Goal: Ask a question: Seek information or help from site administrators or community

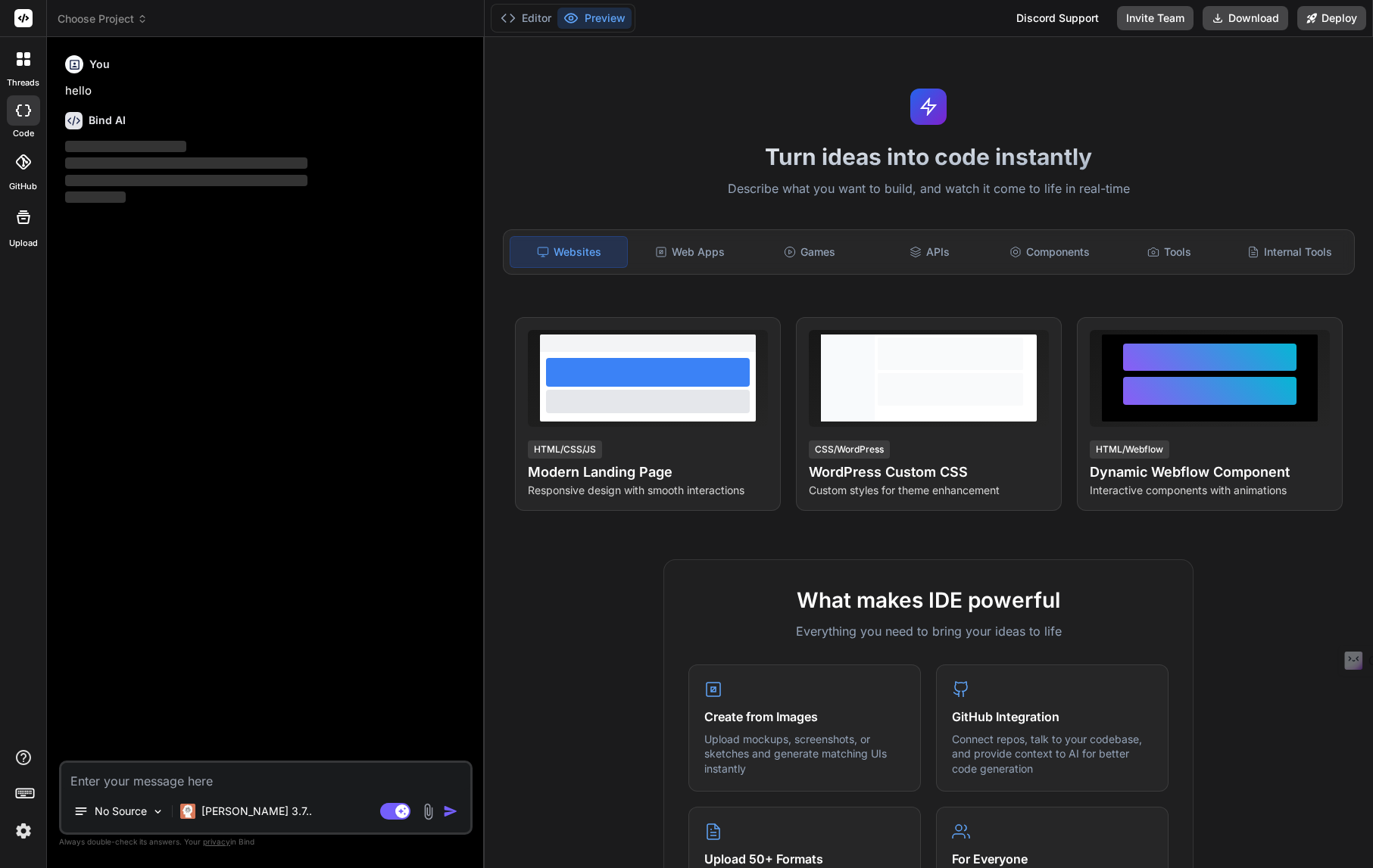
click at [23, 50] on div at bounding box center [23, 59] width 32 height 32
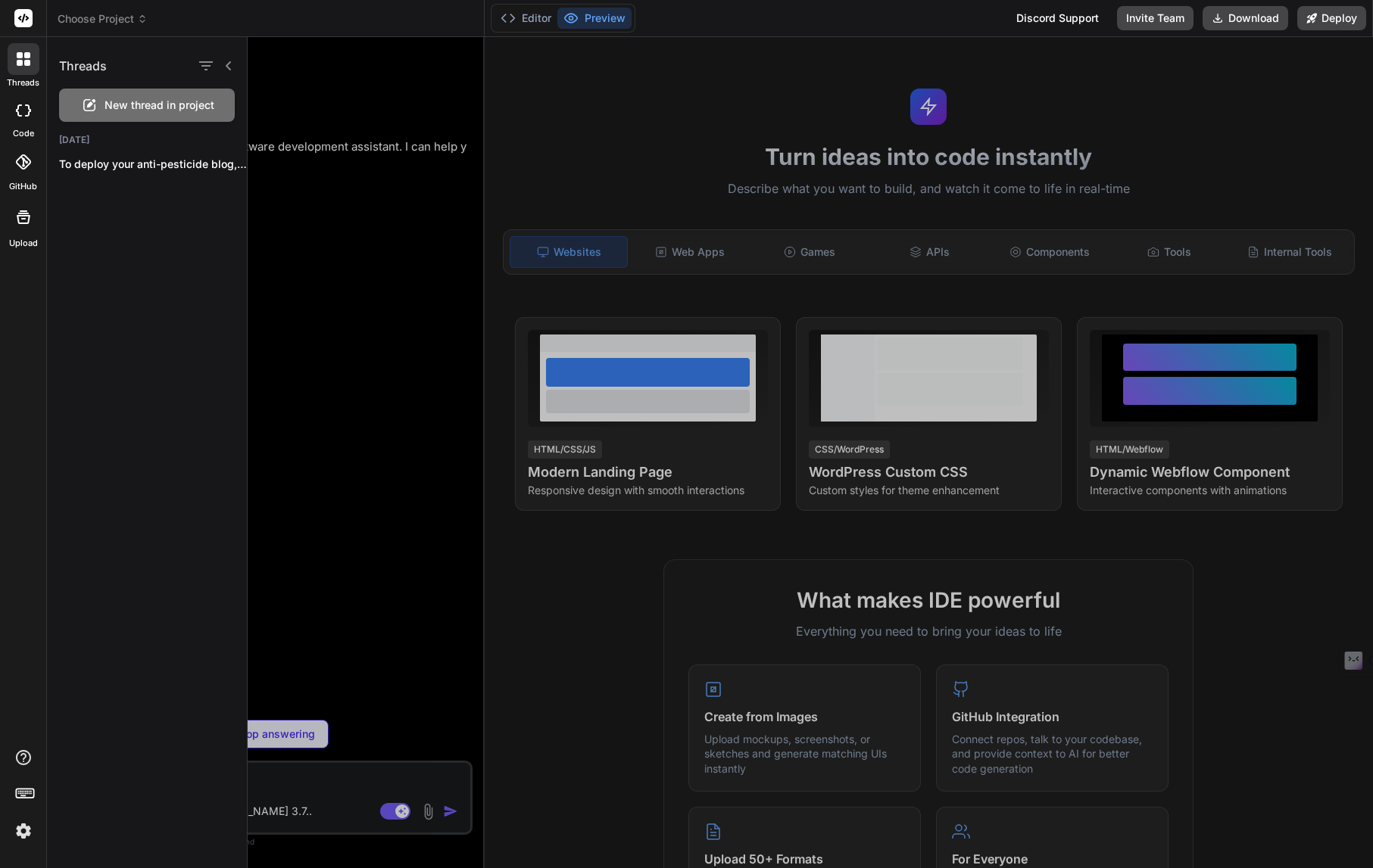
click at [23, 50] on div at bounding box center [23, 59] width 32 height 32
click at [504, 667] on div at bounding box center [810, 453] width 1125 height 832
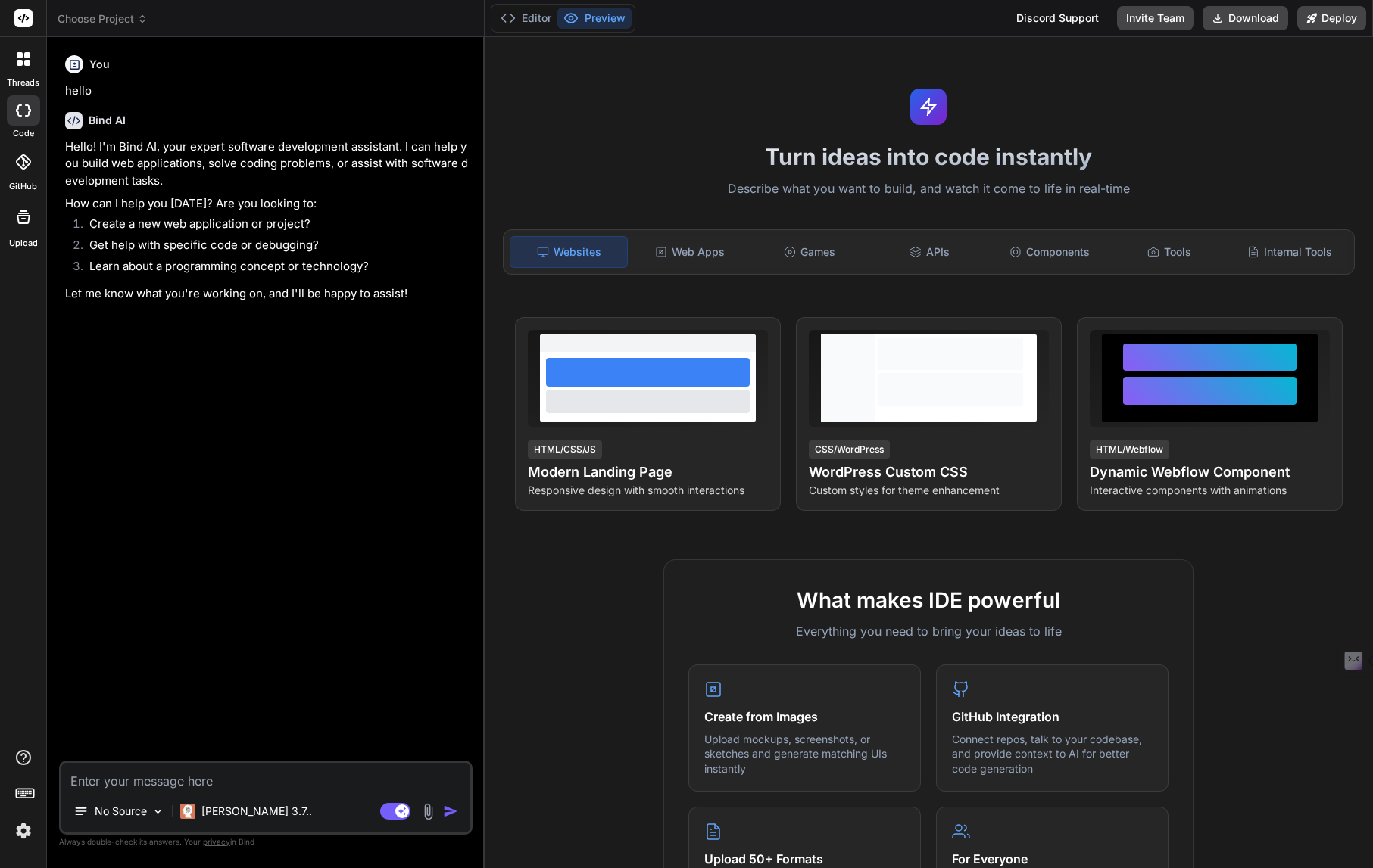
click at [150, 781] on textarea at bounding box center [266, 776] width 409 height 27
type textarea "x"
type textarea "c"
type textarea "x"
type textarea "can"
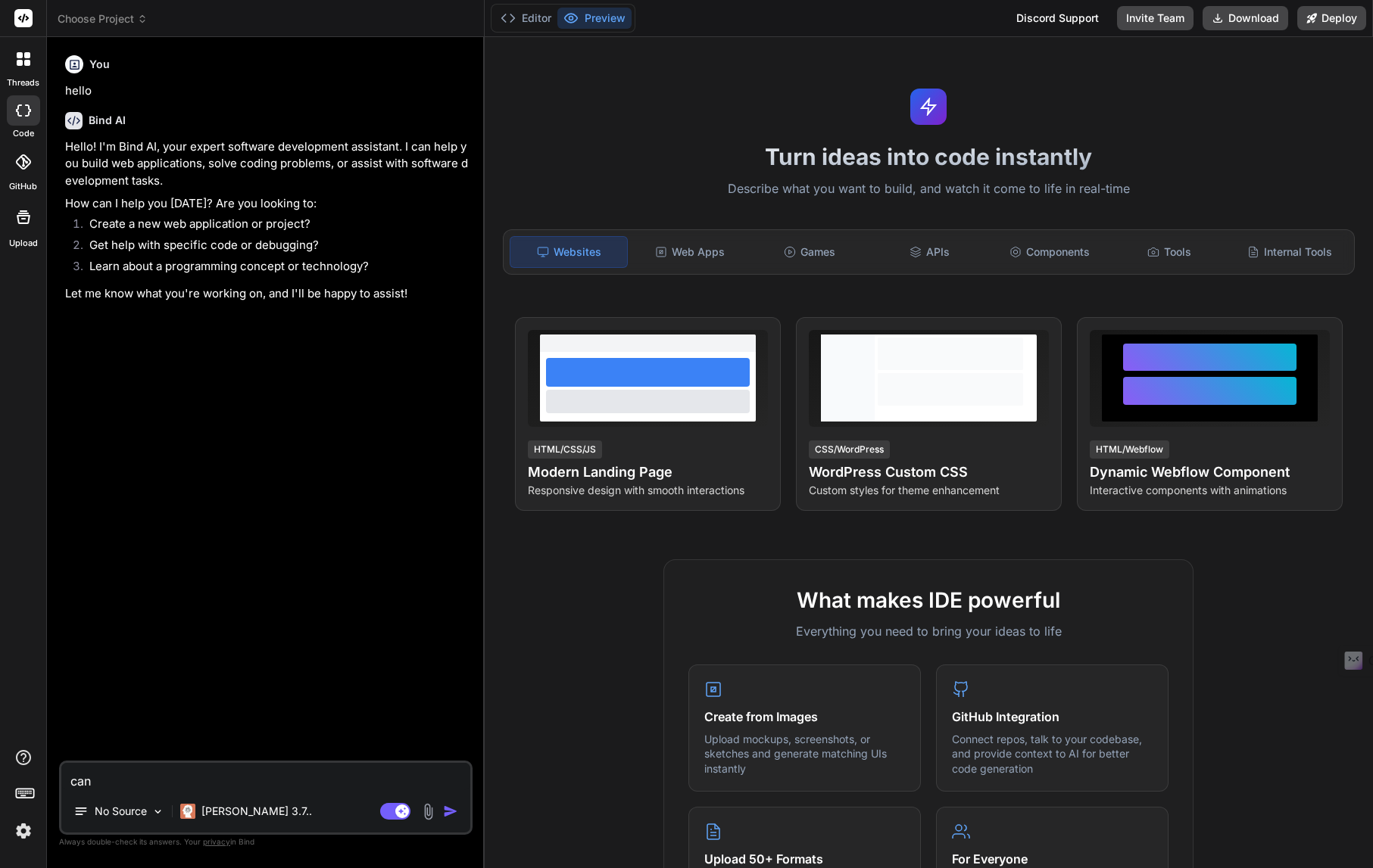
type textarea "x"
type textarea "can"
type textarea "x"
type textarea "can b"
type textarea "x"
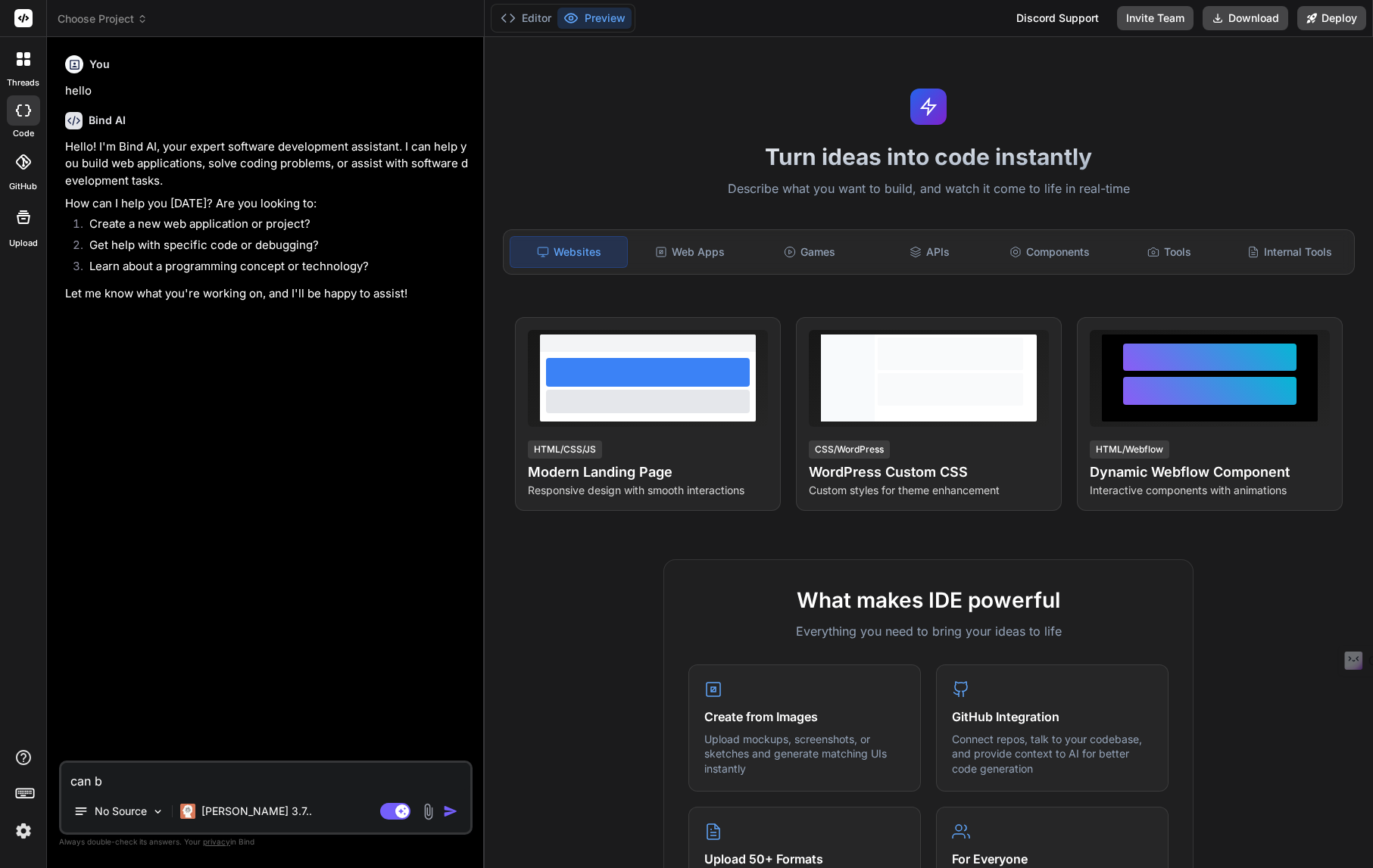
type textarea "can bi"
type textarea "x"
type textarea "can bin"
type textarea "x"
type textarea "can bind"
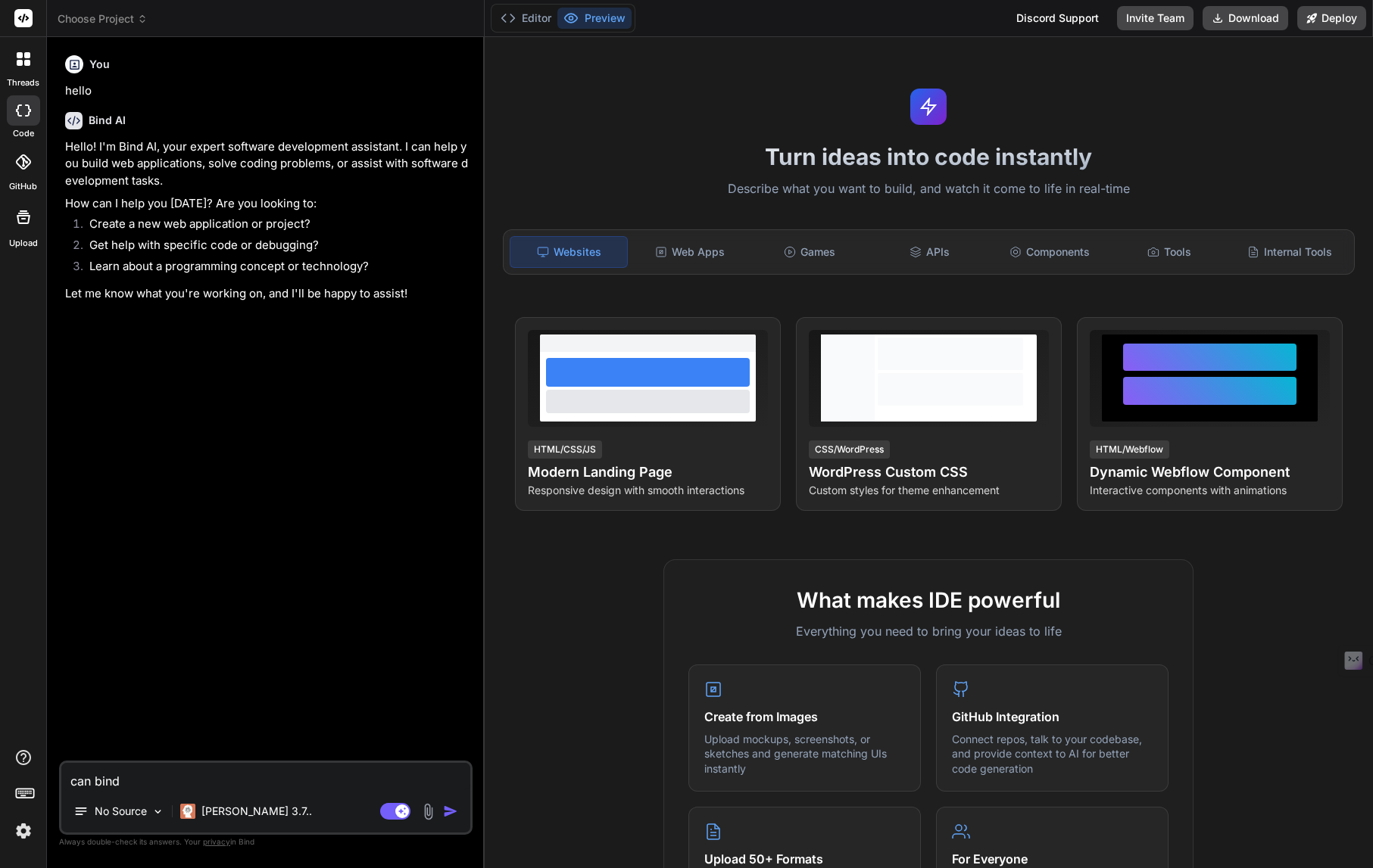
type textarea "x"
type textarea "can bind"
type textarea "x"
type textarea "can bind"
type textarea "x"
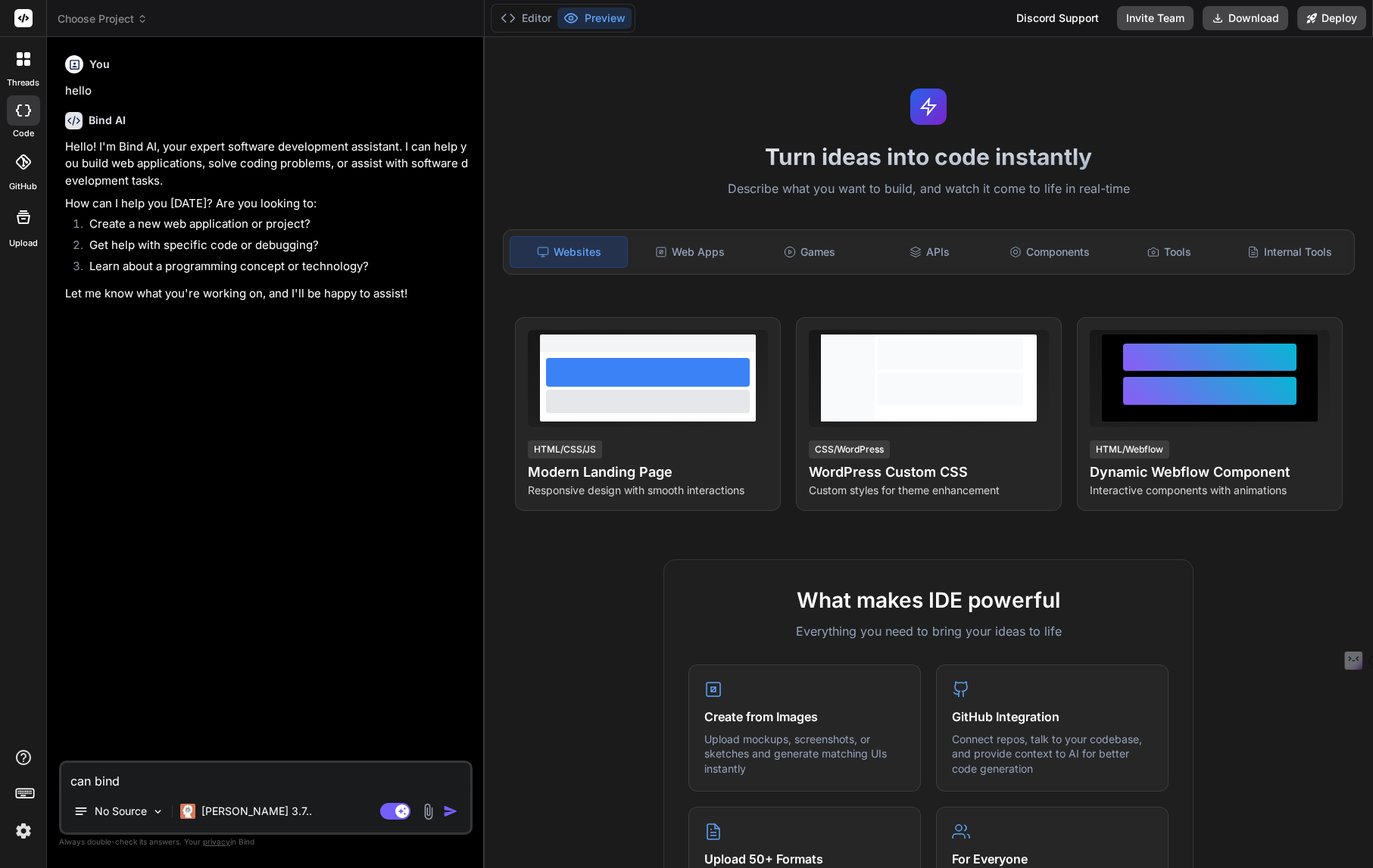
type textarea "can bin"
type textarea "x"
type textarea "can bi"
type textarea "x"
type textarea "can b"
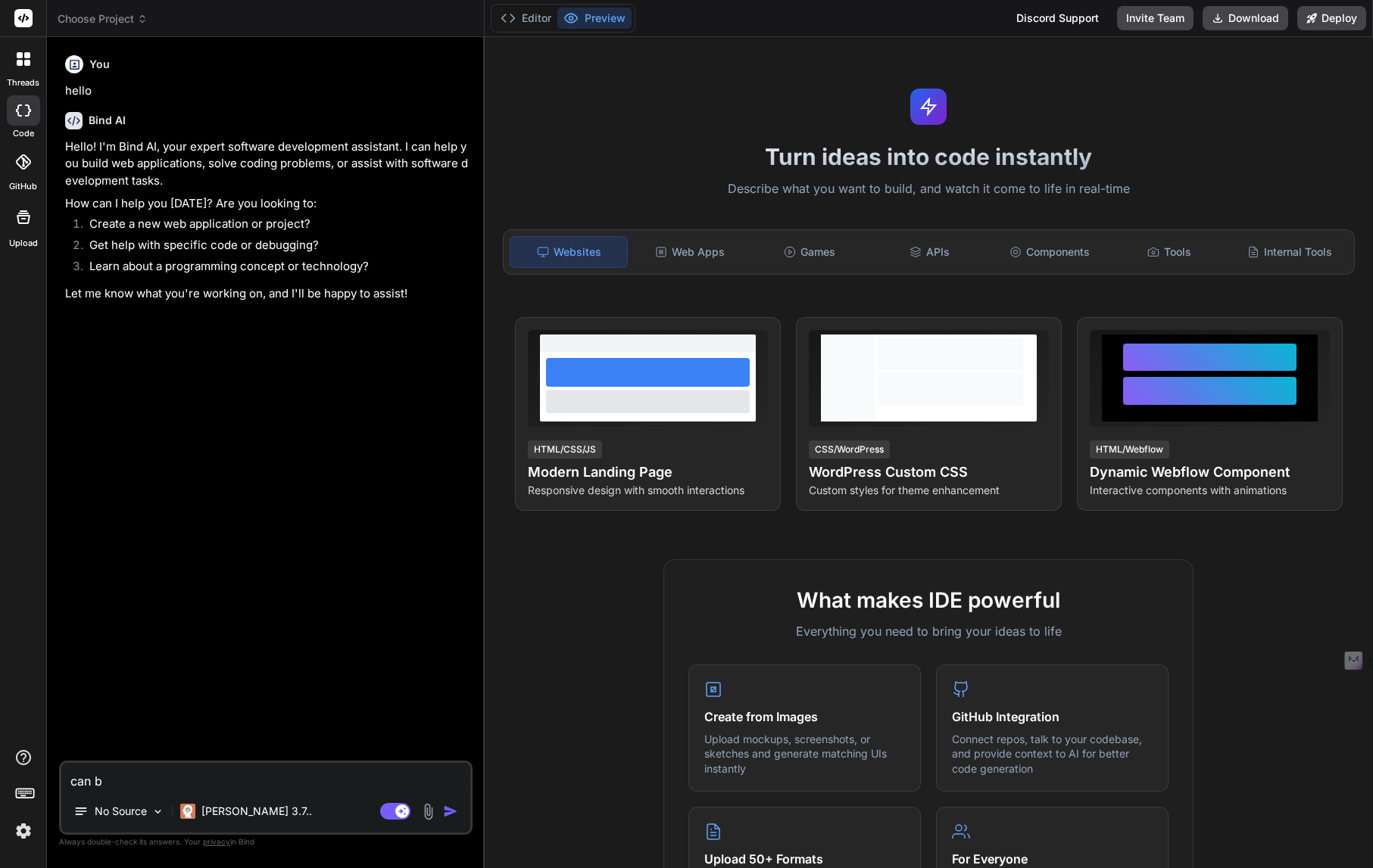
type textarea "x"
type textarea "can"
type textarea "x"
type textarea "can i"
type textarea "x"
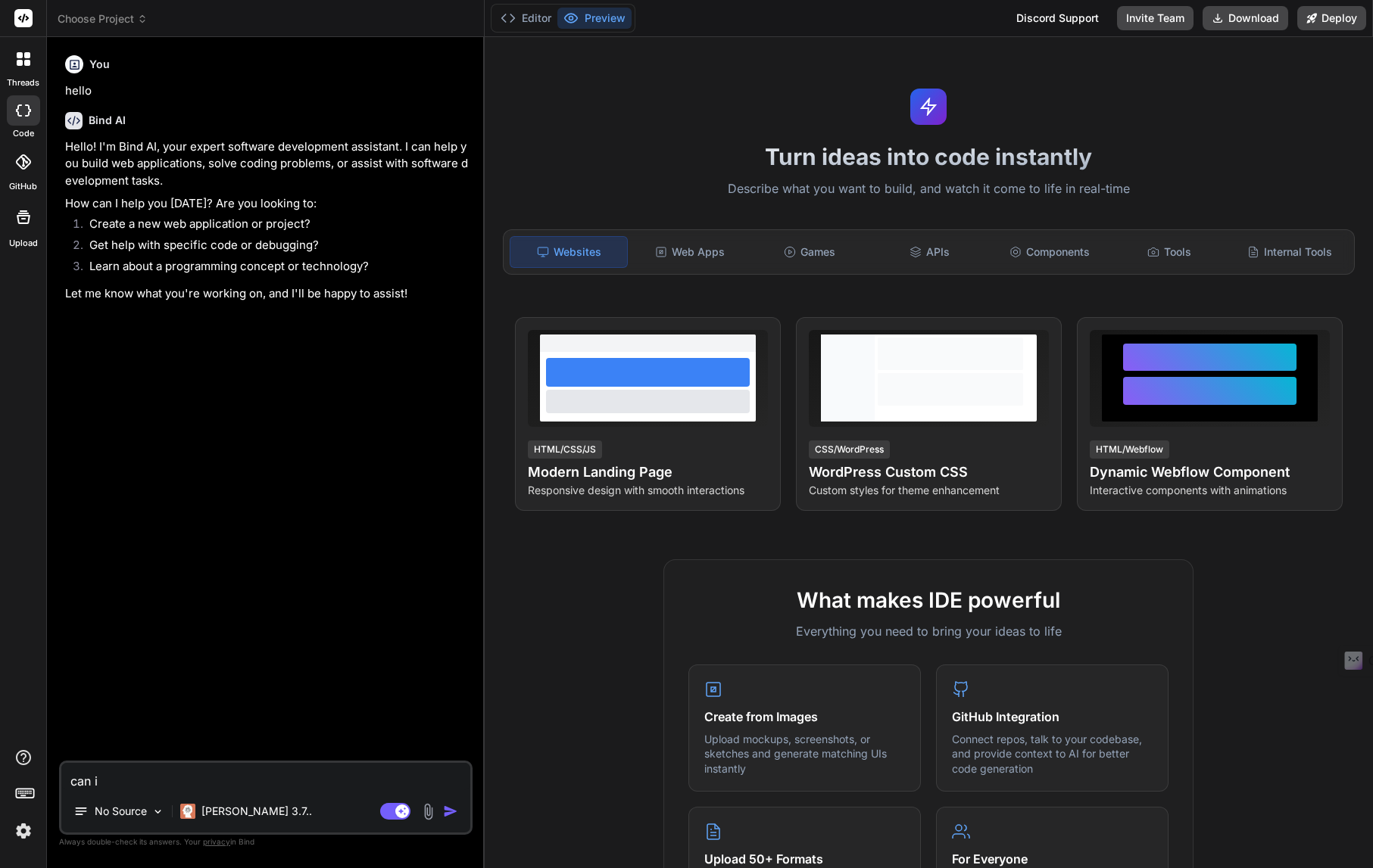
type textarea "can i"
type textarea "x"
type textarea "can i u"
type textarea "x"
type textarea "can i up"
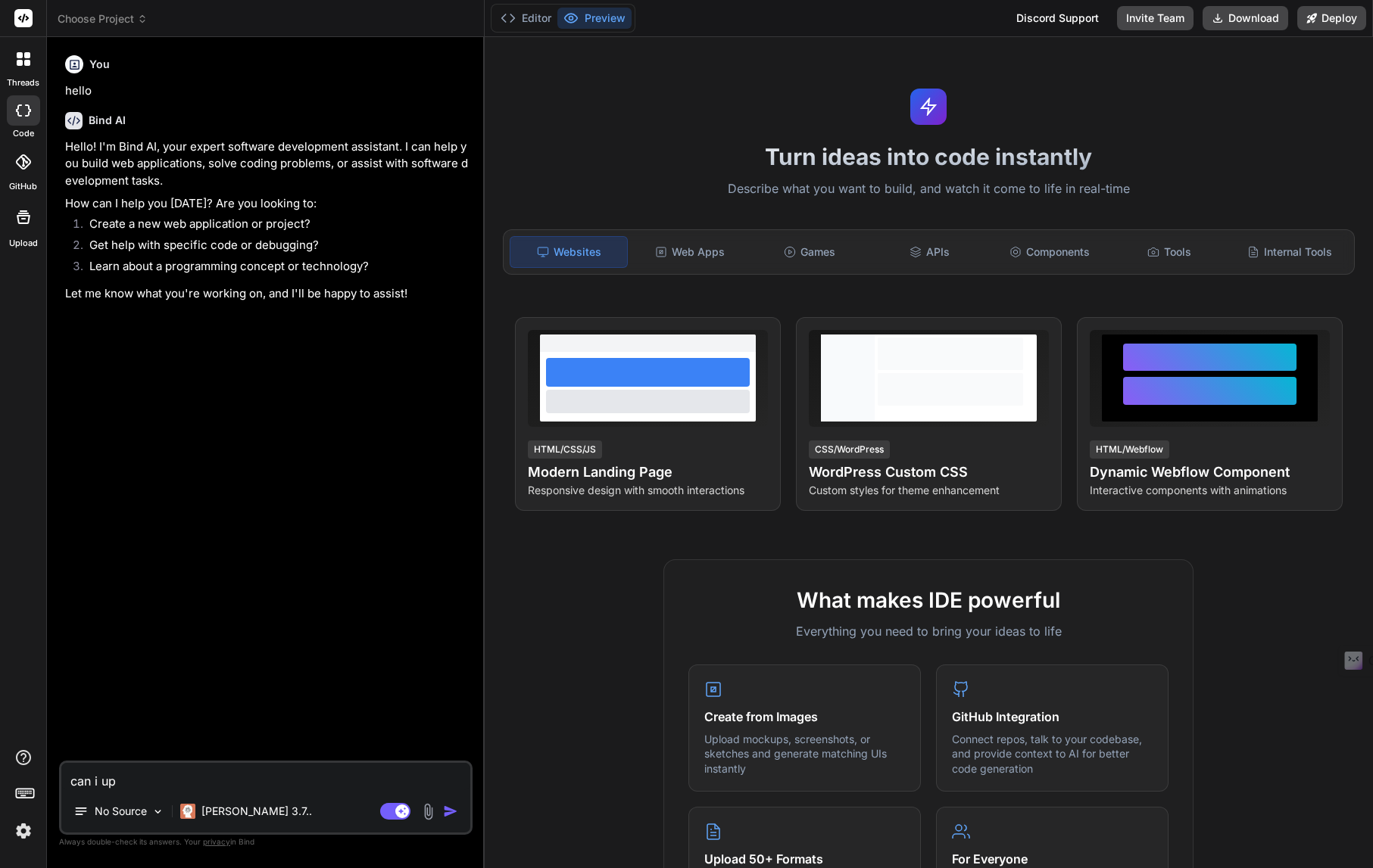
type textarea "x"
type textarea "can i upl"
type textarea "x"
type textarea "can i uplo"
type textarea "x"
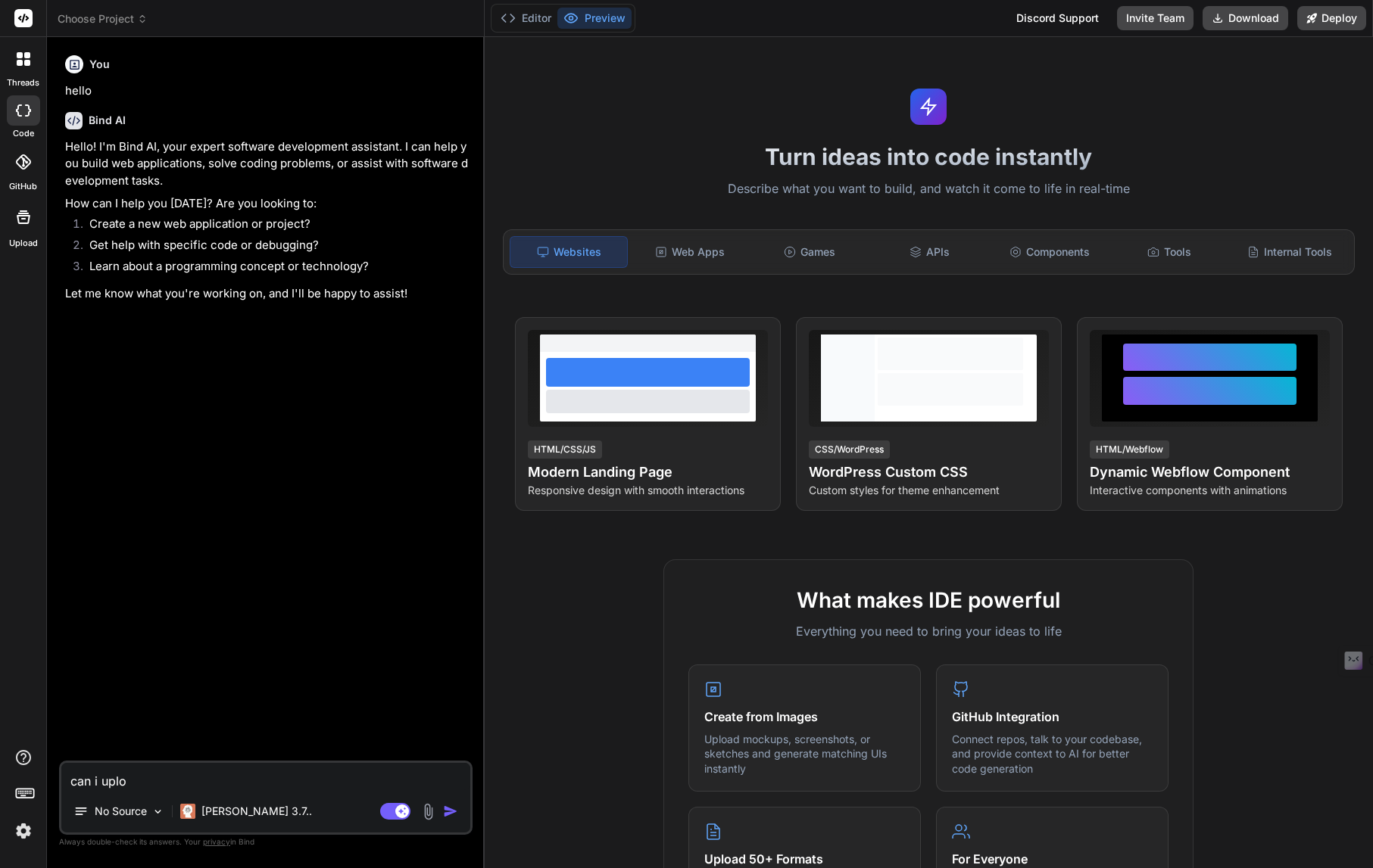
type textarea "can i uploa"
type textarea "x"
type textarea "can i upload"
type textarea "x"
type textarea "can i upload"
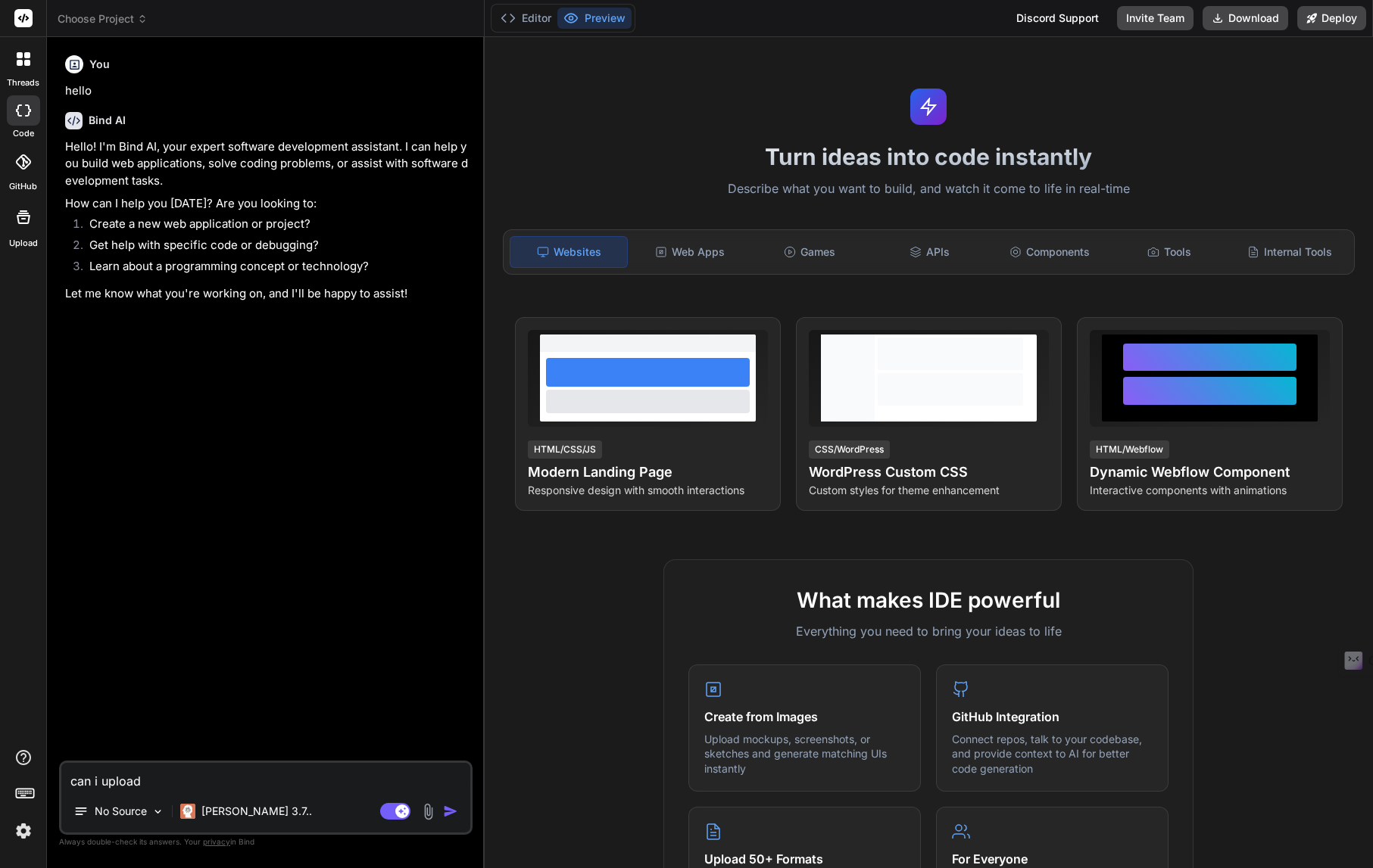
type textarea "x"
type textarea "can i upload m"
type textarea "x"
type textarea "can i upload ma"
type textarea "x"
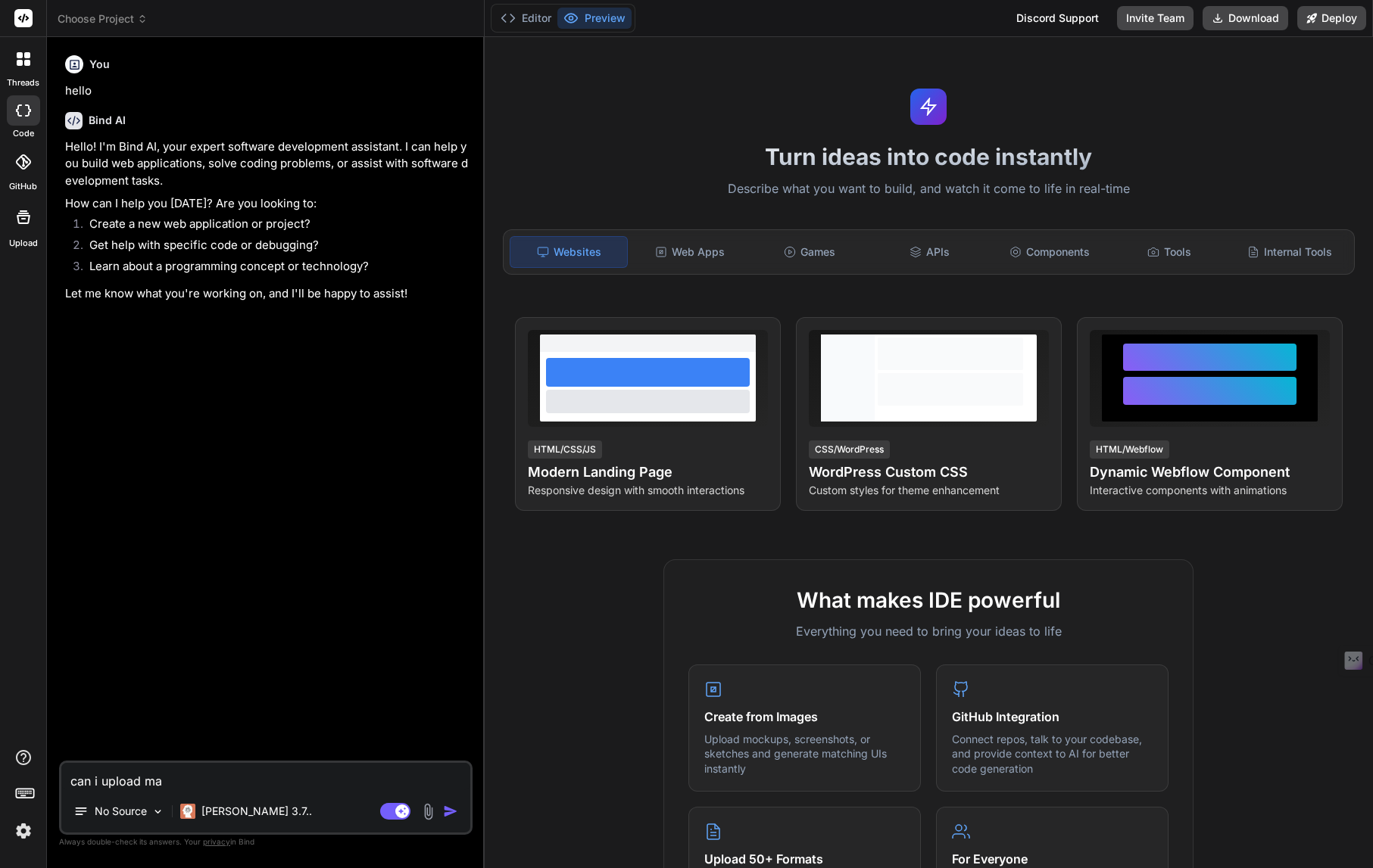
type textarea "can i upload mar"
type textarea "x"
type textarea "can i upload mard"
type textarea "x"
type textarea "can i upload mardo"
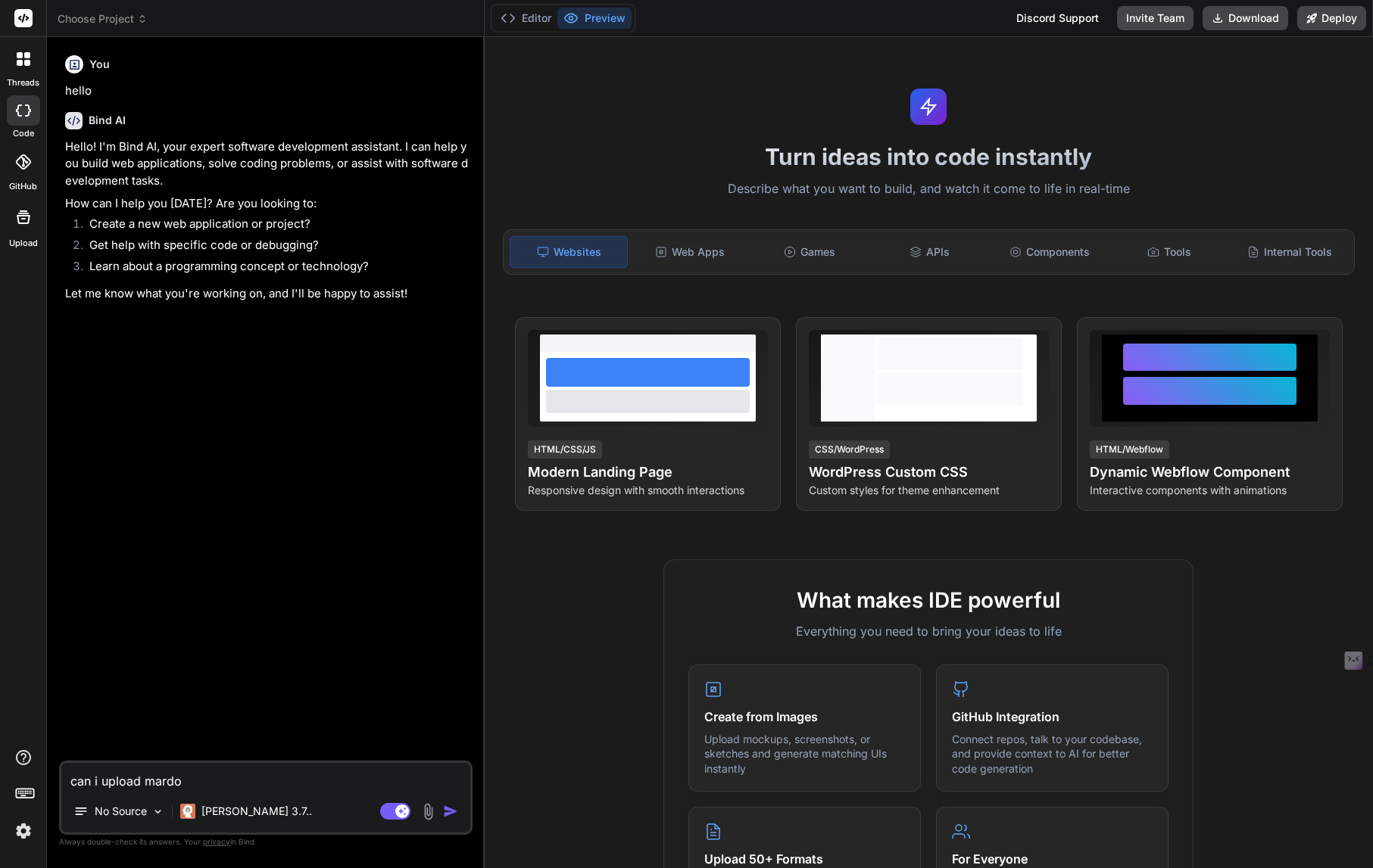
type textarea "x"
type textarea "can i upload mardow"
type textarea "x"
type textarea "can i upload mardown"
type textarea "x"
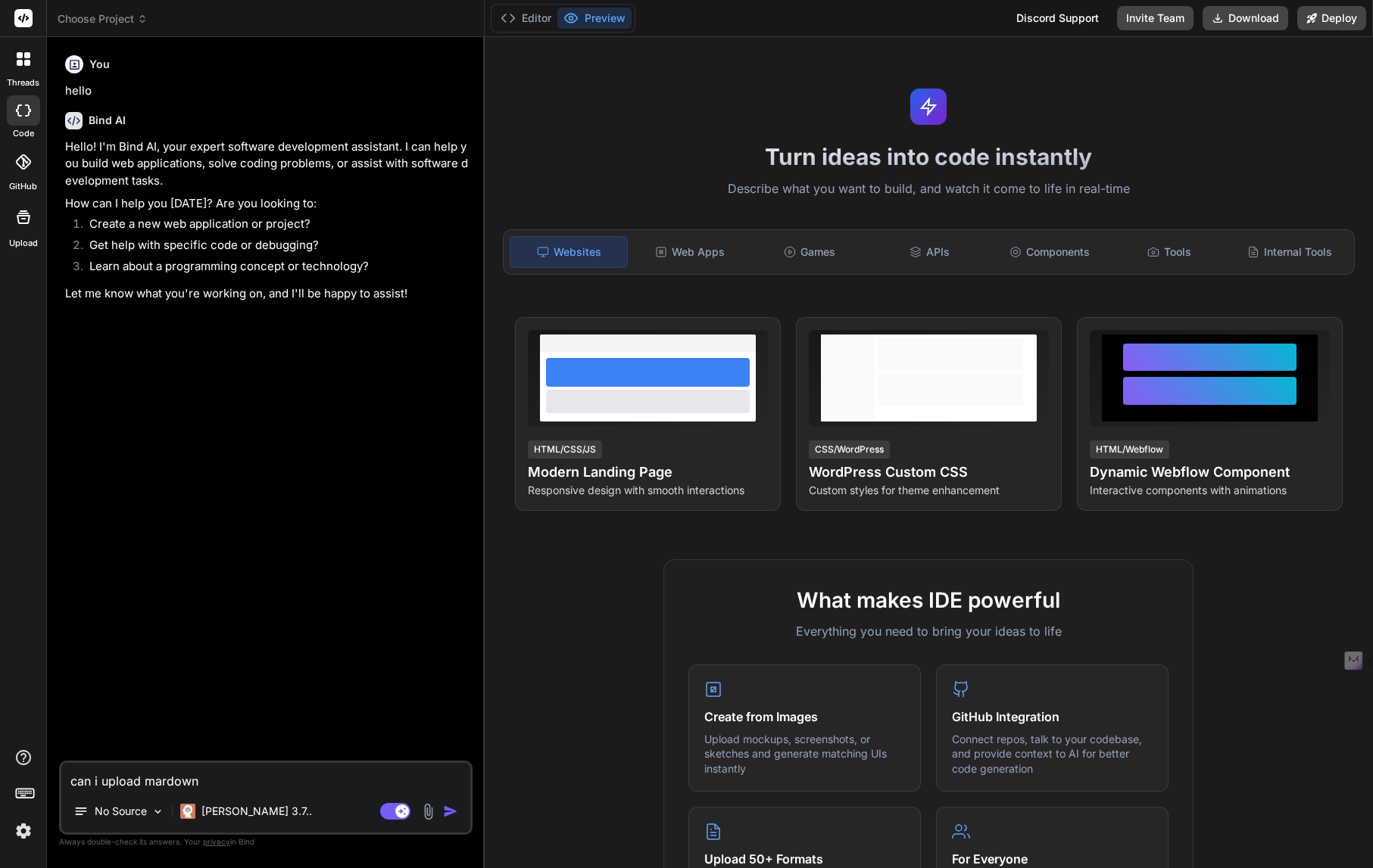
type textarea "can i upload mardown"
type textarea "x"
type textarea "can i upload mardown f"
type textarea "x"
type textarea "can i upload mardown fi"
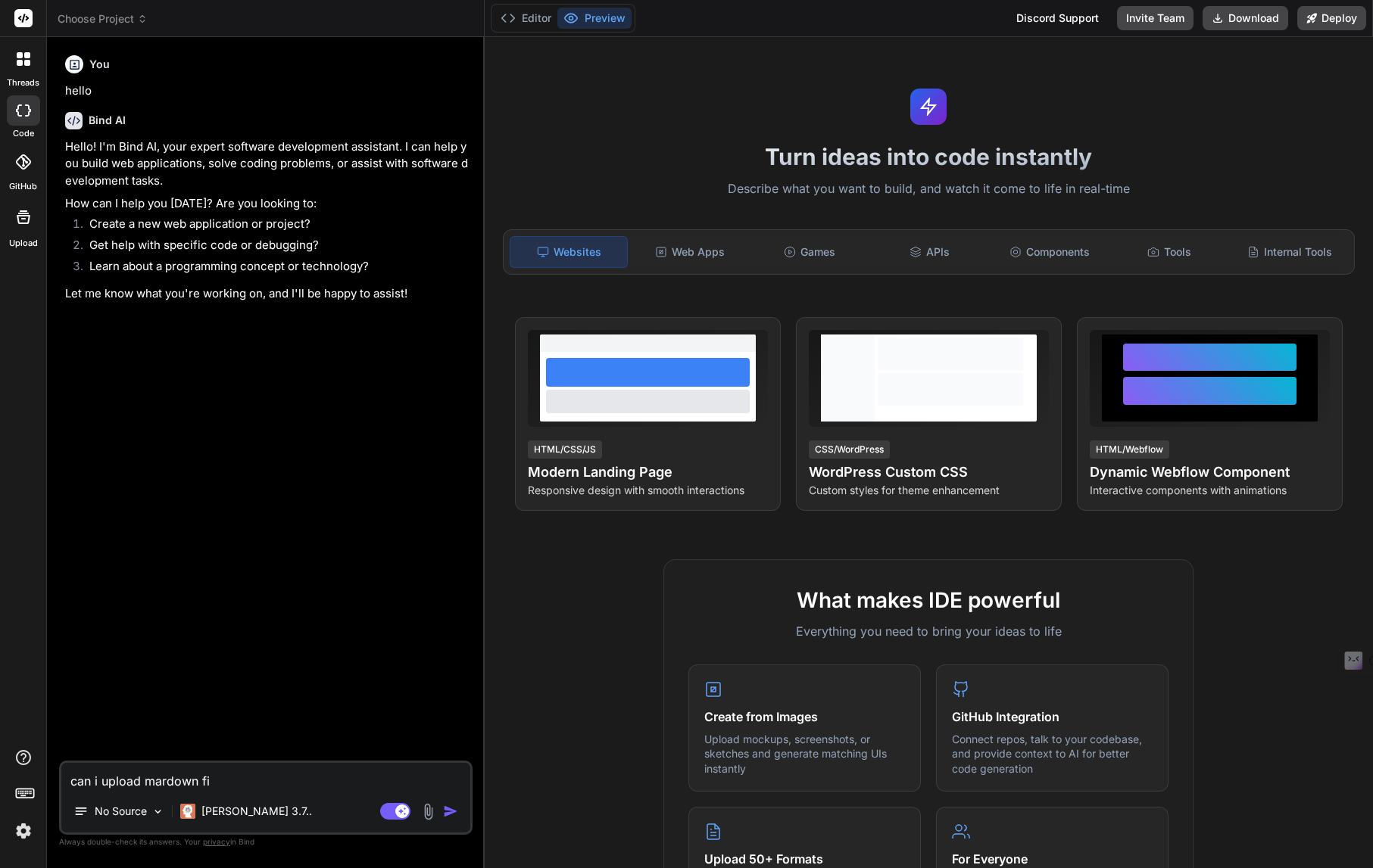
type textarea "x"
type textarea "can i upload mardown fil"
type textarea "x"
type textarea "can i upload mardown file"
type textarea "x"
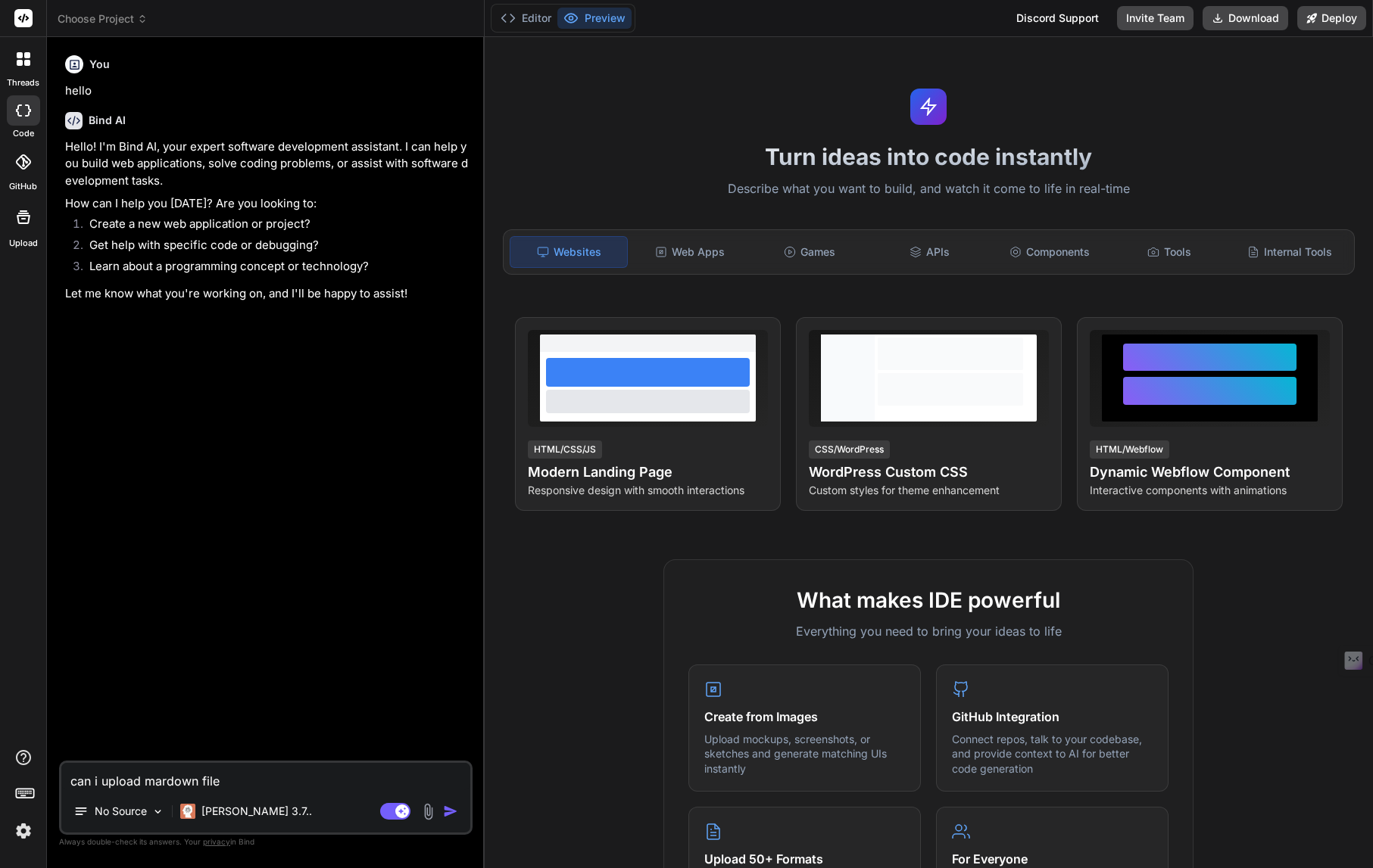
type textarea "can i upload mardown files"
type textarea "x"
type textarea "can i upload mardown files"
type textarea "x"
type textarea "can i upload mardown files a"
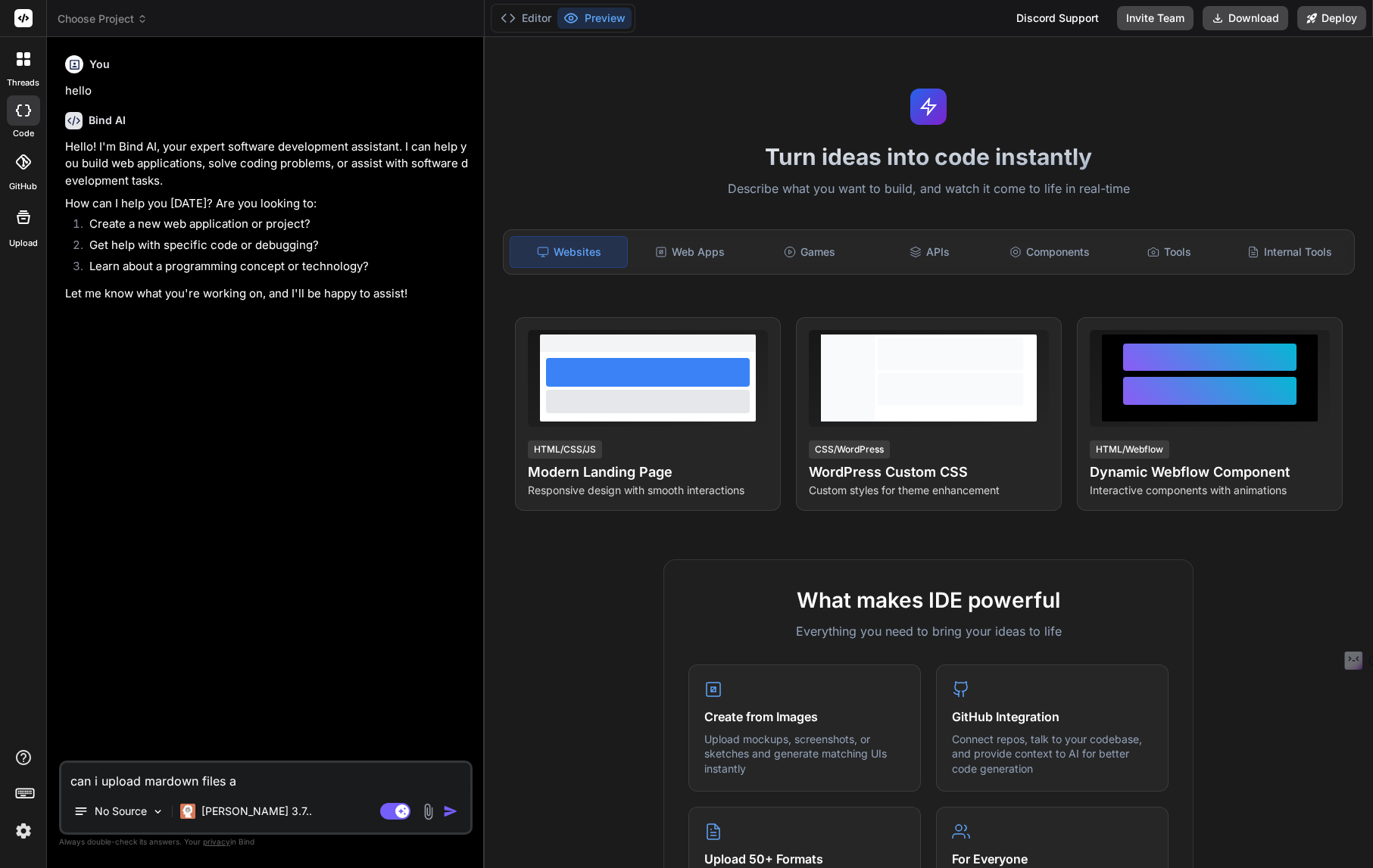
type textarea "x"
type textarea "can i upload mardown files an"
type textarea "x"
type textarea "can i upload mardown files and"
type textarea "x"
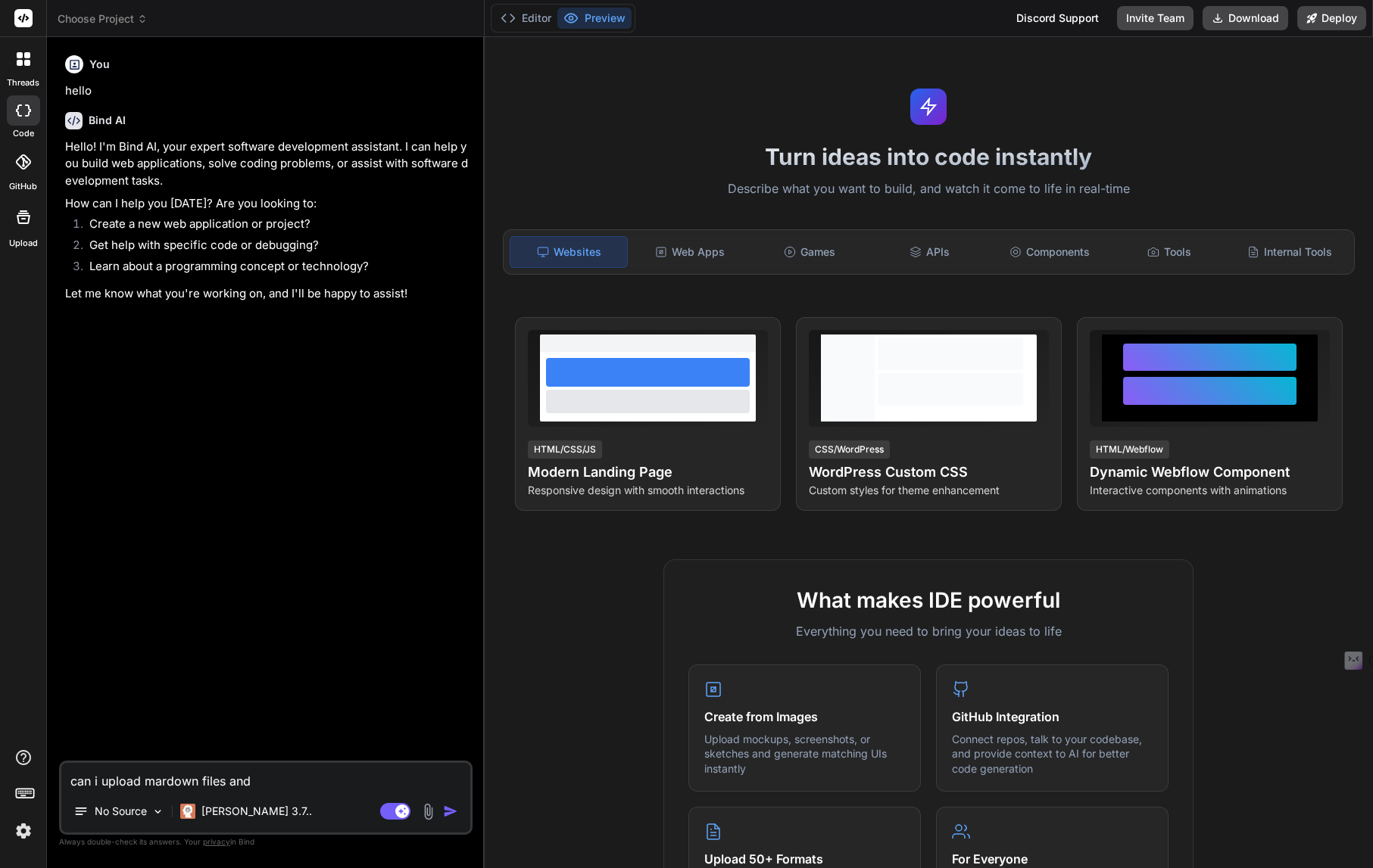
type textarea "can i upload mardown files and"
type textarea "x"
type textarea "can i upload mardown files and t"
type textarea "x"
type textarea "can i upload mardown files and ts"
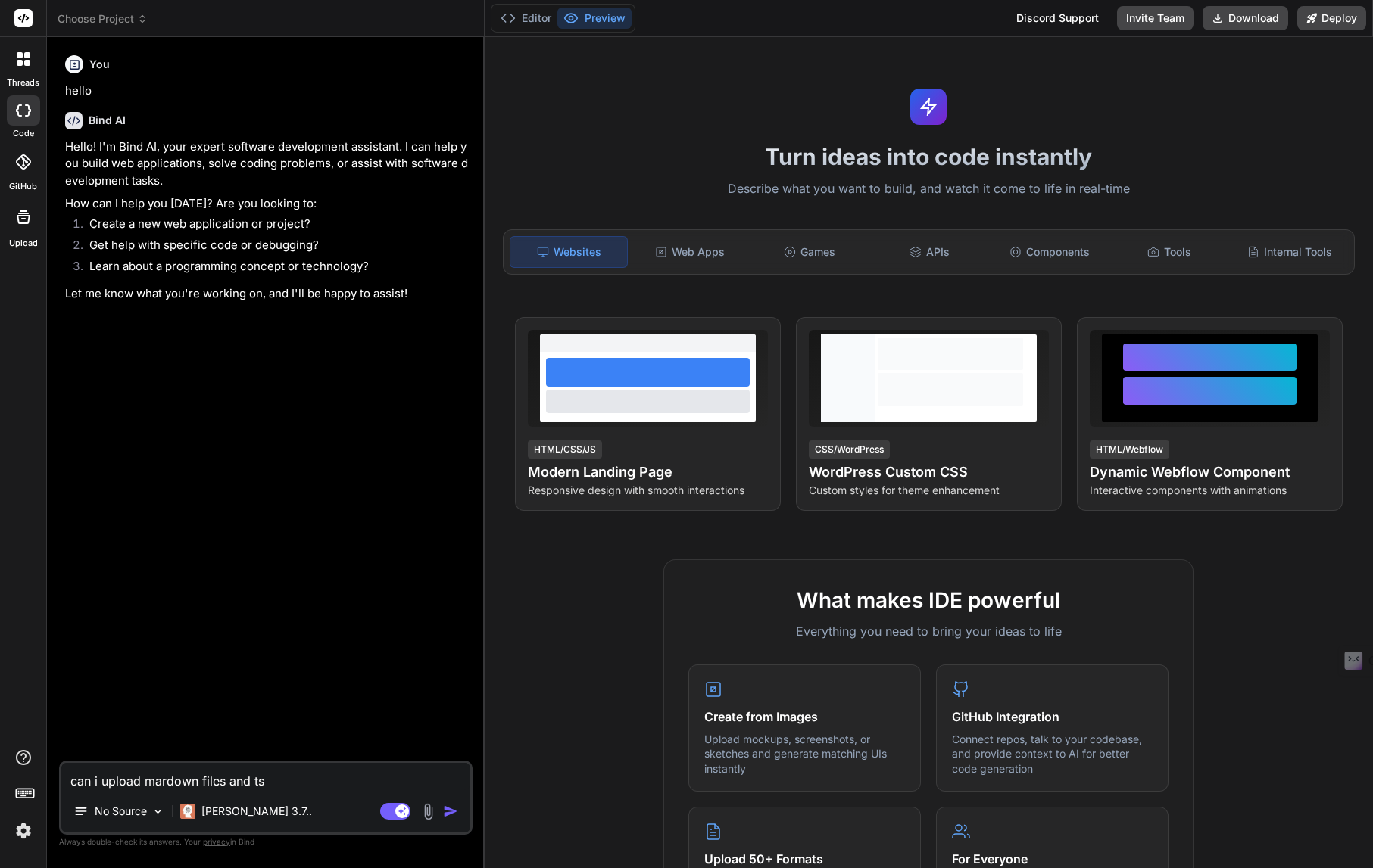
type textarea "x"
type textarea "can i upload mardown files and ts"
type textarea "x"
type textarea "can i upload mardown files and ts f"
type textarea "x"
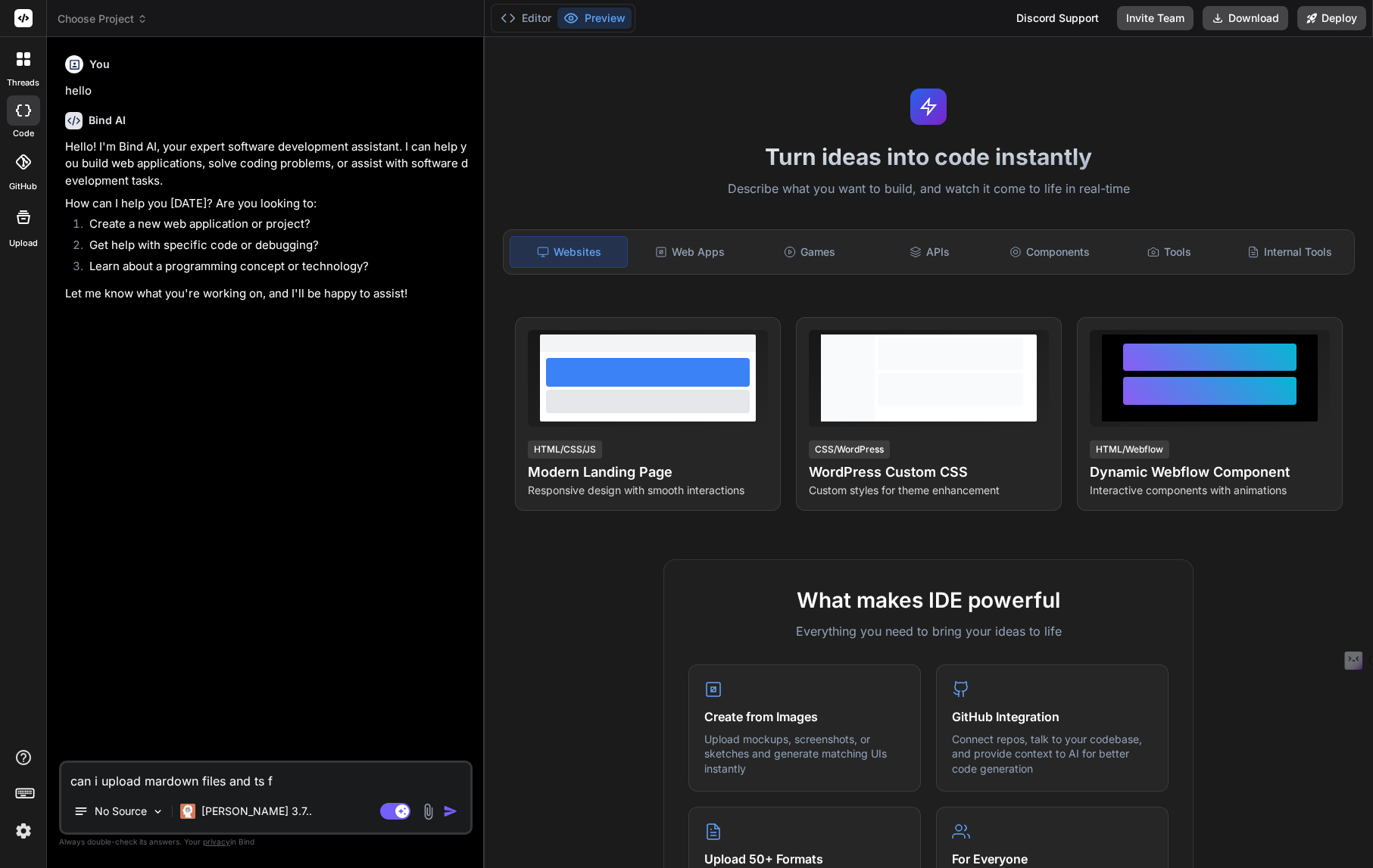
type textarea "can i upload mardown files and ts fi"
type textarea "x"
type textarea "can i upload mardown files and ts fil"
type textarea "x"
type textarea "can i upload mardown files and ts file"
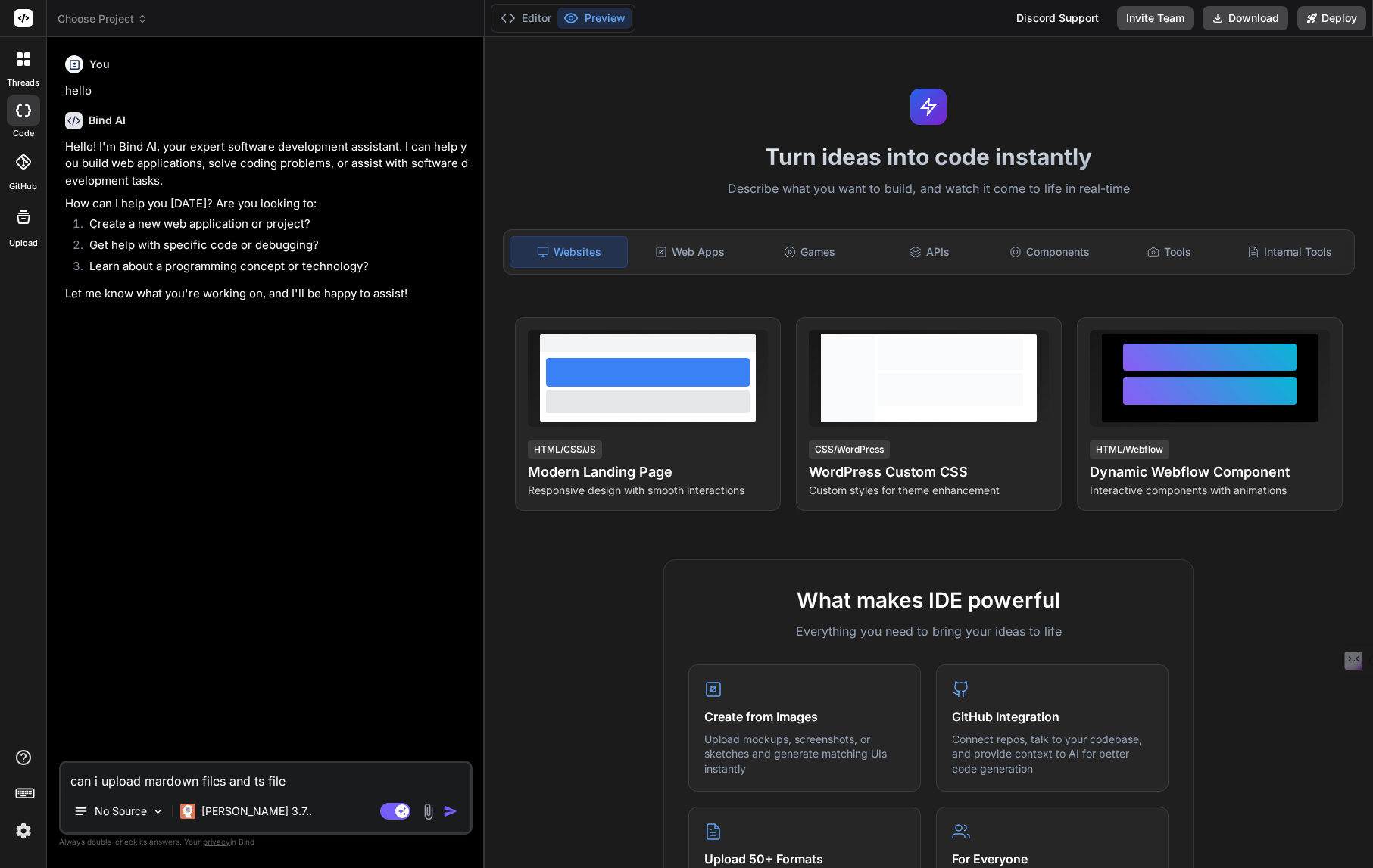
type textarea "x"
type textarea "can i upload mardown files and ts files"
type textarea "x"
type textarea "can i upload mardown files and ts files"
type textarea "x"
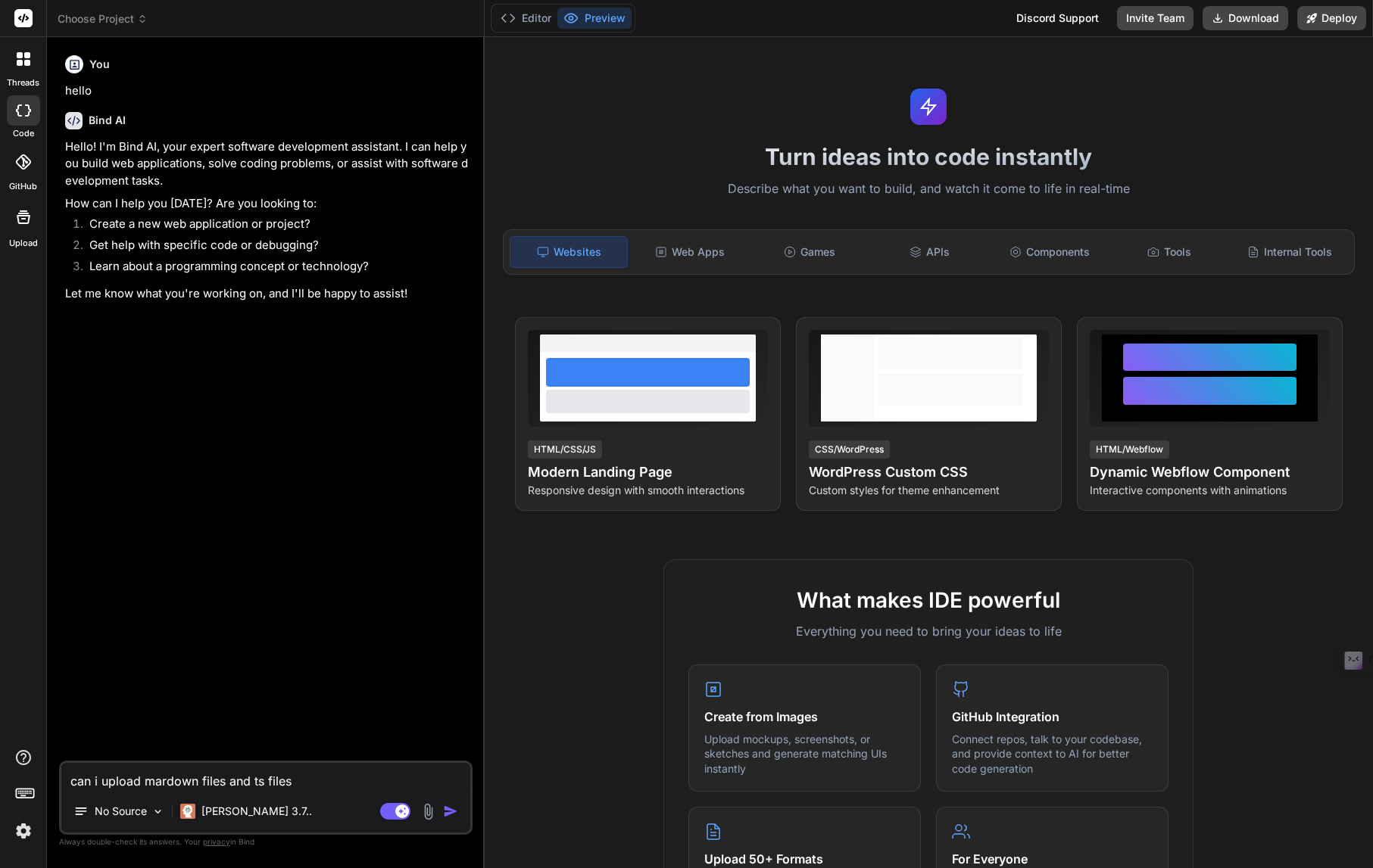
type textarea "can i upload mardown files and ts files i"
type textarea "x"
type textarea "can i upload mardown files and ts files in"
type textarea "x"
type textarea "can i upload mardown files and ts files int"
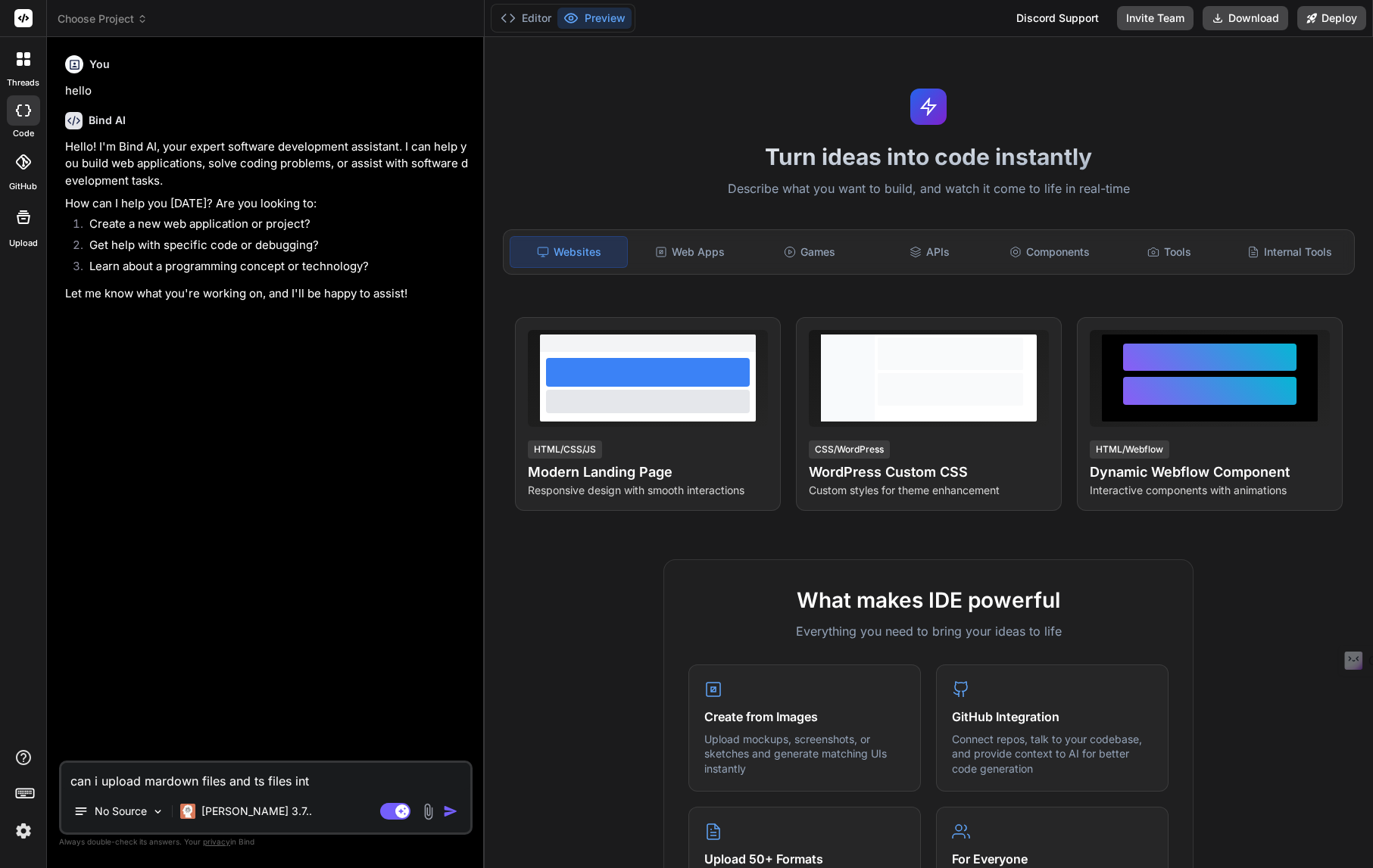
type textarea "x"
type textarea "can i upload mardown files and ts files into"
type textarea "x"
type textarea "can i upload mardown files and ts files into"
type textarea "x"
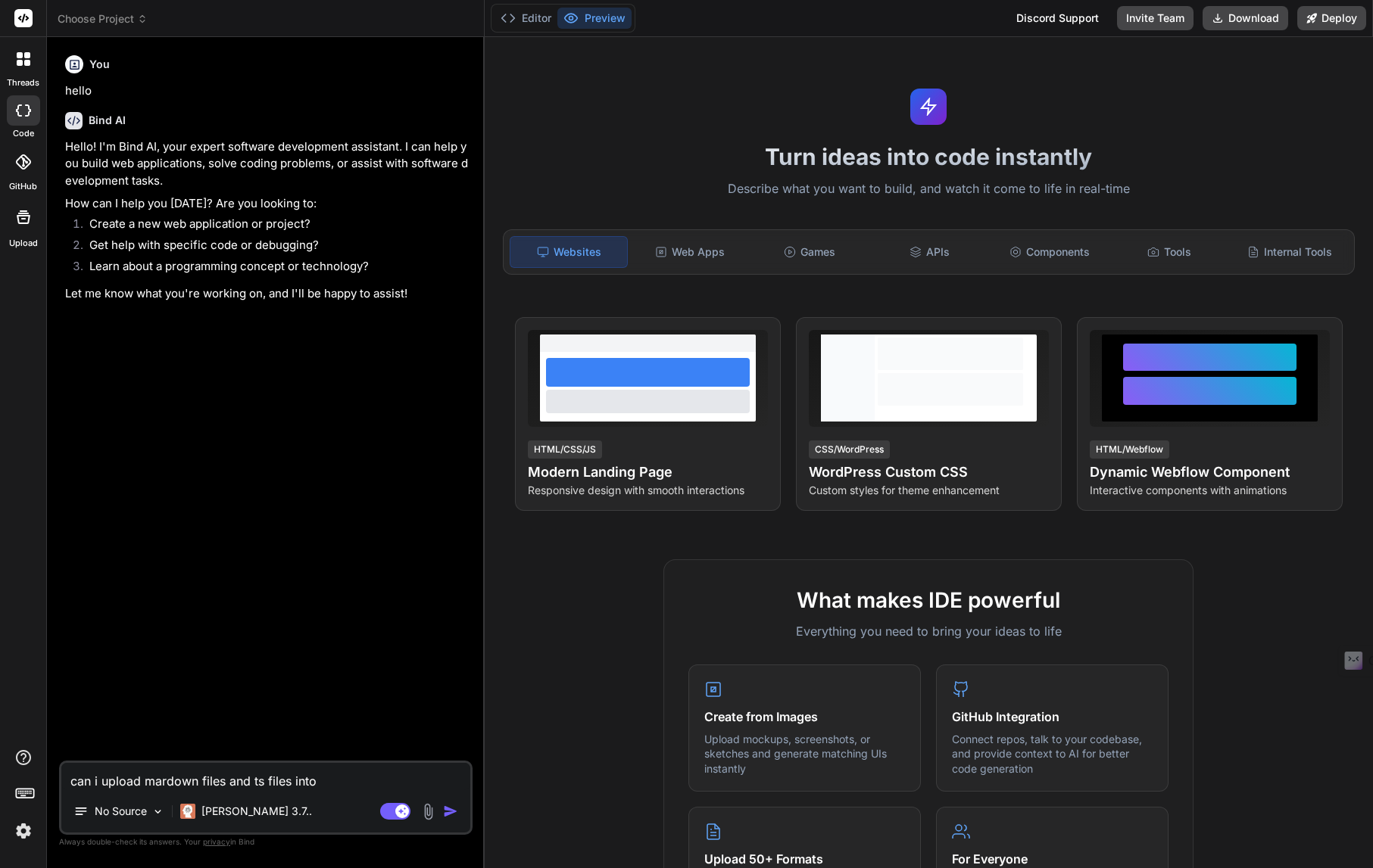
type textarea "can i upload mardown files and ts files into"
type textarea "x"
type textarea "can i upload mardown files and ts files into"
type textarea "x"
type textarea "can i upload mardown files and ts files into B"
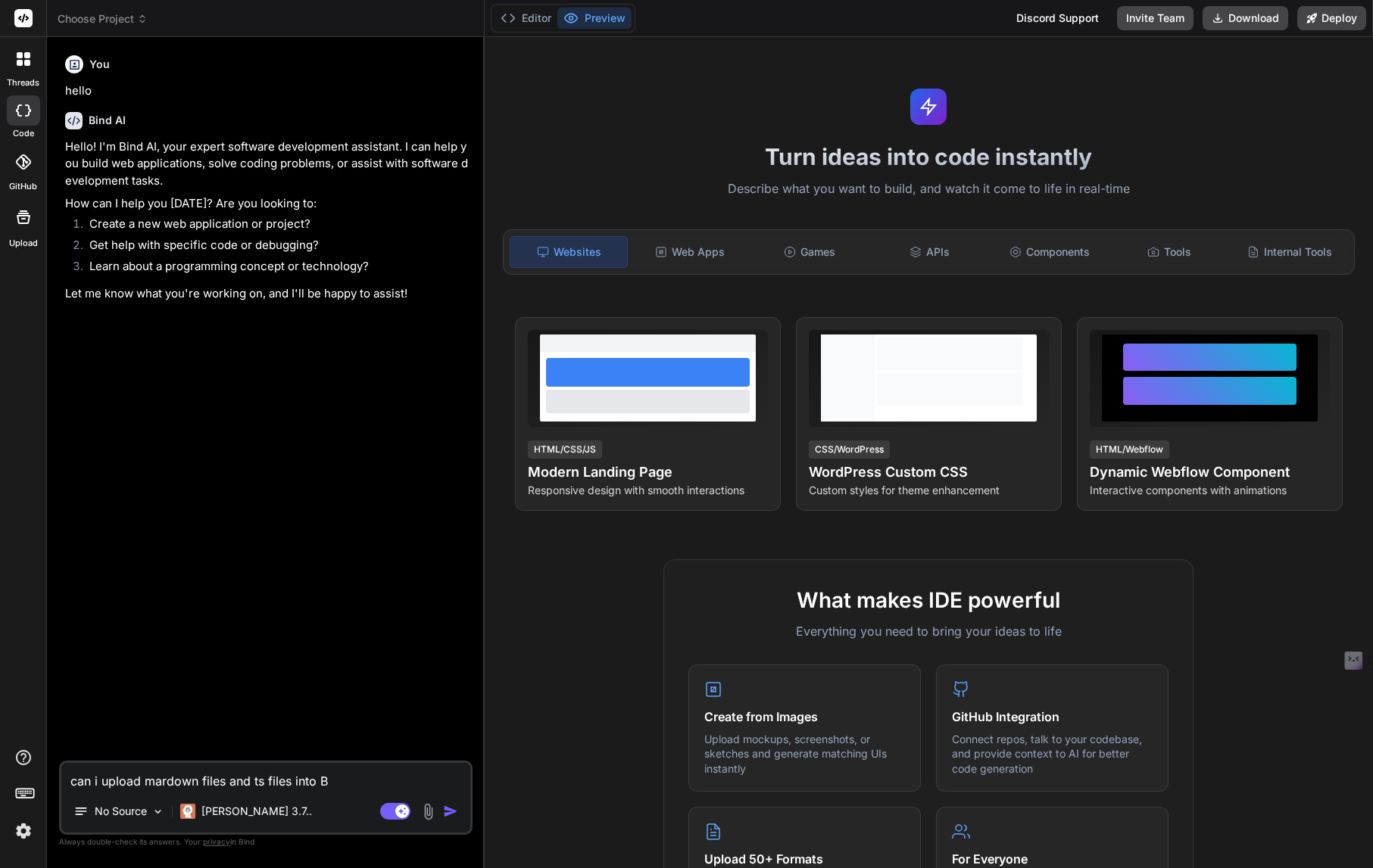
type textarea "x"
type textarea "can i upload mardown files and ts files into BI"
type textarea "x"
type textarea "can i upload mardown files and ts files into BIN"
type textarea "x"
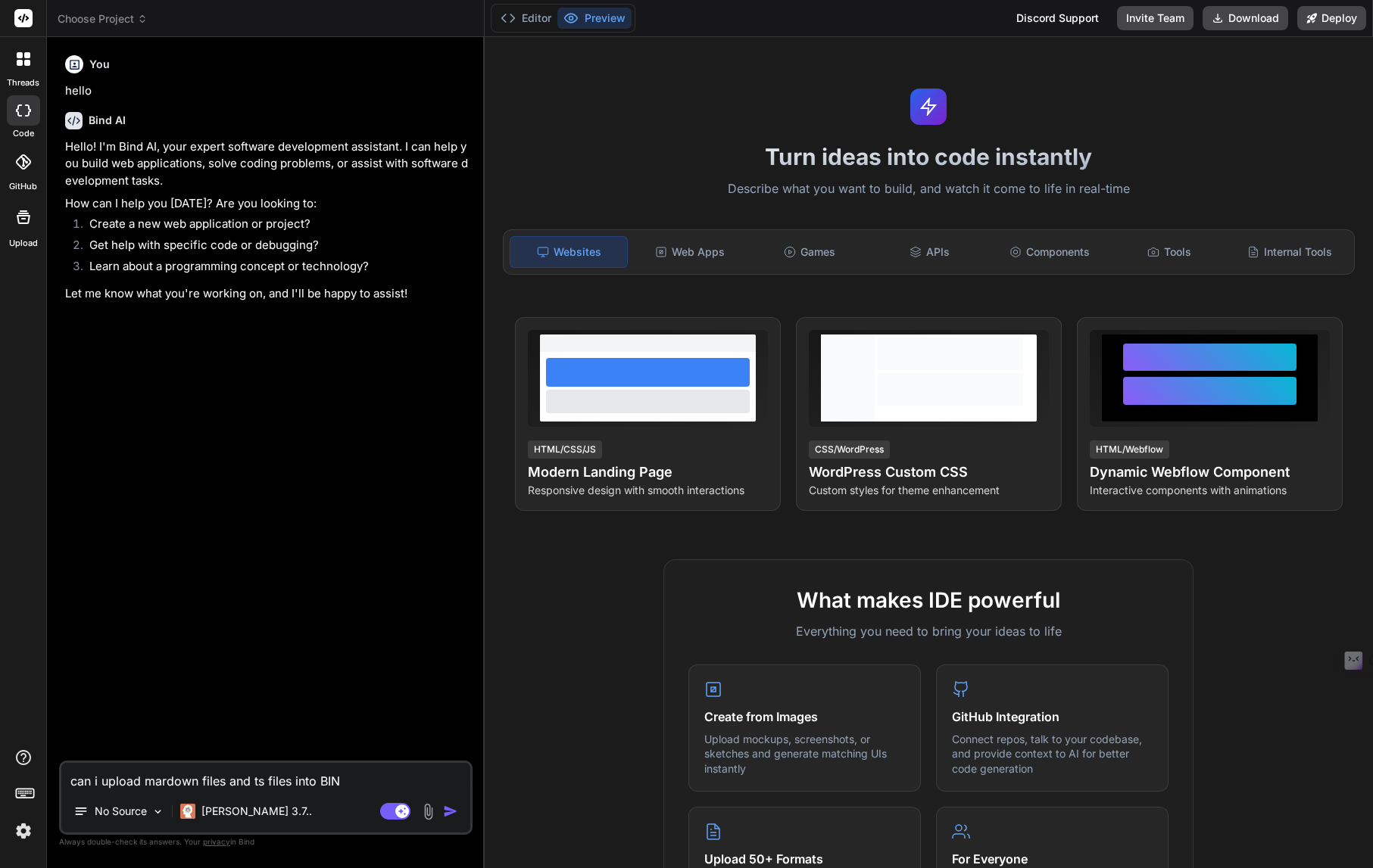
type textarea "can i upload mardown files and ts files into BIND"
type textarea "x"
type textarea "can i upload mardown files and ts files into BINDA"
type textarea "x"
type textarea "can i upload mardown files and ts files into BIND"
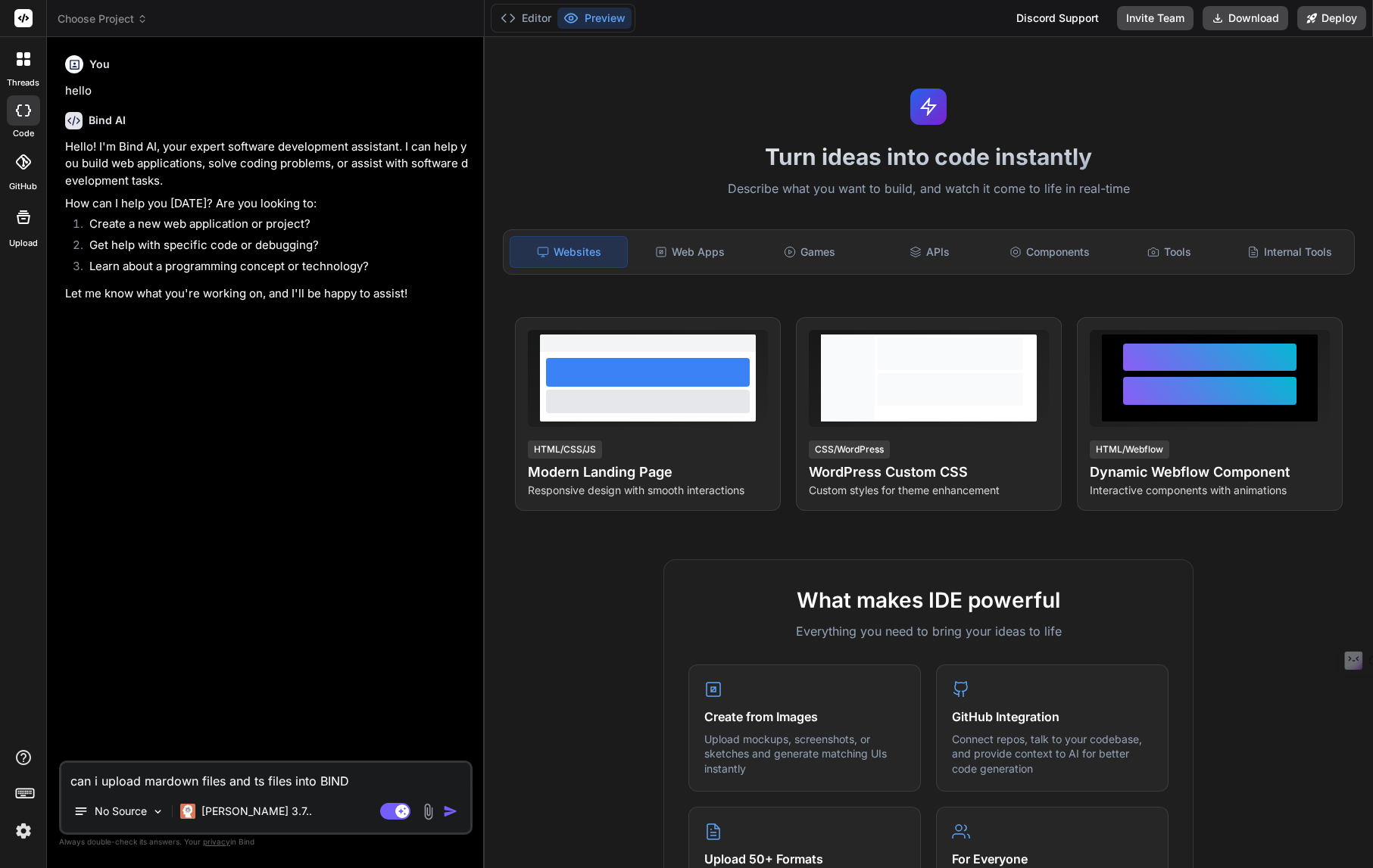
type textarea "x"
type textarea "can i upload mardown files and ts files into BIND"
type textarea "x"
type textarea "can i upload mardown files and ts files into BIND A"
type textarea "x"
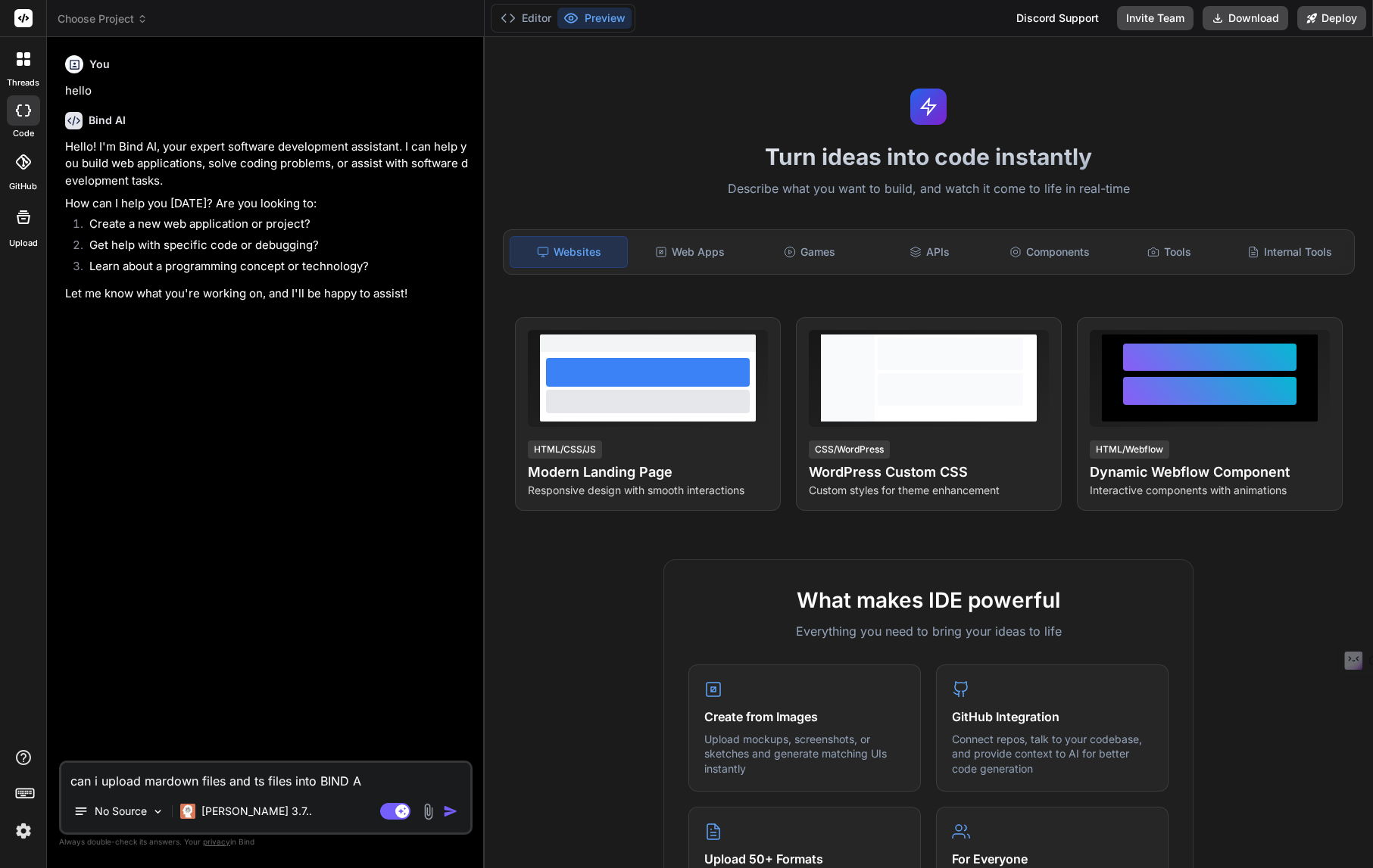
type textarea "can i upload mardown files and ts files into BIND AI"
type textarea "x"
type textarea "can i upload mardown files and ts files into BIND AI?"
type textarea "x"
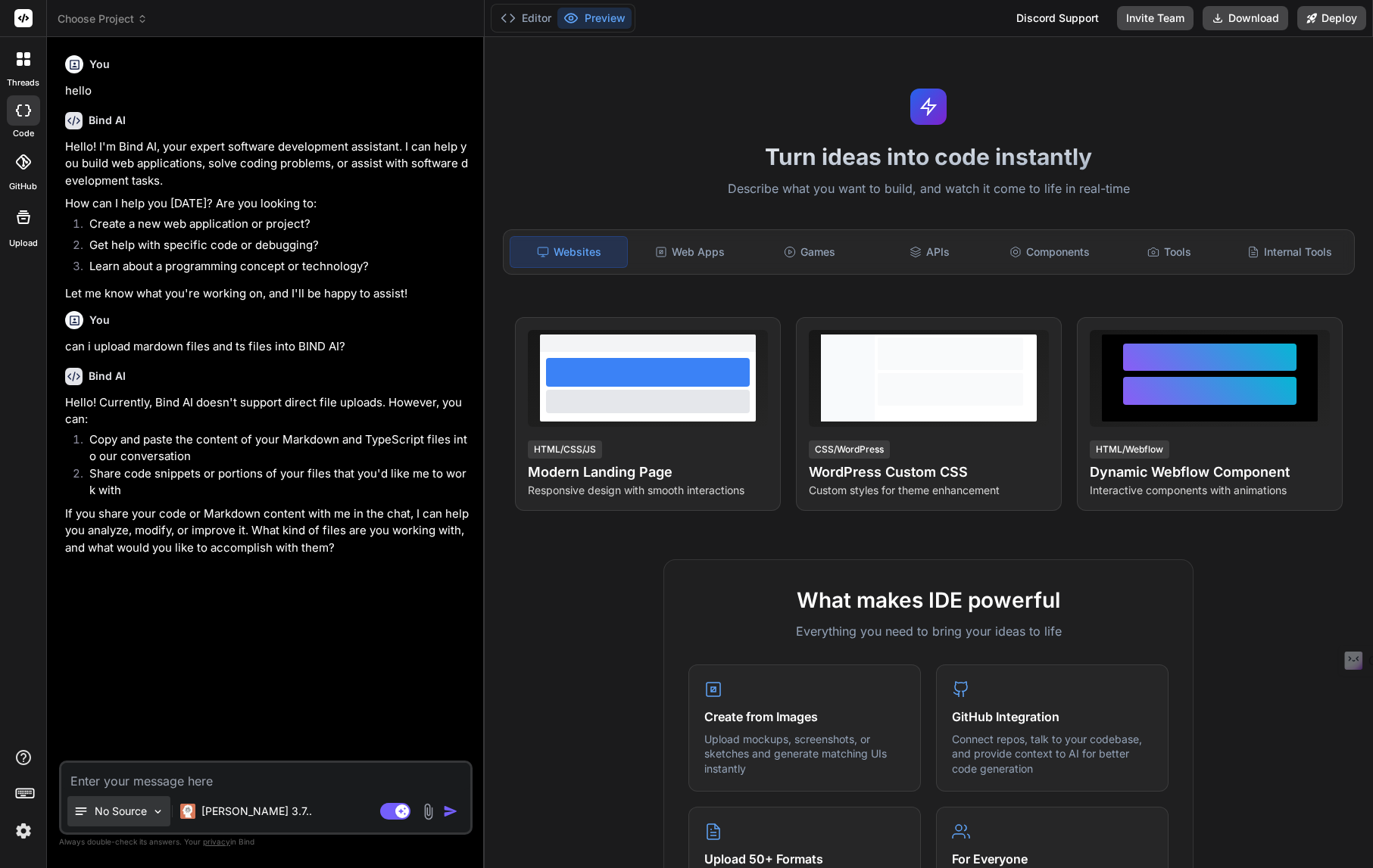
click at [162, 807] on img at bounding box center [157, 812] width 13 height 13
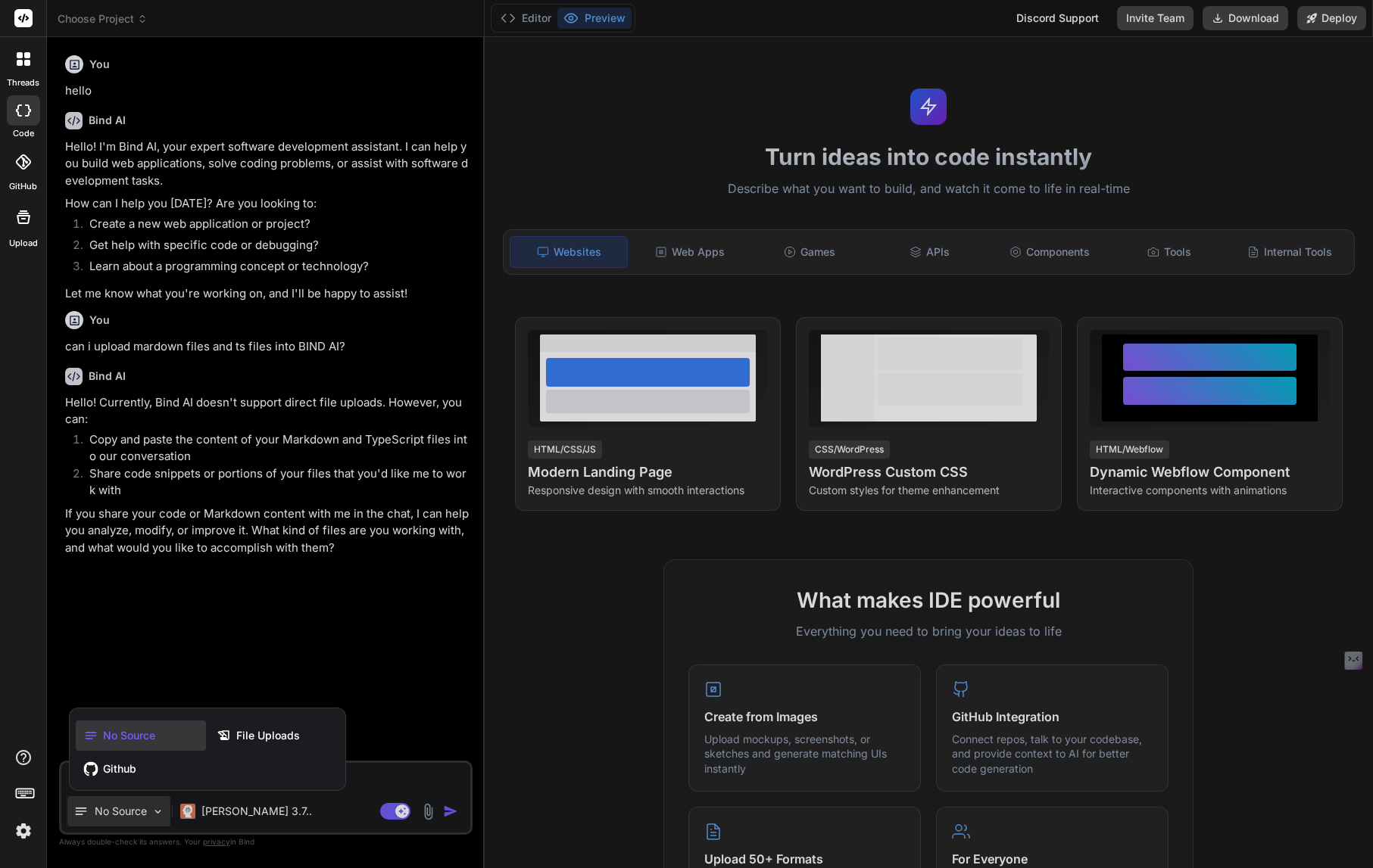
click at [22, 109] on icon at bounding box center [23, 110] width 15 height 12
click at [140, 21] on div at bounding box center [686, 434] width 1373 height 868
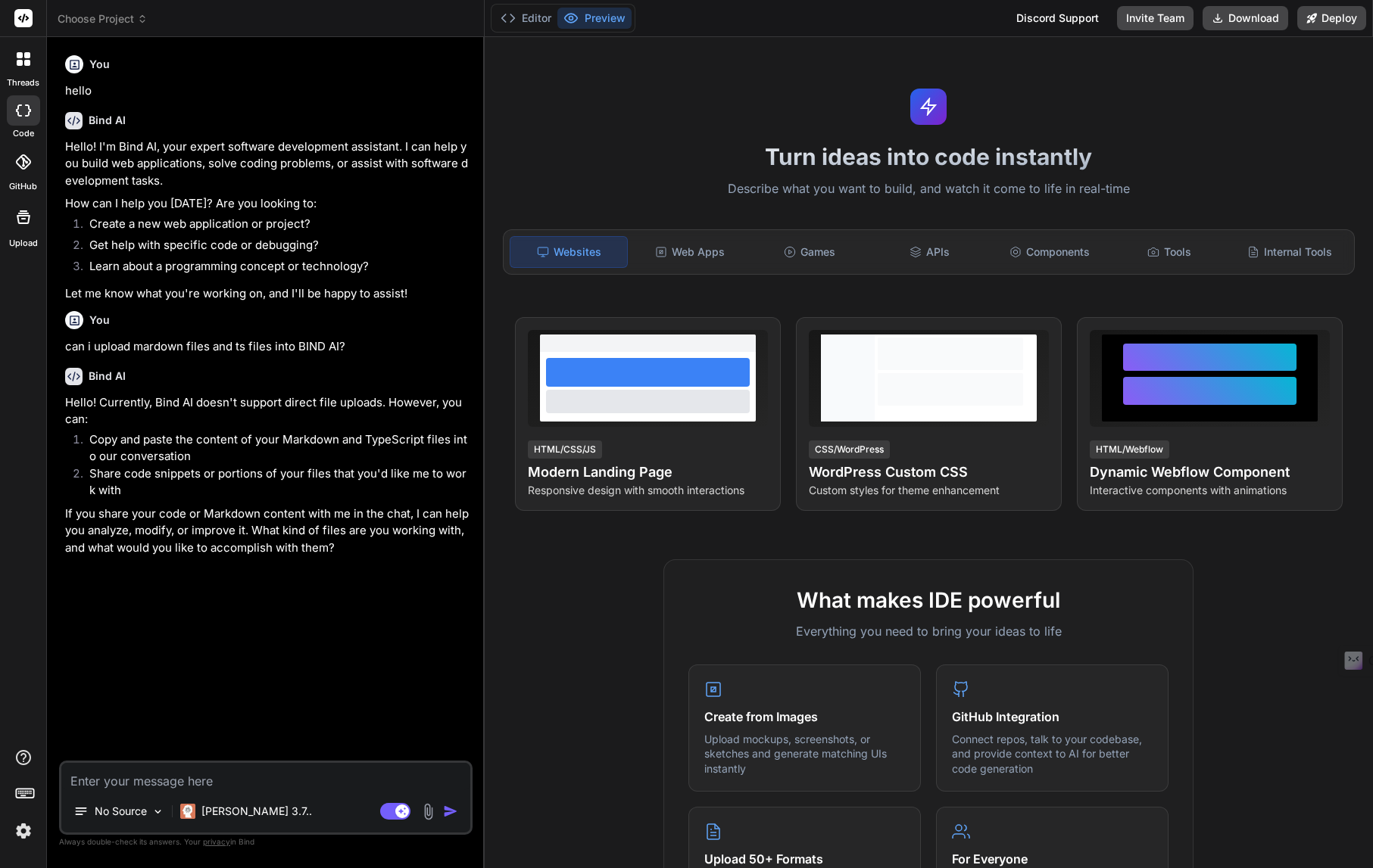
click at [142, 20] on icon at bounding box center [142, 19] width 10 height 10
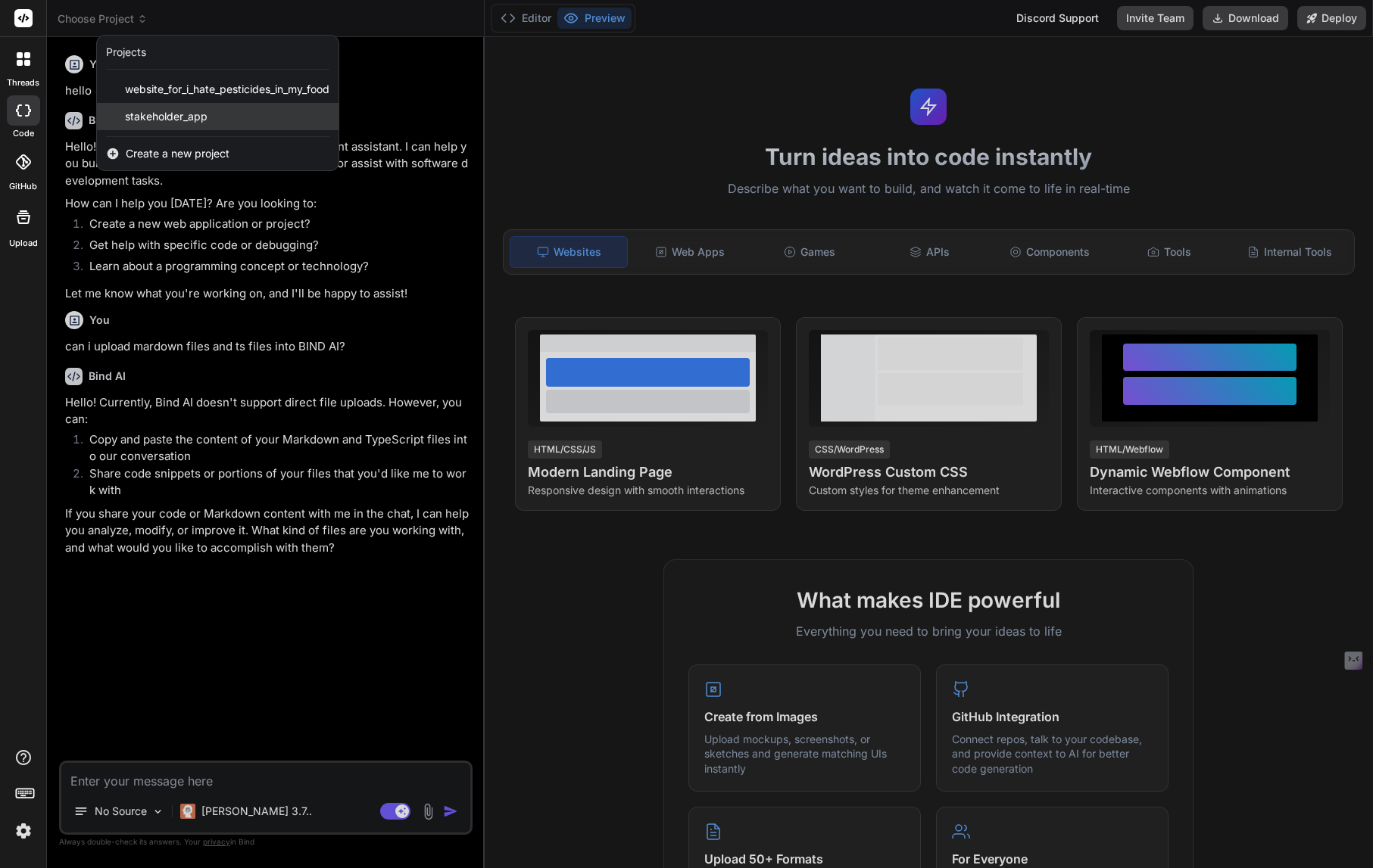
click at [168, 115] on span "stakeholder_app" at bounding box center [166, 116] width 83 height 15
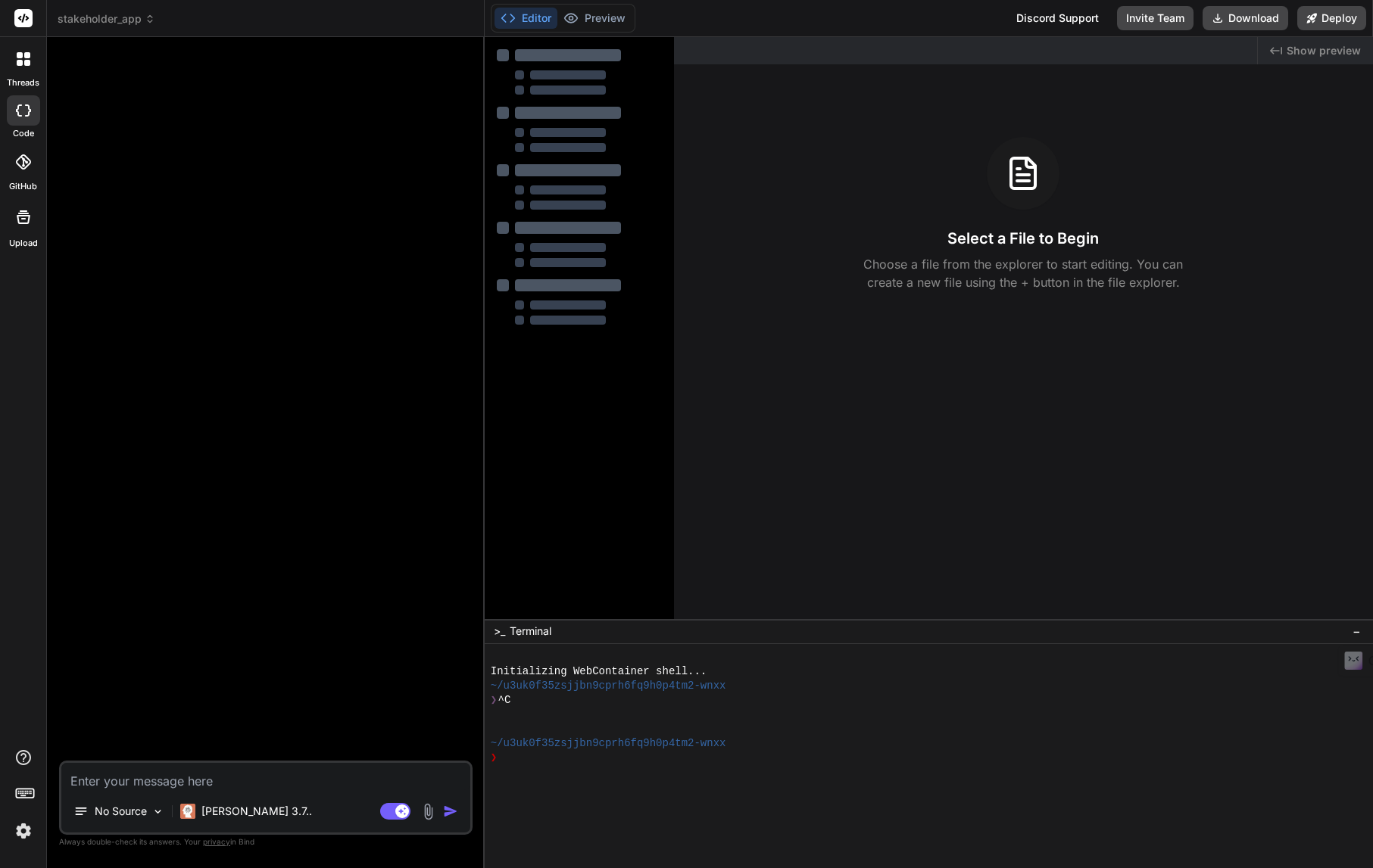
click at [18, 214] on icon at bounding box center [23, 217] width 18 height 18
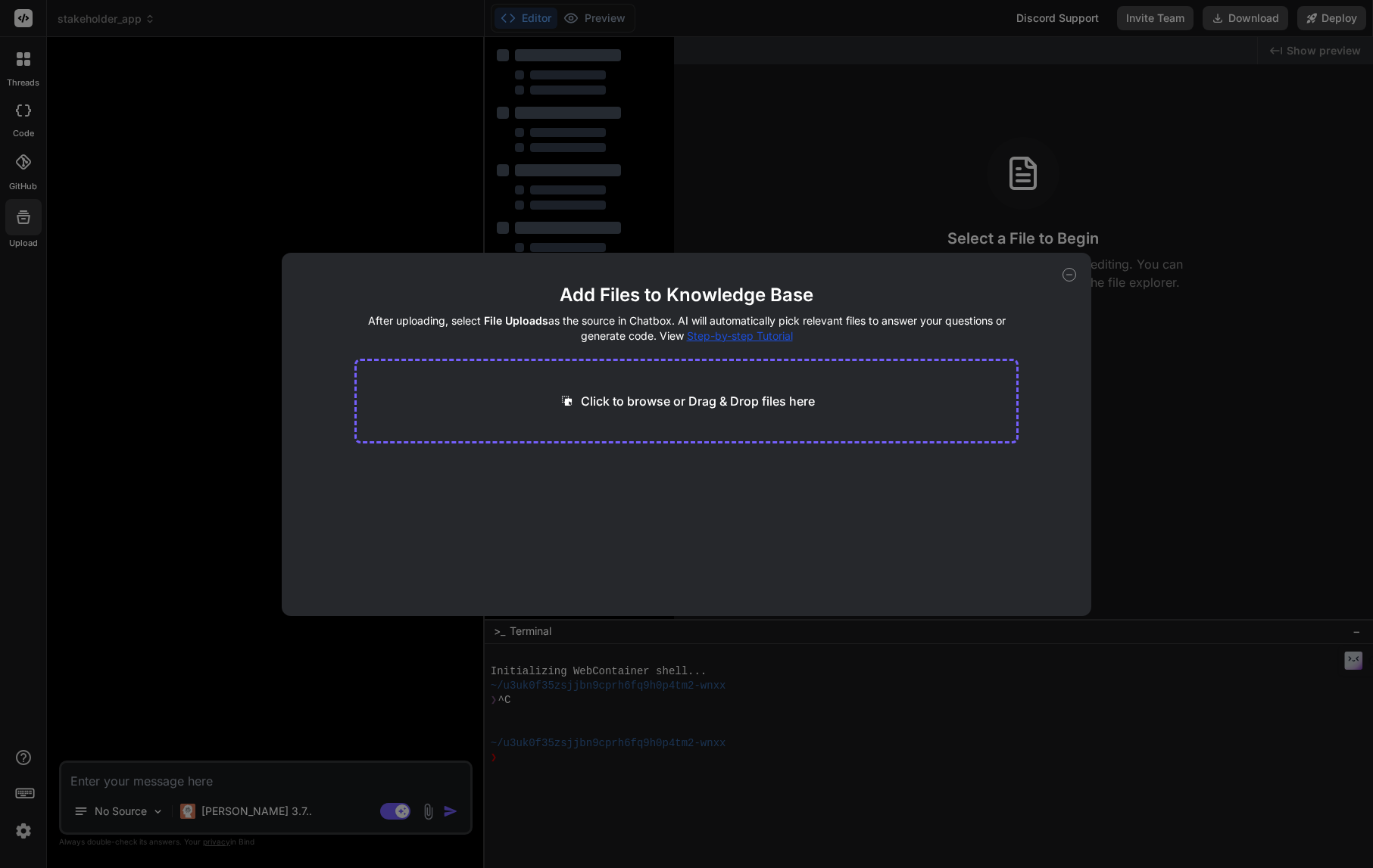
click at [774, 334] on span "Step-by-step Tutorial" at bounding box center [740, 335] width 106 height 13
type textarea "x"
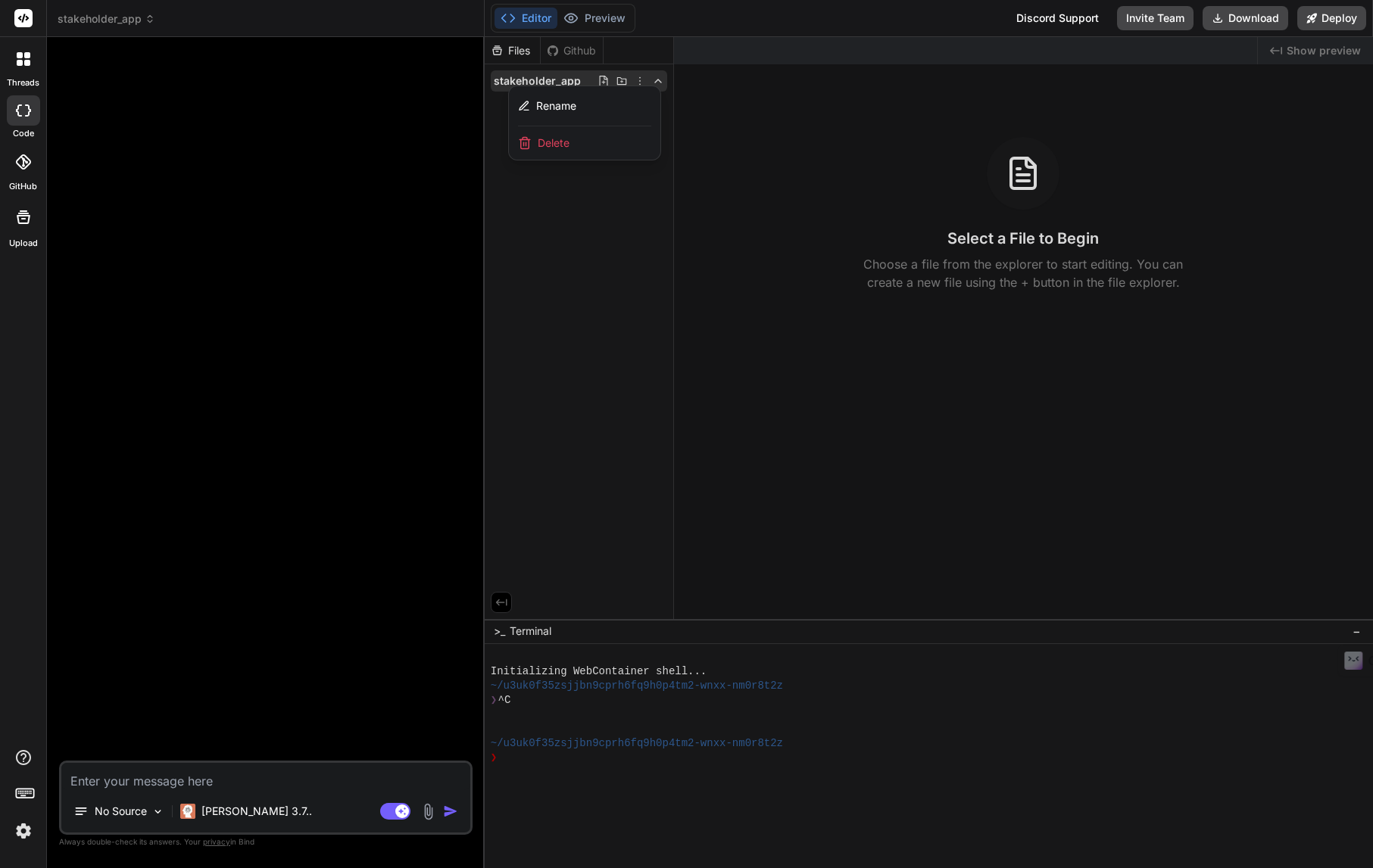
click at [428, 809] on img at bounding box center [428, 812] width 17 height 17
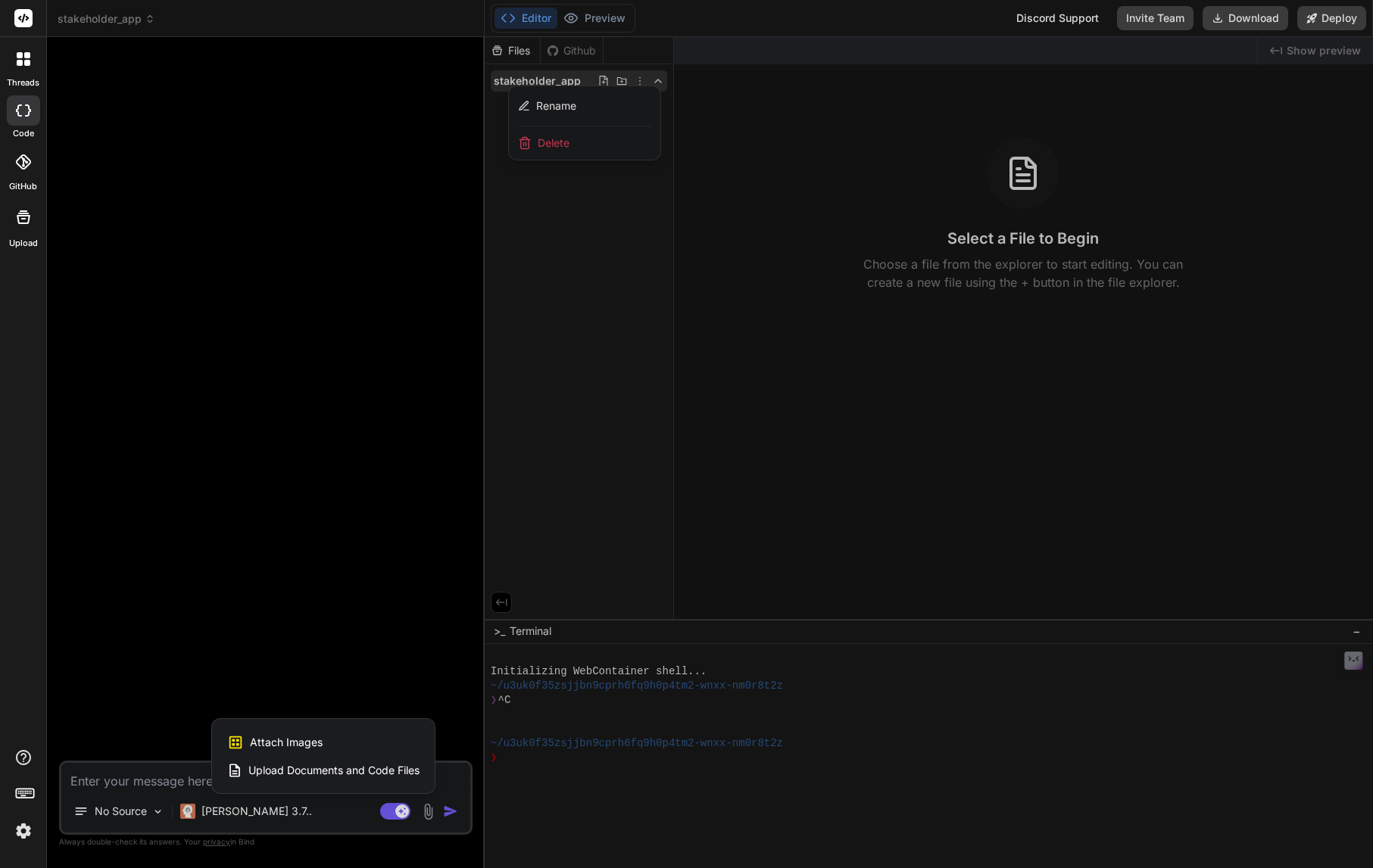
click at [332, 774] on span "Upload Documents and Code Files" at bounding box center [333, 770] width 171 height 15
type textarea "x"
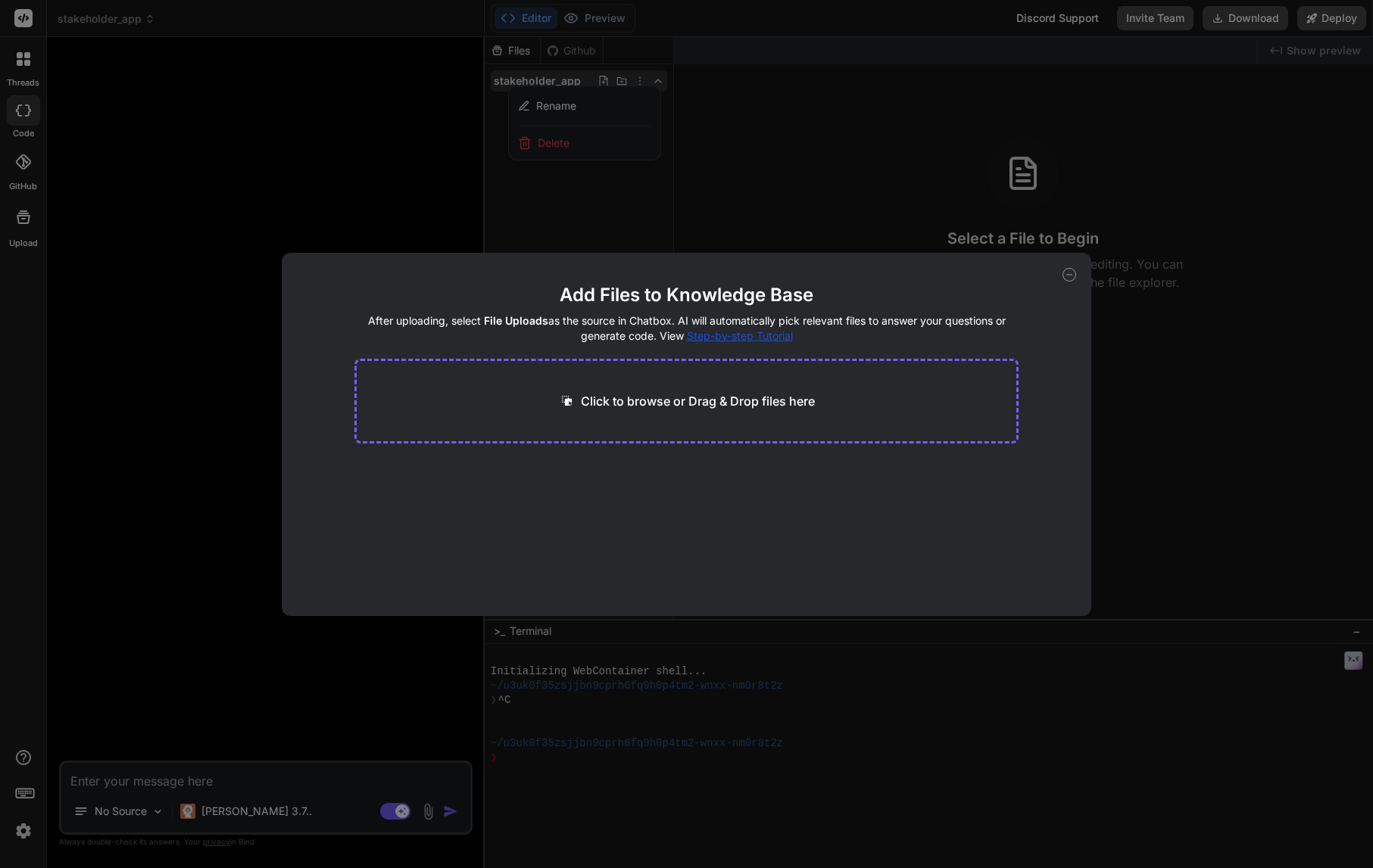
click at [628, 401] on p "Click to browse or Drag & Drop files here" at bounding box center [698, 401] width 234 height 18
type input "C:\fakepath\env_example_[DOMAIN_NAME]"
click at [1069, 277] on icon at bounding box center [1070, 275] width 14 height 14
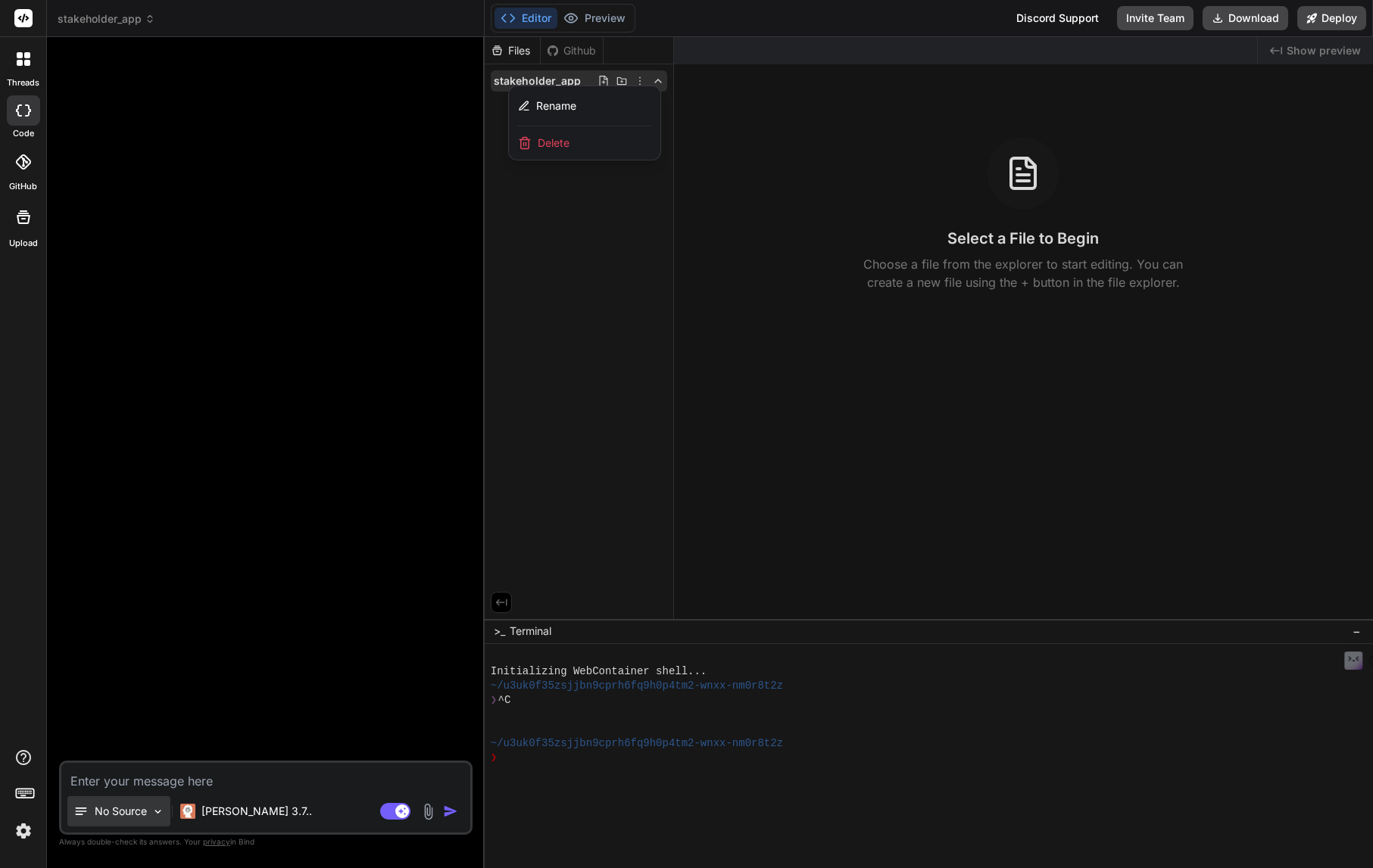
click at [156, 814] on img at bounding box center [157, 812] width 13 height 13
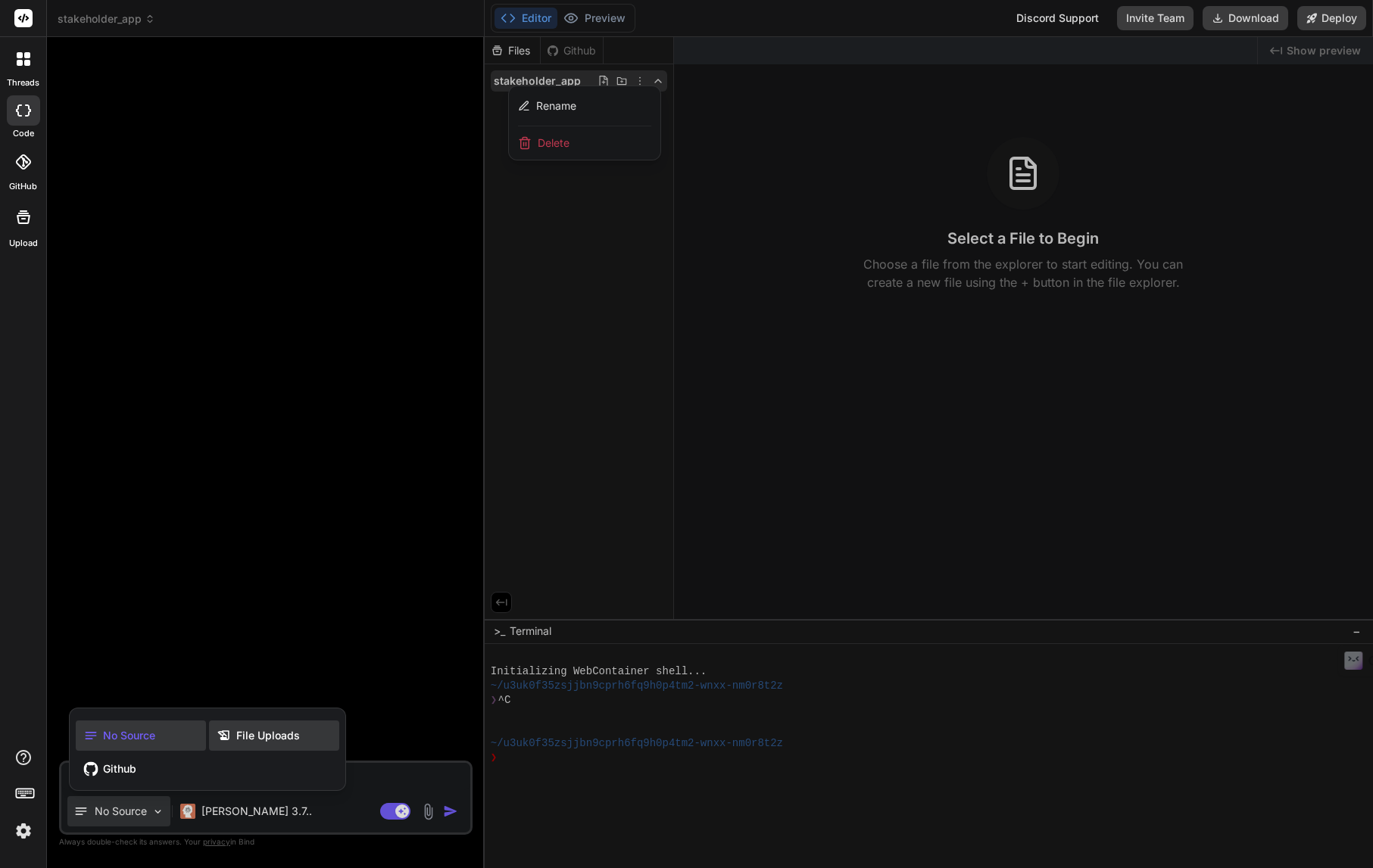
click at [255, 738] on span "File Uploads" at bounding box center [267, 735] width 63 height 15
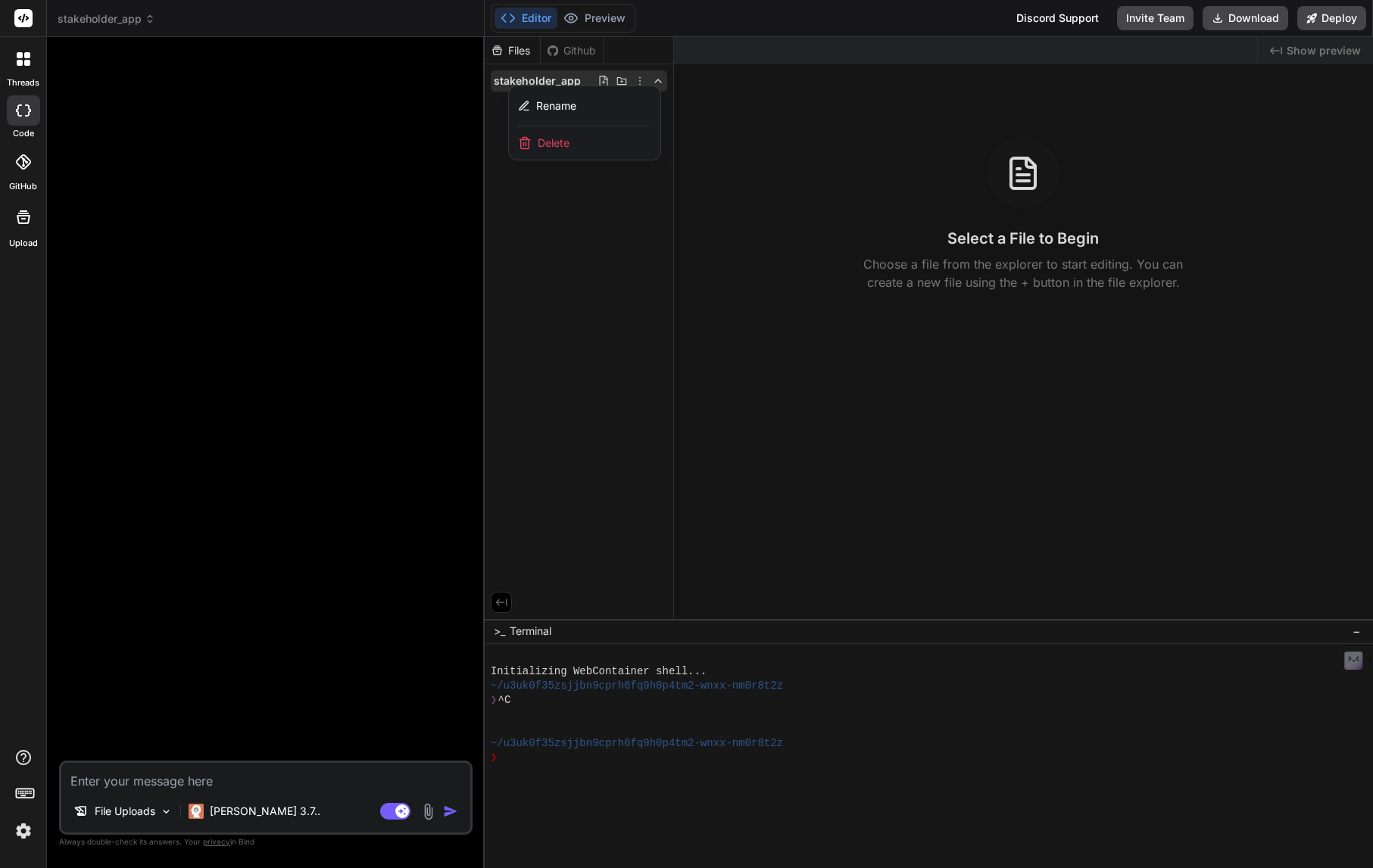
click at [21, 213] on icon at bounding box center [23, 217] width 14 height 14
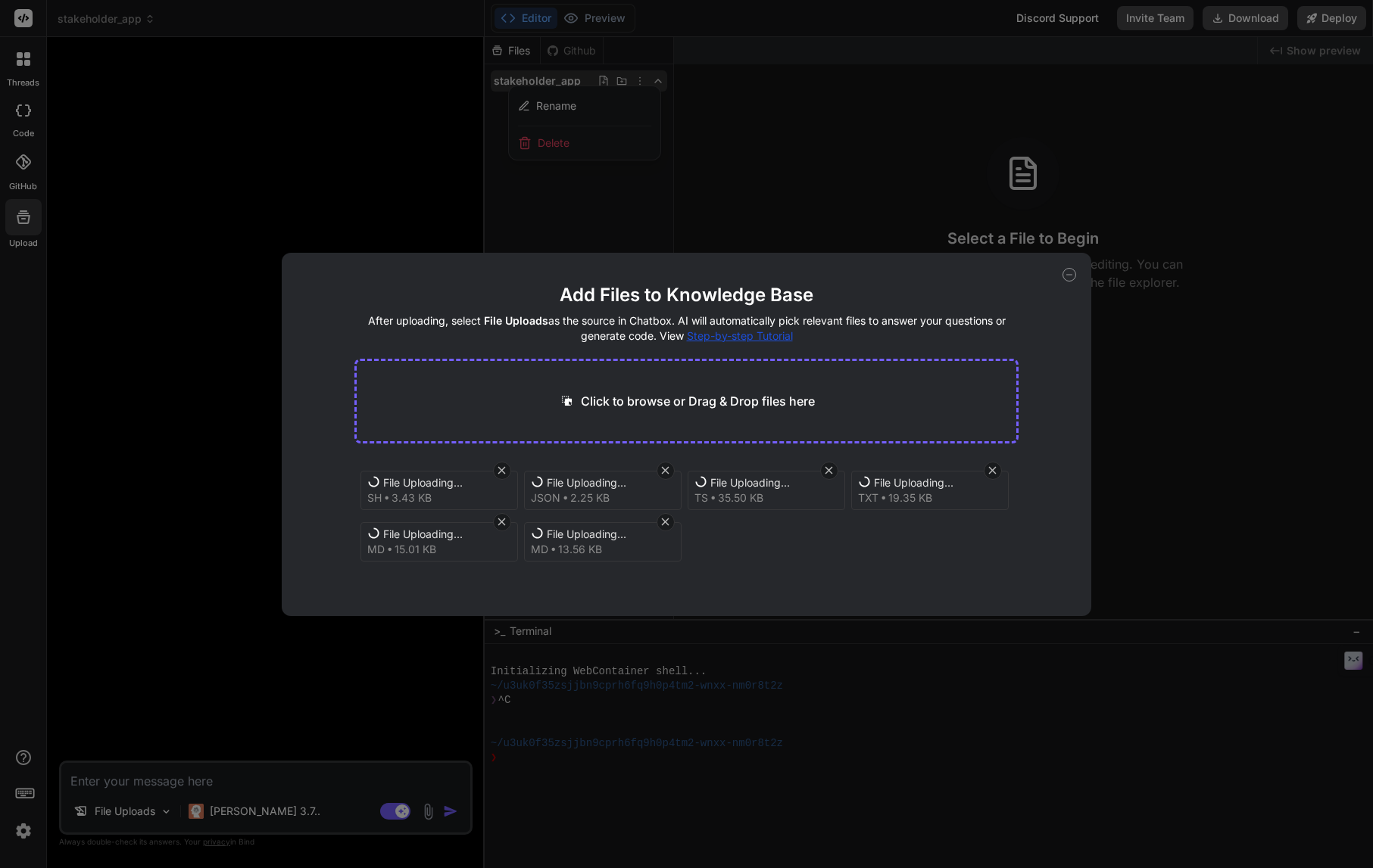
click at [502, 470] on icon at bounding box center [501, 470] width 13 height 13
click at [789, 561] on div "File Uploading... sh 3.43 KB File Uploading... json 2.25 KB File Uploading... t…" at bounding box center [686, 514] width 664 height 109
click at [716, 339] on span "Step-by-step Tutorial" at bounding box center [740, 335] width 106 height 13
click at [501, 471] on icon at bounding box center [501, 470] width 13 height 13
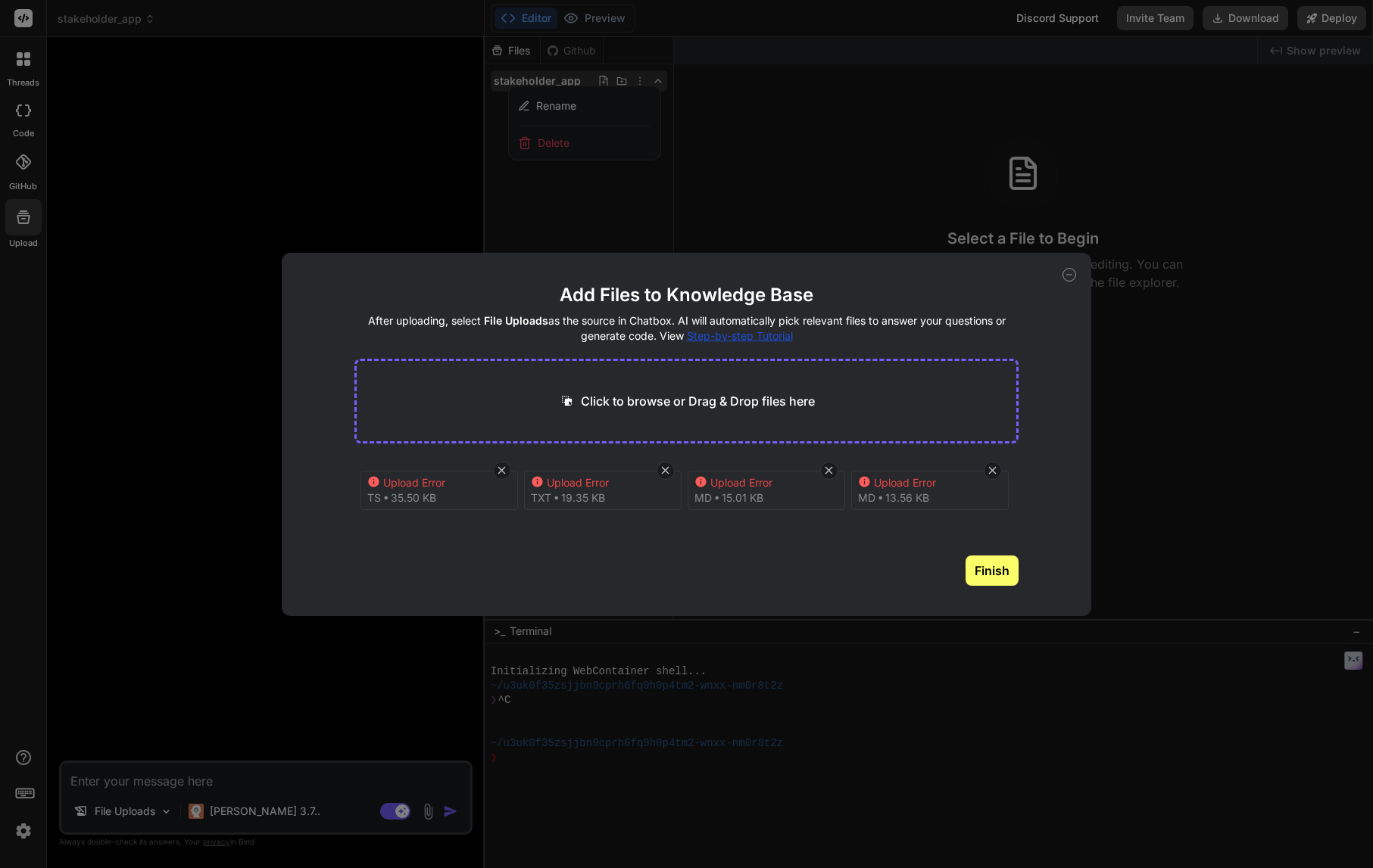
click at [501, 471] on icon at bounding box center [501, 470] width 13 height 13
click at [452, 127] on div "Add Files to Knowledge Base After uploading, select File Uploads as the source …" at bounding box center [686, 434] width 1373 height 868
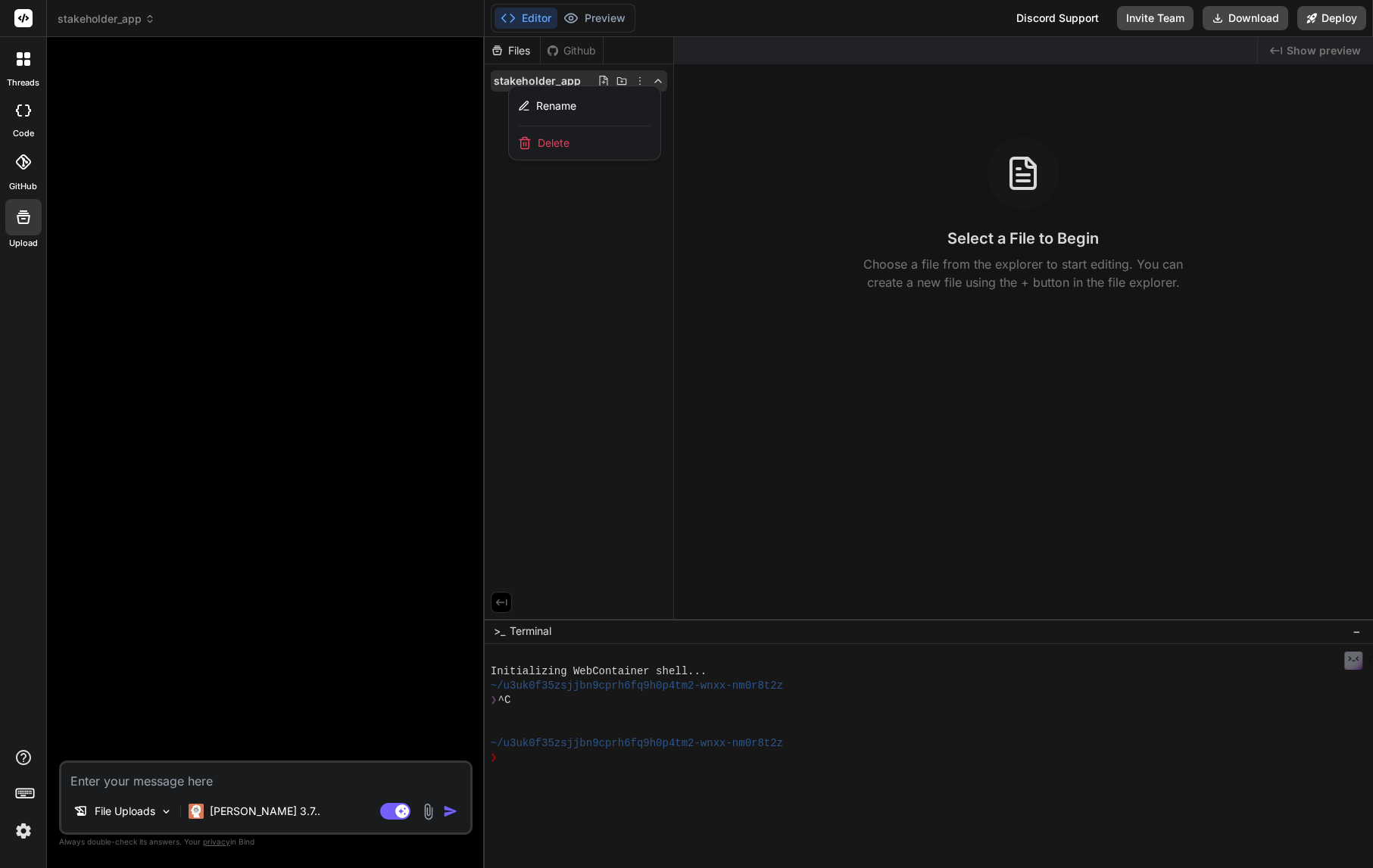
click at [21, 210] on icon at bounding box center [23, 217] width 14 height 14
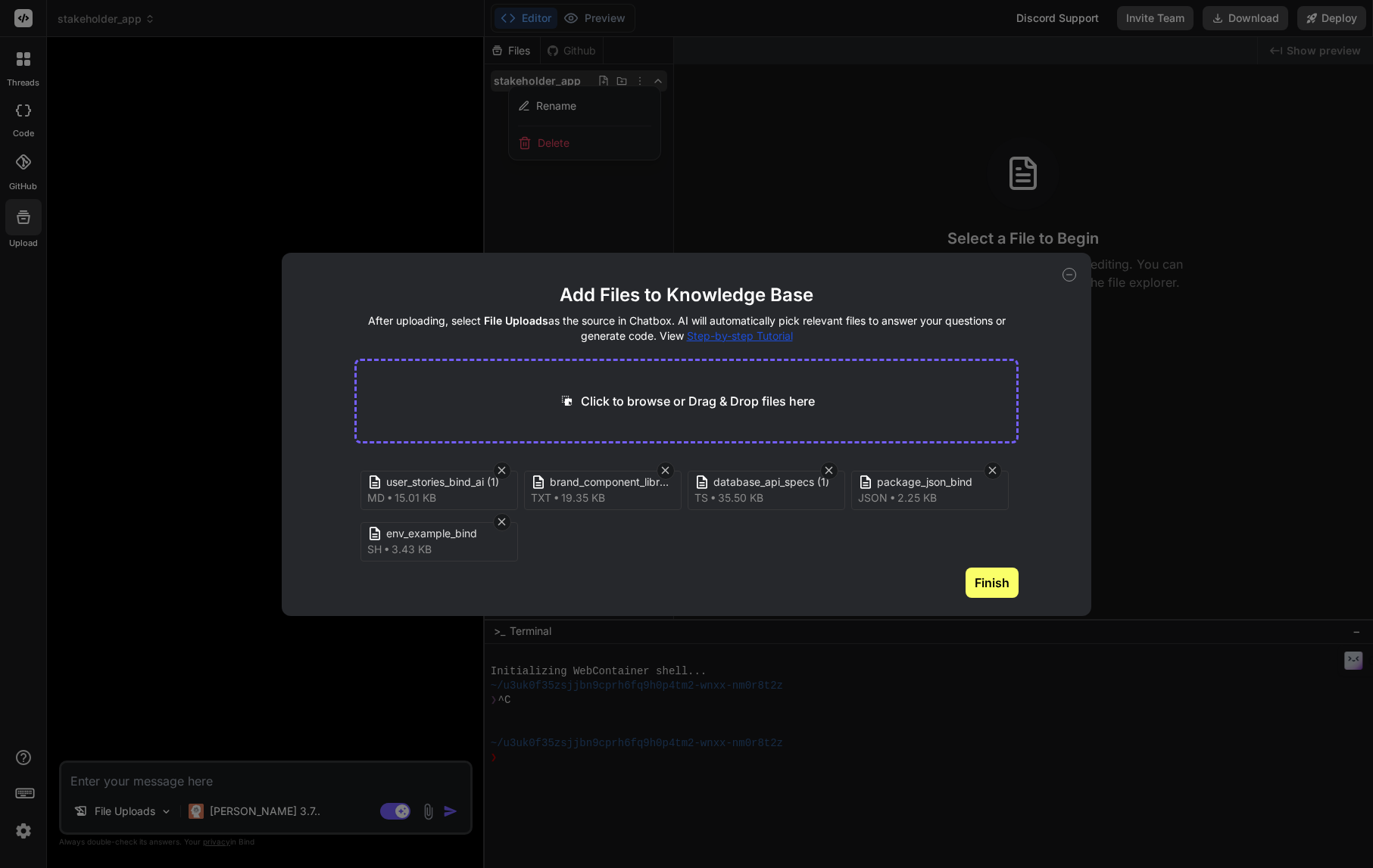
click at [1002, 585] on button "Finish" at bounding box center [992, 582] width 53 height 30
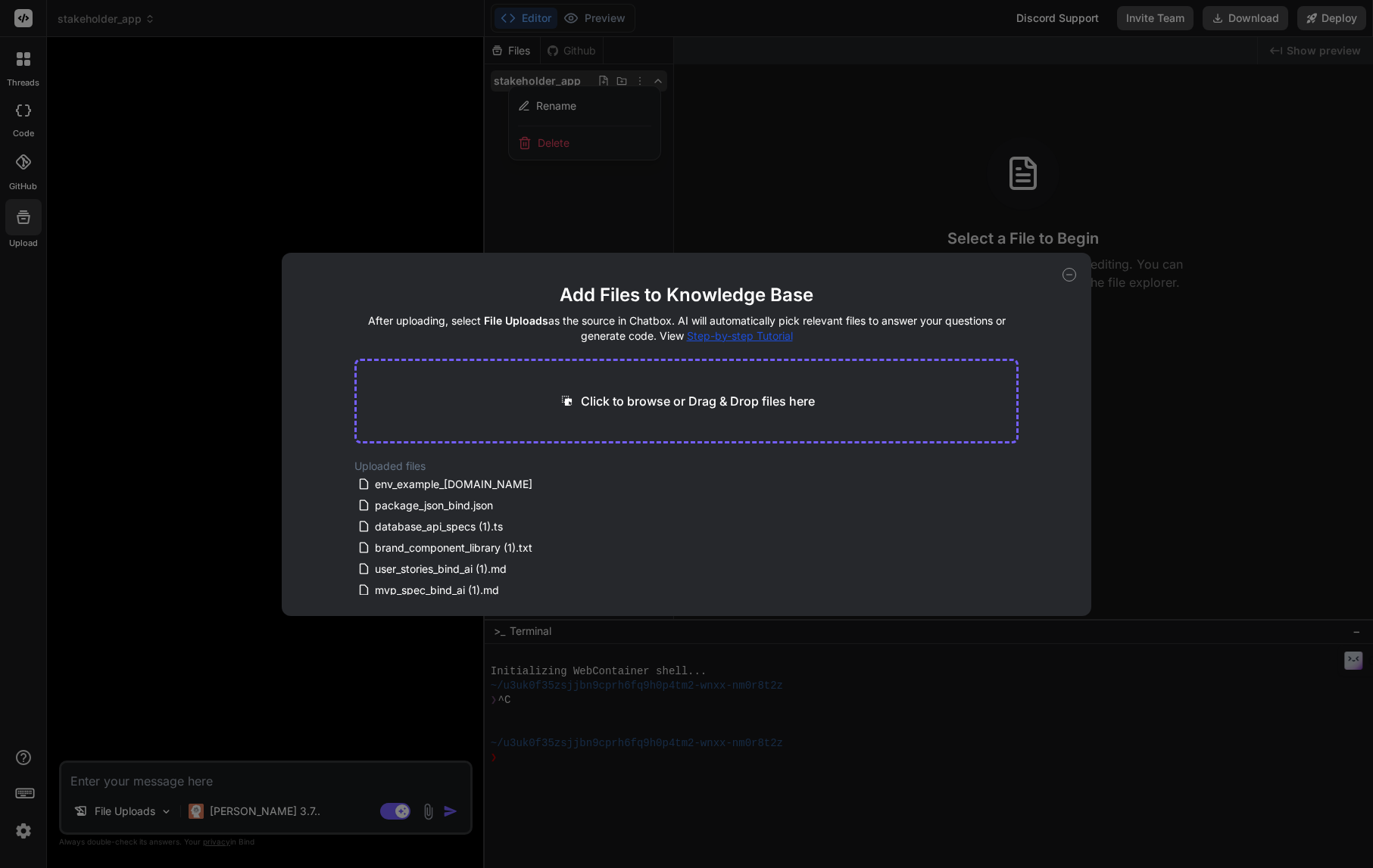
click at [276, 776] on div "Add Files to Knowledge Base After uploading, select File Uploads as the source …" at bounding box center [686, 434] width 1373 height 868
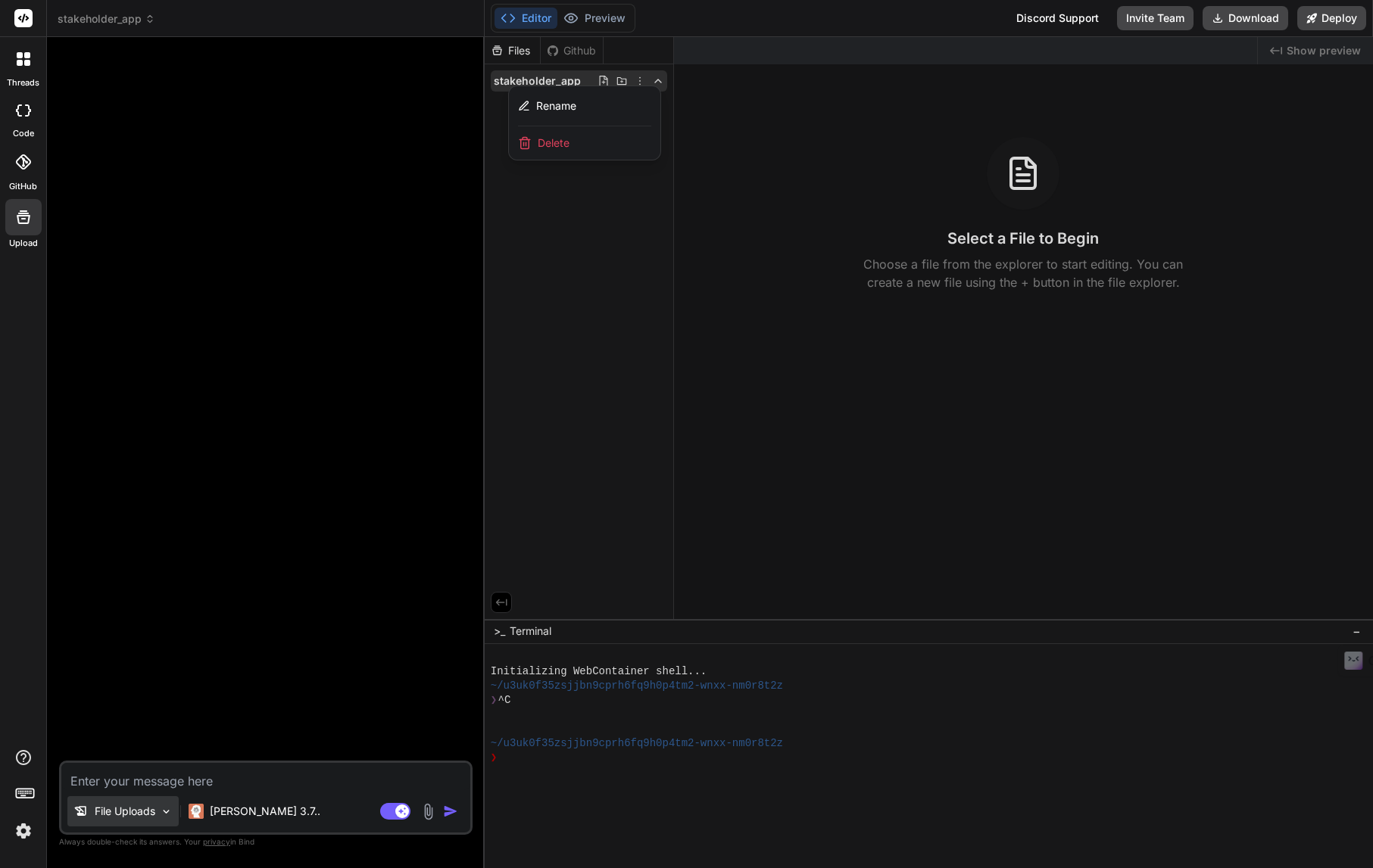
click at [169, 811] on img at bounding box center [166, 812] width 13 height 13
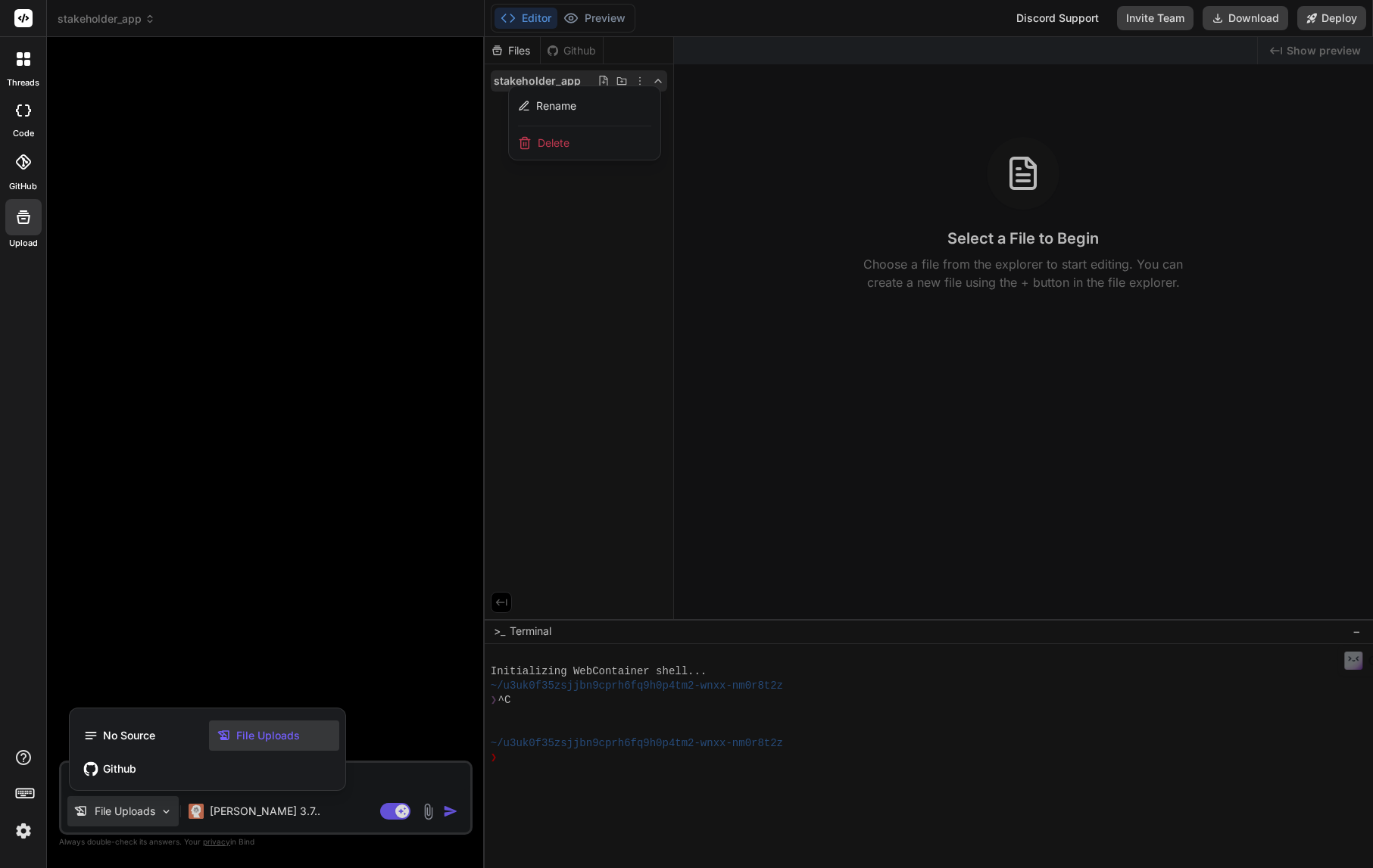
click at [373, 780] on div at bounding box center [686, 434] width 1373 height 868
type textarea "x"
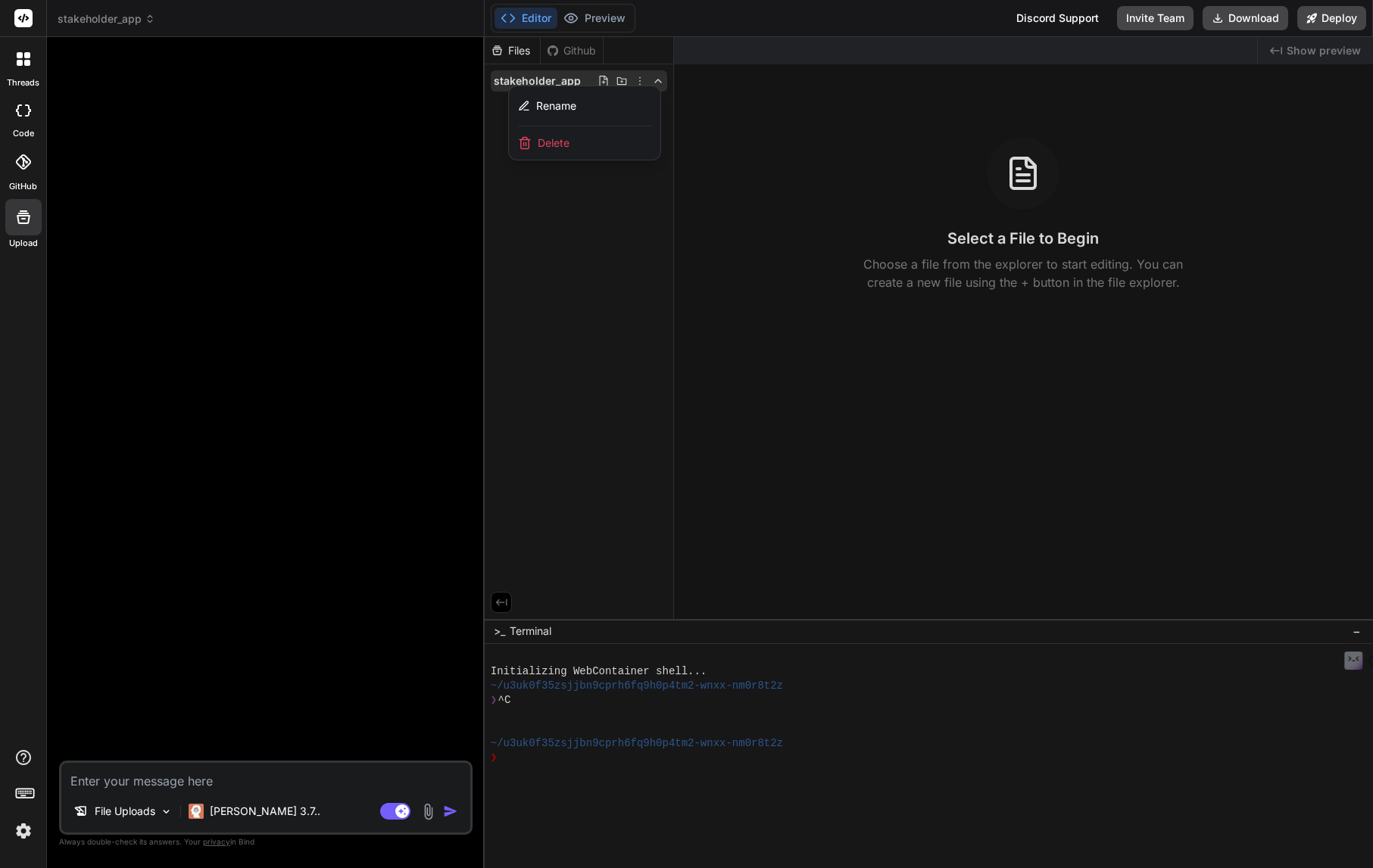
click at [72, 784] on textarea at bounding box center [266, 776] width 409 height 27
paste textarea ""Build TheResonanceApp MVP using these specifications. This is an AI-powered st…"
type textarea ""Build TheResonanceApp MVP using these specifications. This is an AI-powered st…"
type textarea "x"
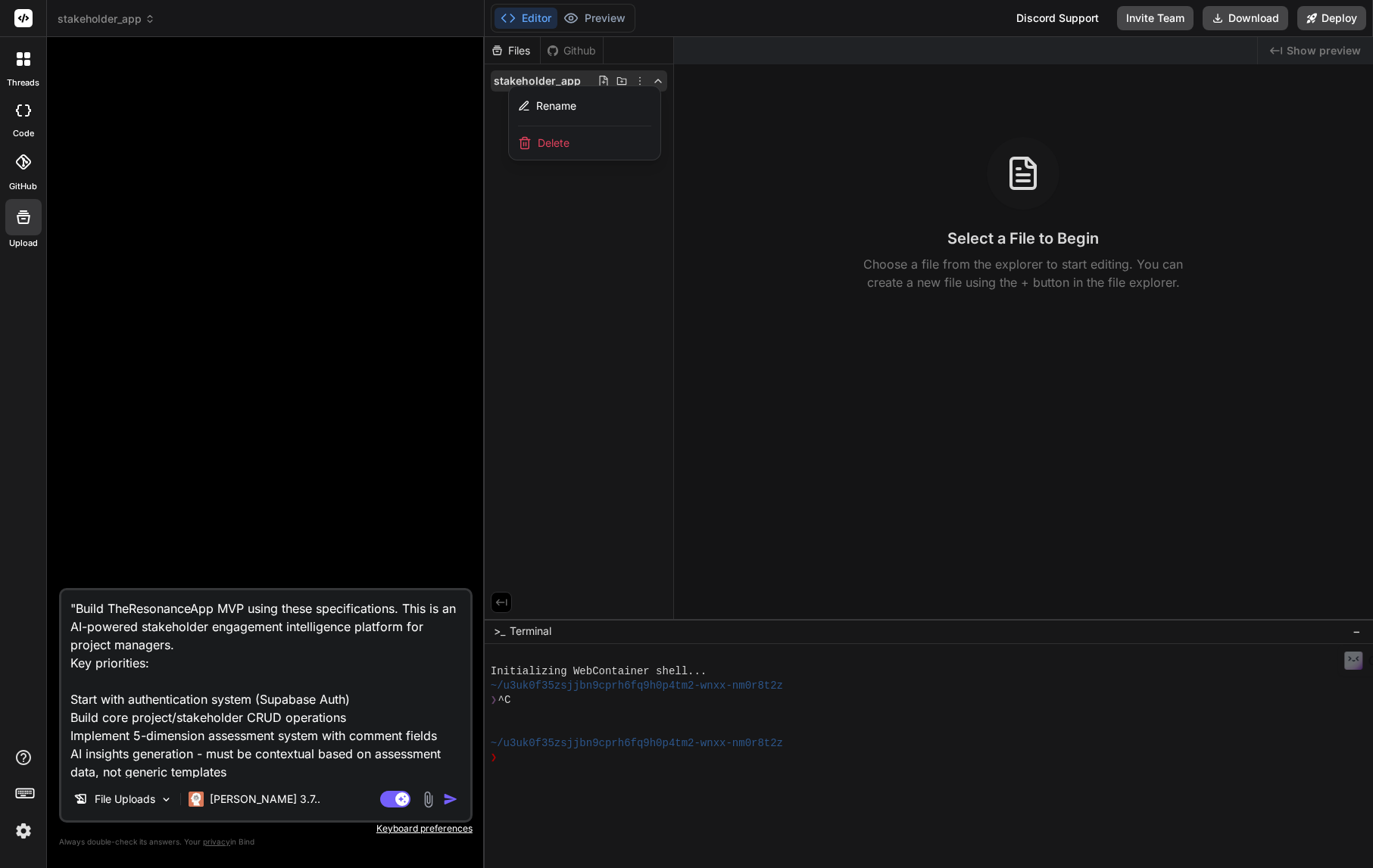
click at [76, 606] on textarea ""Build TheResonanceApp MVP using these specifications. This is an AI-powered st…" at bounding box center [266, 684] width 409 height 187
type textarea "Build TheResonanceApp MVP using these specifications. This is an AI-powered sta…"
type textarea "x"
click at [133, 681] on textarea "Build TheResonanceApp MVP using these specifications. This is an AI-powered sta…" at bounding box center [266, 684] width 409 height 187
type textarea "Build TheResonanceApp MVP using these specifications. This is an AI-powered sta…"
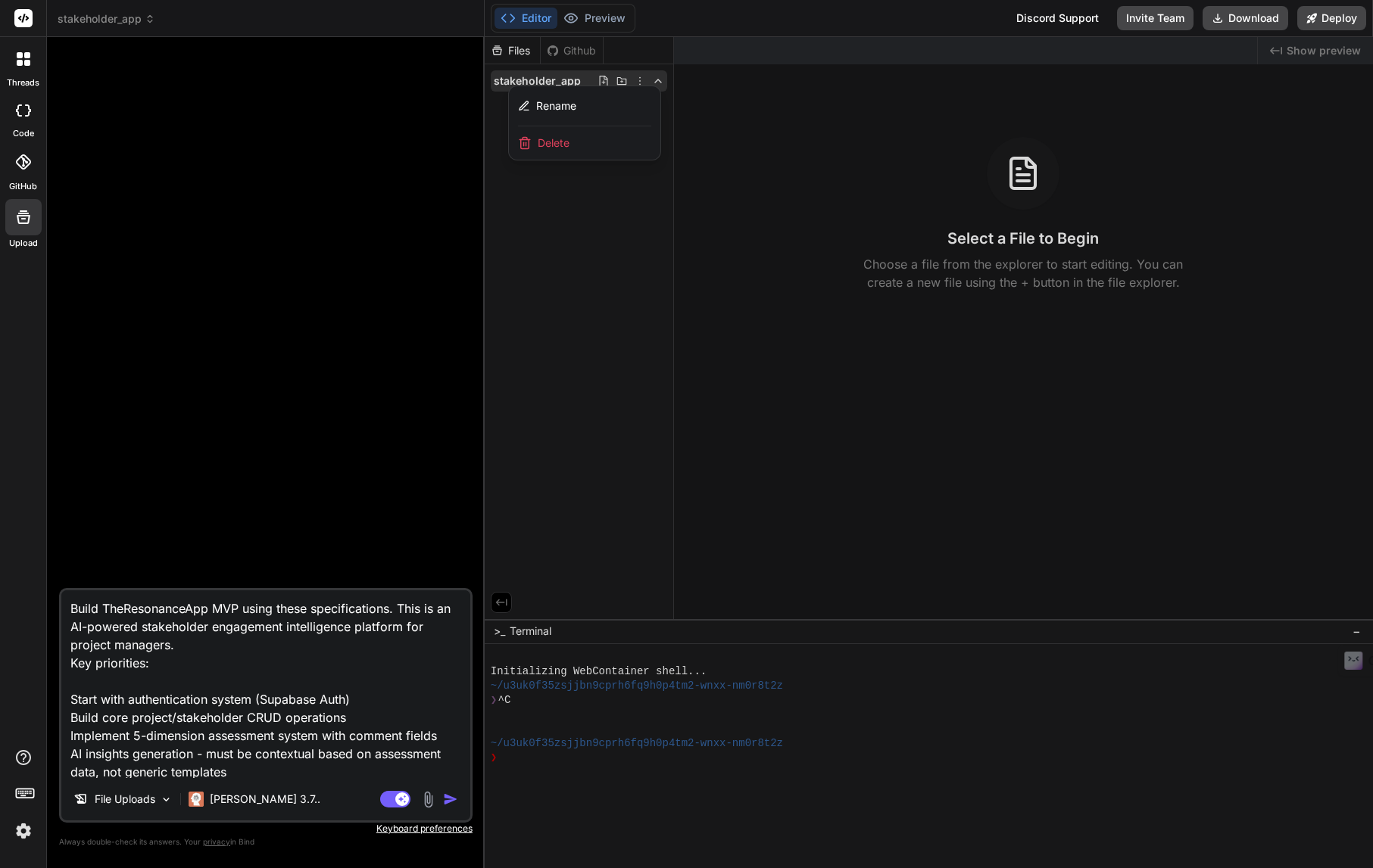
type textarea "x"
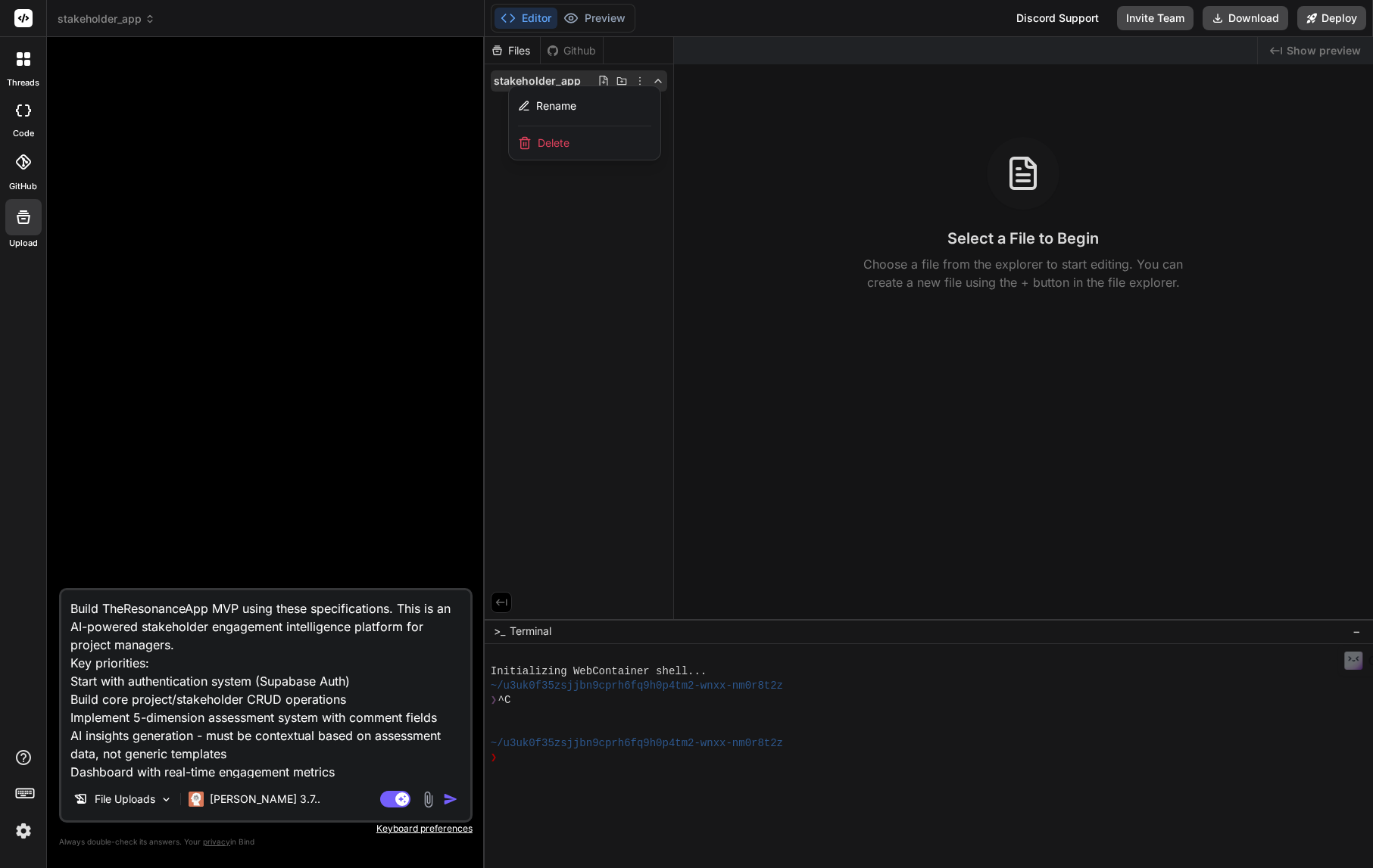
click at [72, 684] on textarea "Build TheResonanceApp MVP using these specifications. This is an AI-powered sta…" at bounding box center [266, 684] width 409 height 187
type textarea "Build TheResonanceApp MVP using these specifications. This is an AI-powered sta…"
type textarea "x"
type textarea "Build TheResonanceApp MVP using these specifications. This is an AI-powered sta…"
type textarea "x"
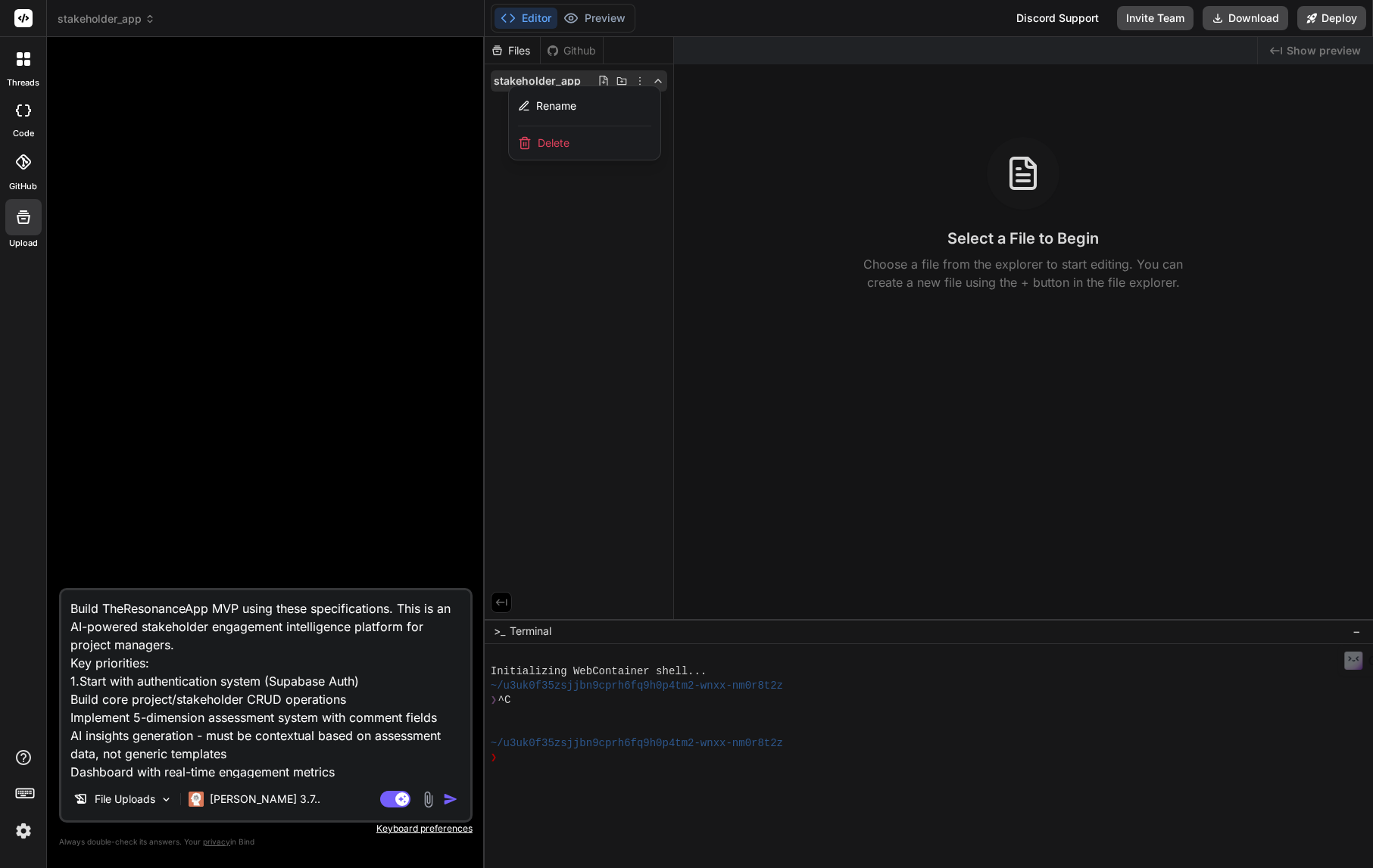
click at [69, 698] on textarea "Build TheResonanceApp MVP using these specifications. This is an AI-powered sta…" at bounding box center [266, 684] width 409 height 187
type textarea "Build TheResonanceApp MVP using these specifications. This is an AI-powered sta…"
type textarea "x"
type textarea "Build TheResonanceApp MVP using these specifications. This is an AI-powered sta…"
type textarea "x"
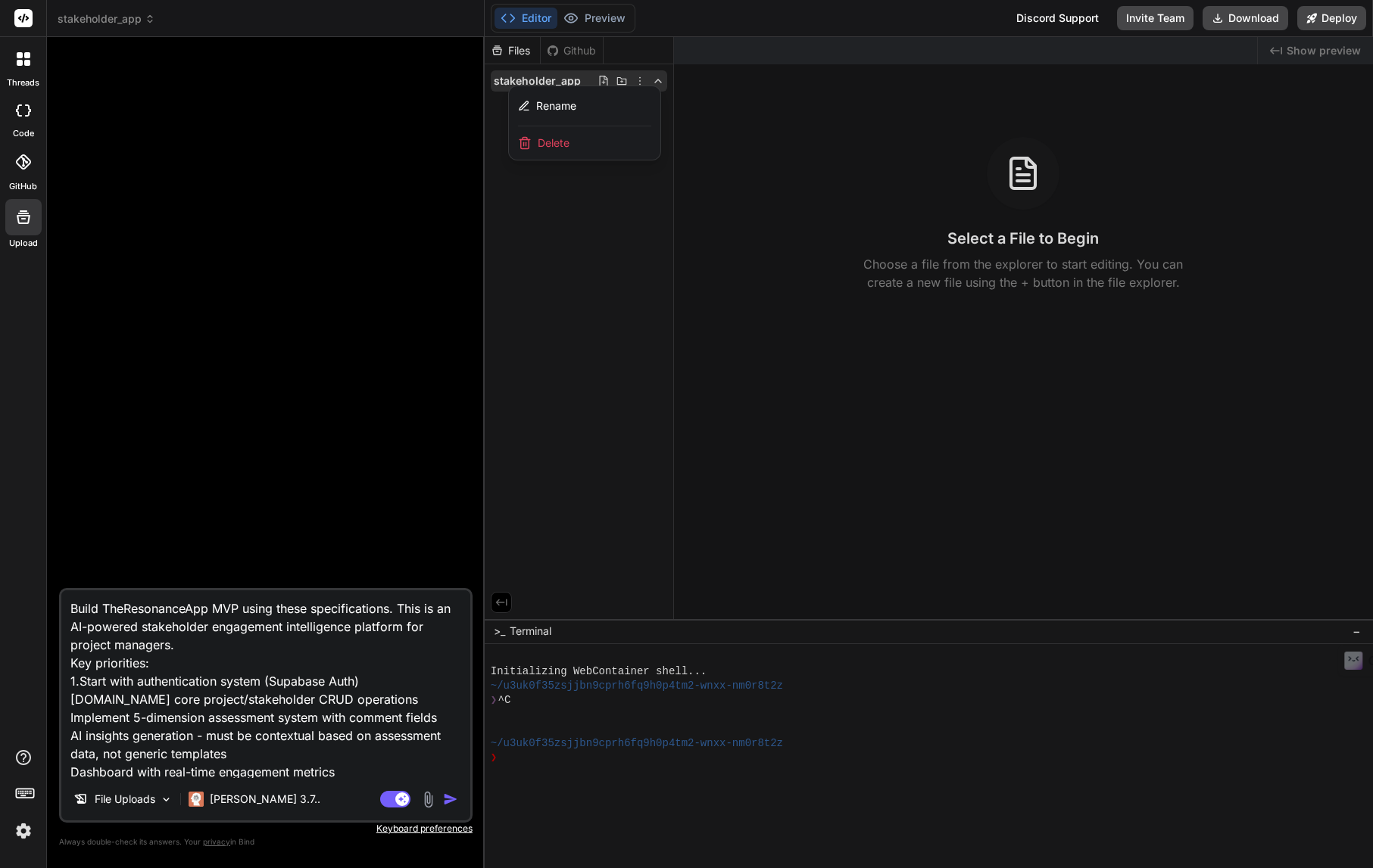
click at [69, 721] on textarea "Build TheResonanceApp MVP using these specifications. This is an AI-powered sta…" at bounding box center [266, 684] width 409 height 187
type textarea "Build TheResonanceApp MVP using these specifications. This is an AI-powered sta…"
type textarea "x"
type textarea "Build TheResonanceApp MVP using these specifications. This is an AI-powered sta…"
type textarea "x"
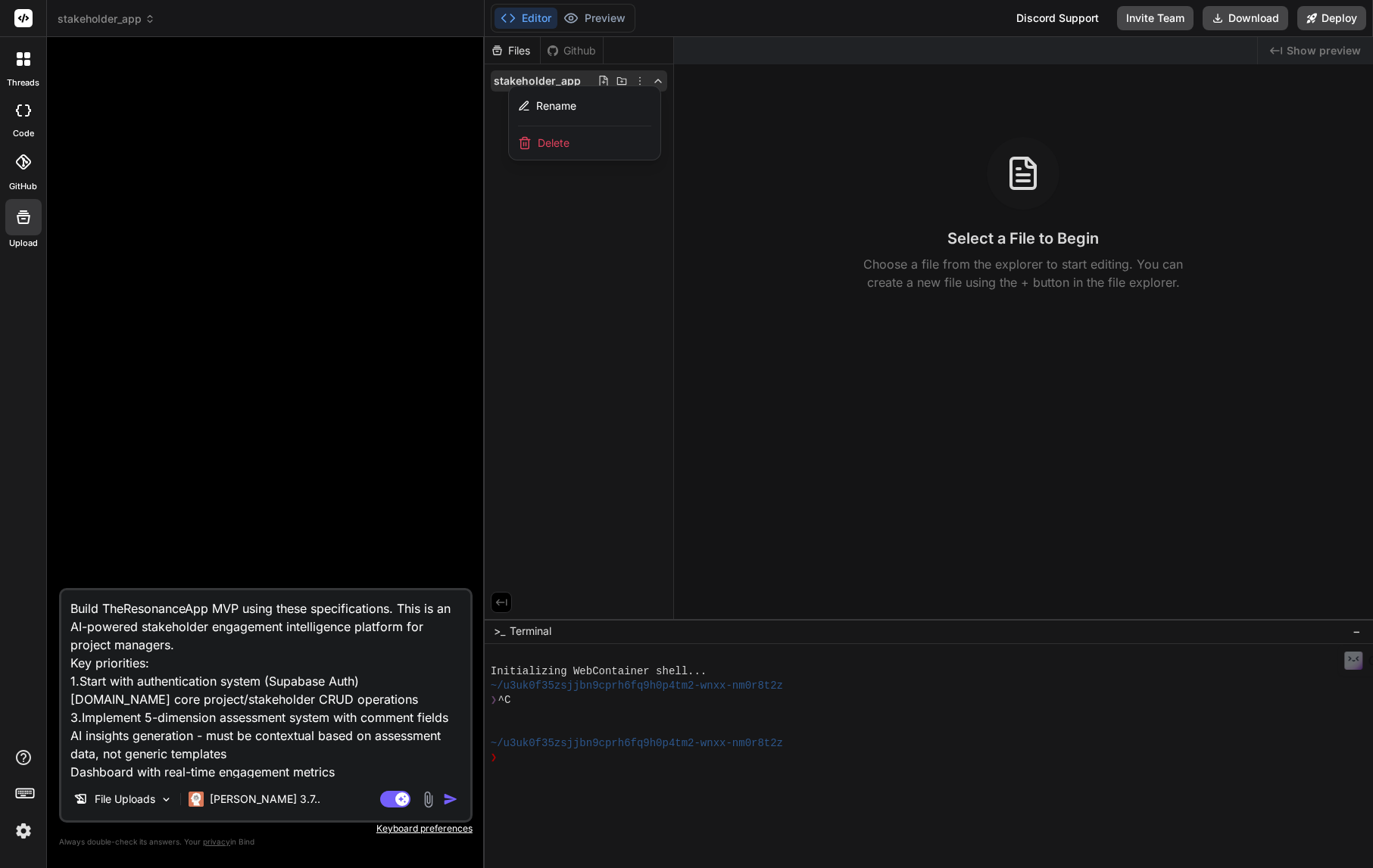
click at [73, 738] on textarea "Build TheResonanceApp MVP using these specifications. This is an AI-powered sta…" at bounding box center [266, 684] width 409 height 187
type textarea "Build TheResonanceApp MVP using these specifications. This is an AI-powered sta…"
type textarea "x"
type textarea "Build TheResonanceApp MVP using these specifications. This is an AI-powered sta…"
type textarea "x"
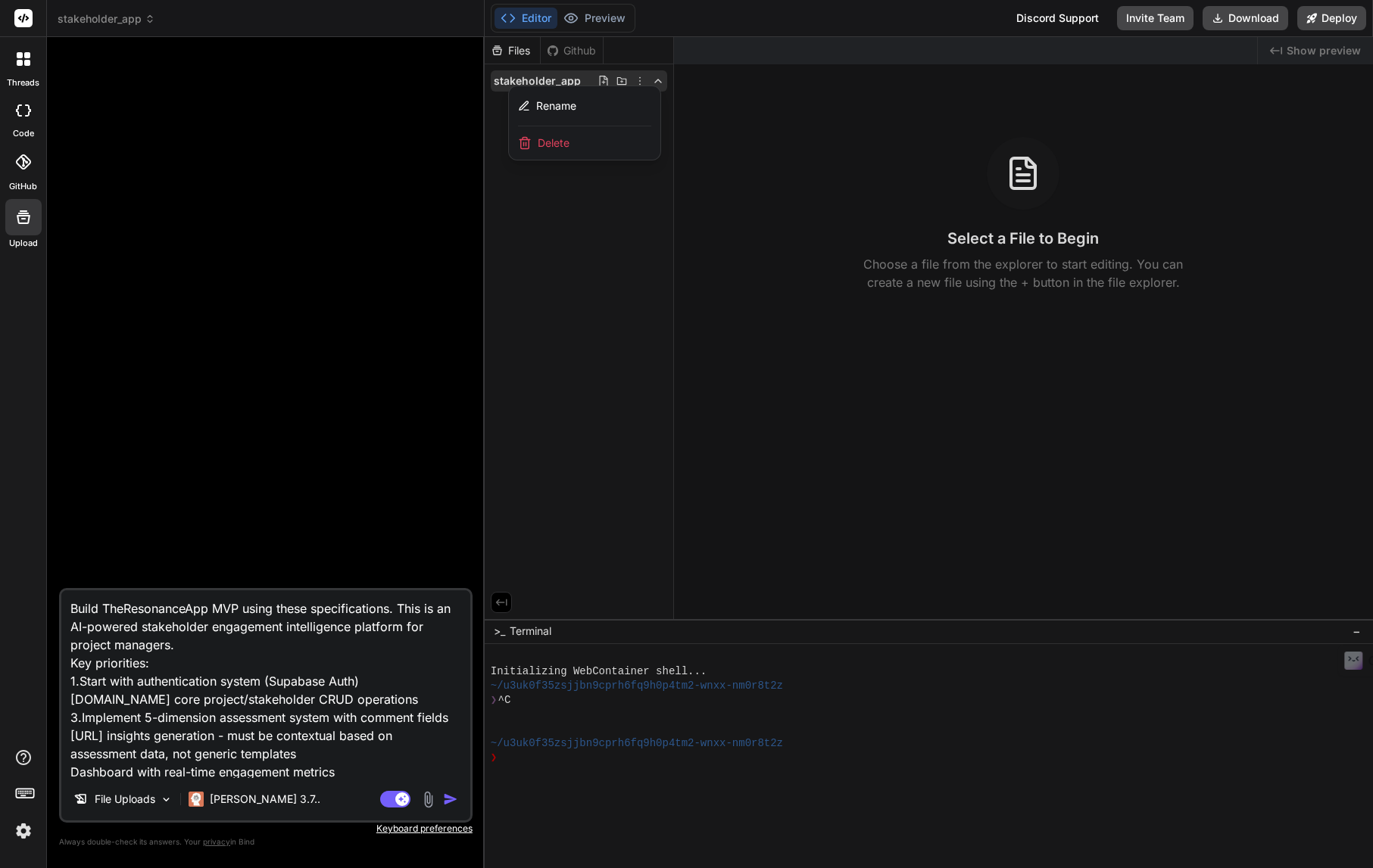
click at [70, 774] on textarea "Build TheResonanceApp MVP using these specifications. This is an AI-powered sta…" at bounding box center [266, 684] width 409 height 187
type textarea "Build TheResonanceApp MVP using these specifications. This is an AI-powered sta…"
type textarea "x"
type textarea "Build TheResonanceApp MVP using these specifications. This is an AI-powered sta…"
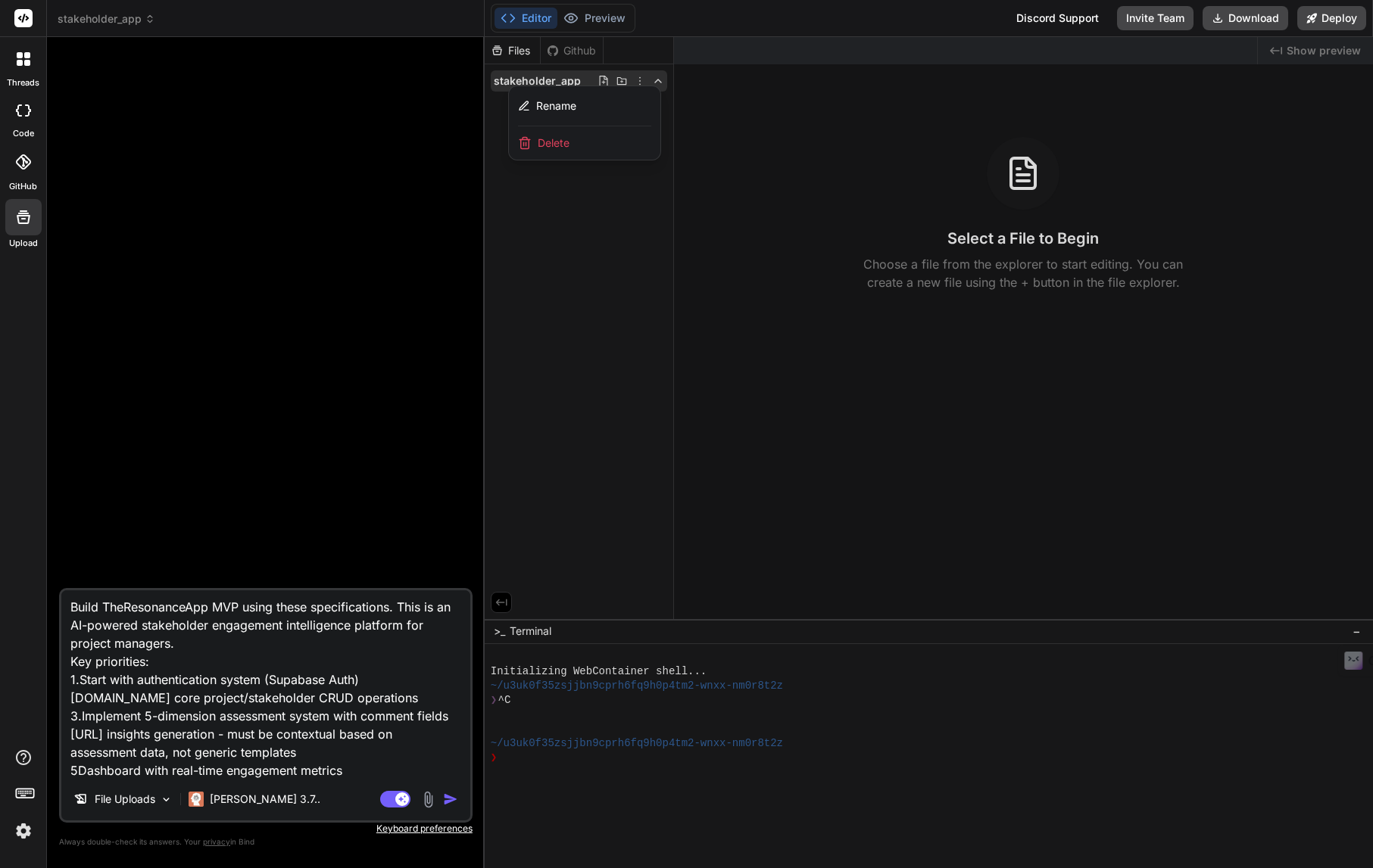
type textarea "x"
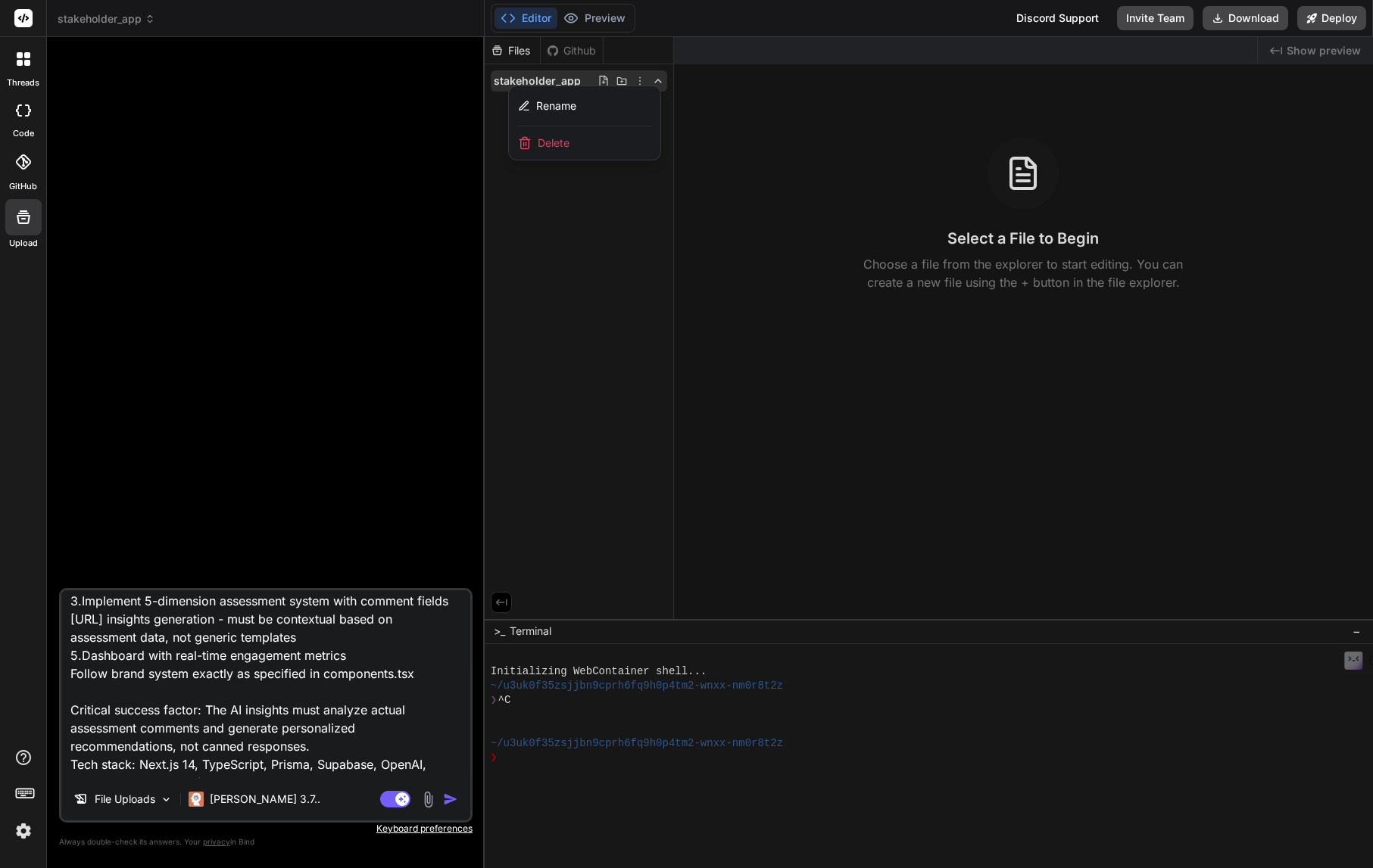
scroll to position [148, 0]
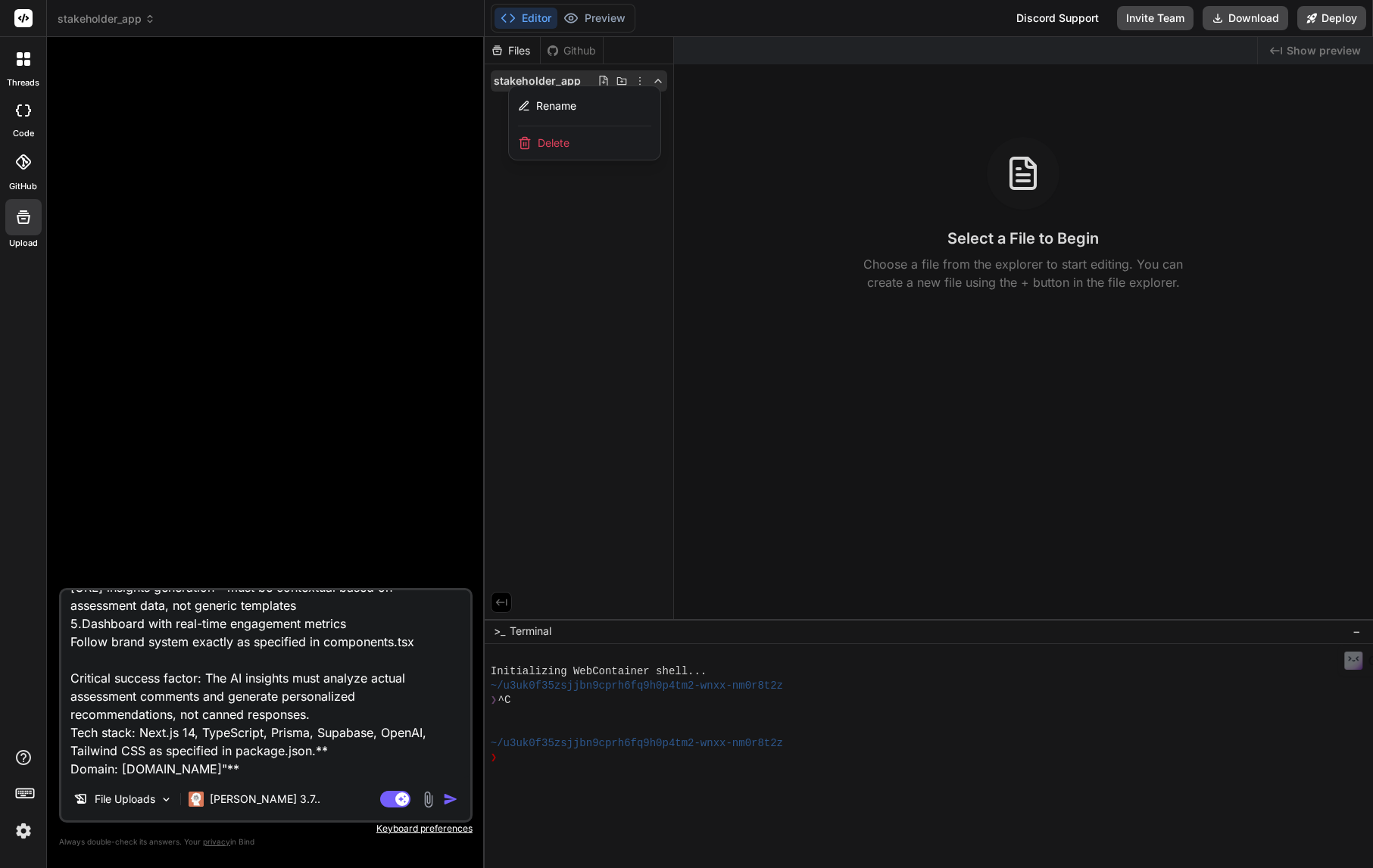
click at [69, 643] on textarea "Build TheResonanceApp MVP using these specifications. This is an AI-powered sta…" at bounding box center [266, 684] width 409 height 187
type textarea "Build TheResonanceApp MVP using these specifications. This is an AI-powered sta…"
type textarea "x"
type textarea "Build TheResonanceApp MVP using these specifications. This is an AI-powered sta…"
type textarea "x"
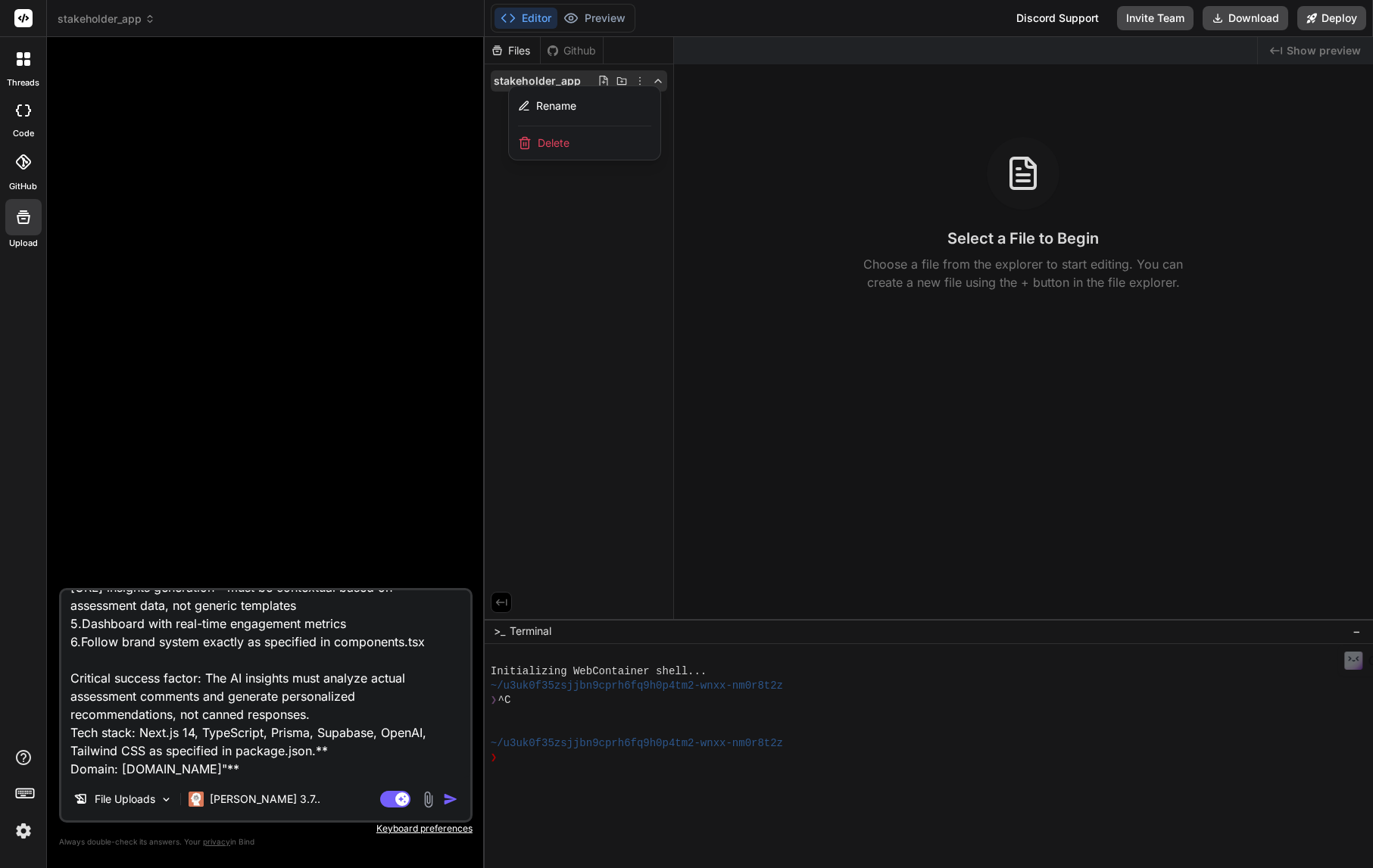
click at [254, 763] on textarea "Build TheResonanceApp MVP using these specifications. This is an AI-powered sta…" at bounding box center [266, 684] width 409 height 187
type textarea "Build TheResonanceApp MVP using these specifications. This is an AI-powered sta…"
type textarea "x"
type textarea "Build TheResonanceApp MVP using these specifications. This is an AI-powered sta…"
click at [450, 798] on img "button" at bounding box center [450, 799] width 15 height 15
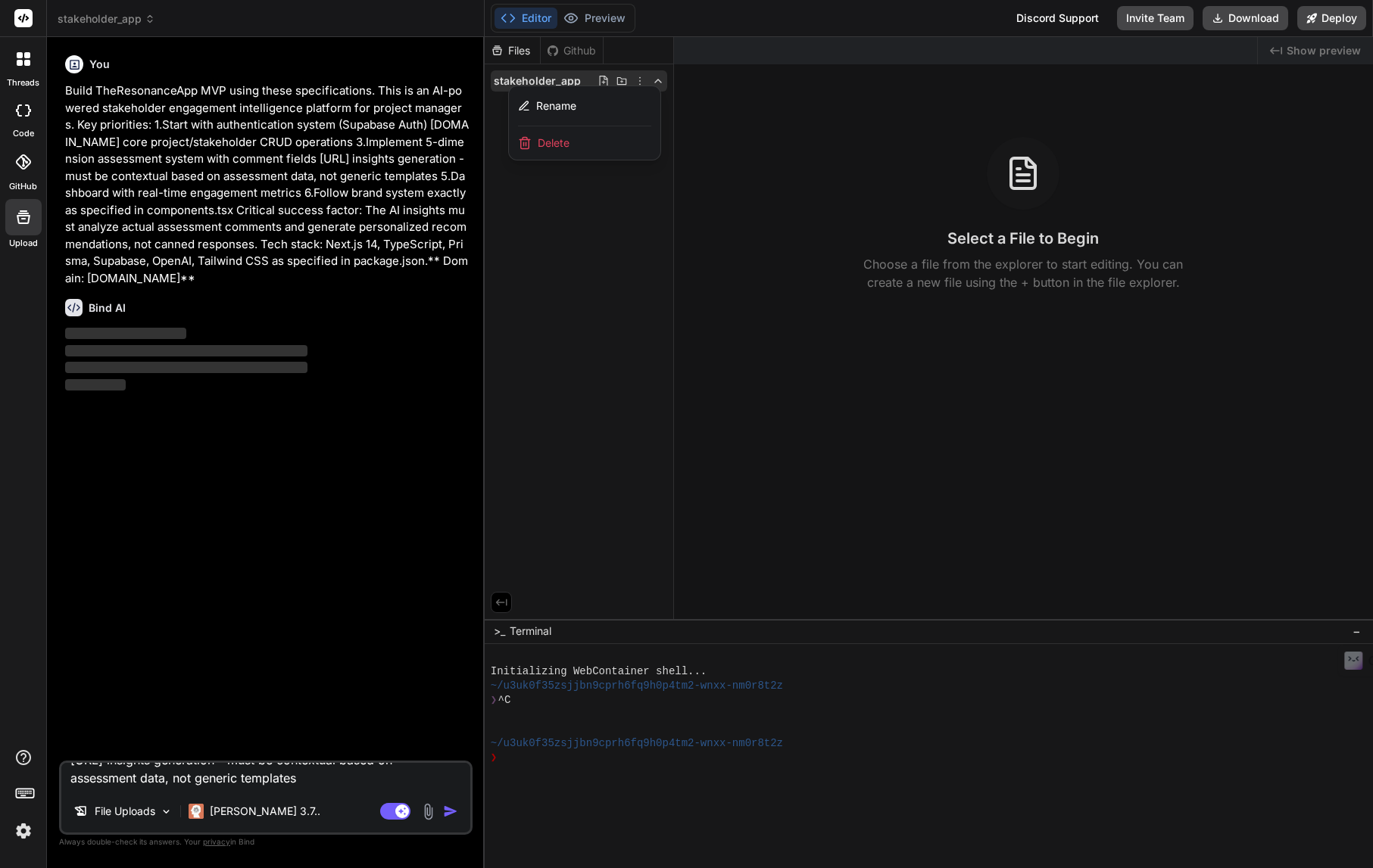
scroll to position [0, 0]
click at [21, 833] on img at bounding box center [23, 832] width 26 height 26
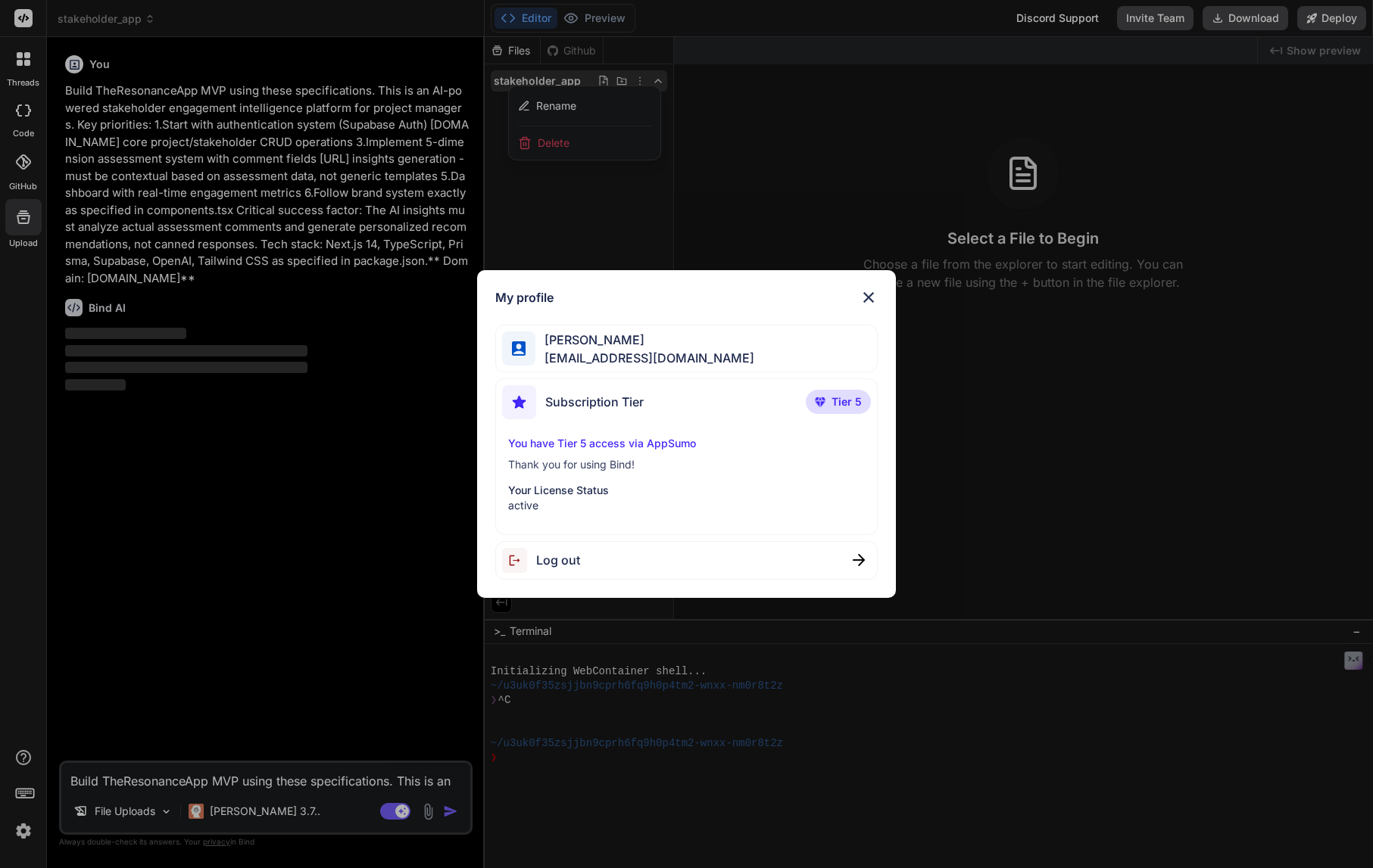
click at [21, 833] on div "My profile [PERSON_NAME] [EMAIL_ADDRESS][DOMAIN_NAME] Subscription Tier Tier 5 …" at bounding box center [686, 434] width 1373 height 868
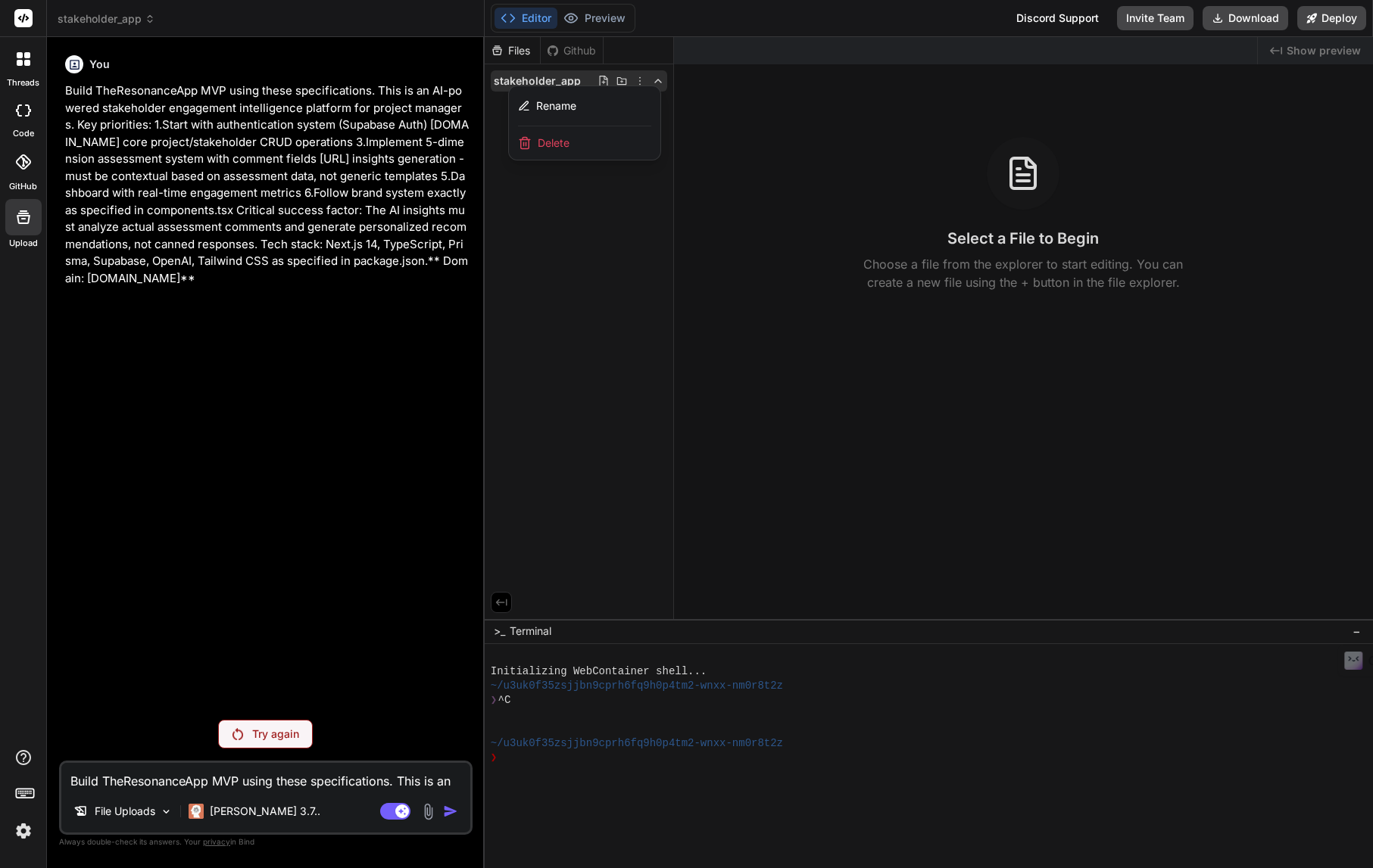
click at [263, 779] on textarea "Build TheResonanceApp MVP using these specifications. This is an AI-powered sta…" at bounding box center [266, 776] width 409 height 27
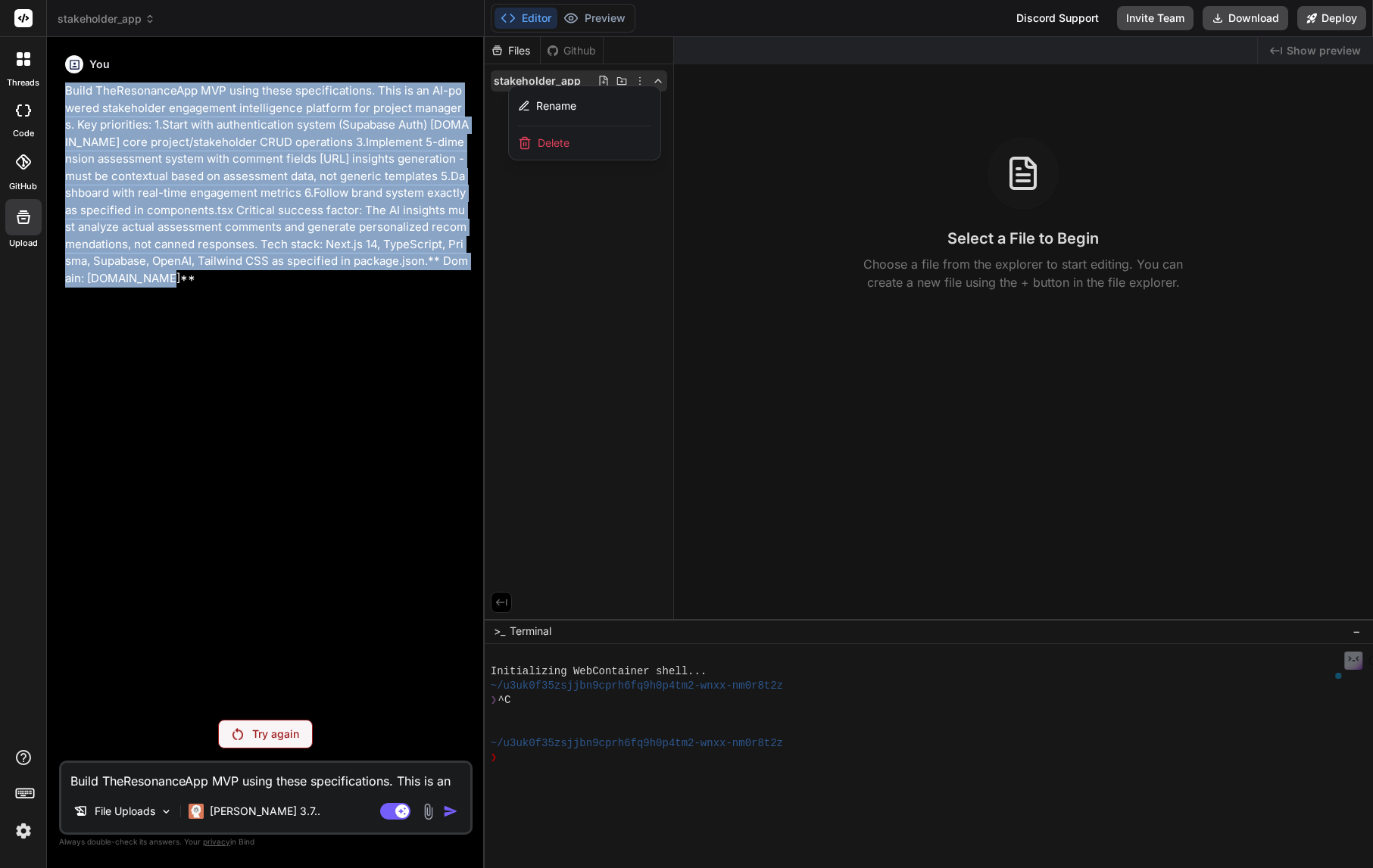
drag, startPoint x: 113, startPoint y: 280, endPoint x: 53, endPoint y: 86, distance: 203.1
click at [53, 86] on div "Bind AI Web Search Created with Pixso. Code Generator You Build TheResonanceApp…" at bounding box center [266, 452] width 438 height 831
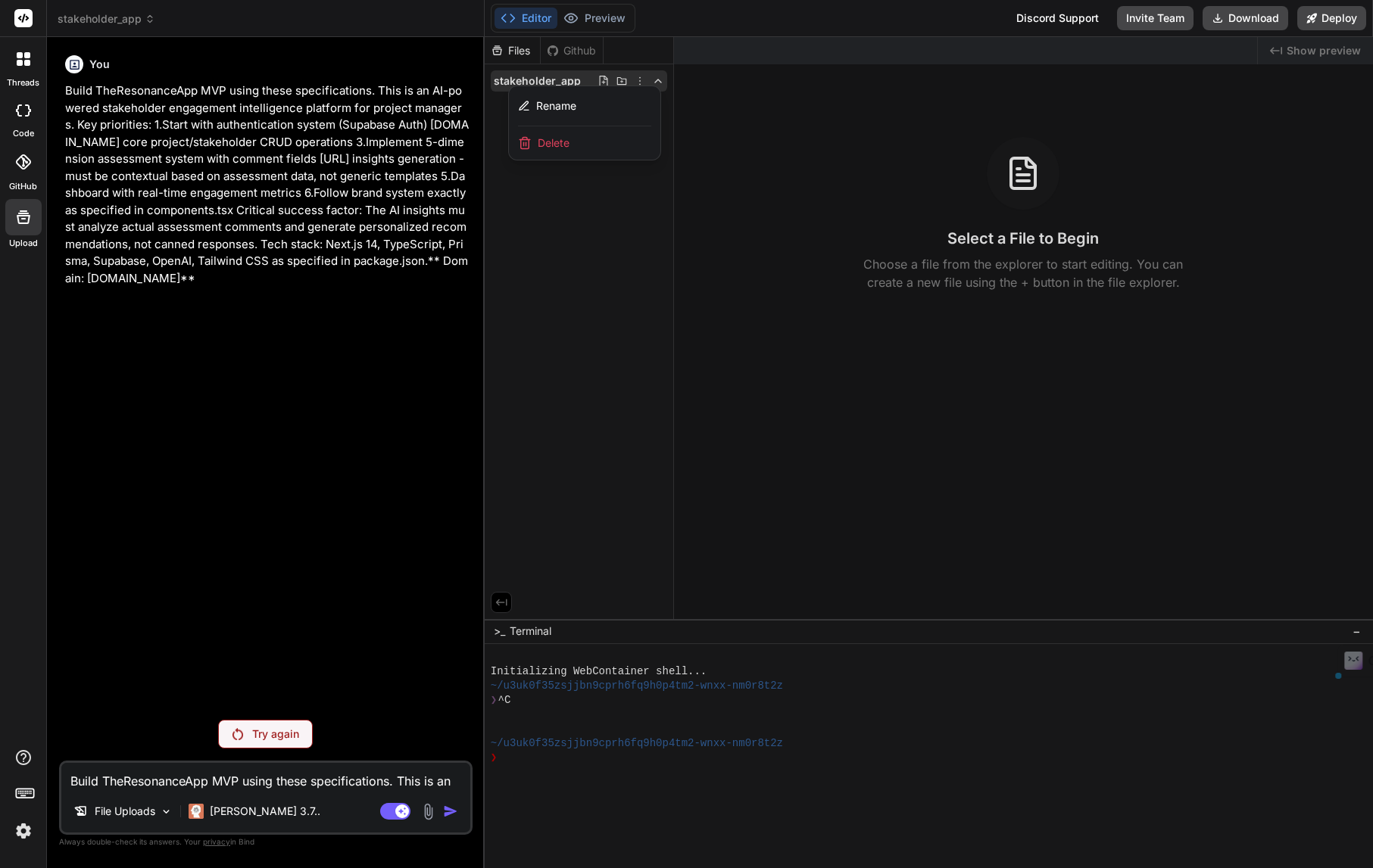
click at [264, 738] on p "Try again" at bounding box center [275, 733] width 47 height 15
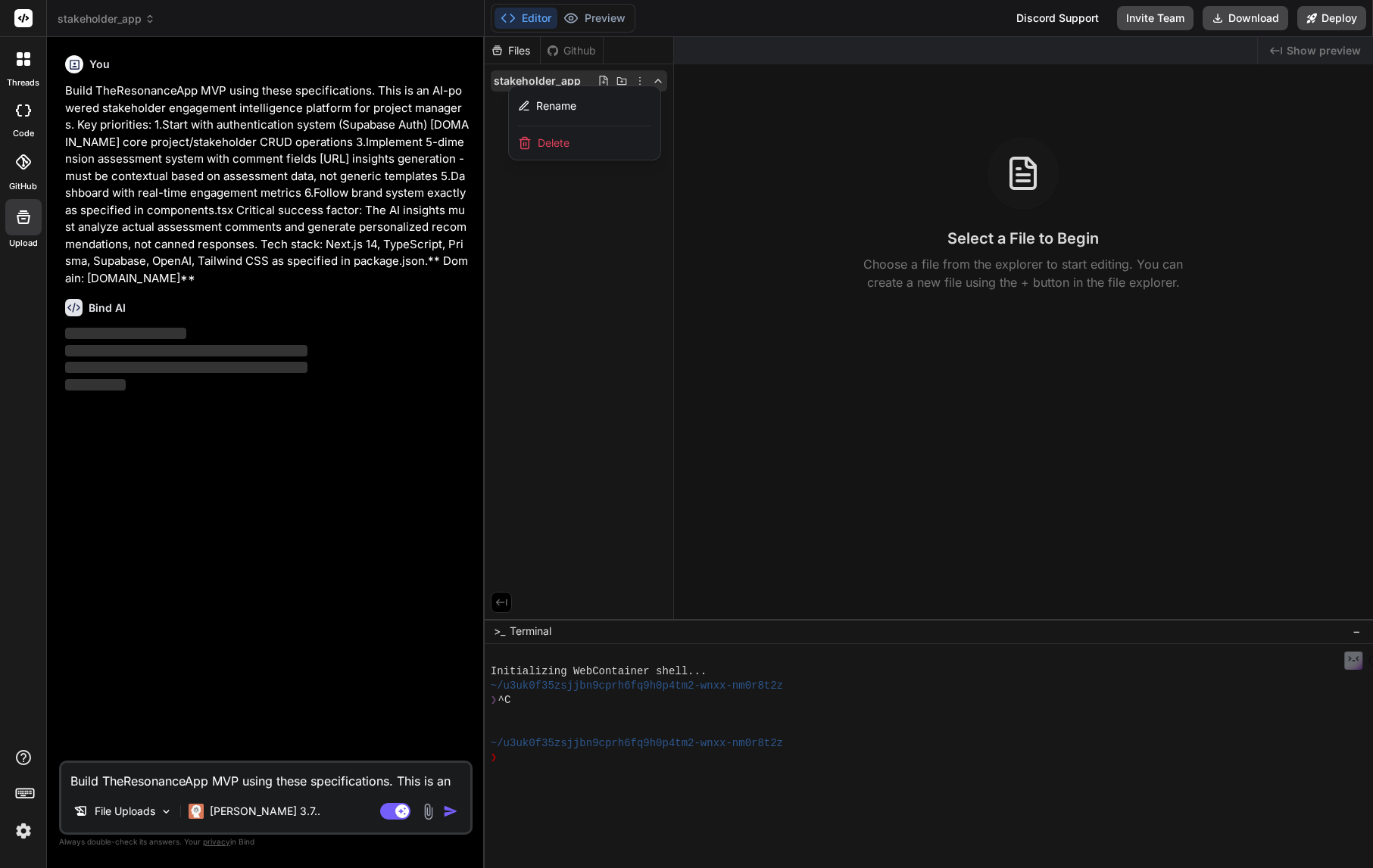
click at [262, 785] on textarea "Build TheResonanceApp MVP using these specifications. This is an AI-powered sta…" at bounding box center [266, 776] width 409 height 27
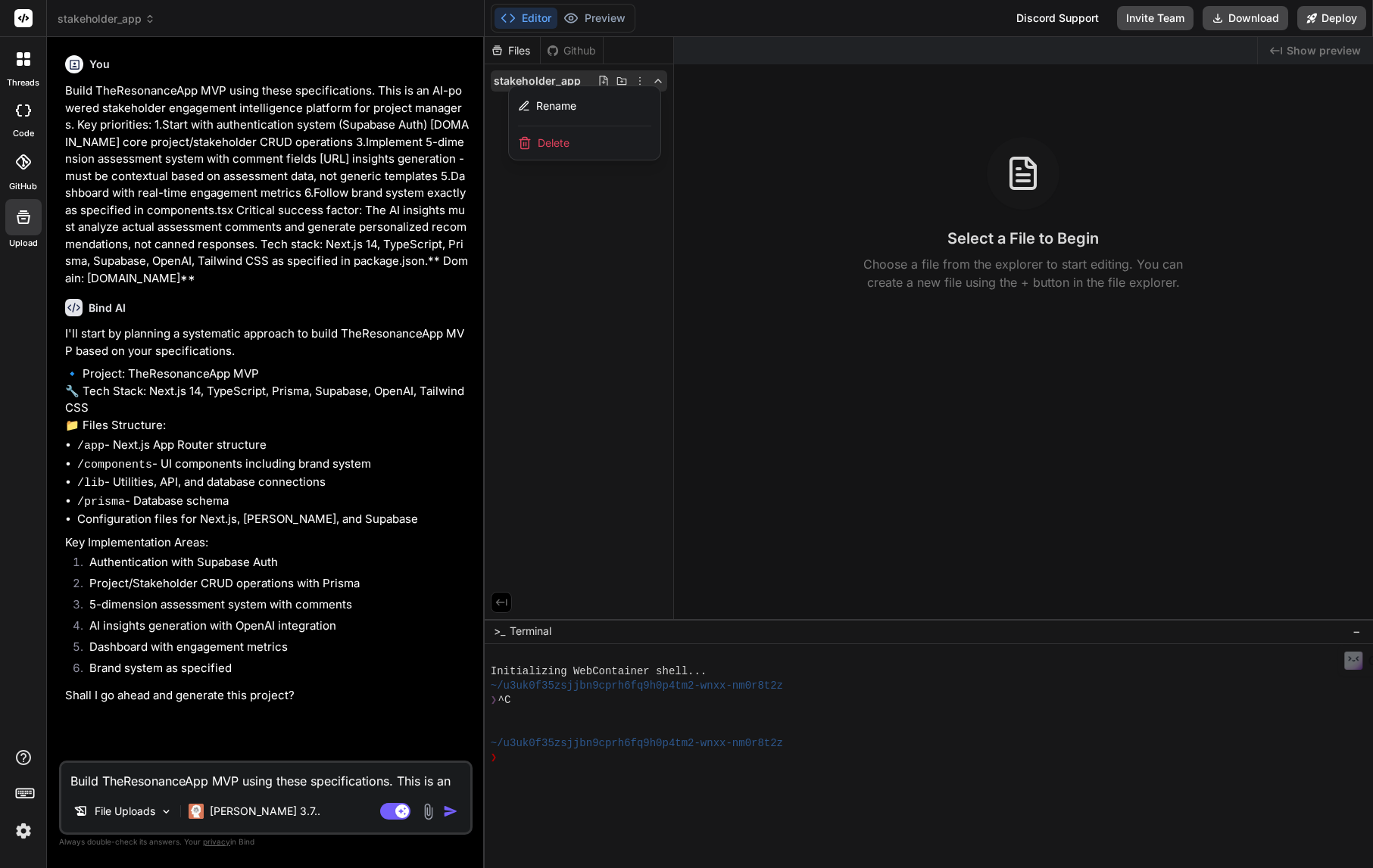
type textarea "x"
click at [144, 782] on textarea "Build TheResonanceApp MVP using these specifications. This is an AI-powered sta…" at bounding box center [266, 776] width 409 height 27
type textarea "y"
type textarea "x"
type textarea "ye"
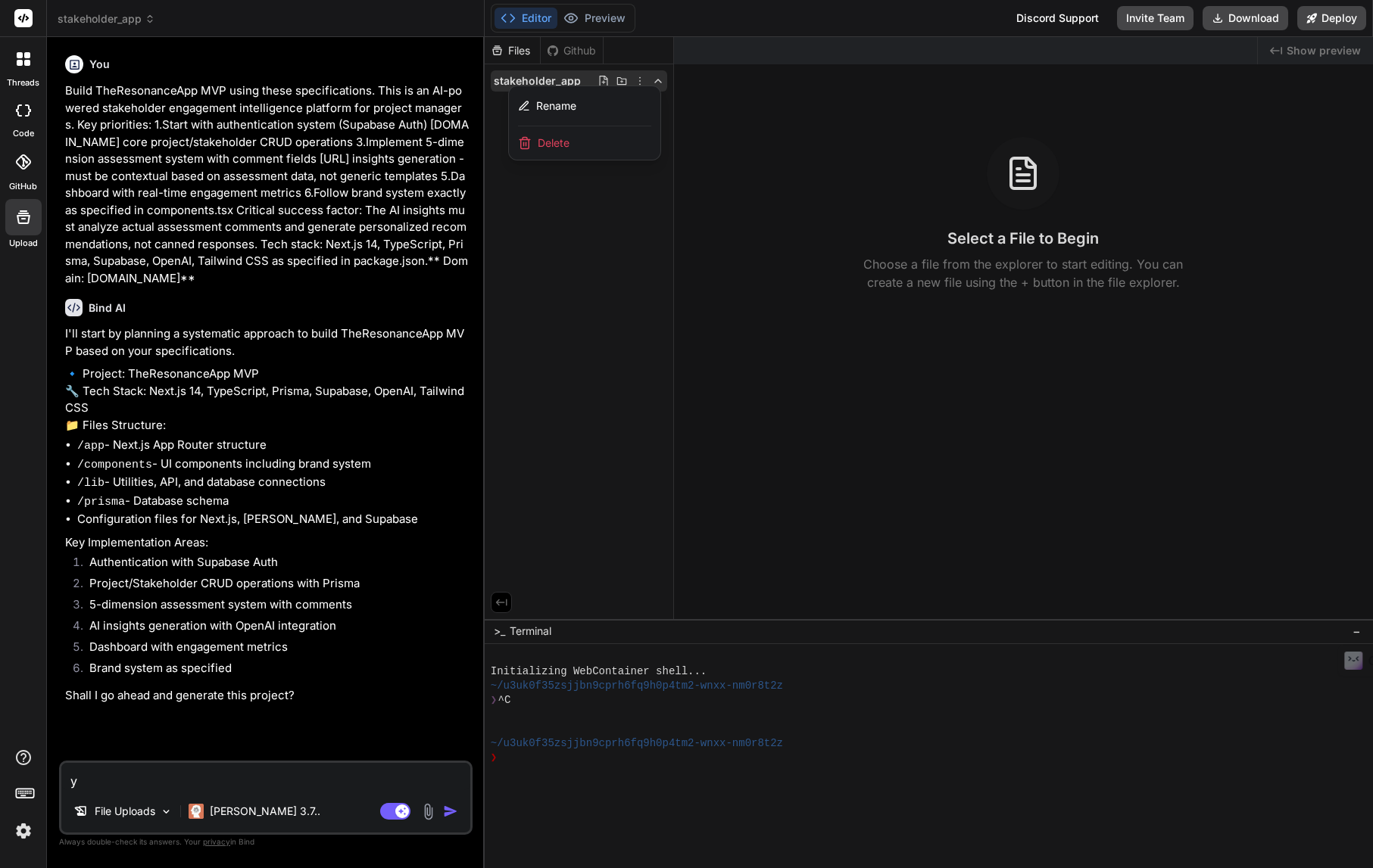
type textarea "x"
type textarea "yes"
type textarea "x"
type textarea "yes,"
type textarea "x"
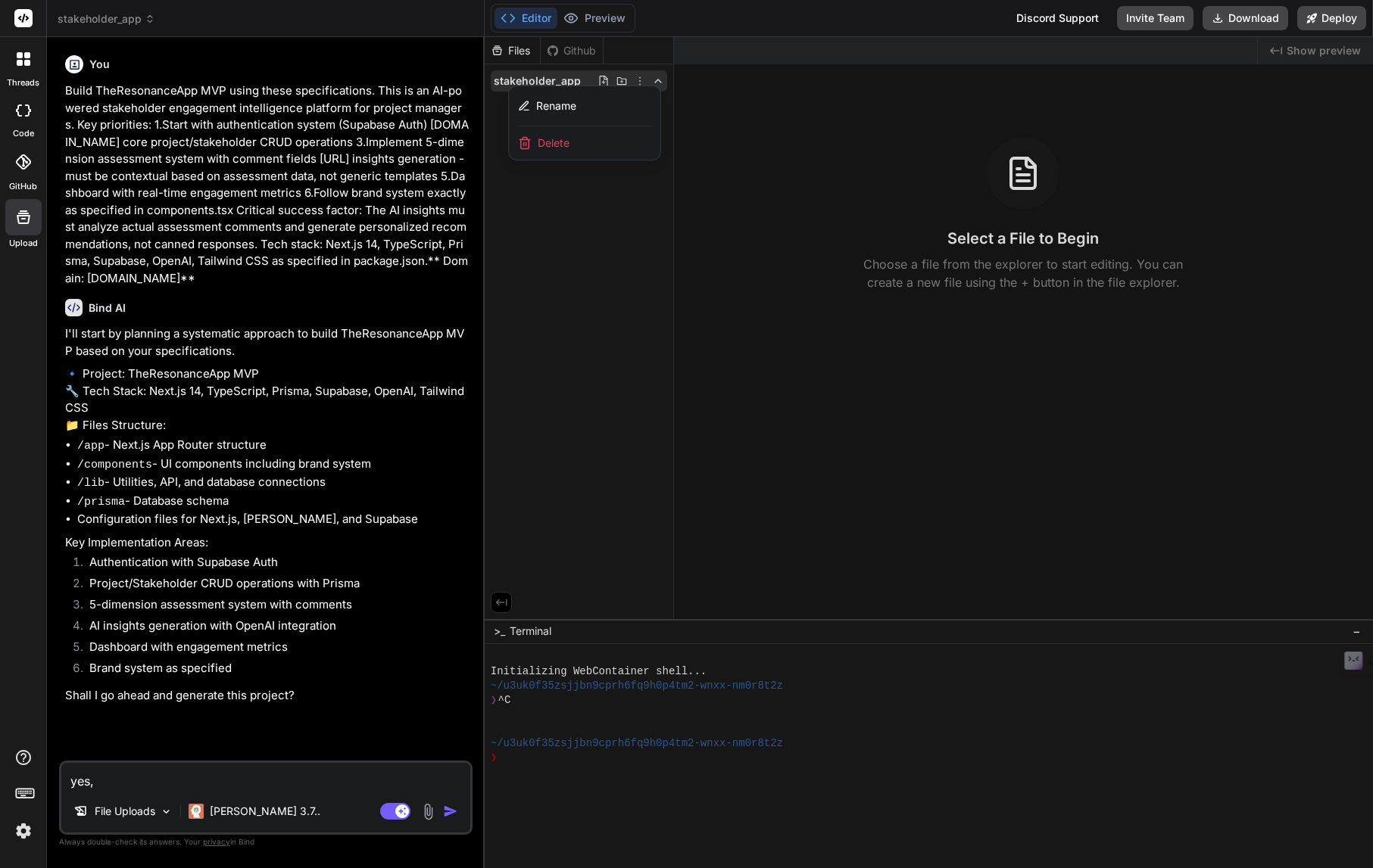
type textarea "yes,"
type textarea "x"
type textarea "yes, p"
type textarea "x"
type textarea "yes, pl"
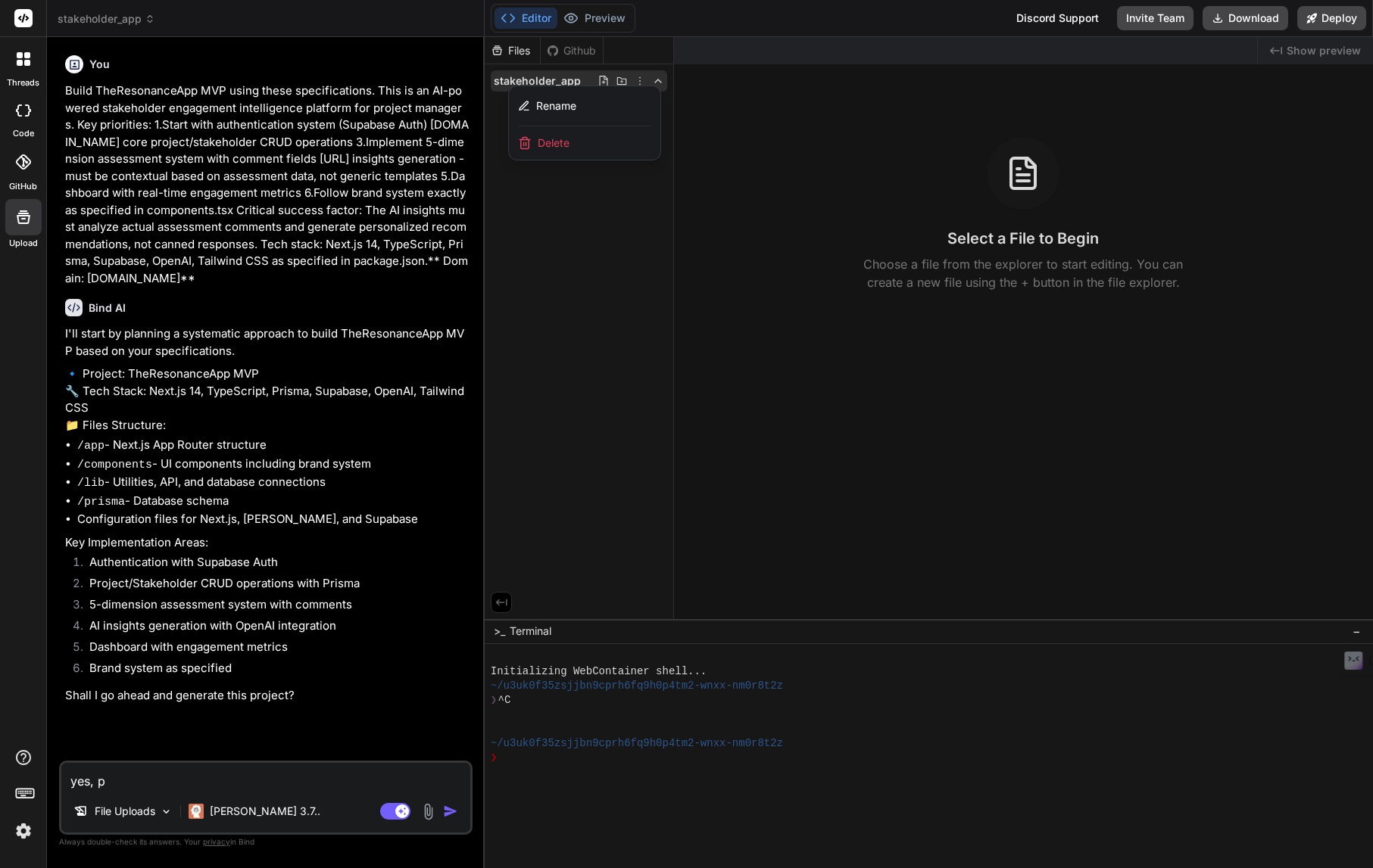
type textarea "x"
type textarea "yes, ple"
type textarea "x"
type textarea "yes, plea"
type textarea "x"
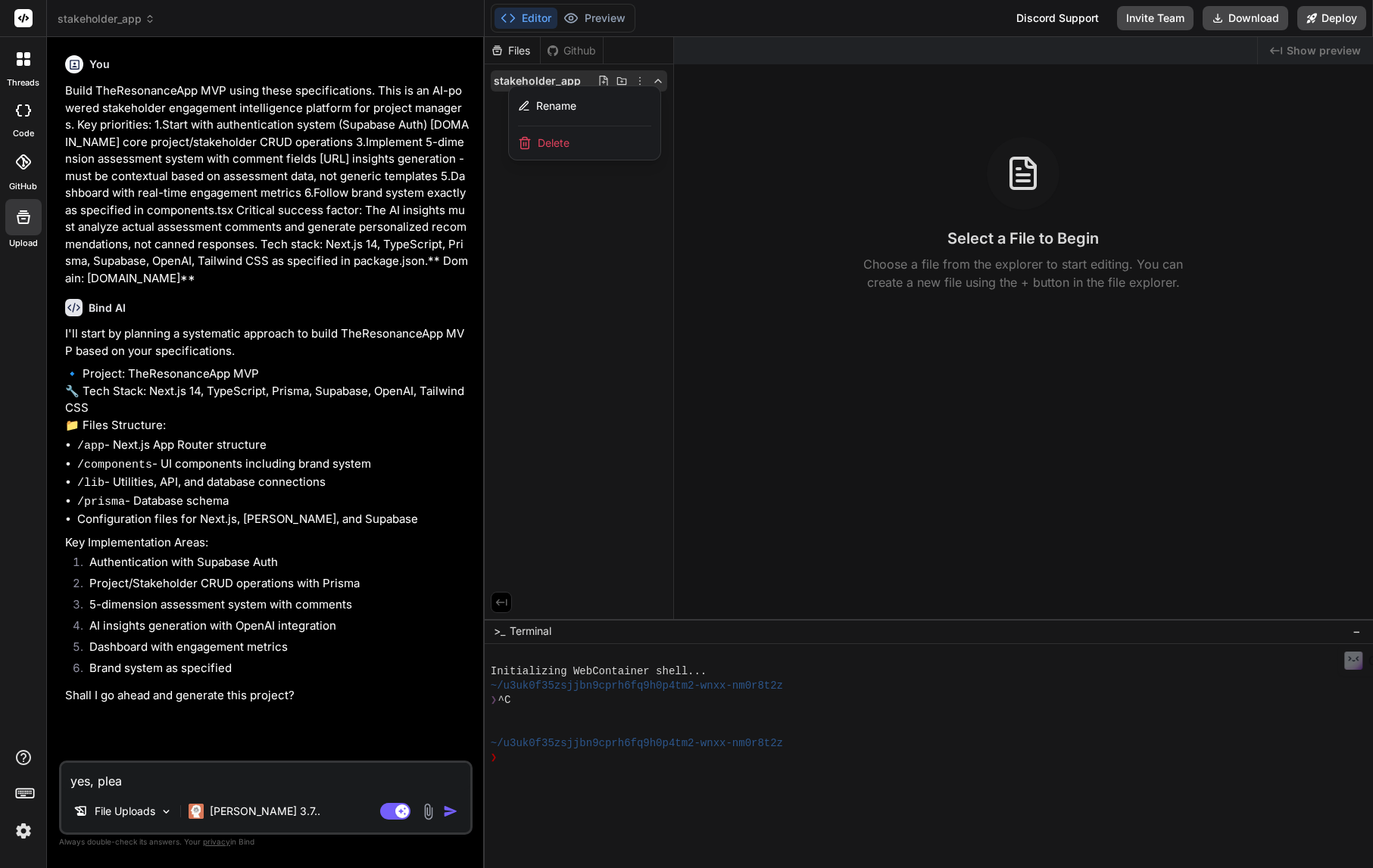
type textarea "yes, pleas"
type textarea "x"
type textarea "yes, please"
type textarea "x"
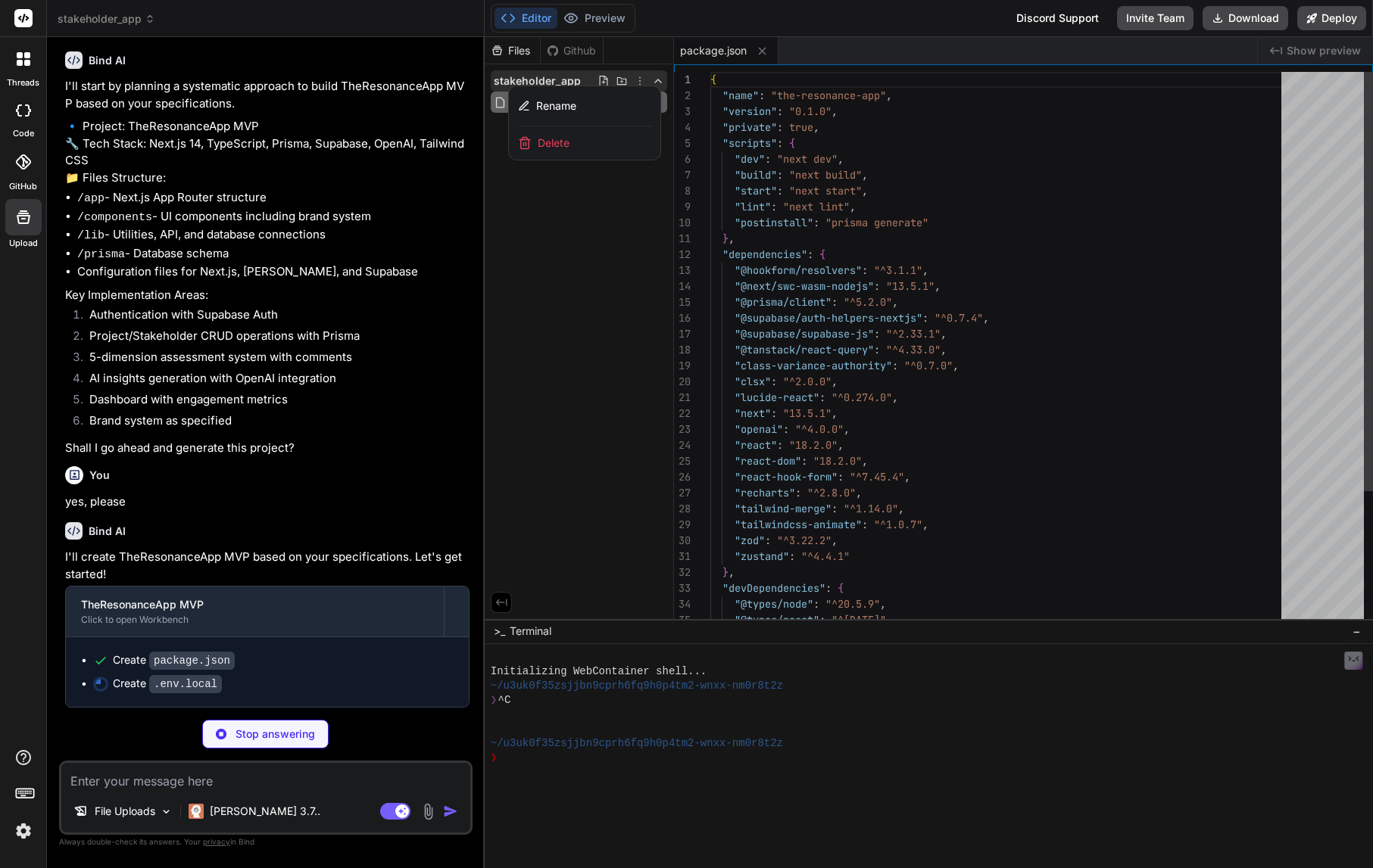
scroll to position [275, 0]
type textarea "x"
type textarea "# Auth NEXT_AUTH_SECRET="your-nextauth-secret" NEXT_AUTH_URL="[URL]""
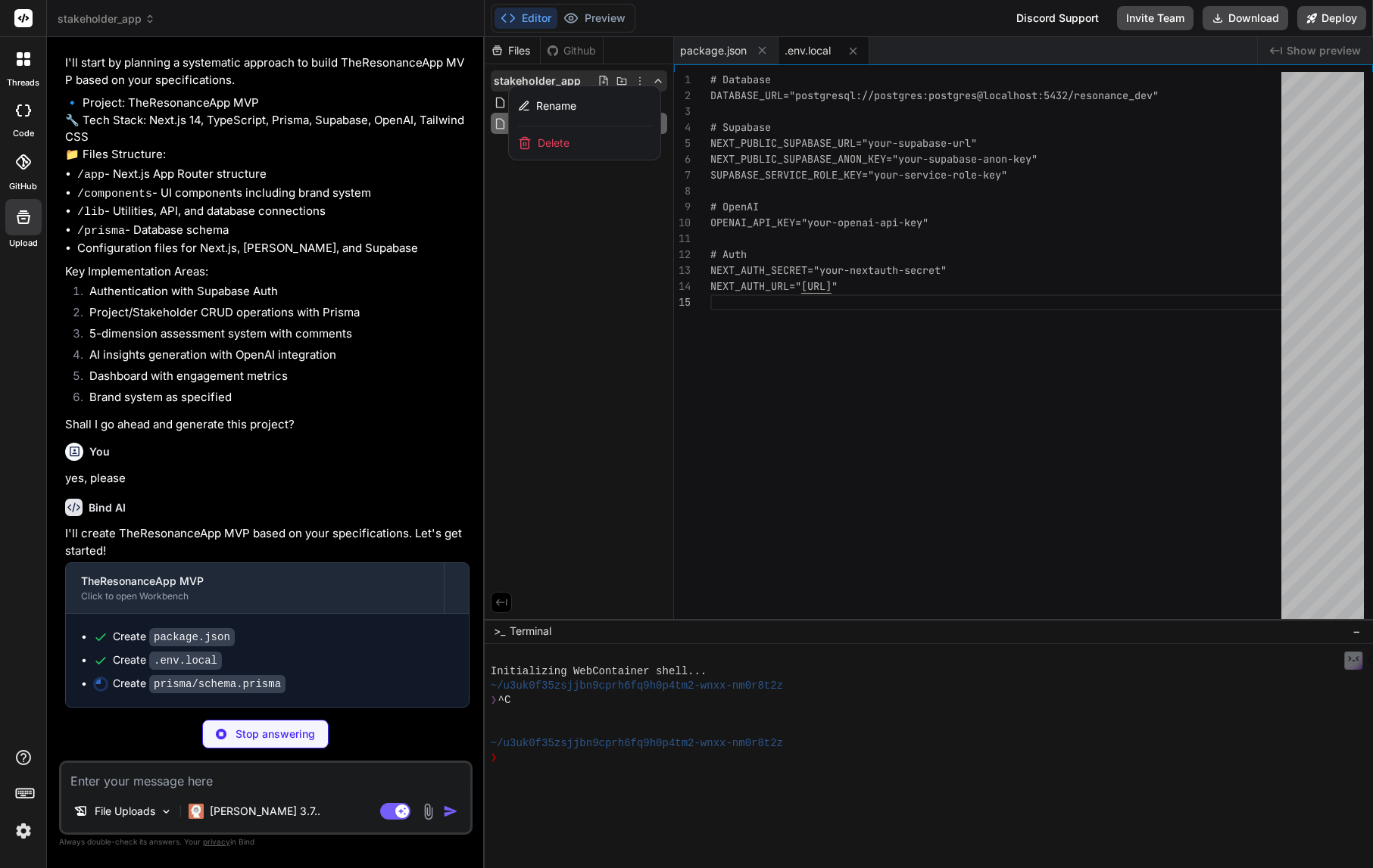
scroll to position [299, 0]
type textarea "x"
type textarea "ON_HOLD COMPLETED CANCELLED }"
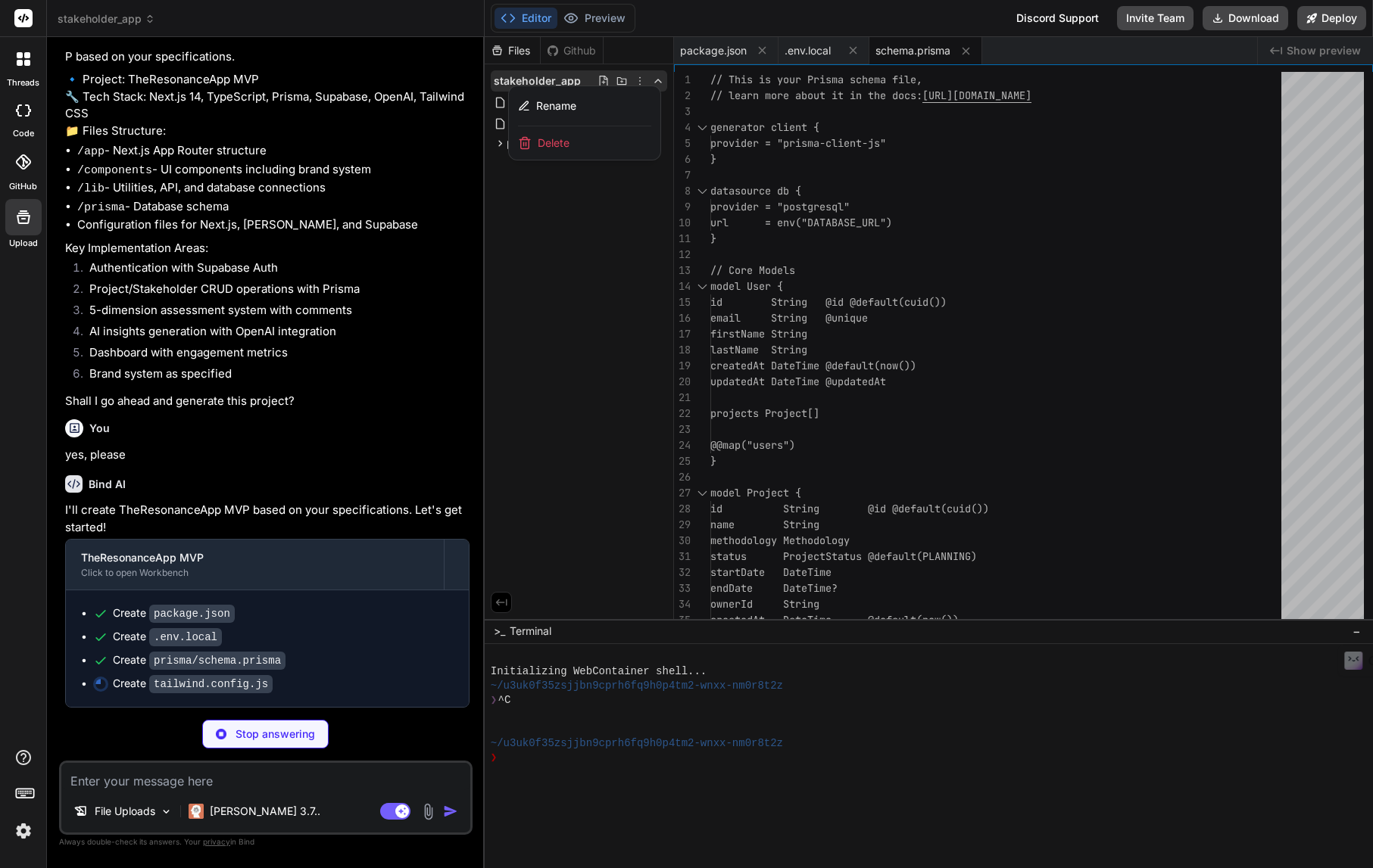
type textarea "x"
type textarea "}"
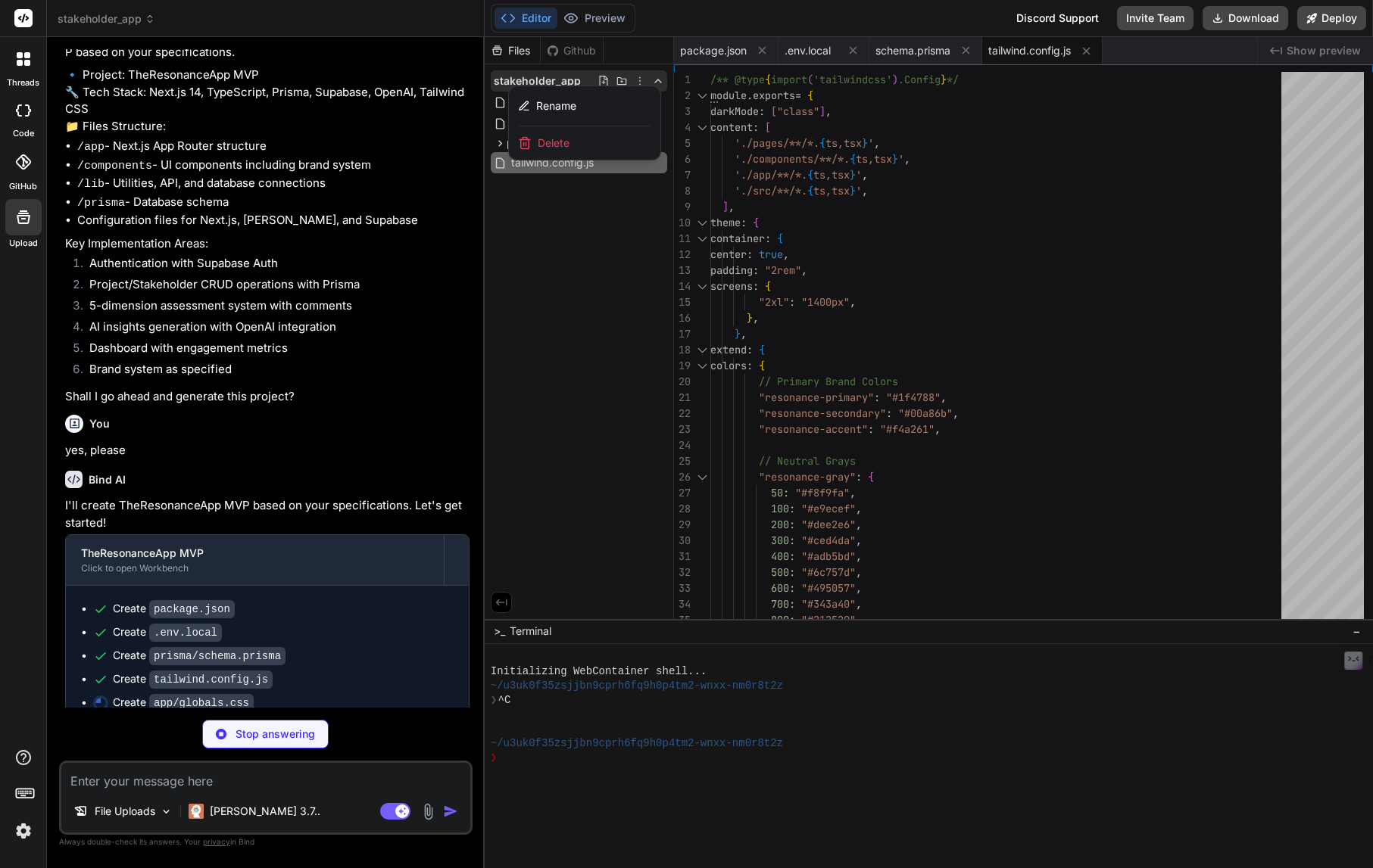
type textarea "x"
type textarea "@apply bg-background text-foreground; } }"
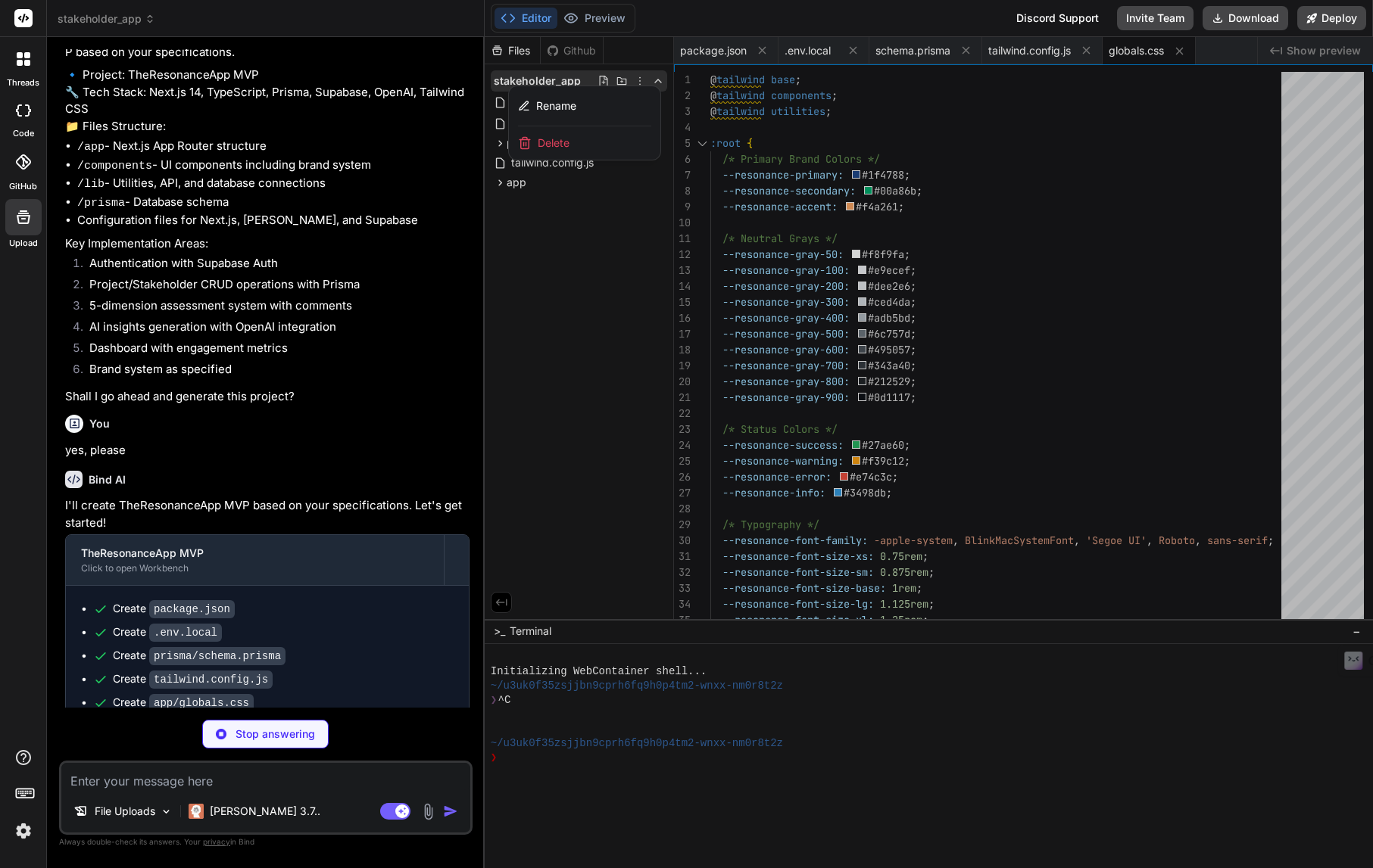
type textarea "x"
type textarea "else if (weightedScore >= 2.5) status = 'AT_RISK'; else status = 'CRITICAL'; re…"
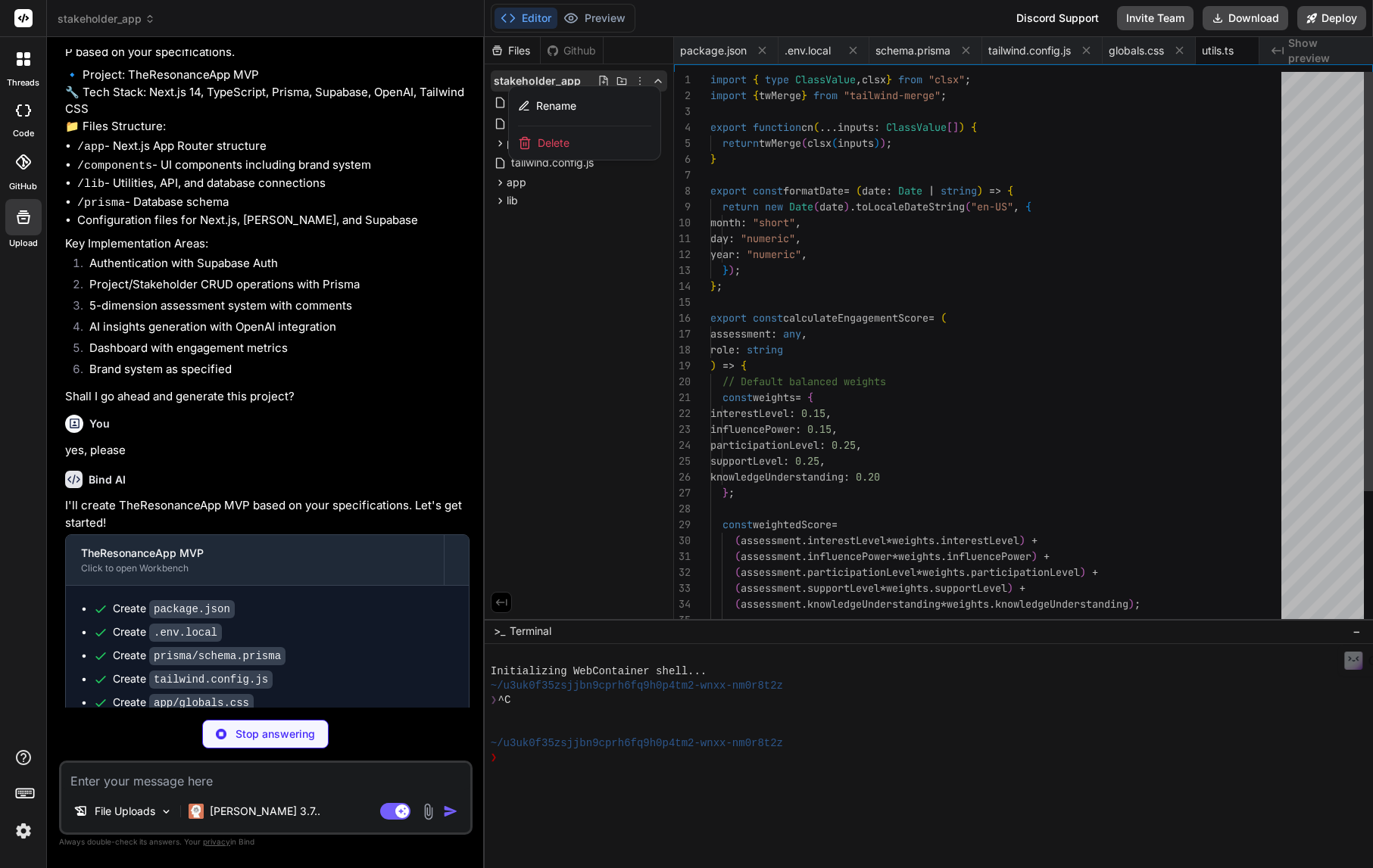
scroll to position [0, 33]
type textarea "x"
type textarea "const supabaseKey = [DOMAIN_NAME]_PUBLIC_SUPABASE_ANON_KEY!; return createClien…"
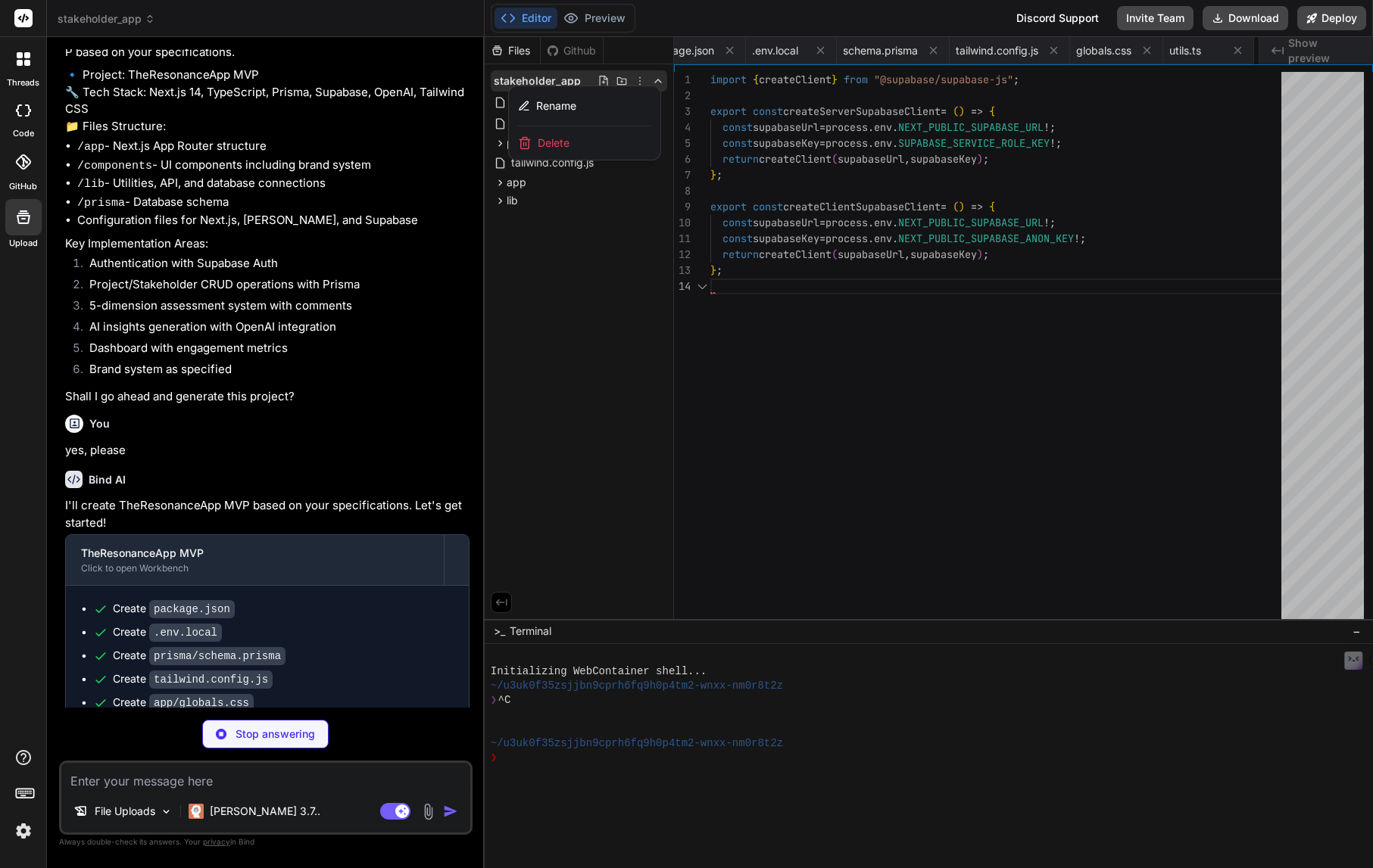
scroll to position [0, 131]
type textarea "x"
type textarea "throw error; } };"
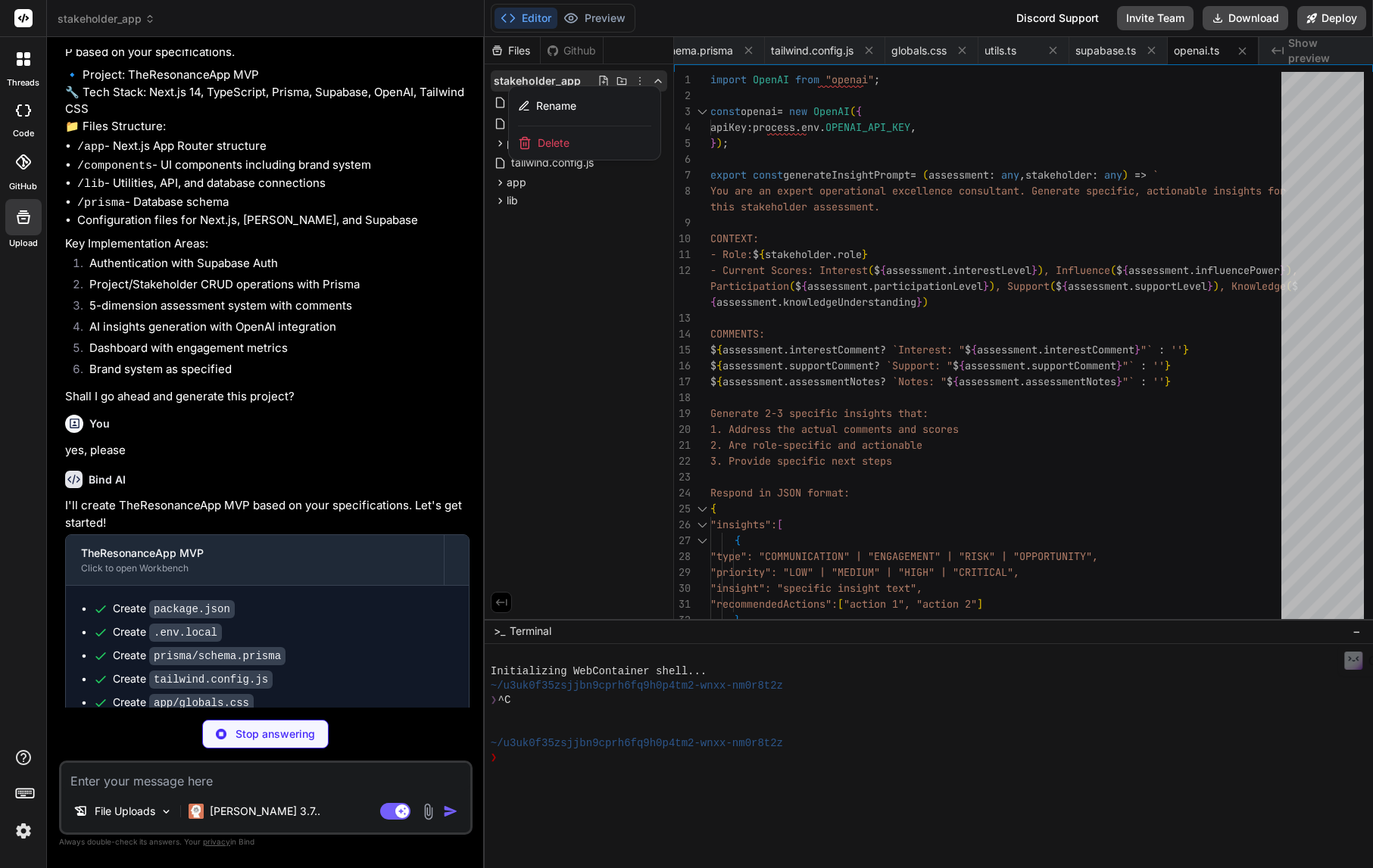
type textarea "x"
type textarea "import { PrismaClient } from '@prisma/client'; const globalForPrisma = global a…"
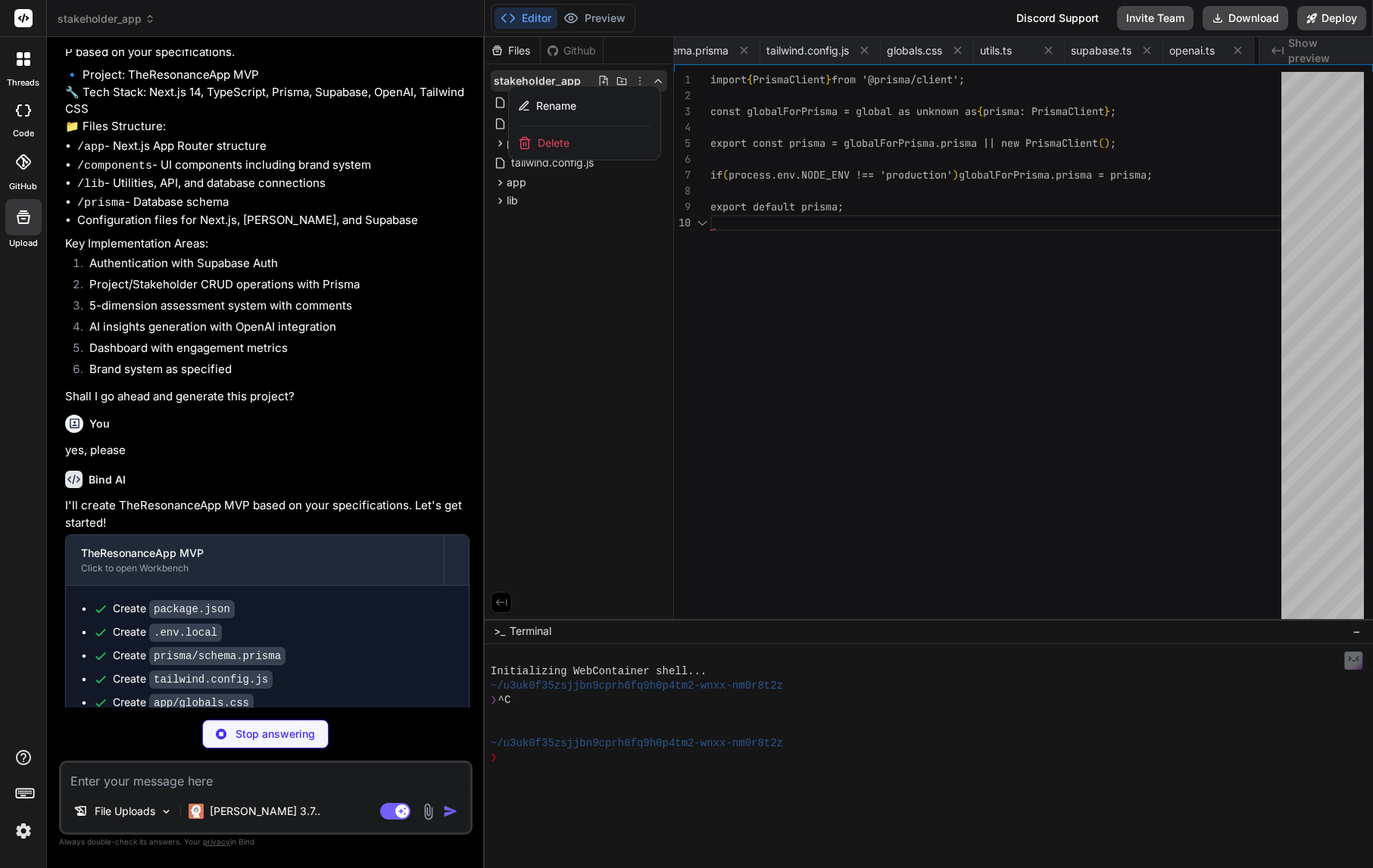
scroll to position [0, 313]
type textarea "x"
type textarea "export const useStakeholderStore = create<StakeholderState>((set) => ({ stakeho…"
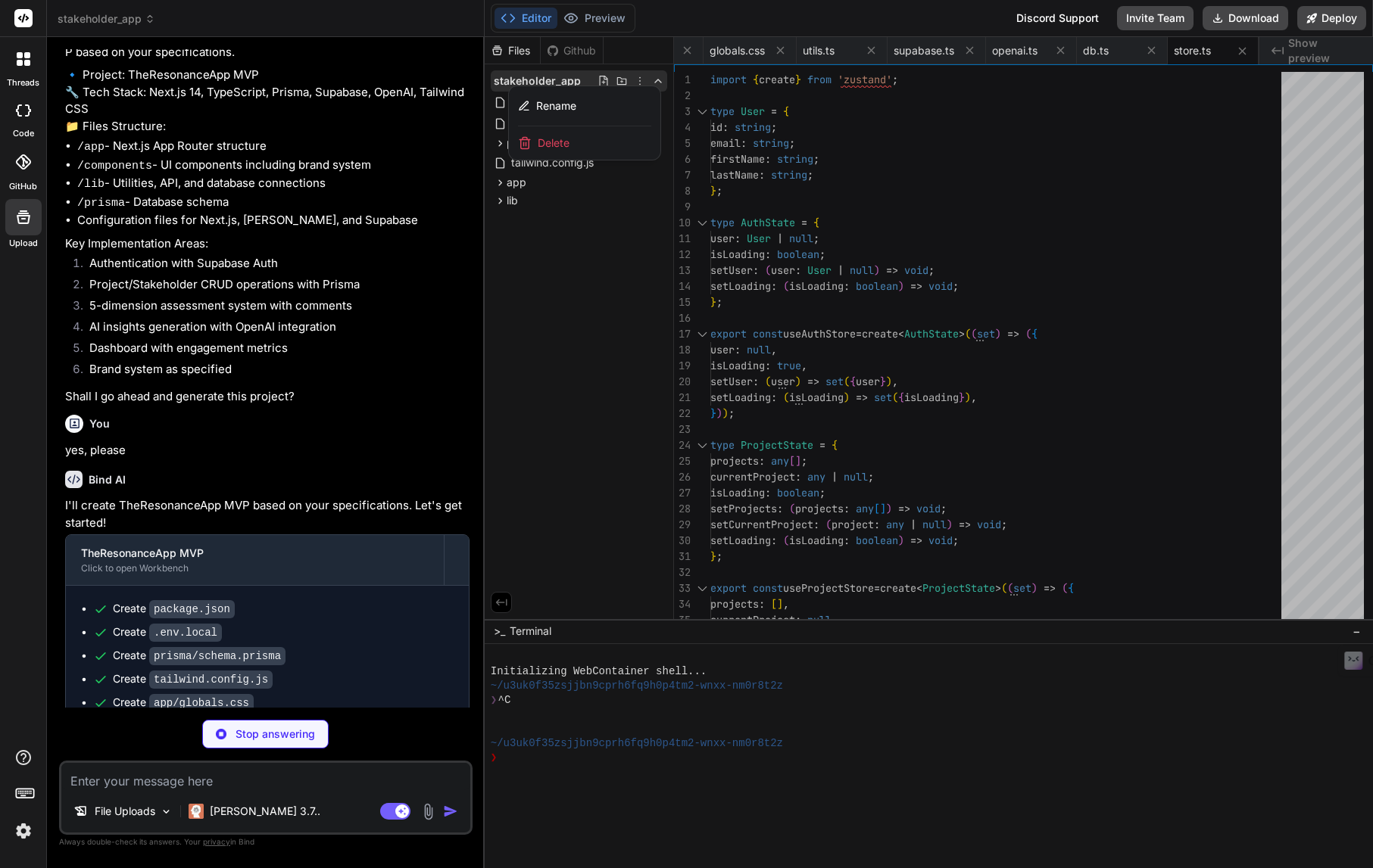
type textarea "x"
type textarea "{...props} /> ) } ) Button.displayName = "Button" export { Button, buttonVarian…"
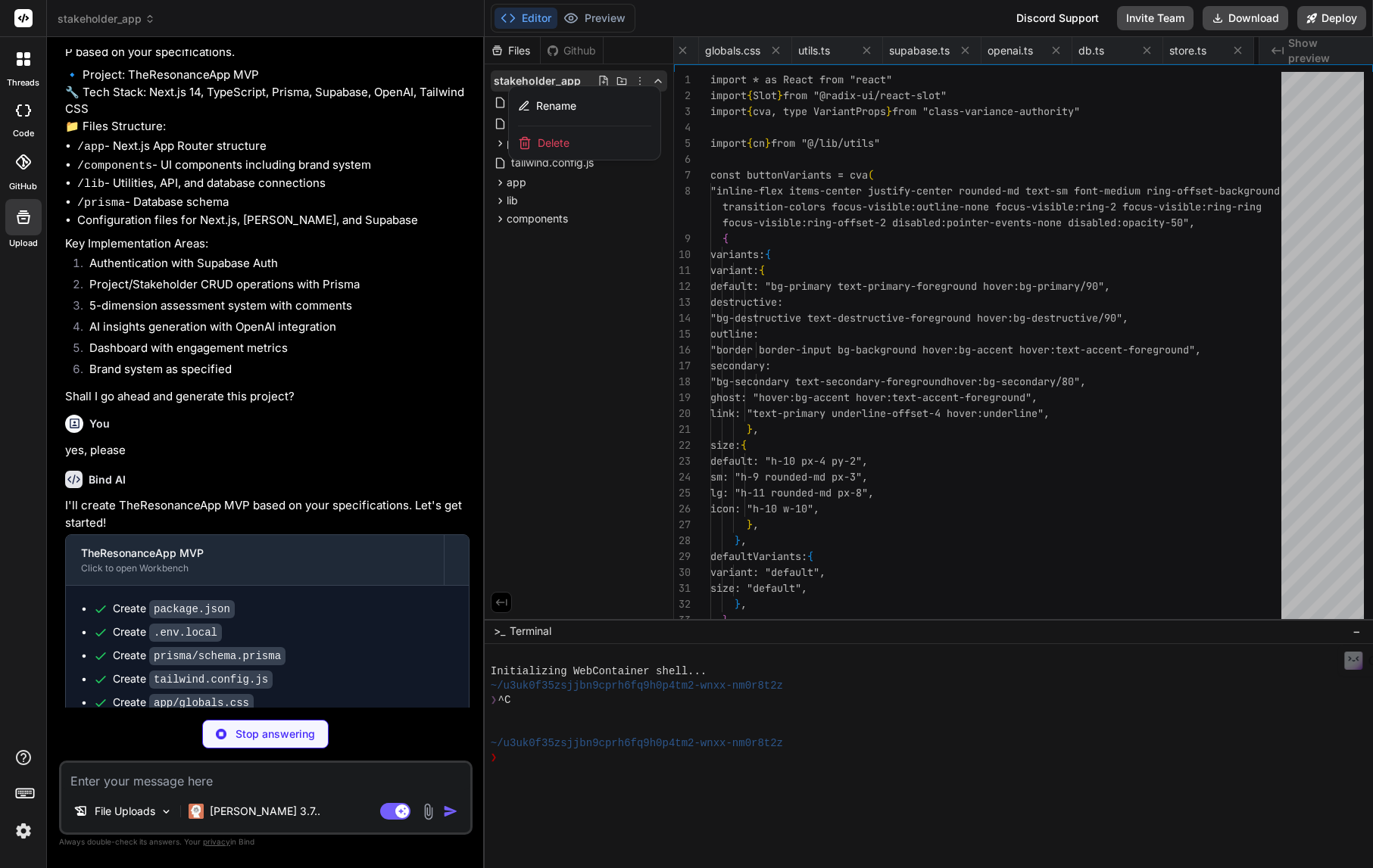
scroll to position [0, 495]
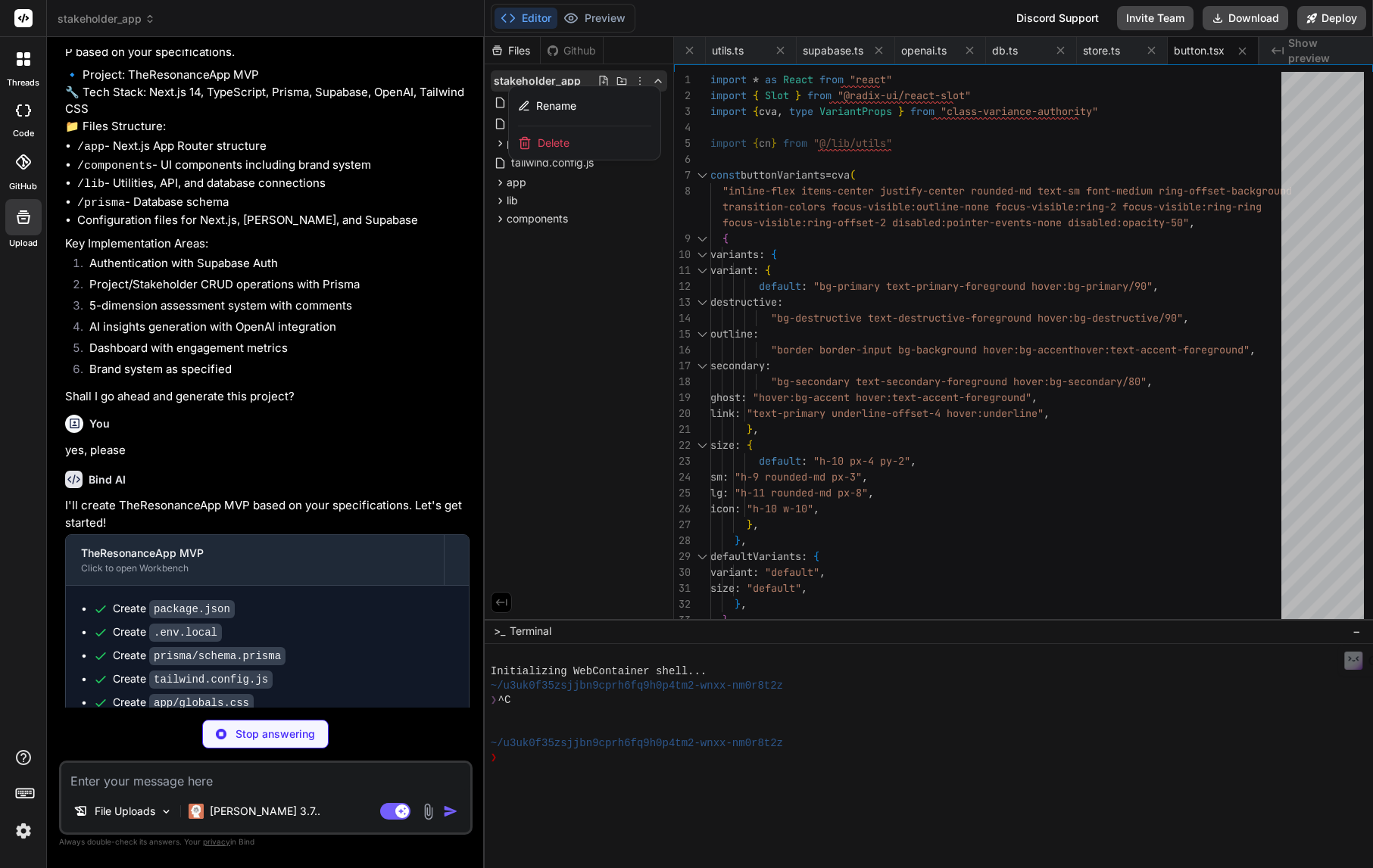
type textarea "x"
type textarea "ref={ref} {...props} /> ) } ) Input.displayName = "Input" export { Input }"
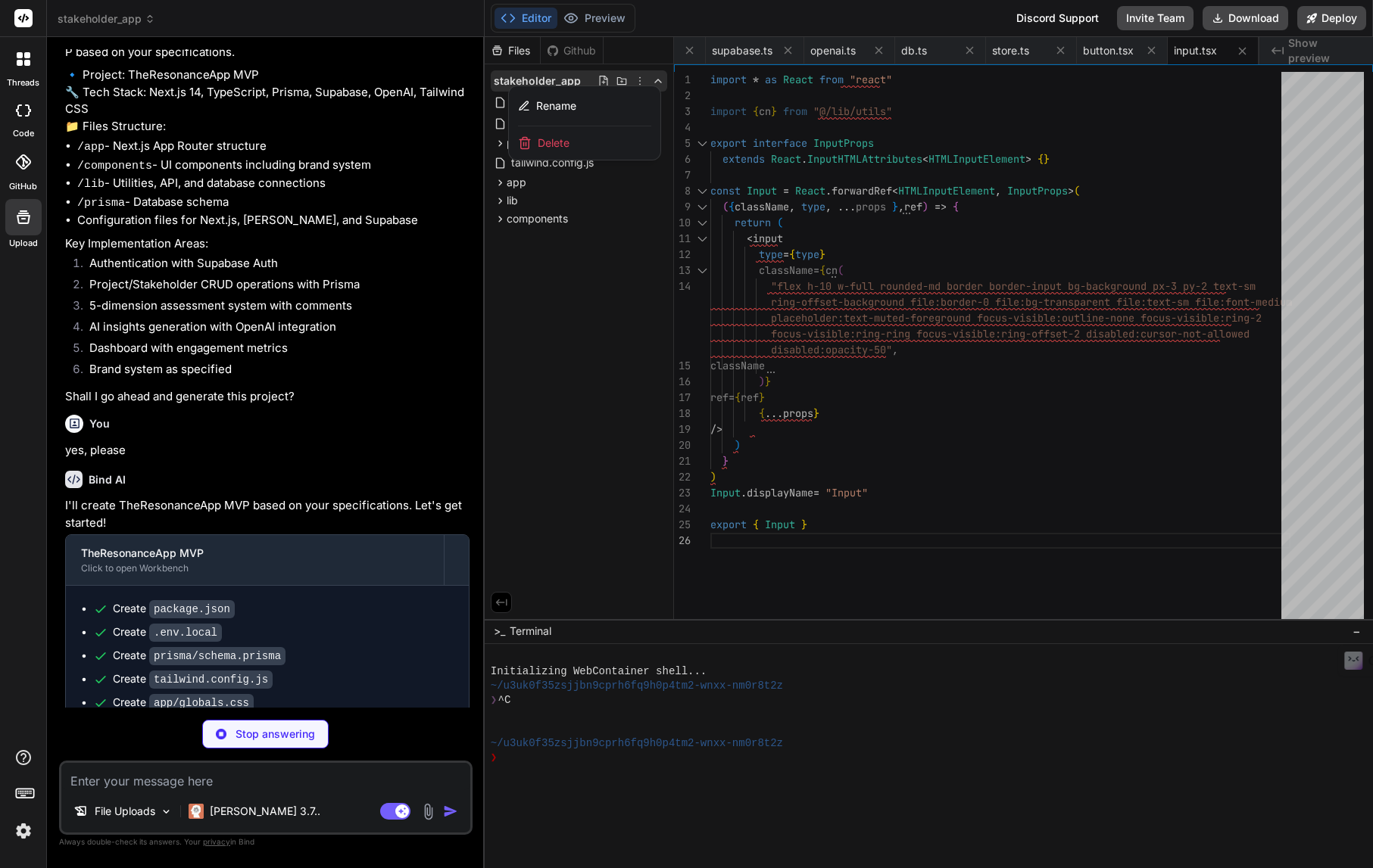
type textarea "x"
type textarea "<div ref={ref} className={cn("flex items-center p-6 pt-0", className)} {...prop…"
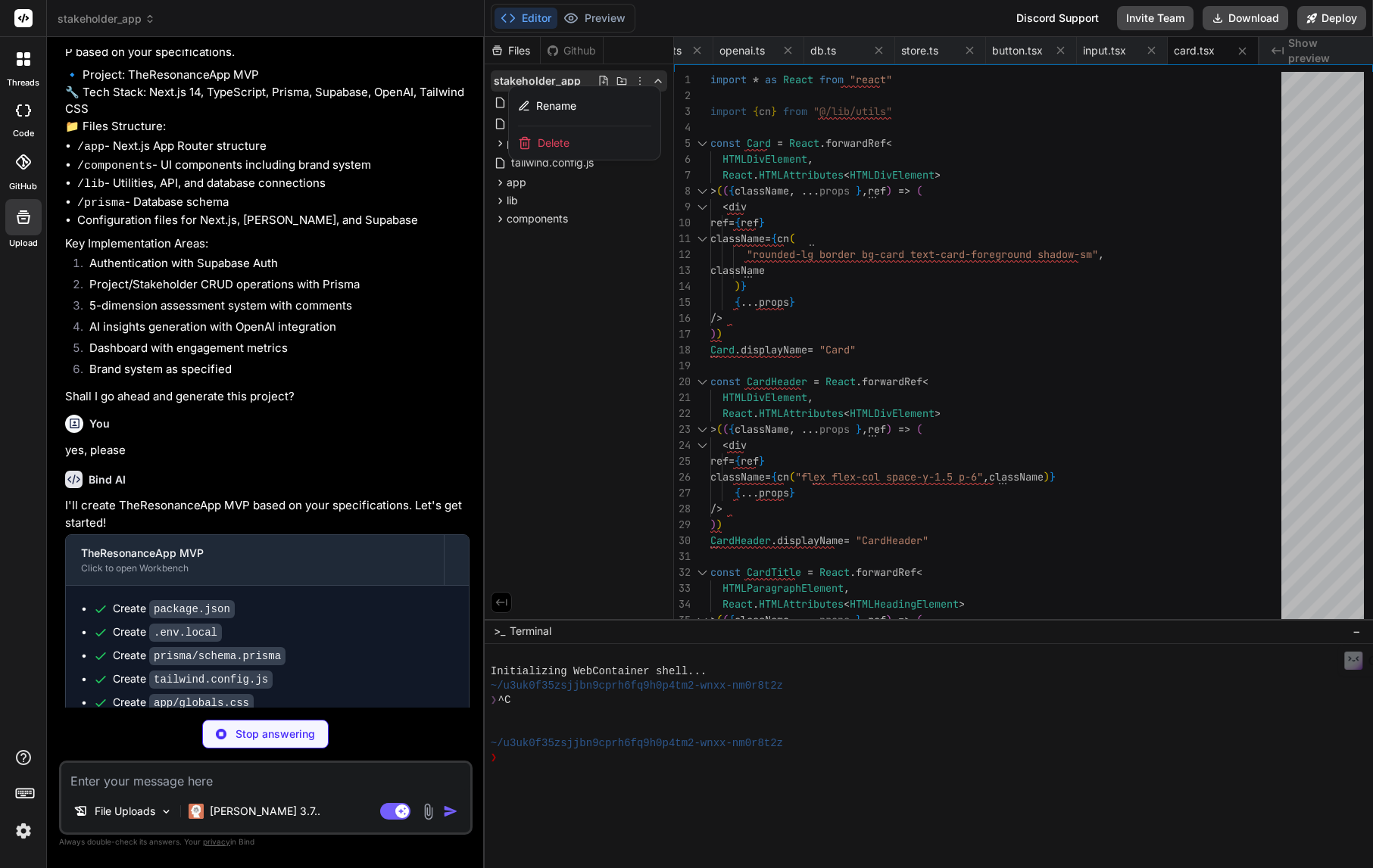
type textarea "x"
type textarea "FormLabel, FormControl, FormDescription, FormMessage, FormField, }"
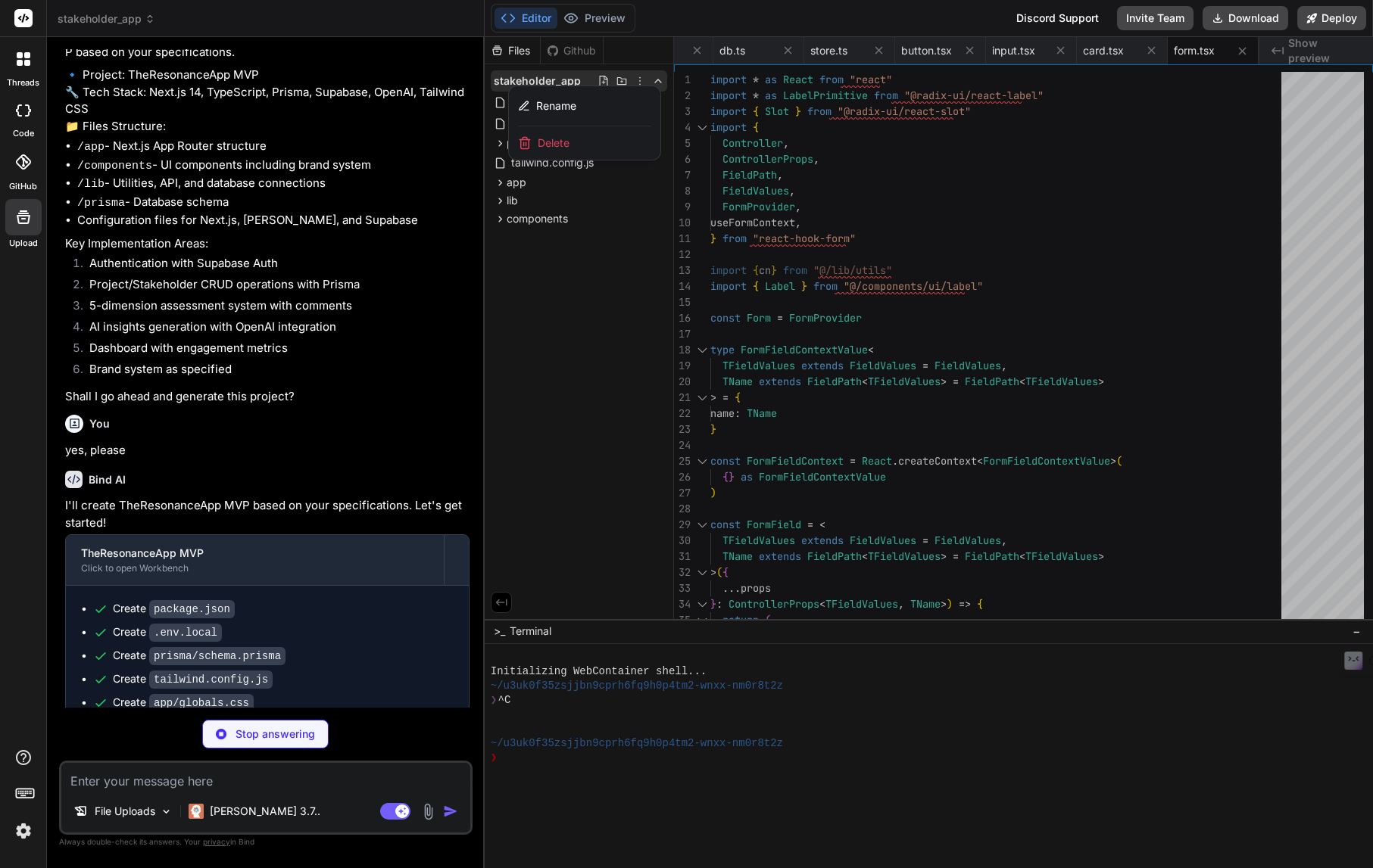
type textarea "x"
type textarea "{...props} /> )) Label.displayName = LabelPrimitive.Root.displayName export { L…"
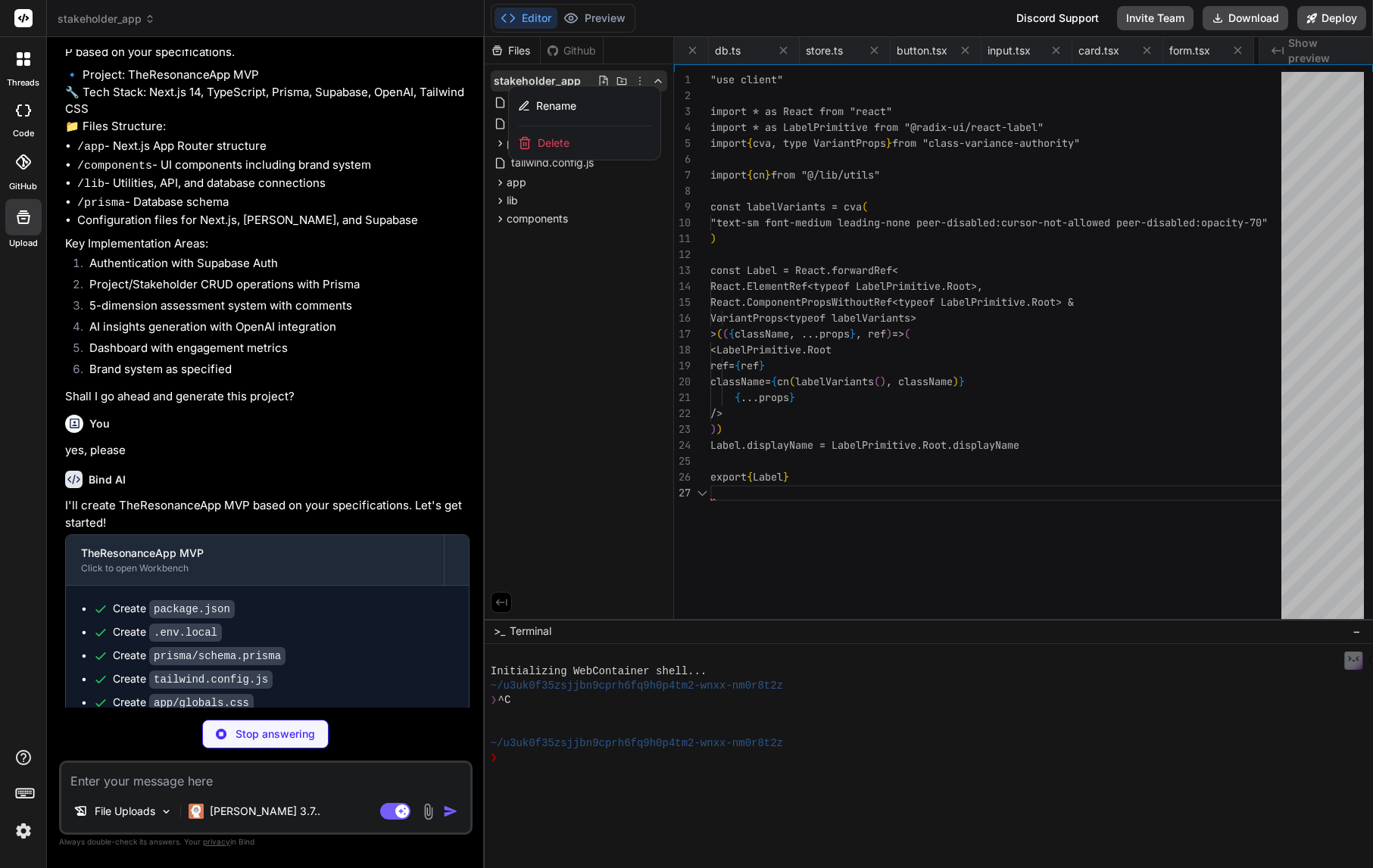
scroll to position [0, 858]
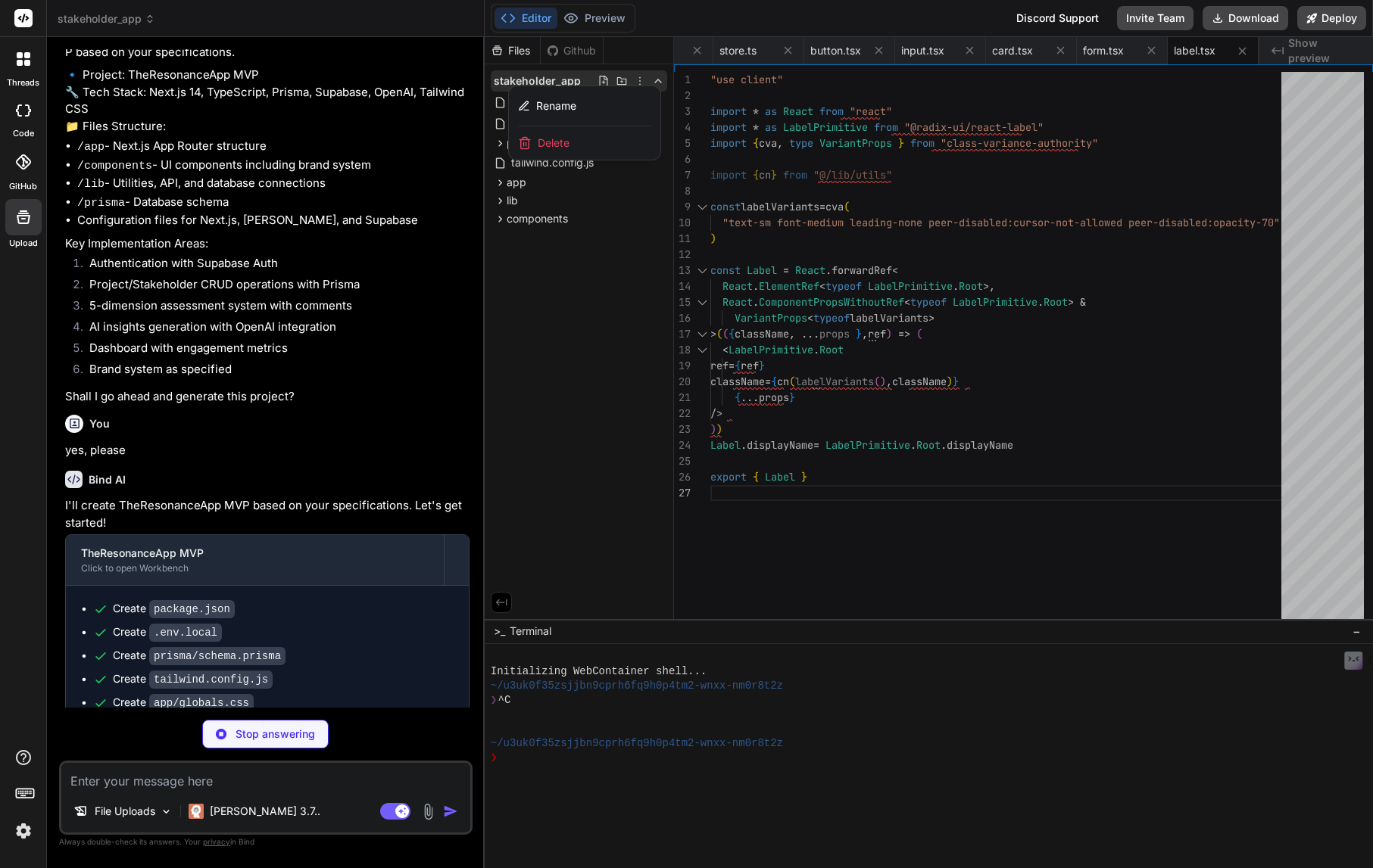
type textarea "x"
type textarea "/> ) } ) Textarea.displayName = "Textarea" export { Textarea }"
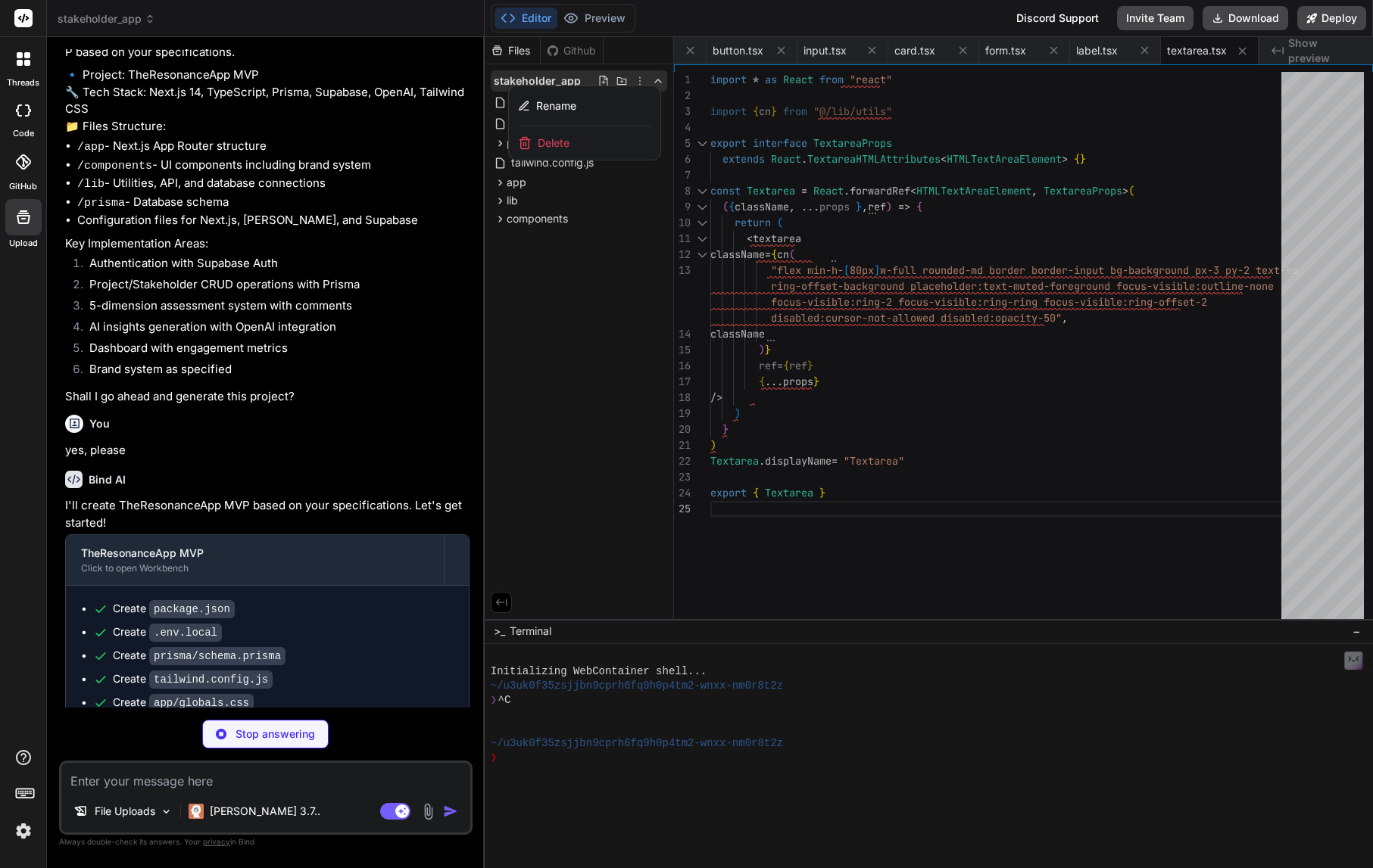
type textarea "x"
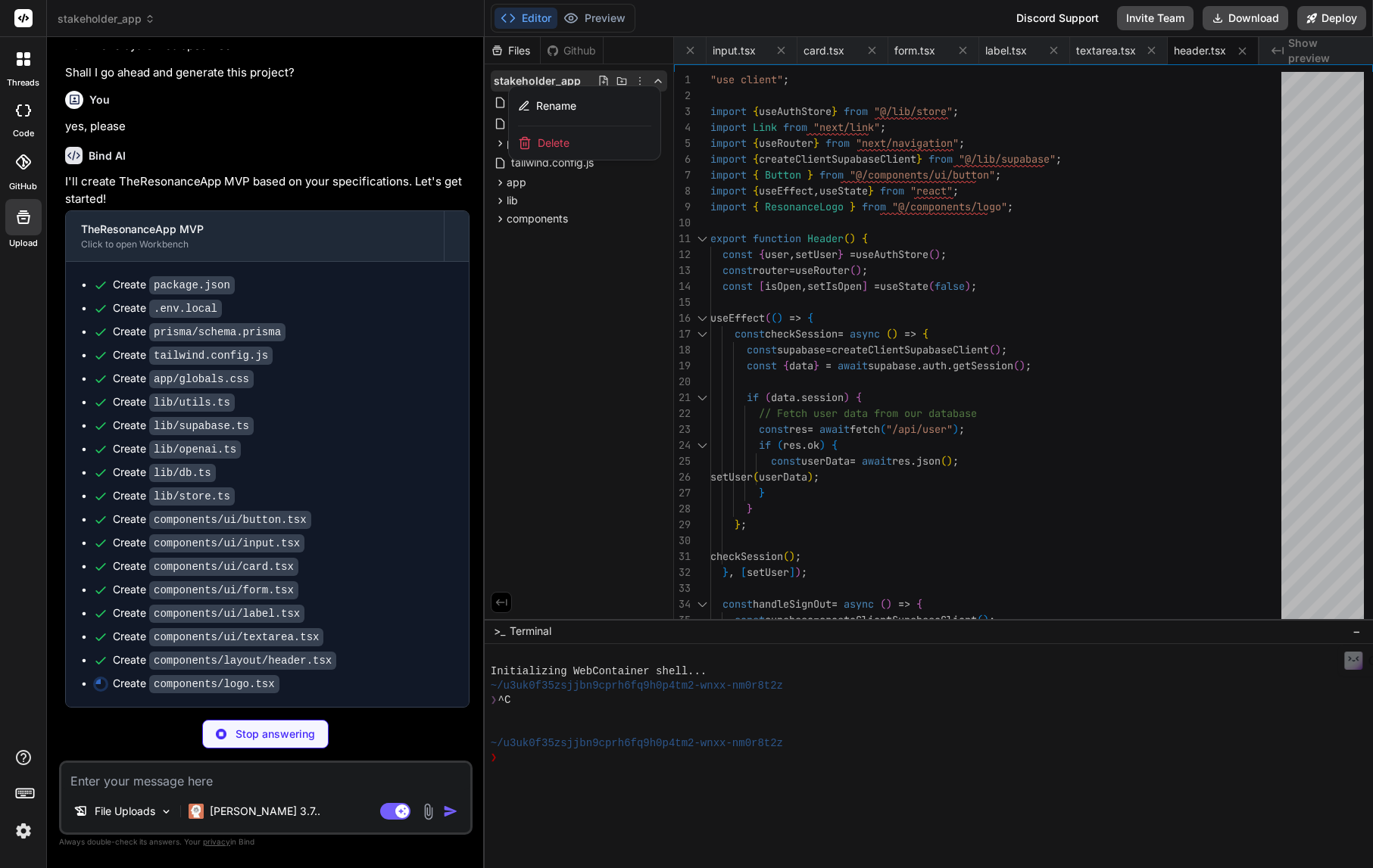
scroll to position [651, 0]
type textarea "x"
type textarea "/> </div> <div className={`font-semibold ${fontSize} text-resonance-primary`}> …"
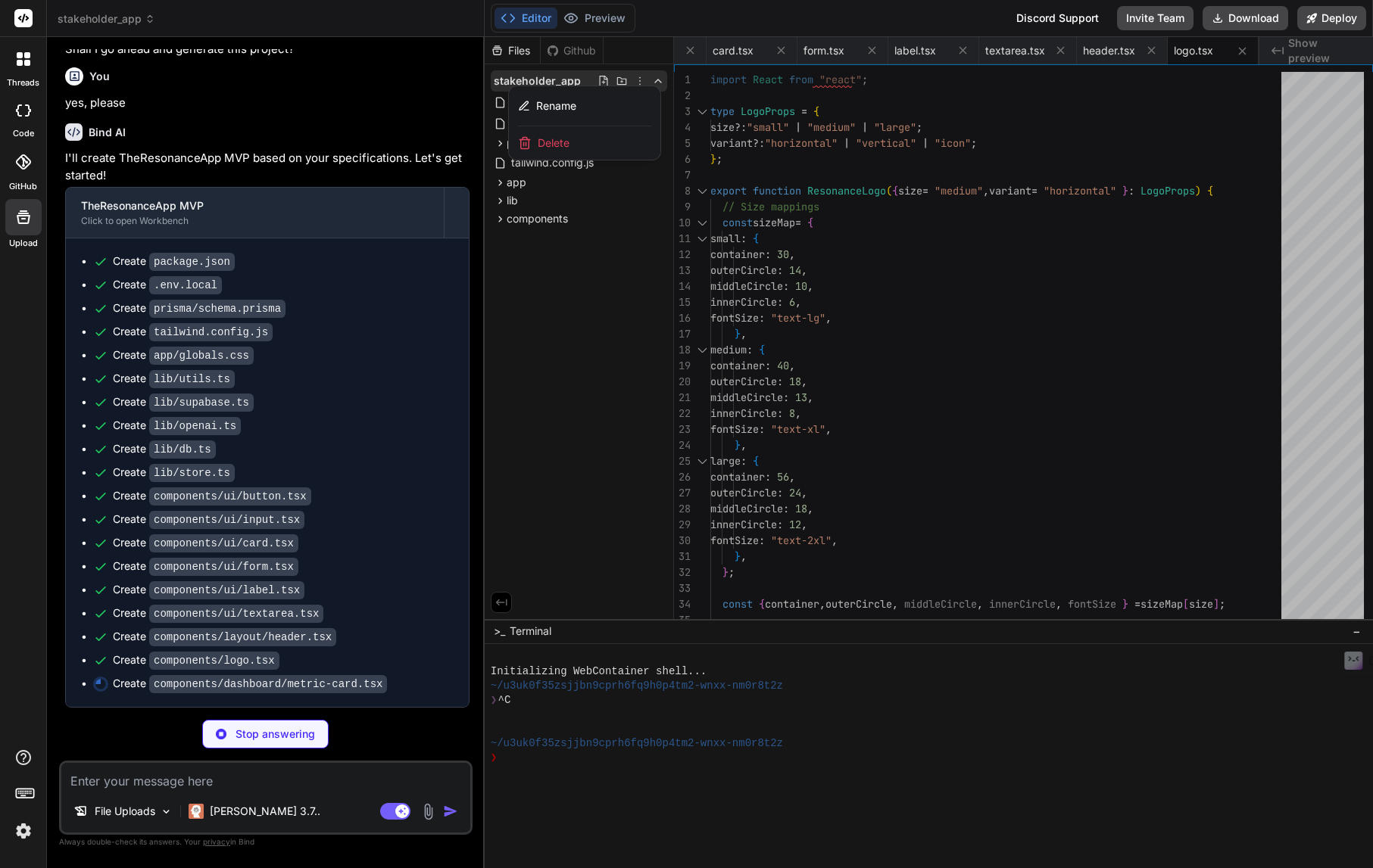
type textarea "x"
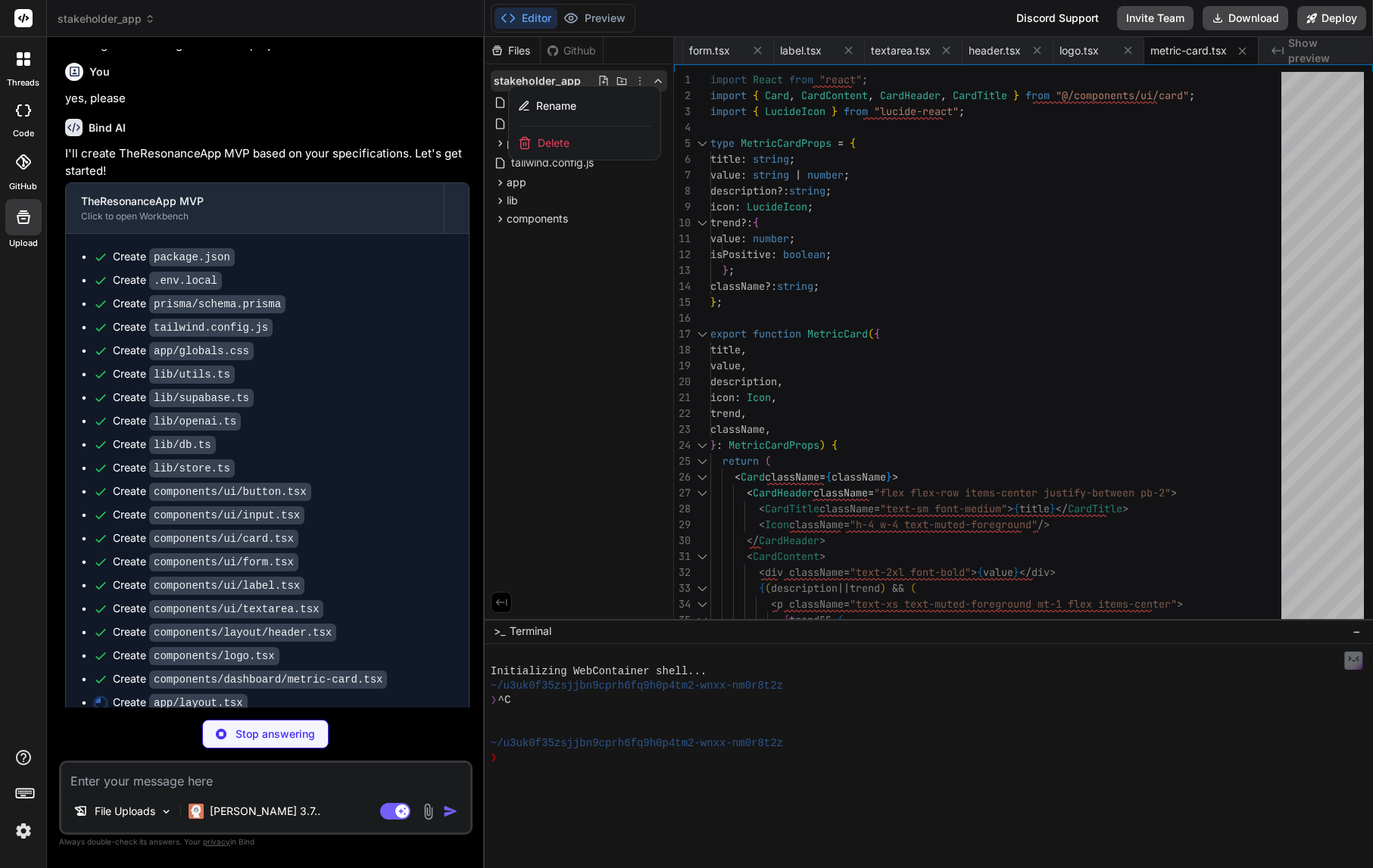
type textarea "x"
type textarea "</html> ); }"
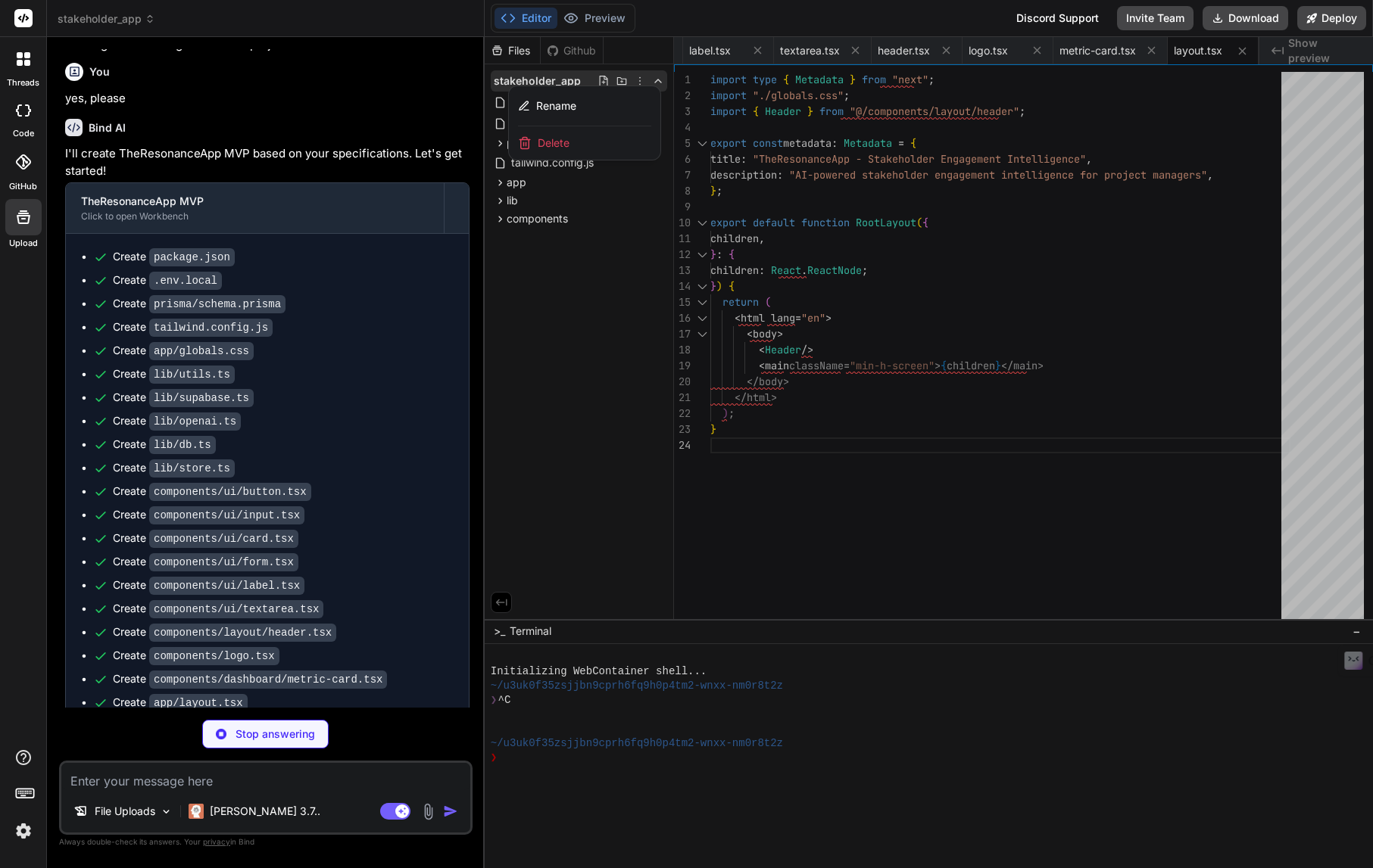
type textarea "x"
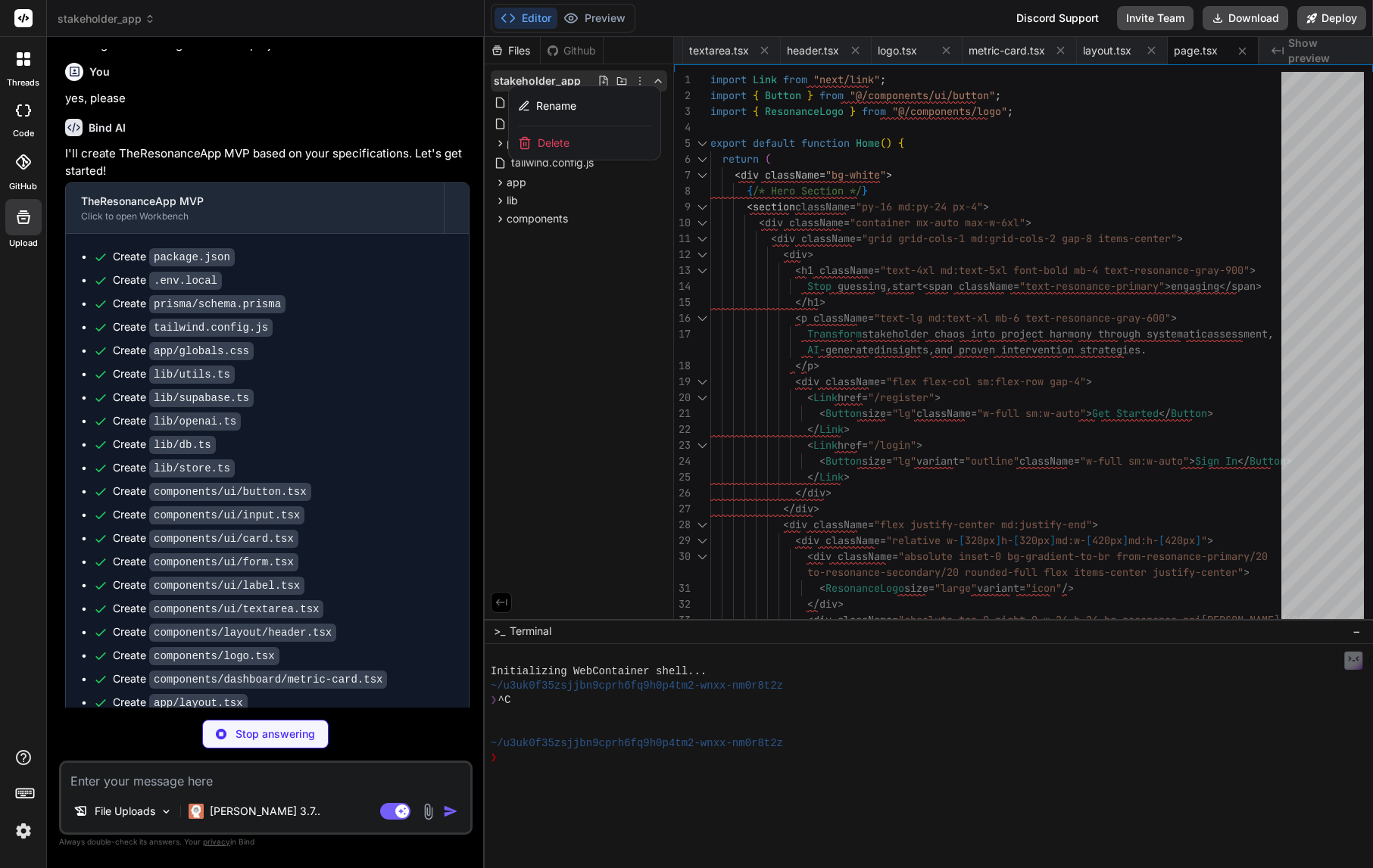
type textarea "x"
type textarea "</div> ); }"
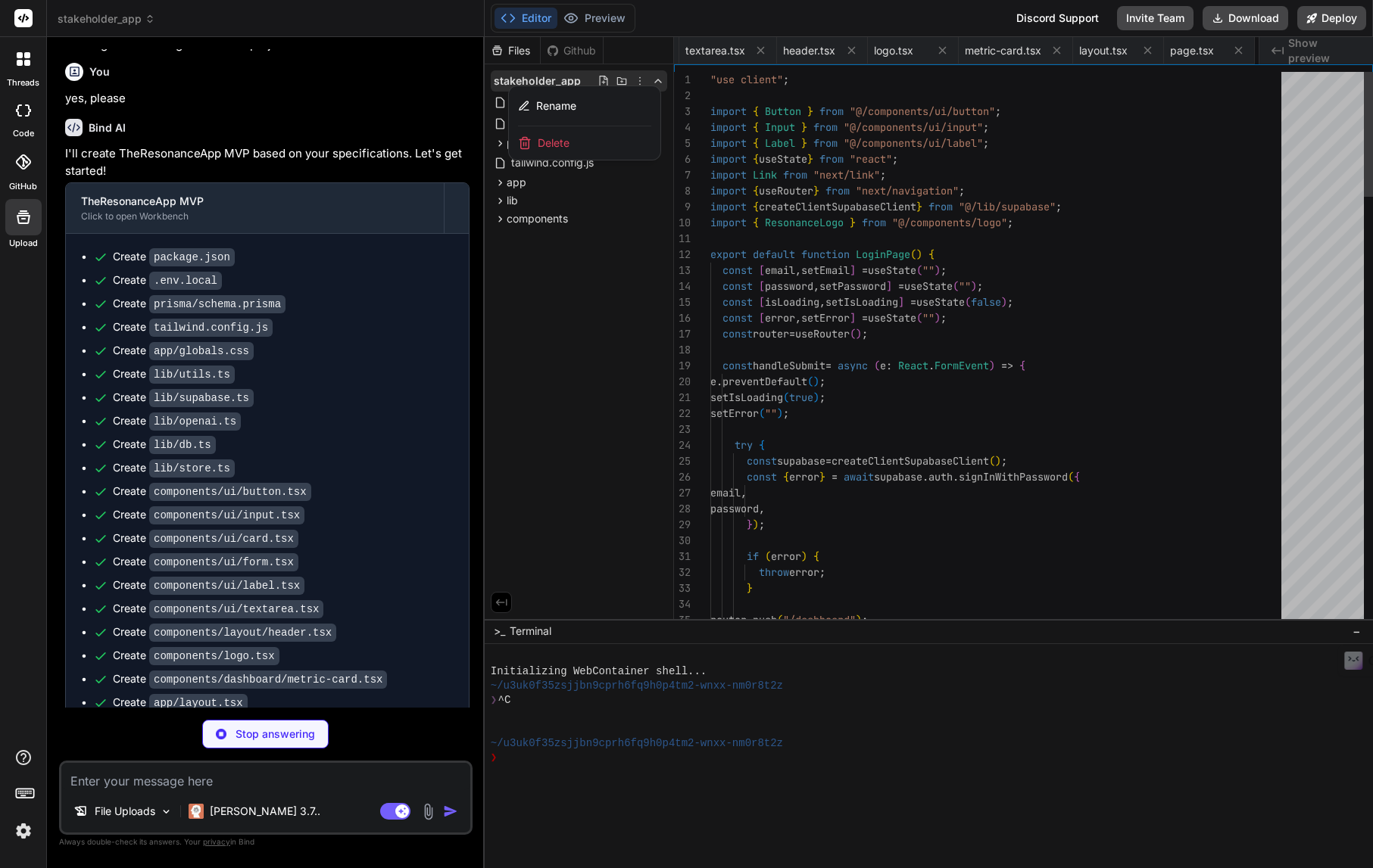
scroll to position [0, 1524]
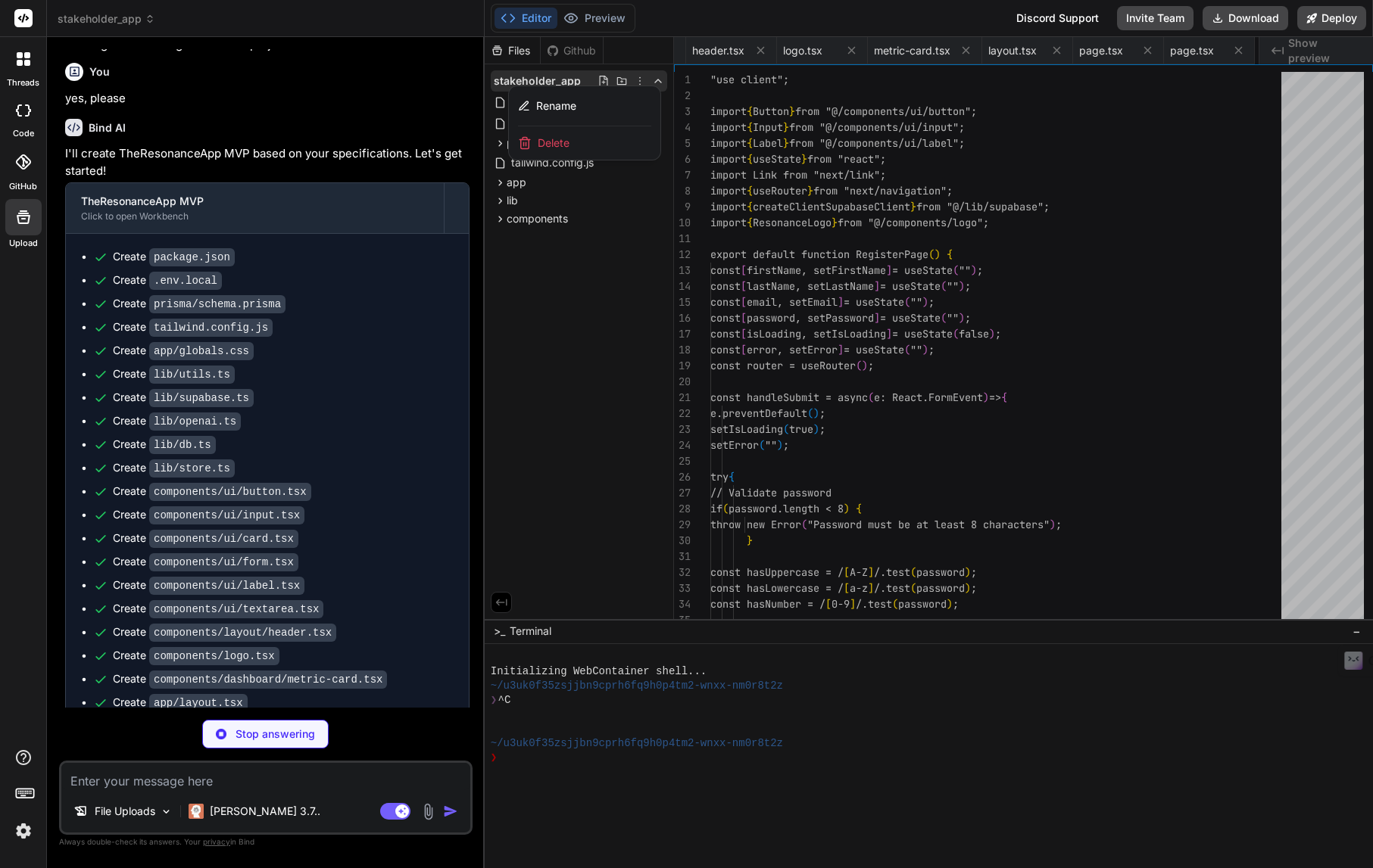
type textarea "x"
type textarea "</div> </div> ); }"
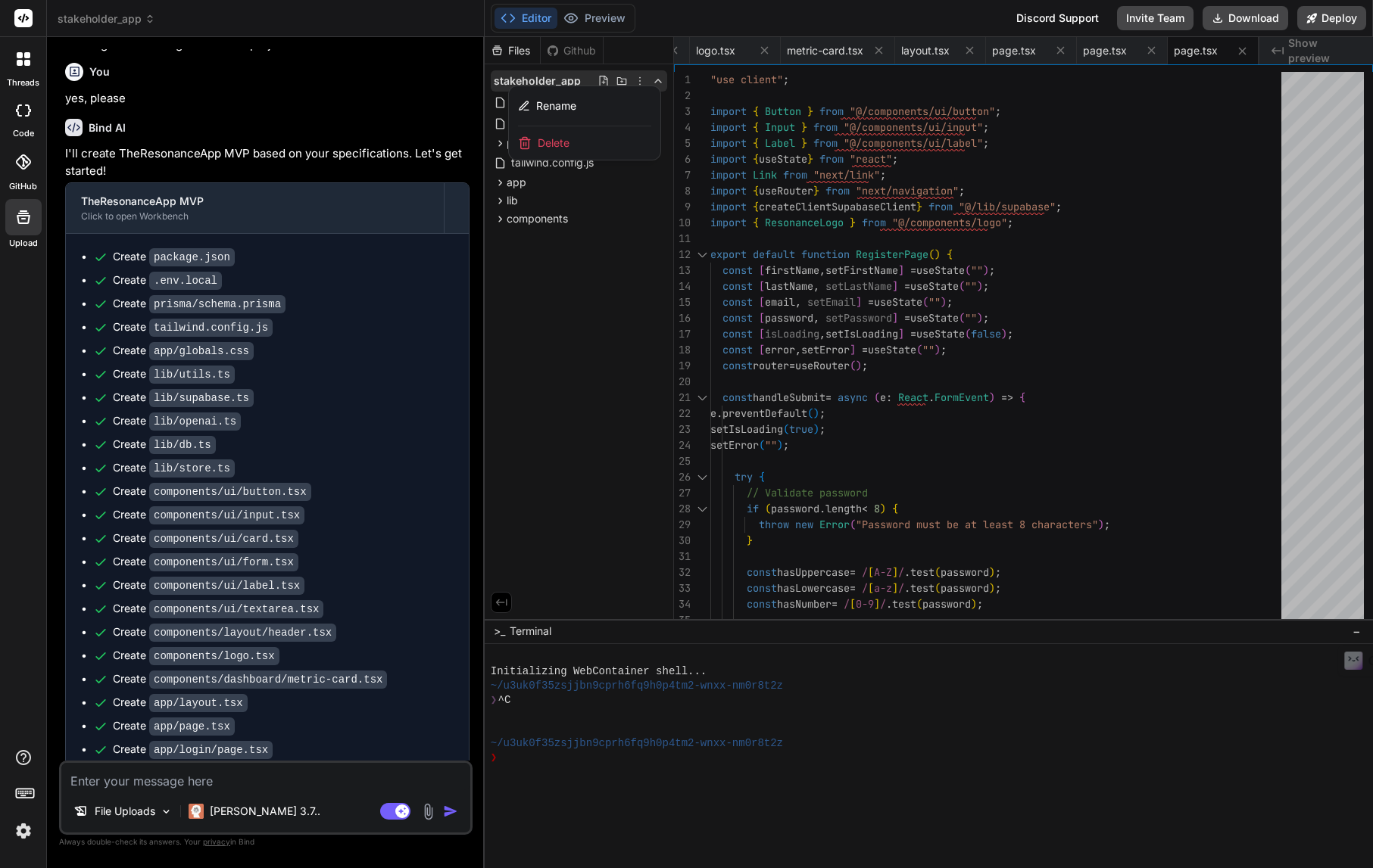
type textarea "x"
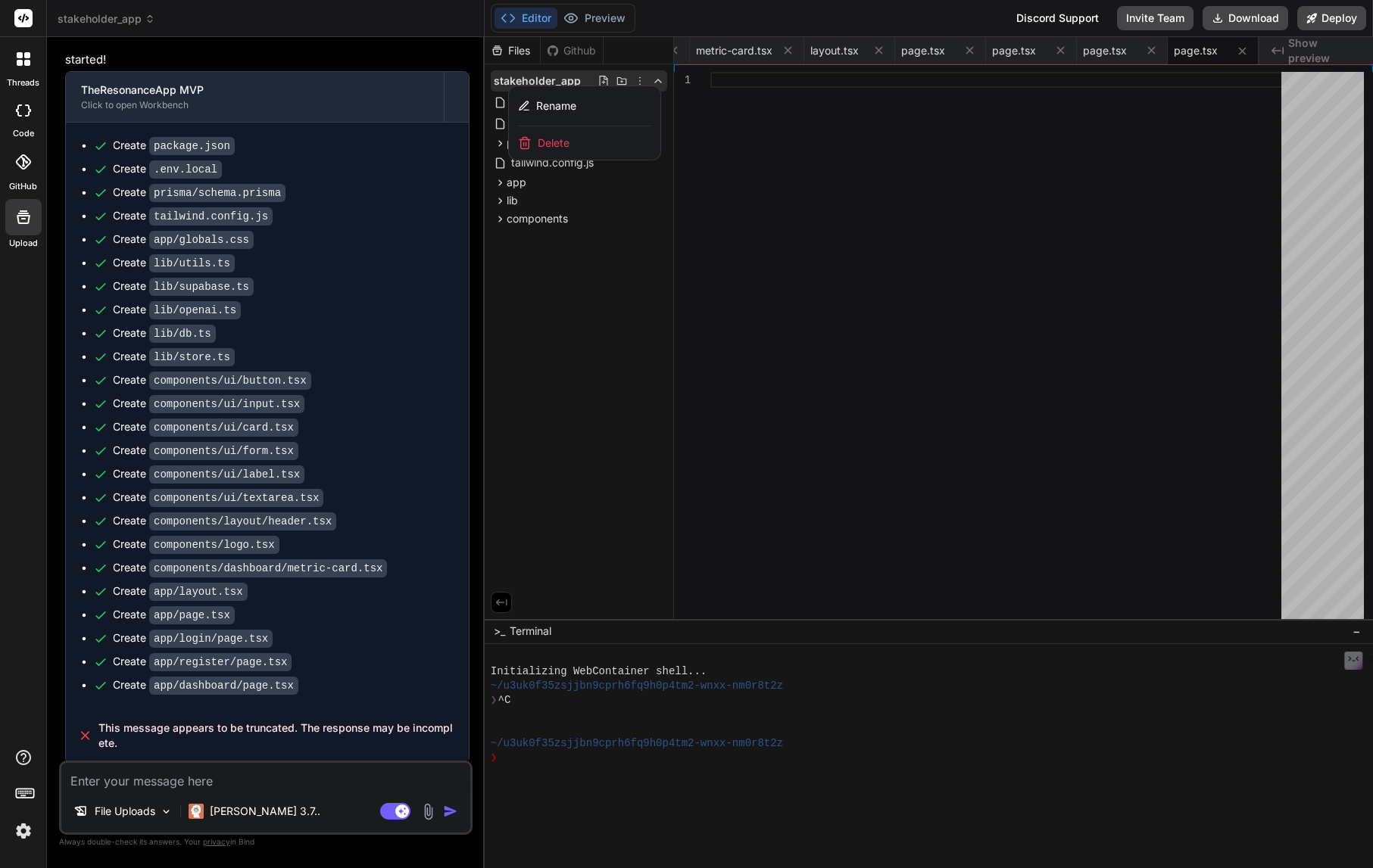
scroll to position [793, 0]
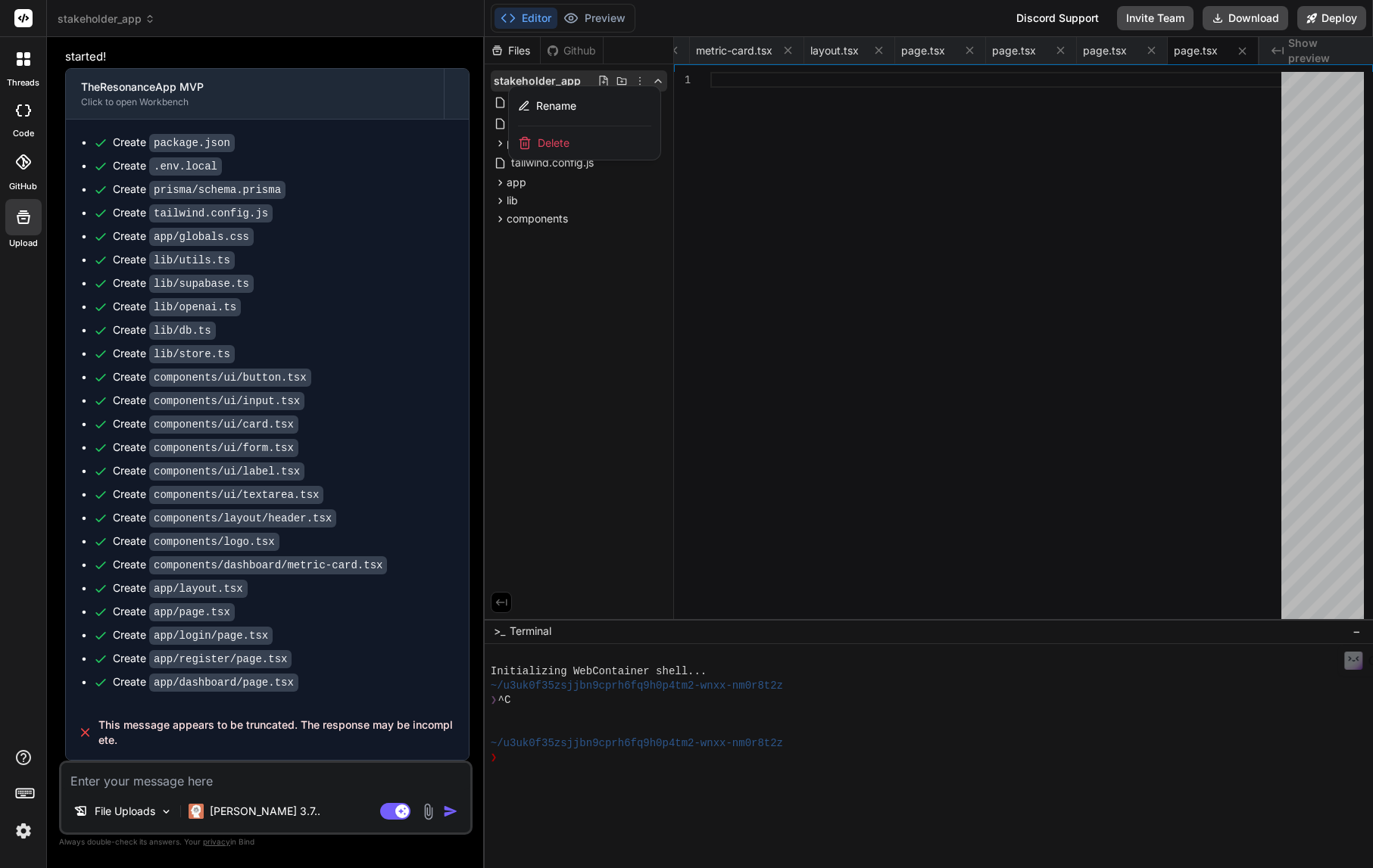
click at [306, 782] on textarea at bounding box center [266, 776] width 409 height 27
click at [128, 779] on textarea at bounding box center [266, 776] width 409 height 27
type textarea "p"
type textarea "x"
type textarea "pl"
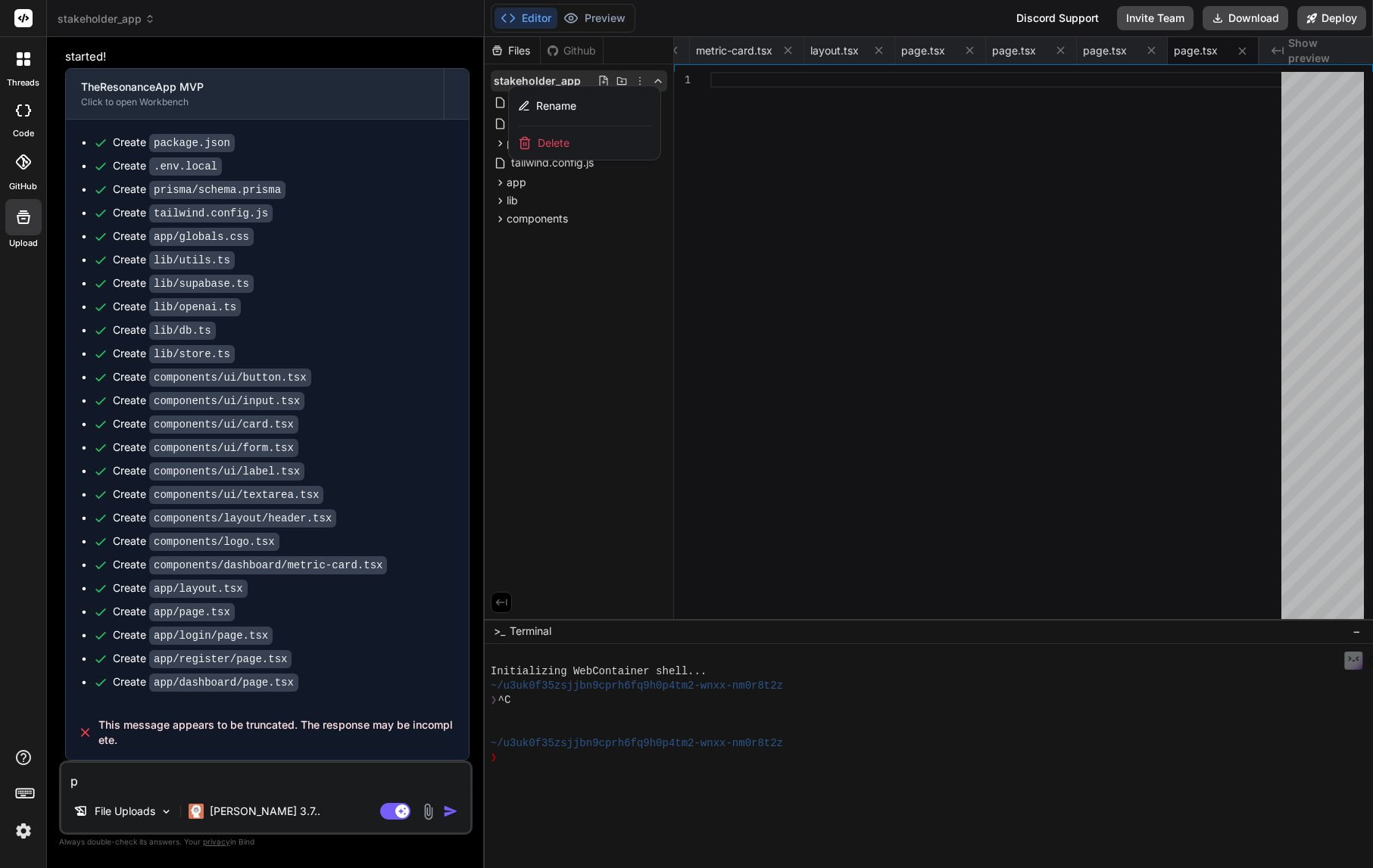
type textarea "x"
type textarea "ple"
type textarea "x"
type textarea "plea"
type textarea "x"
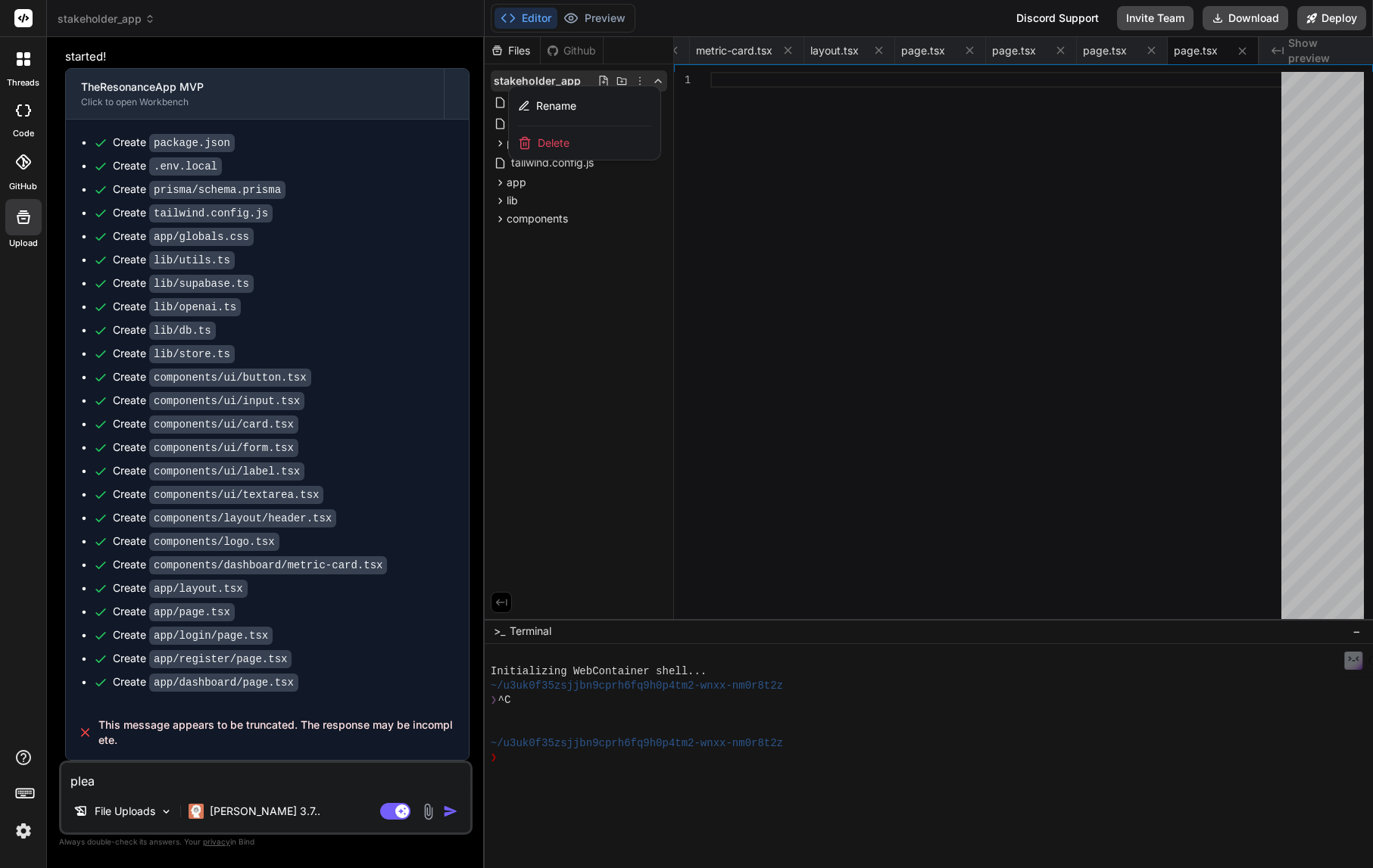
type textarea "pleas"
type textarea "x"
type textarea "please"
type textarea "x"
type textarea "please"
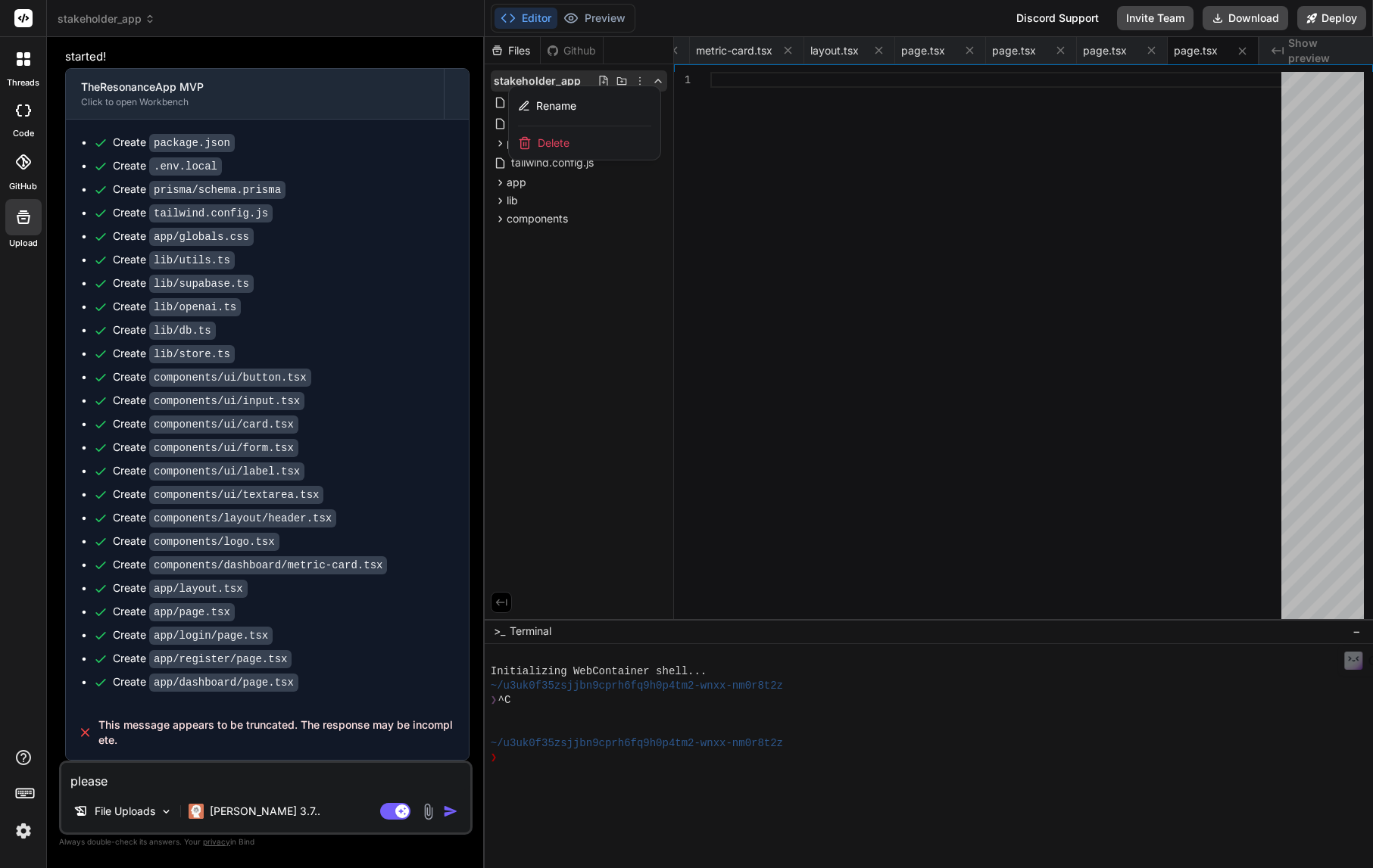
type textarea "x"
type textarea "please r"
type textarea "x"
type textarea "please re"
type textarea "x"
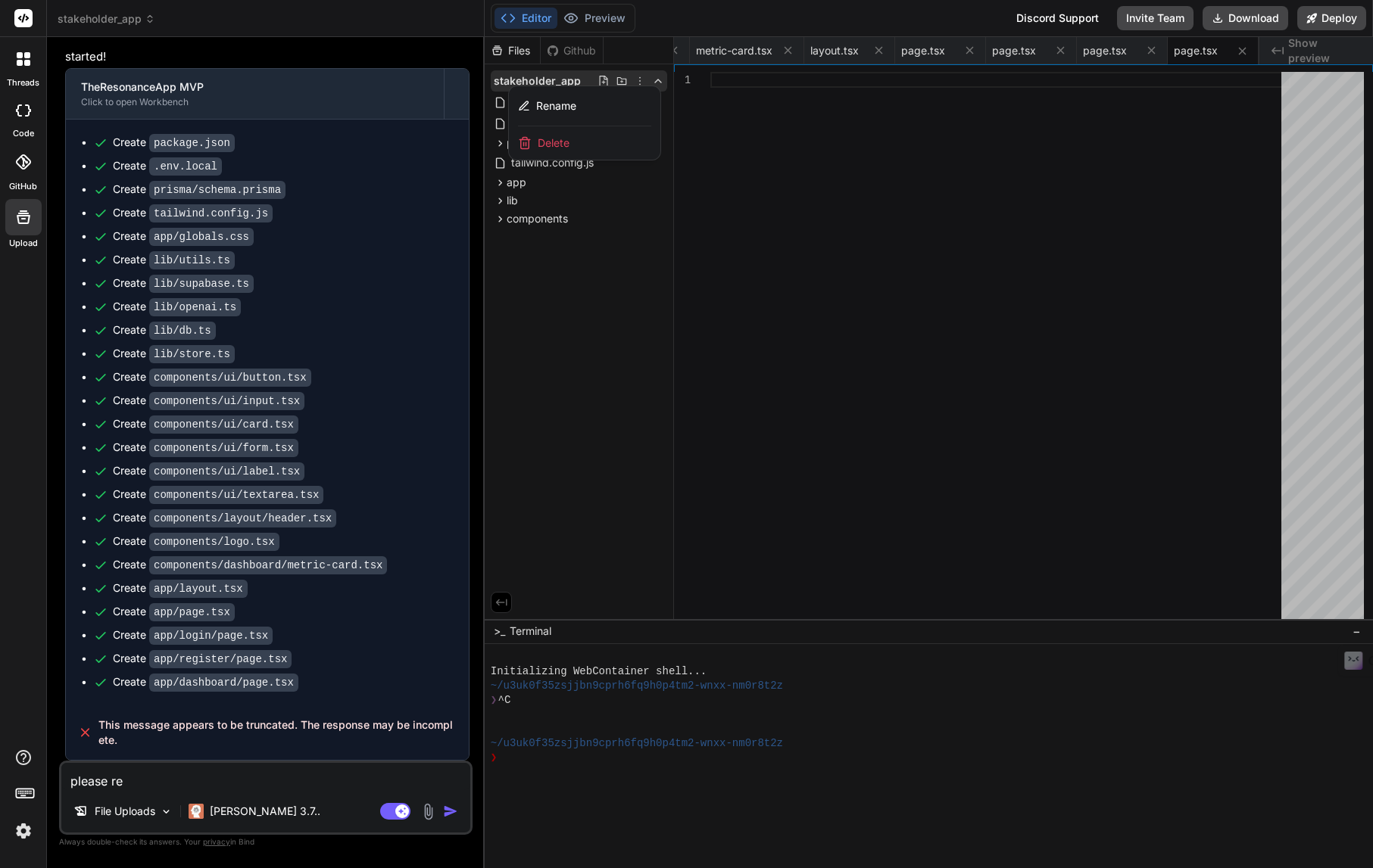
type textarea "please res"
type textarea "x"
type textarea "please reso"
type textarea "x"
type textarea "please resol"
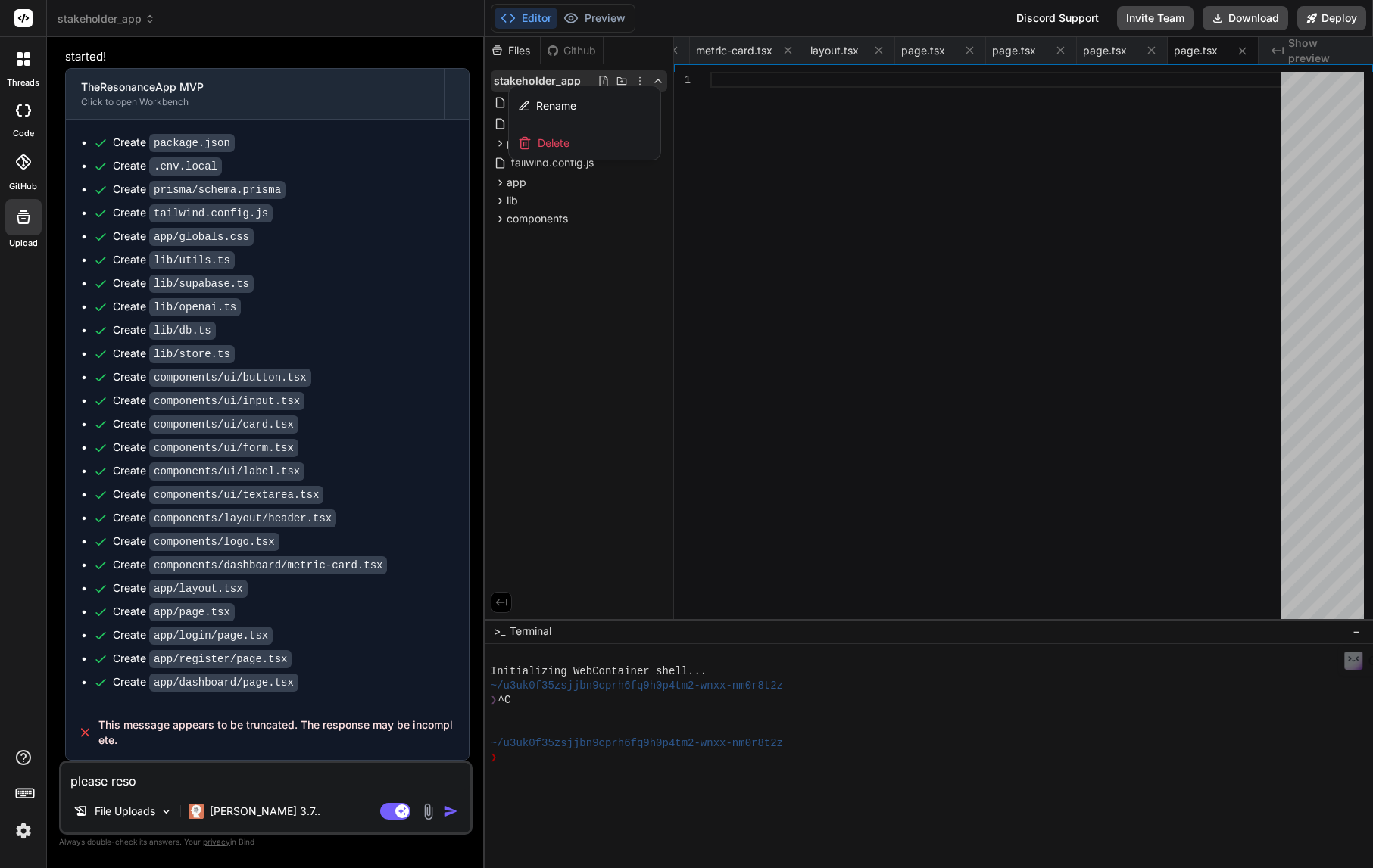
type textarea "x"
type textarea "please resolv"
type textarea "x"
type textarea "please resolve"
type textarea "x"
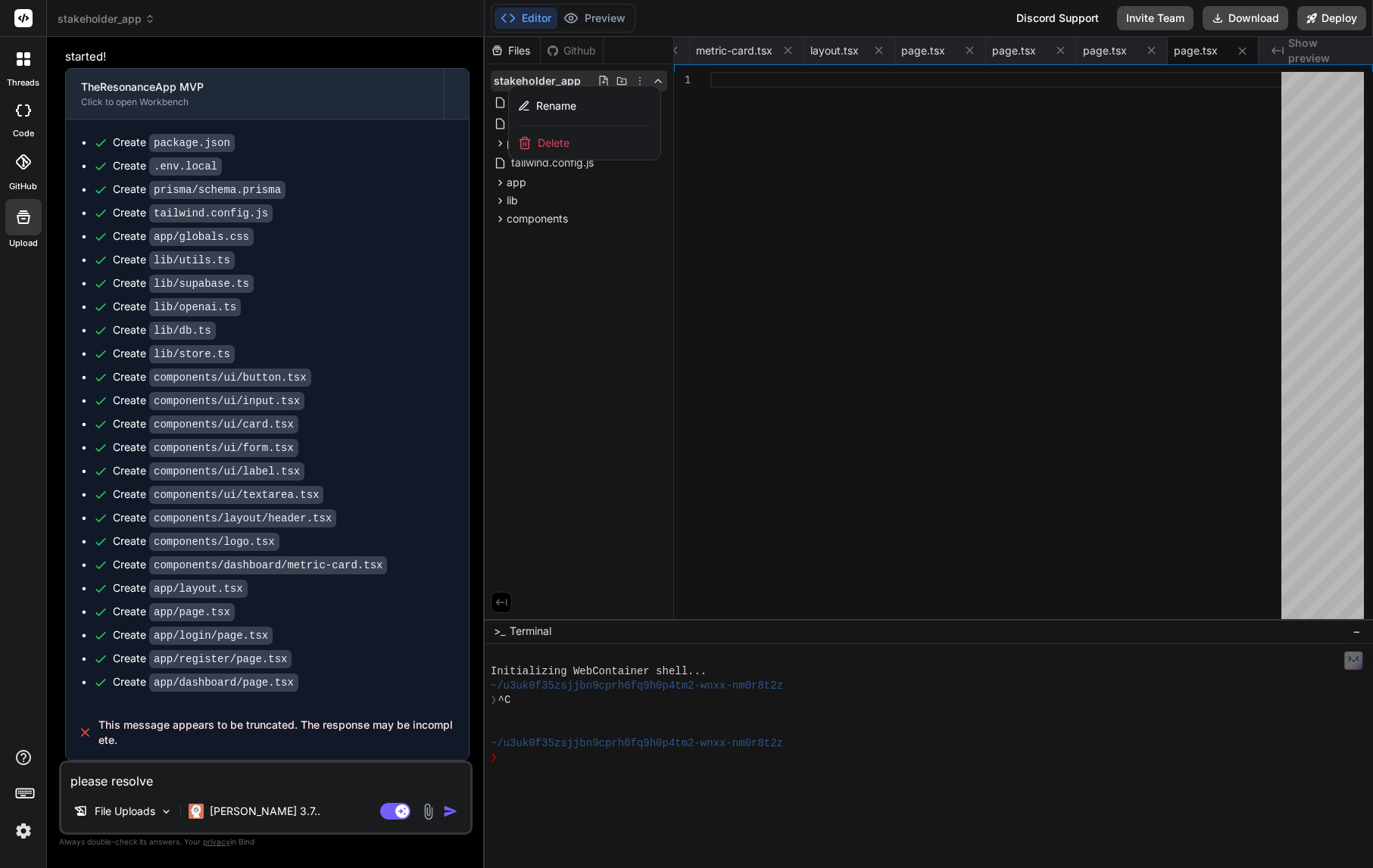
type textarea "please resolve"
type textarea "x"
type textarea "please resolve t"
type textarea "x"
type textarea "please resolve th"
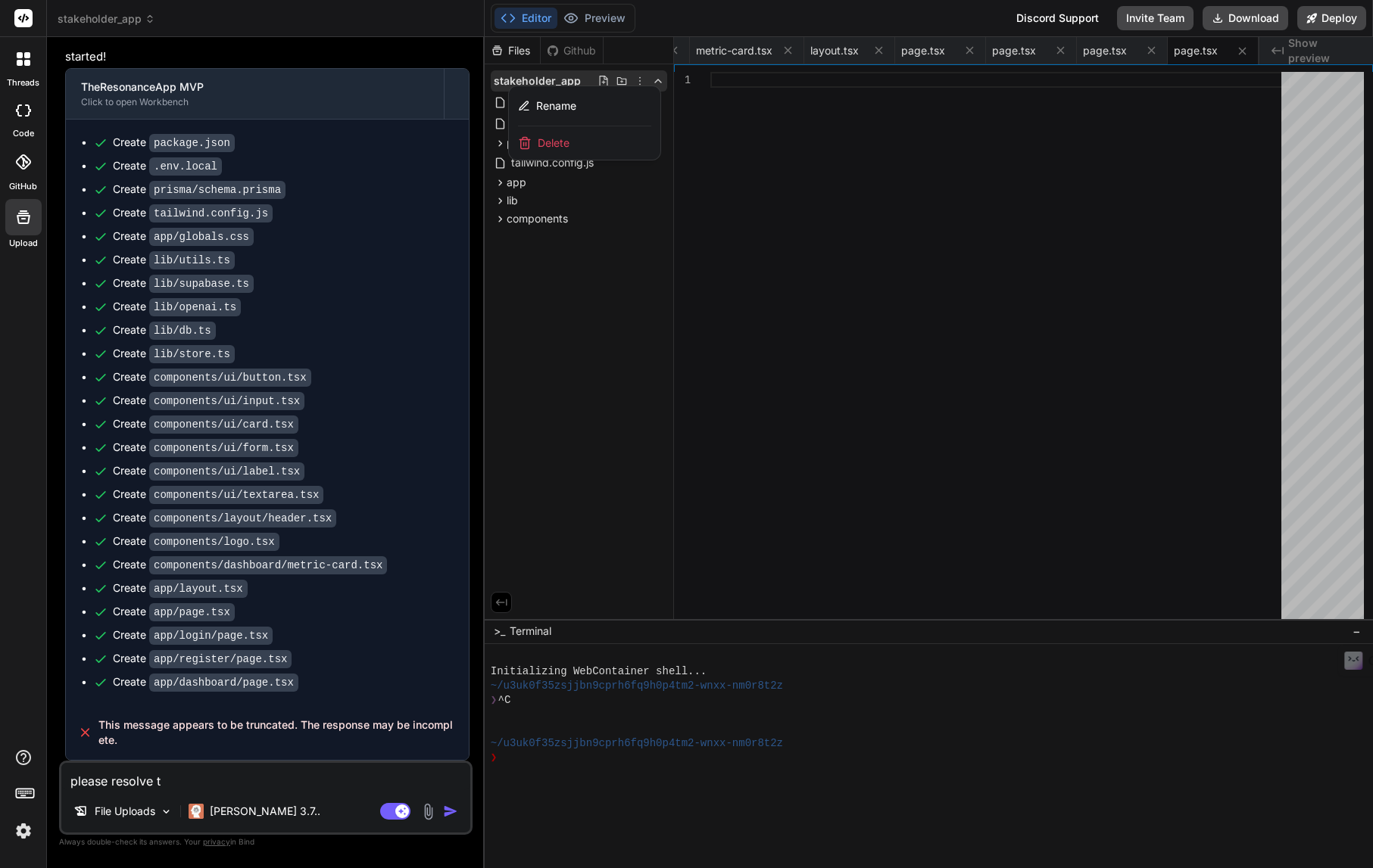
type textarea "x"
type textarea "please resolve the"
type textarea "x"
type textarea "please resolve the"
type textarea "x"
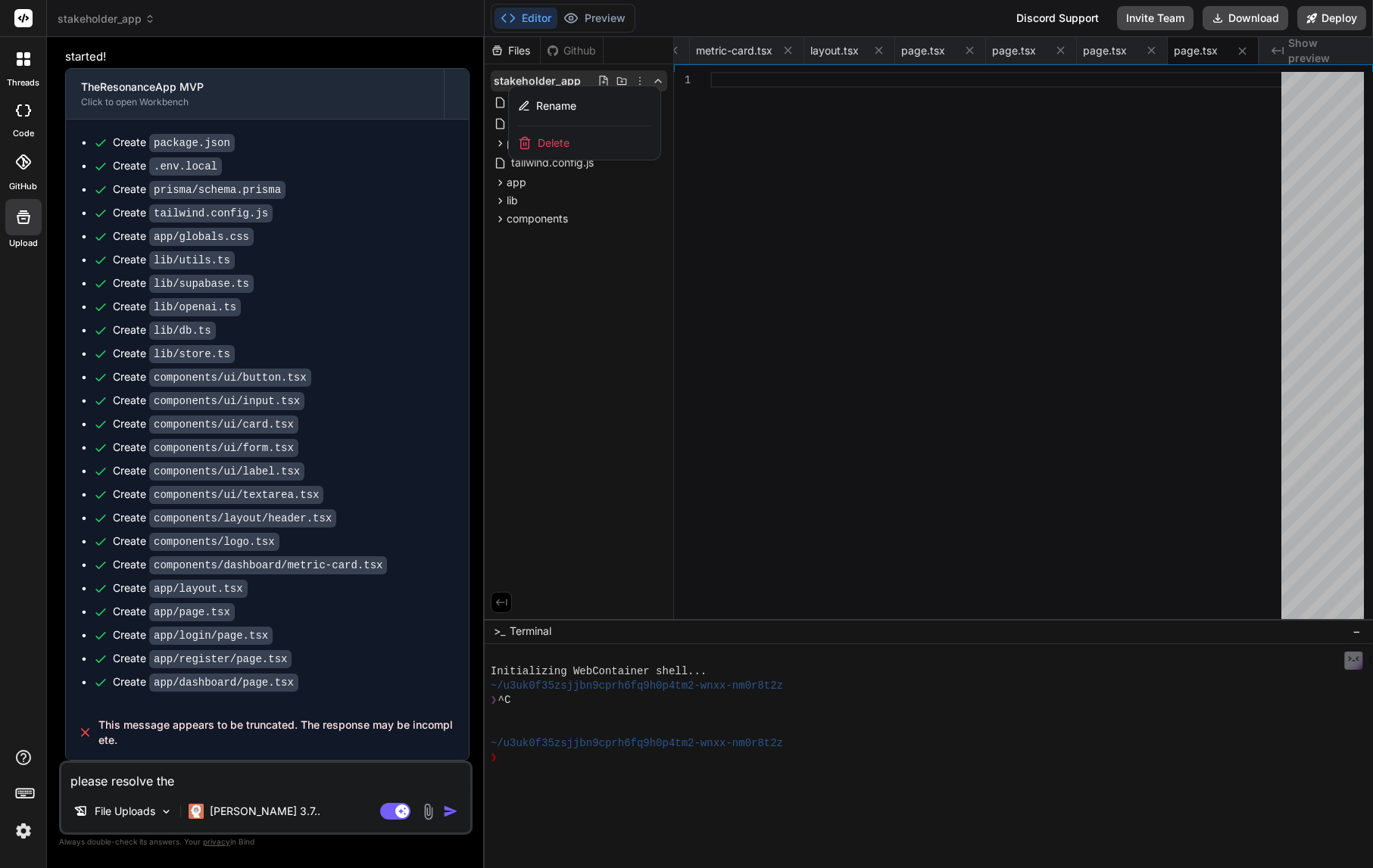
type textarea "please resolve the m"
type textarea "x"
type textarea "please resolve the me"
type textarea "x"
type textarea "please resolve the mes"
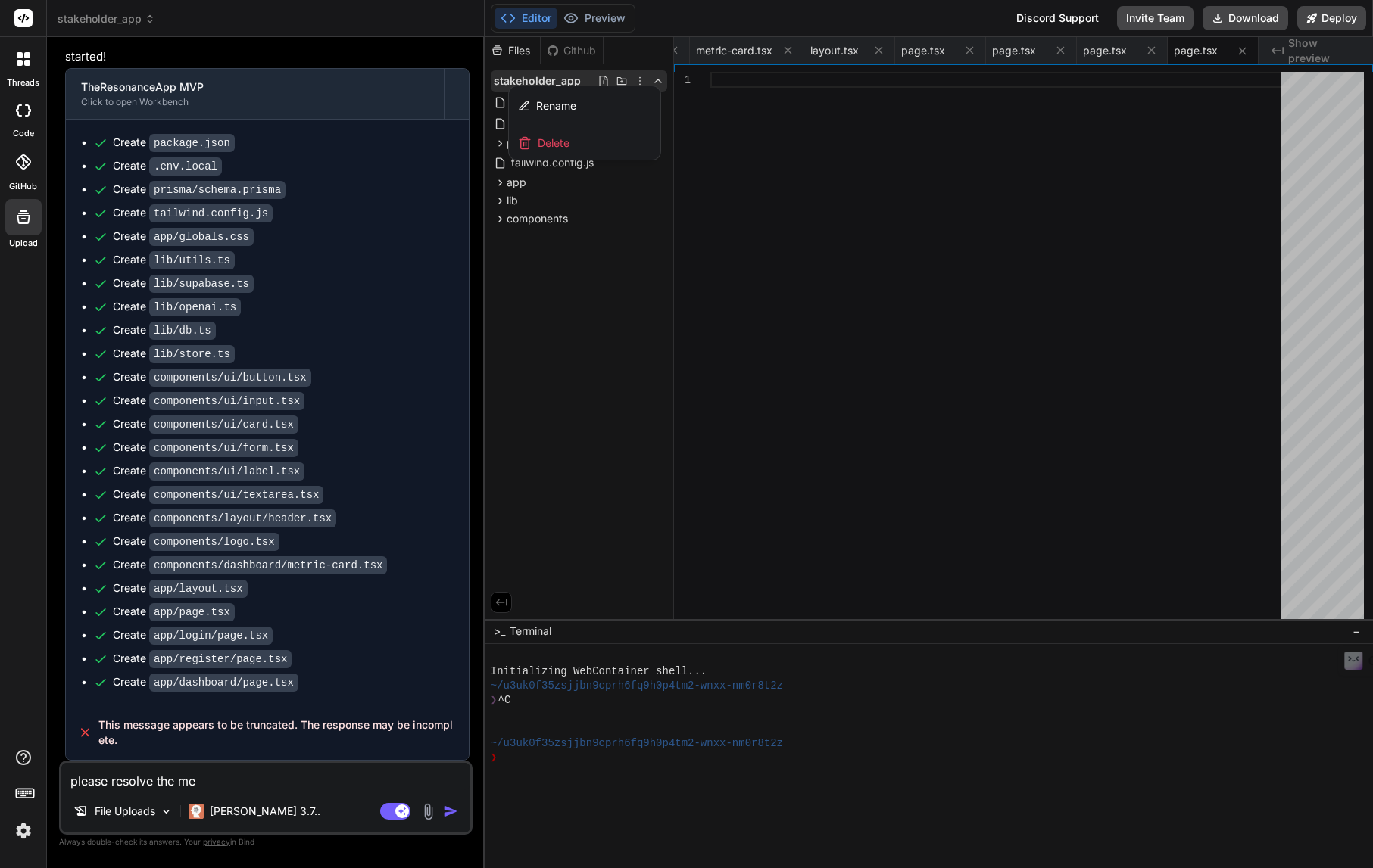
type textarea "x"
type textarea "please resolve the mess"
type textarea "x"
type textarea "please resolve the messa"
type textarea "x"
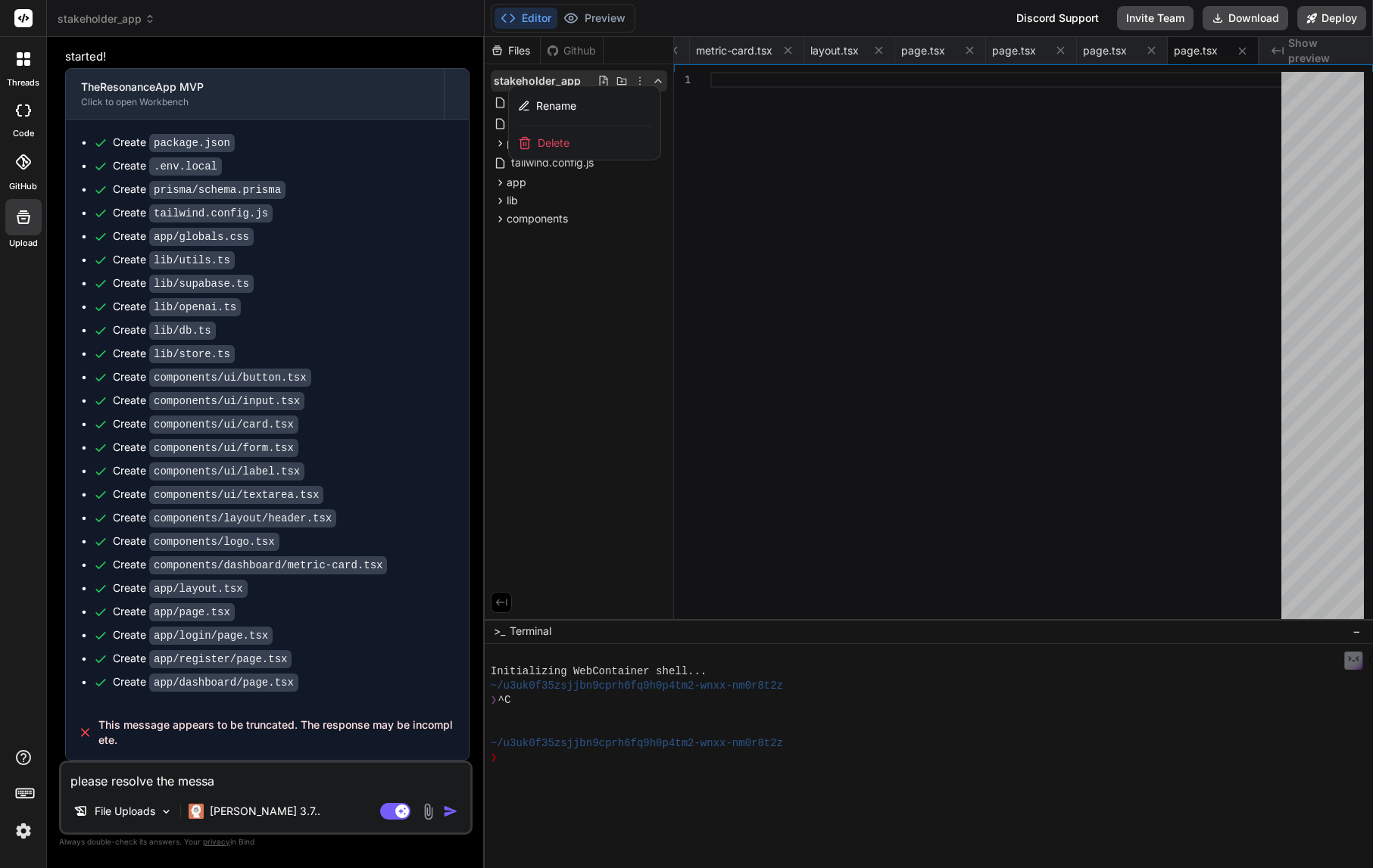
type textarea "please resolve the messag"
type textarea "x"
type textarea "please resolve the message"
type textarea "x"
type textarea "please resolve the message"
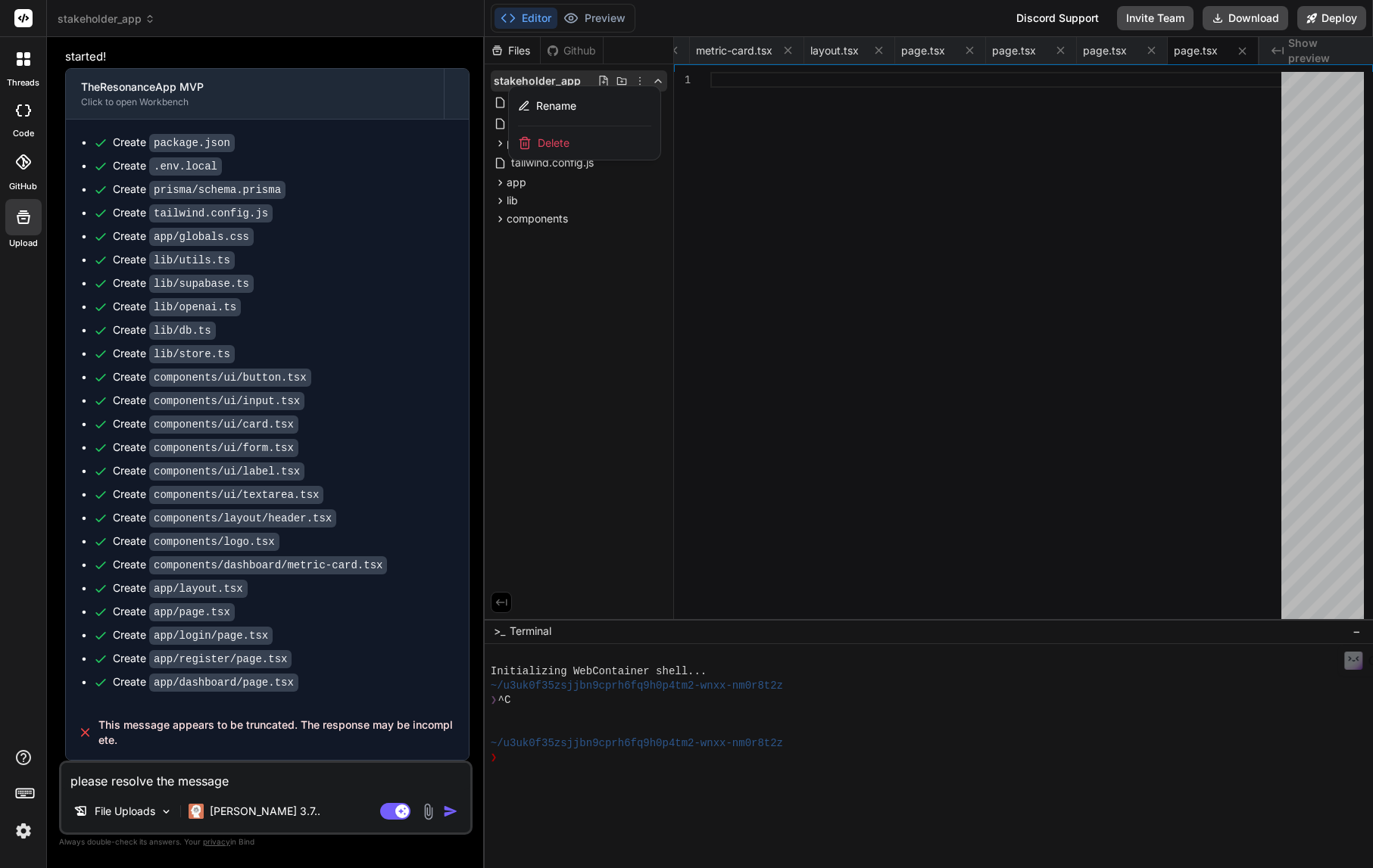
type textarea "x"
type textarea "please resolve the message t"
type textarea "x"
type textarea "please resolve the message th"
type textarea "x"
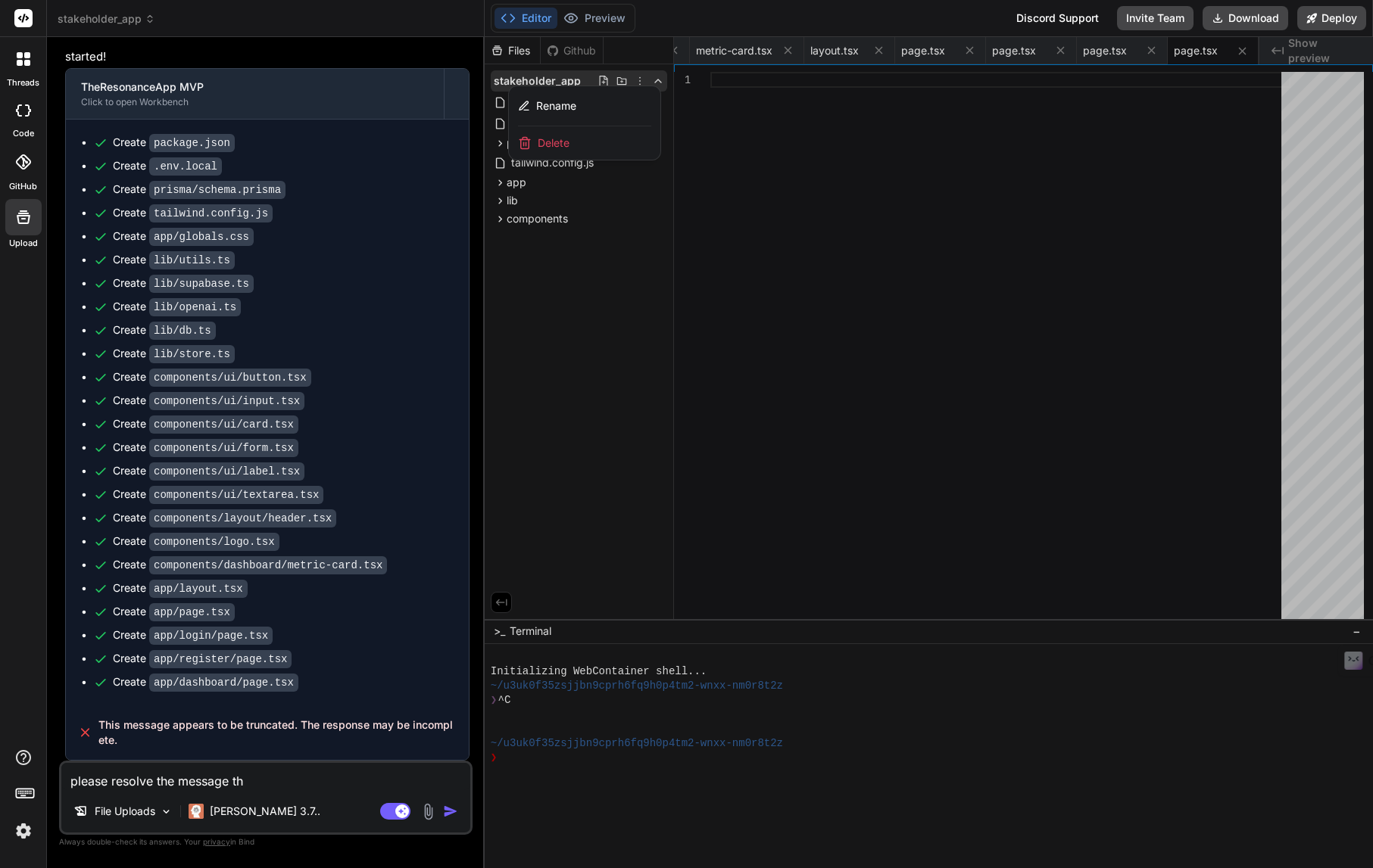
type textarea "please resolve the message tha"
type textarea "x"
type textarea "please resolve the message that"
type textarea "x"
type textarea "please resolve the message that"
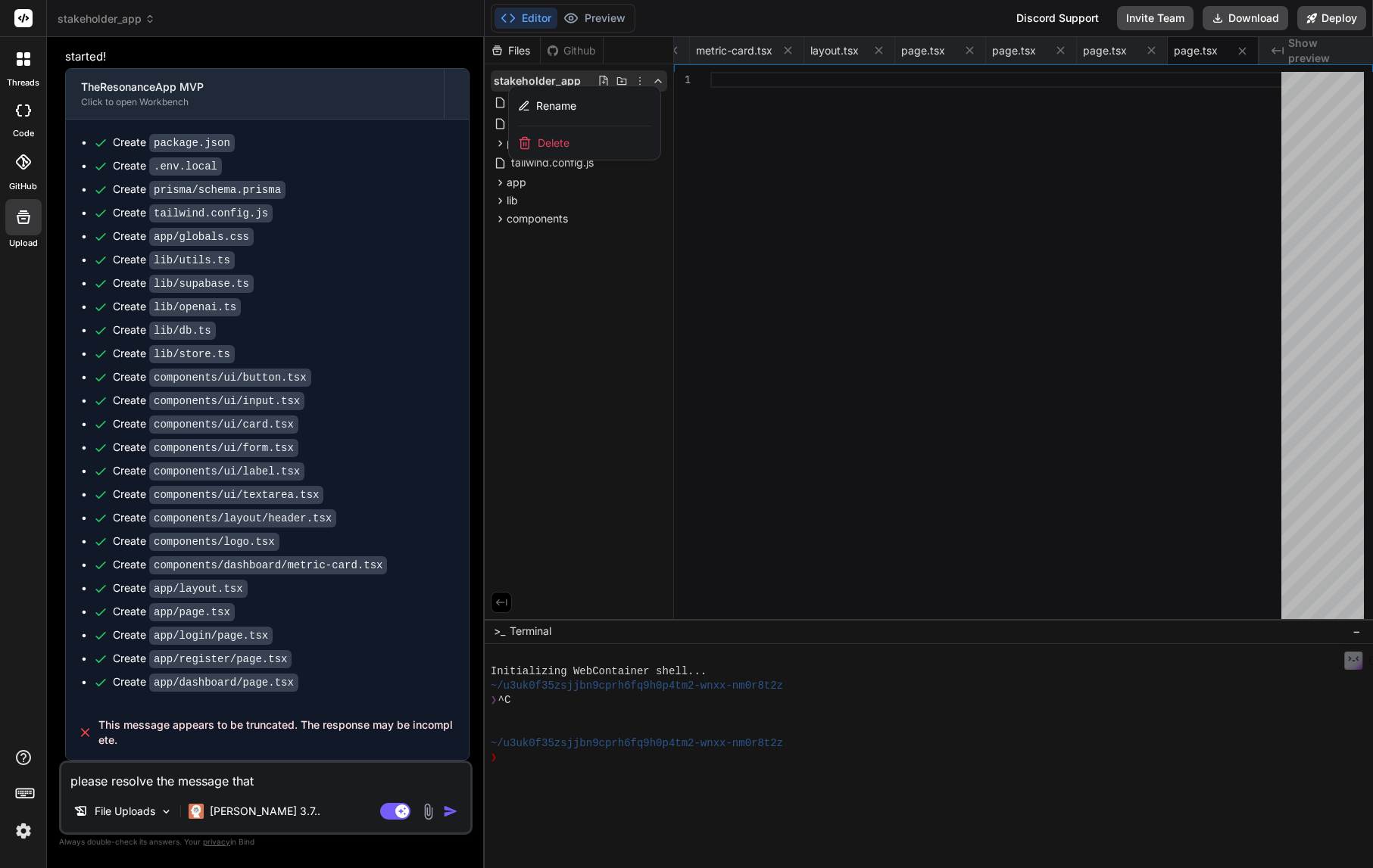
type textarea "x"
type textarea "please resolve the message that s"
type textarea "x"
type textarea "please resolve the message that sa"
type textarea "x"
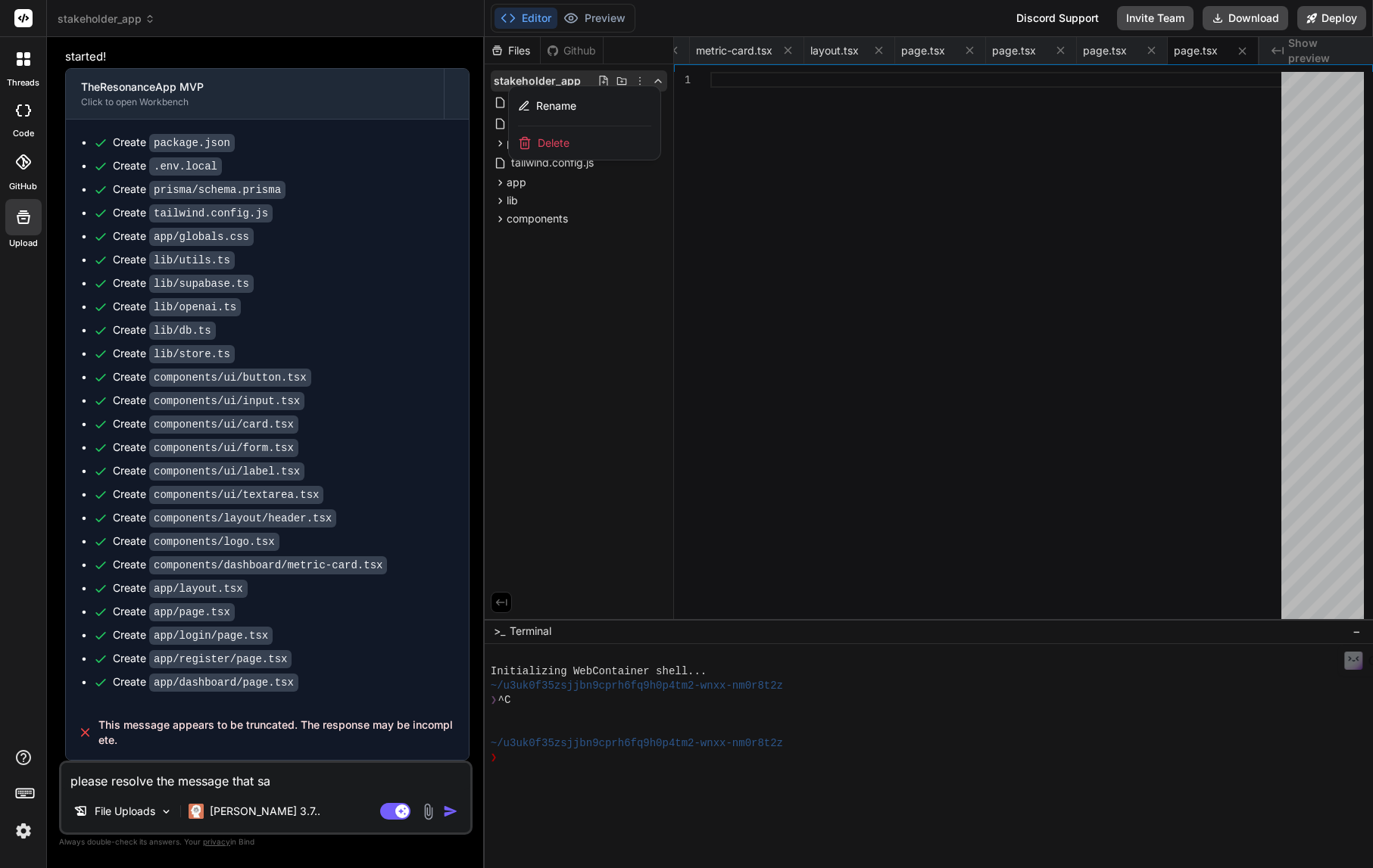
type textarea "please resolve the message that say"
type textarea "x"
type textarea "please resolve the message that says"
type textarea "x"
type textarea "please resolve the message that says"
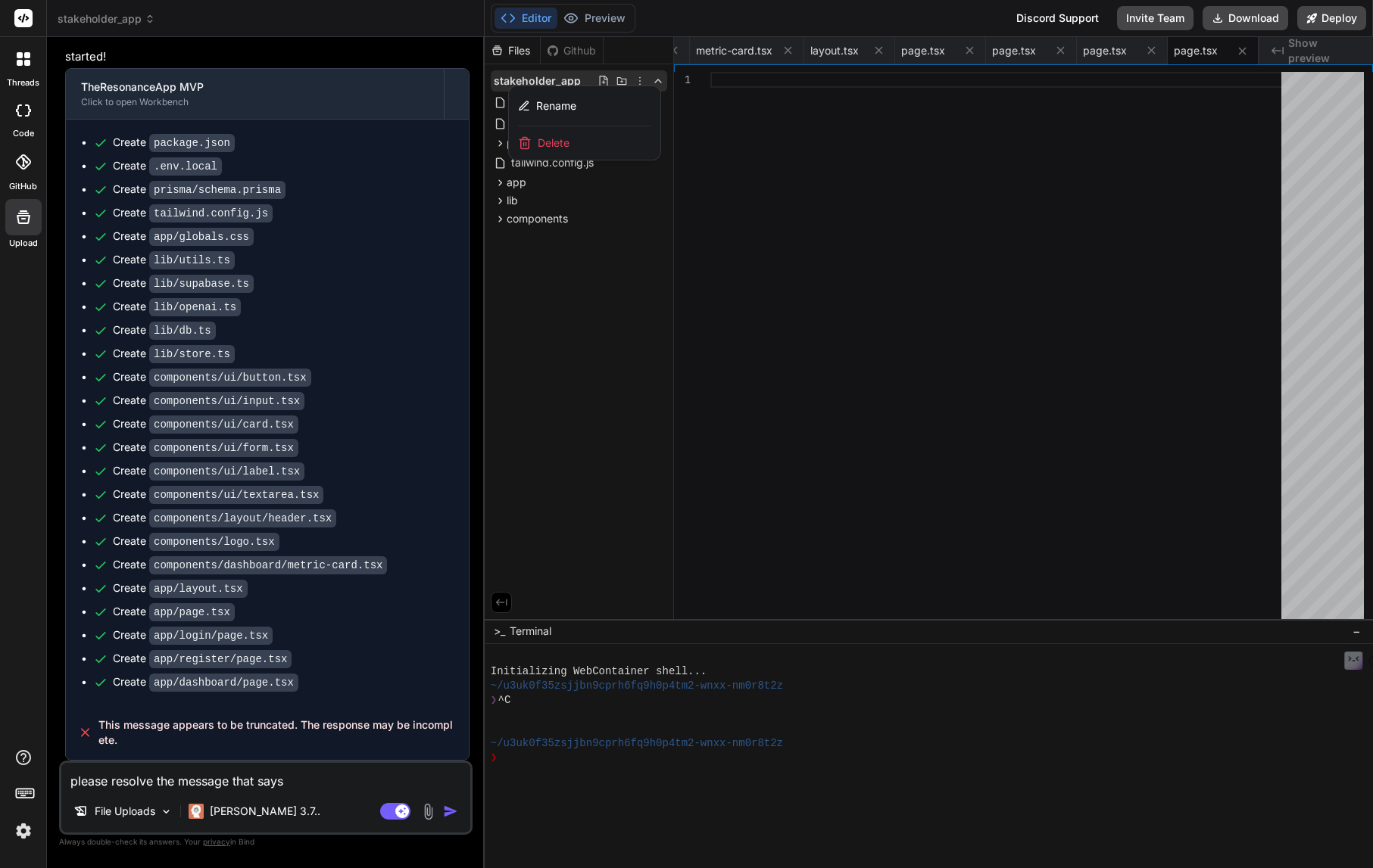
type textarea "x"
type textarea "please resolve the message that says m"
type textarea "x"
type textarea "please resolve the message that says me"
type textarea "x"
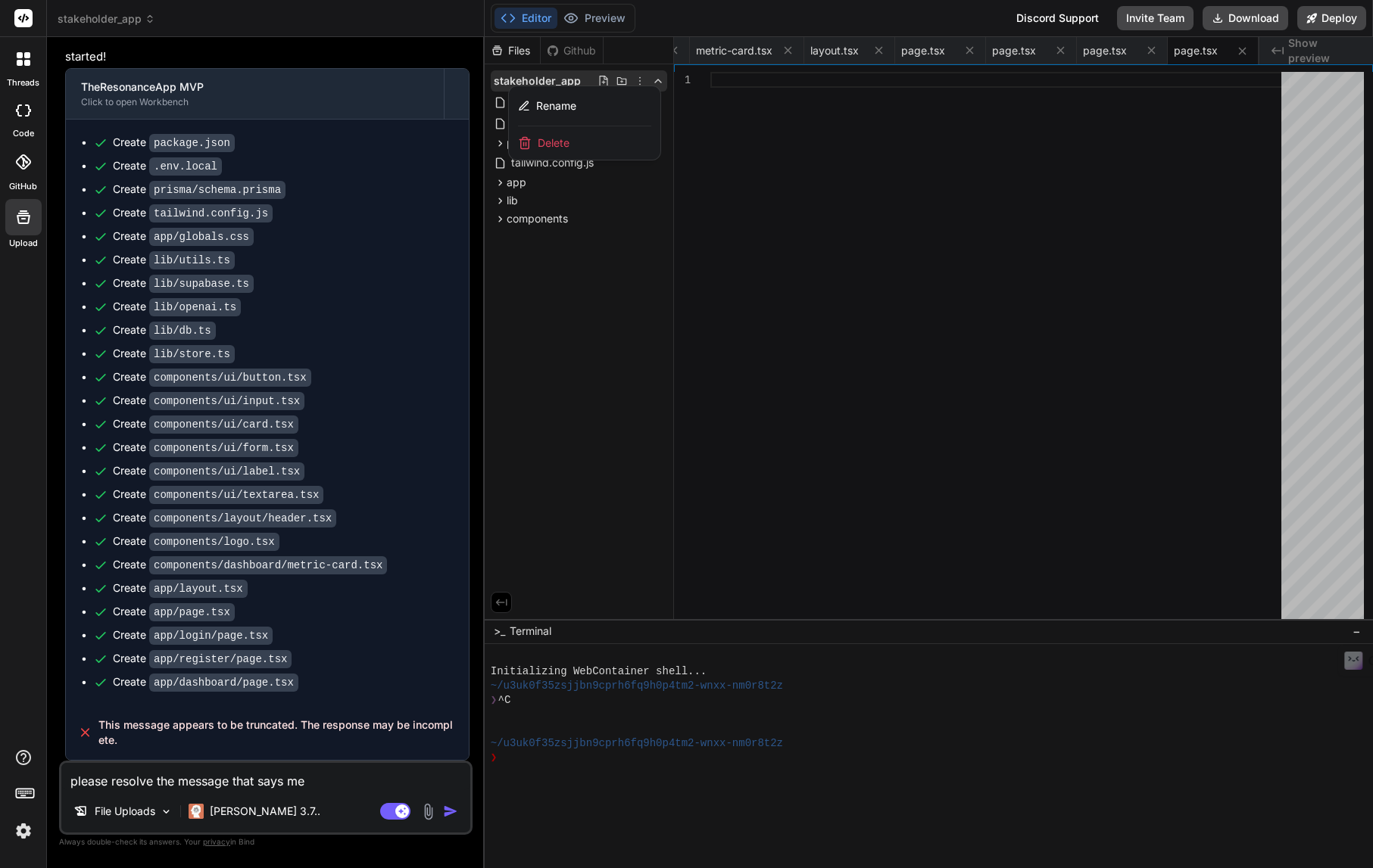
type textarea "please resolve the message that says mes"
type textarea "x"
type textarea "please resolve the message that says mess"
type textarea "x"
type textarea "please resolve the message that says messg"
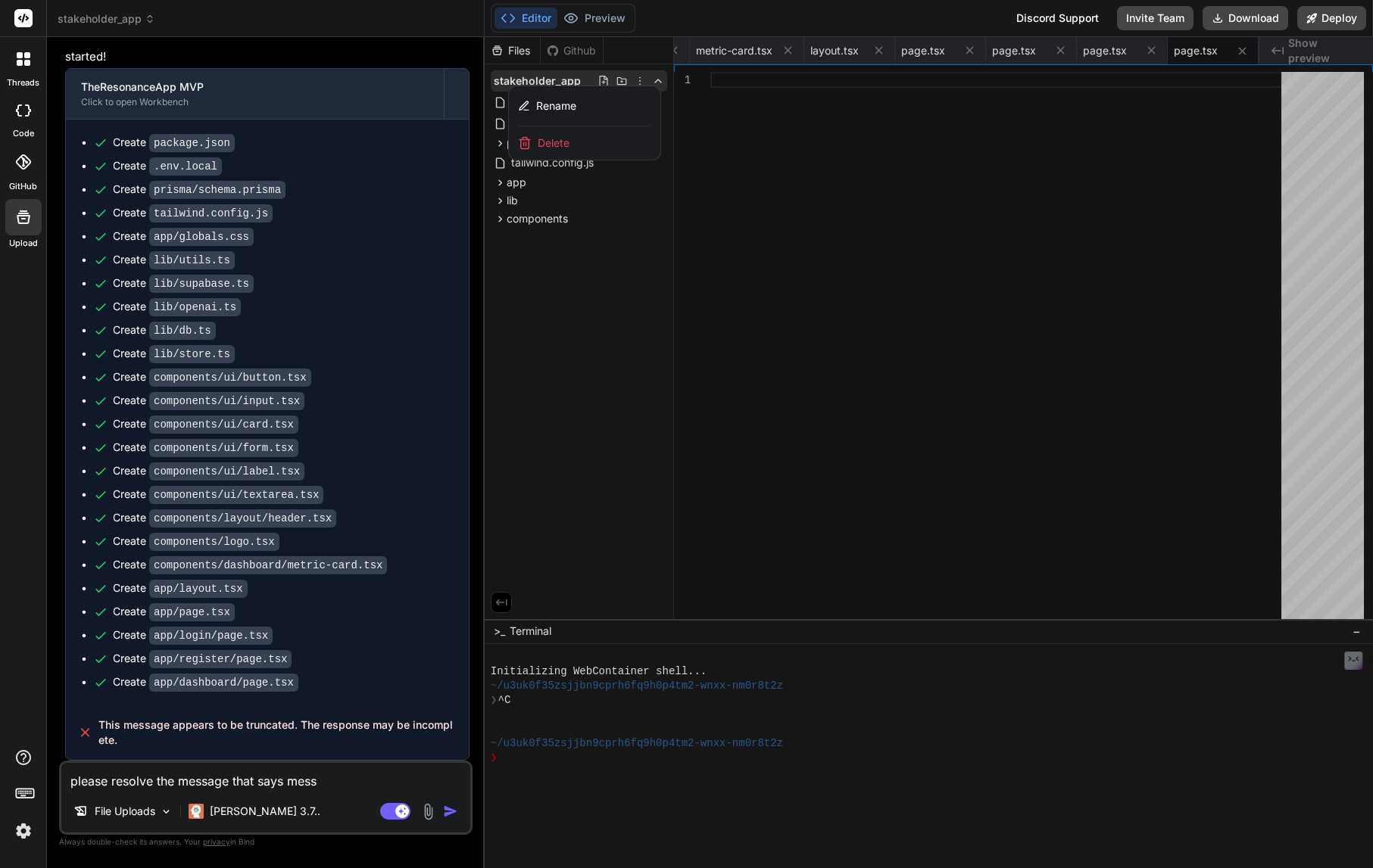
type textarea "x"
type textarea "please resolve the message that says messga"
type textarea "x"
type textarea "please resolve the message that says messgae"
type textarea "x"
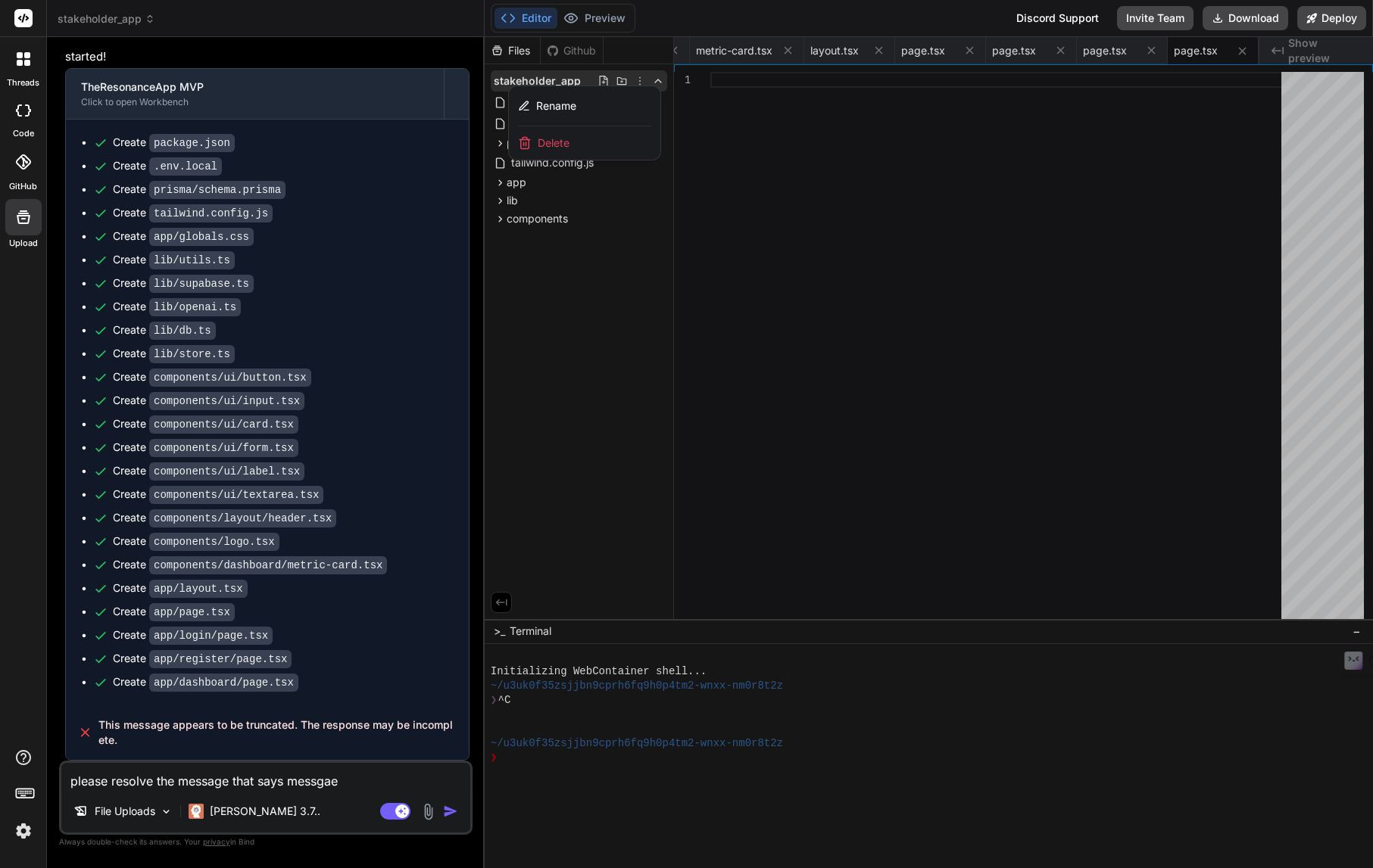
type textarea "please resolve the message that says messgae"
type textarea "x"
type textarea "please resolve the message that says messgae a"
type textarea "x"
type textarea "please resolve the message that says messgae ap"
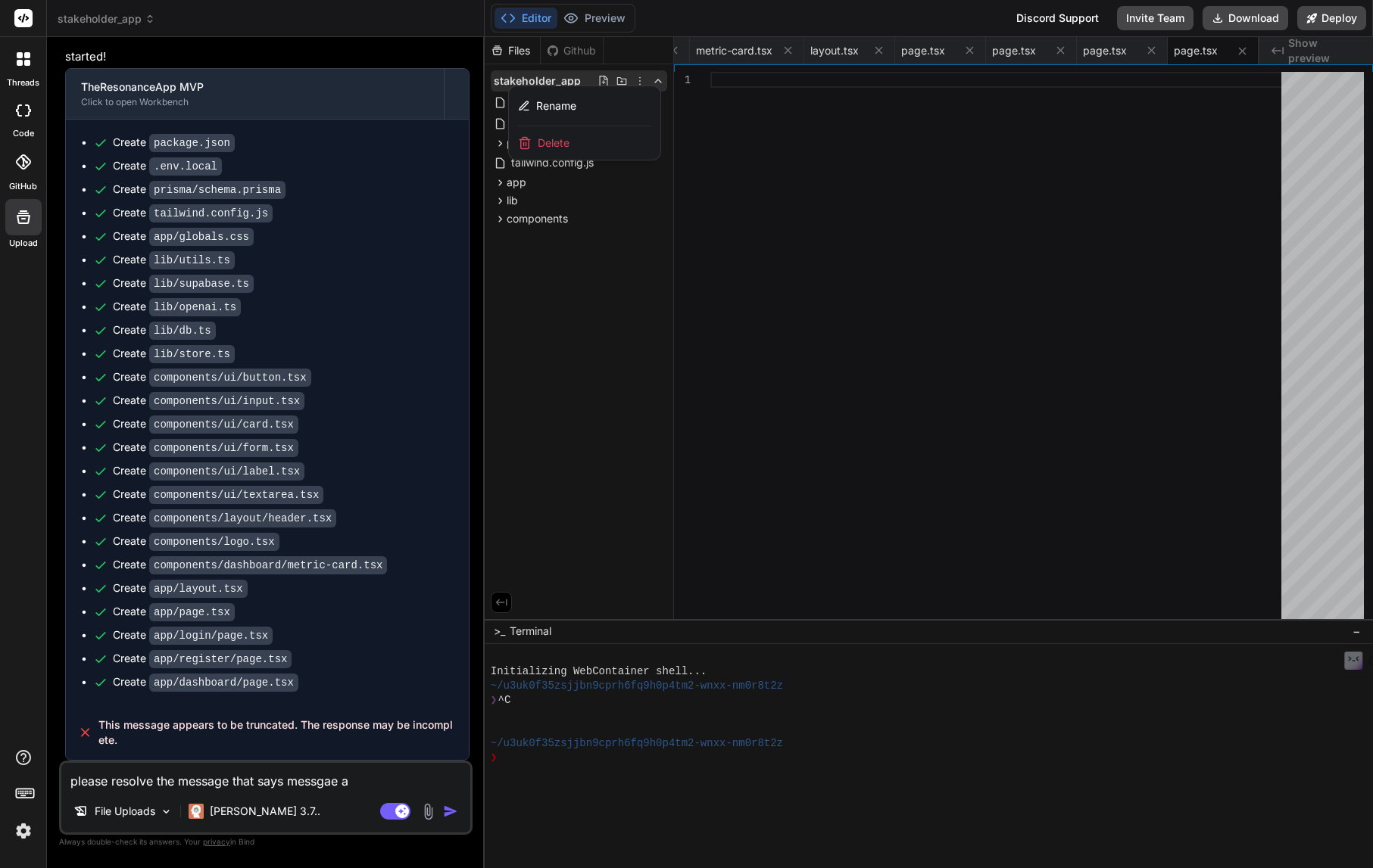
type textarea "x"
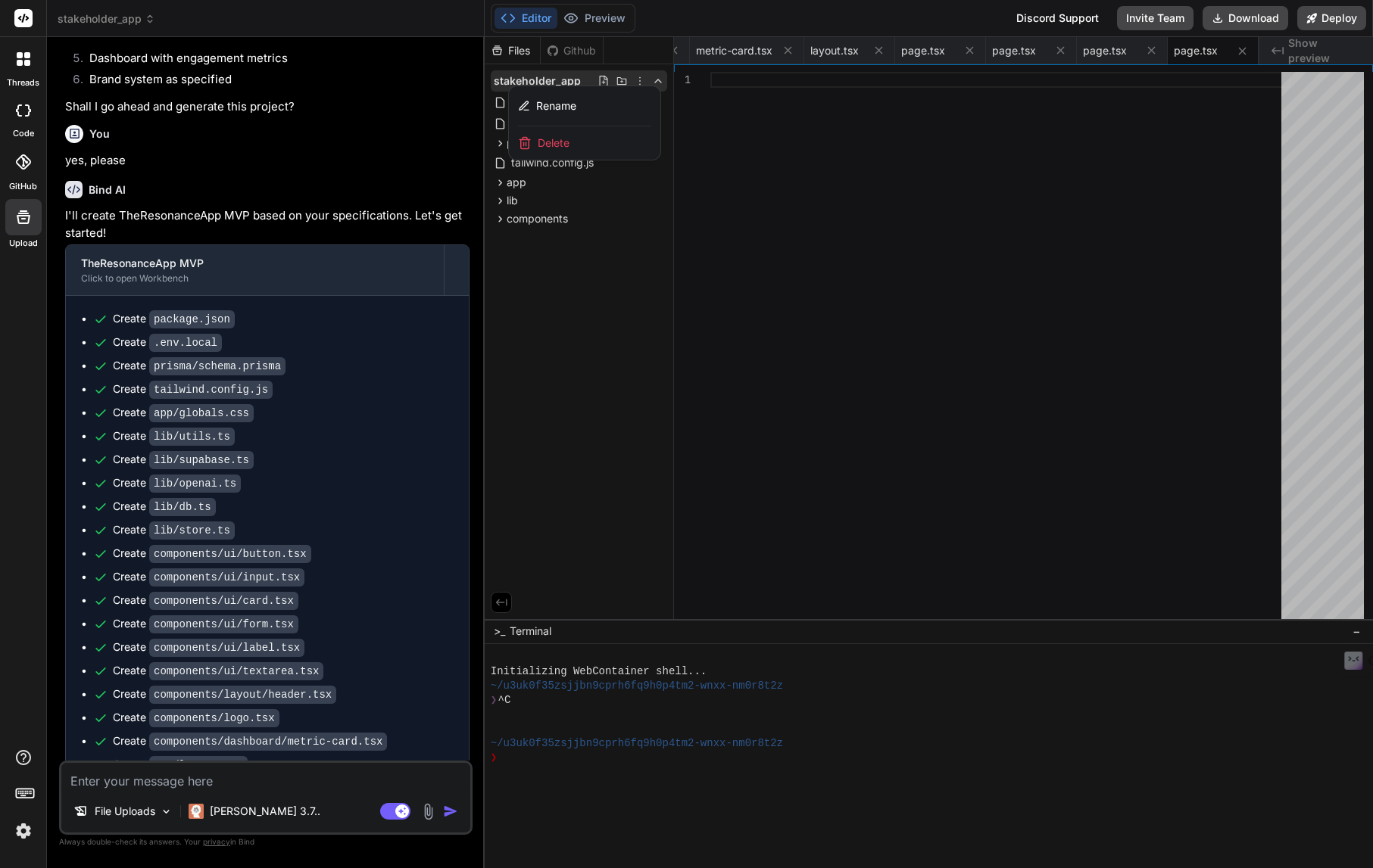
scroll to position [968, 0]
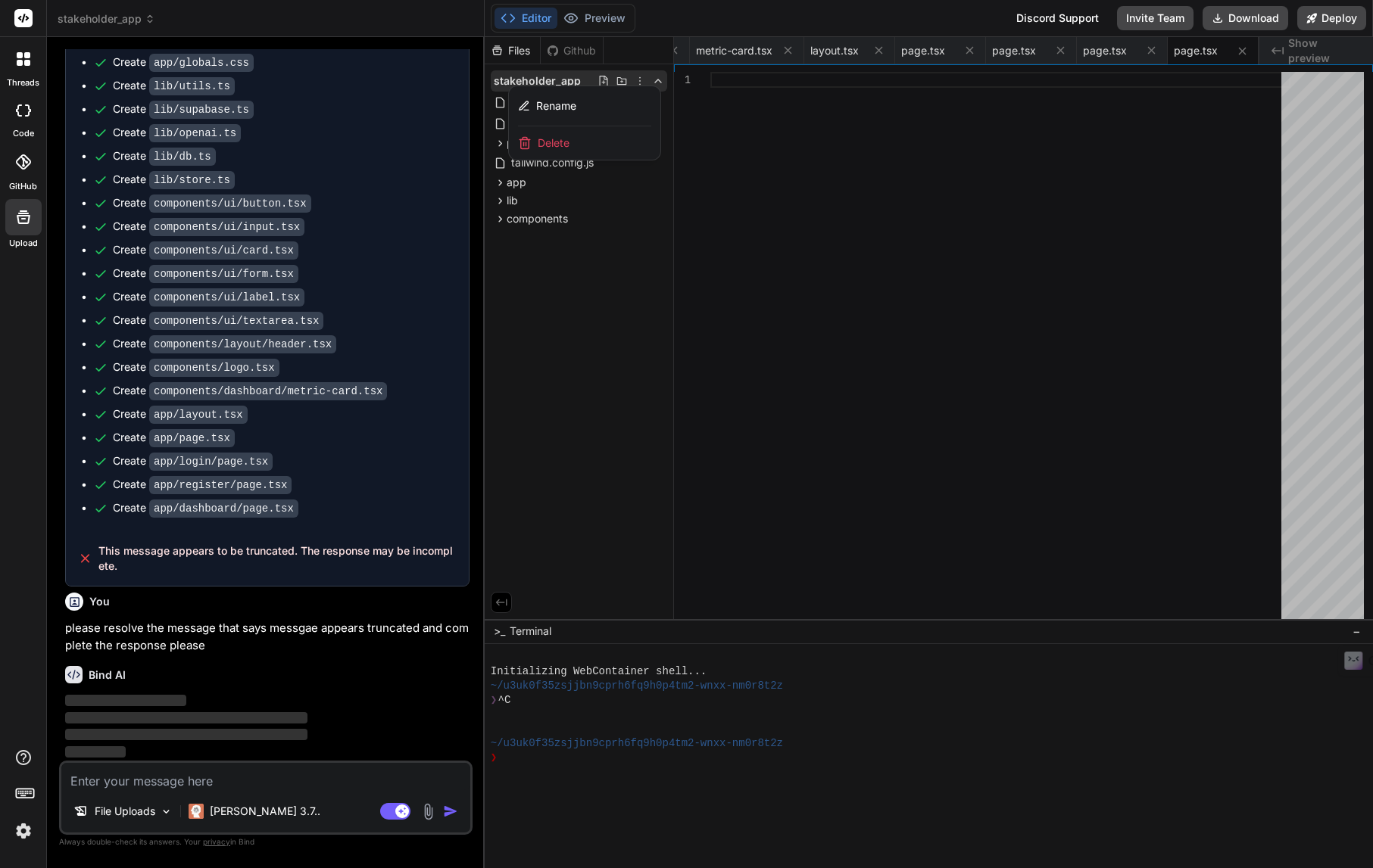
click at [158, 784] on textarea at bounding box center [266, 776] width 409 height 27
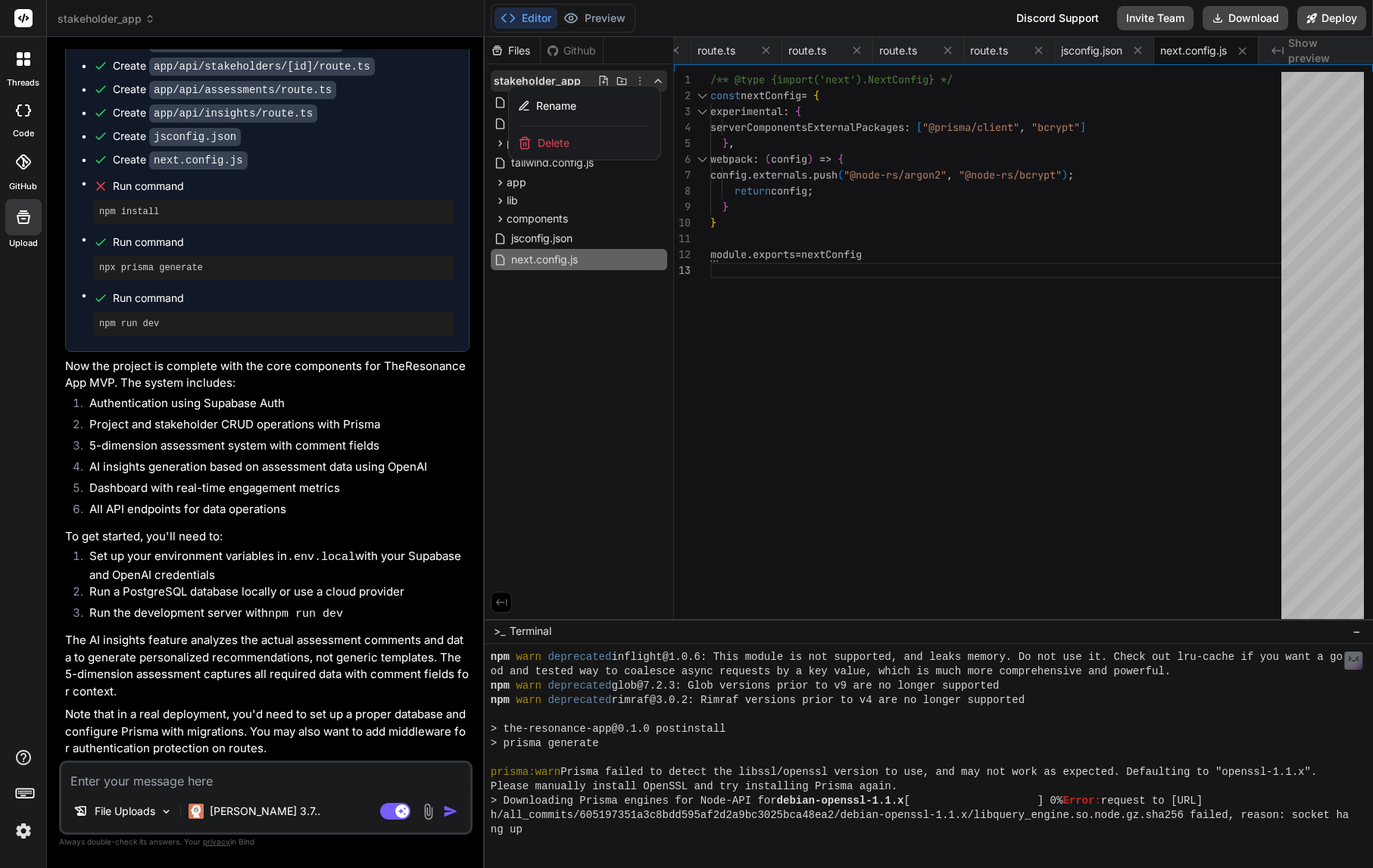
scroll to position [1611, 0]
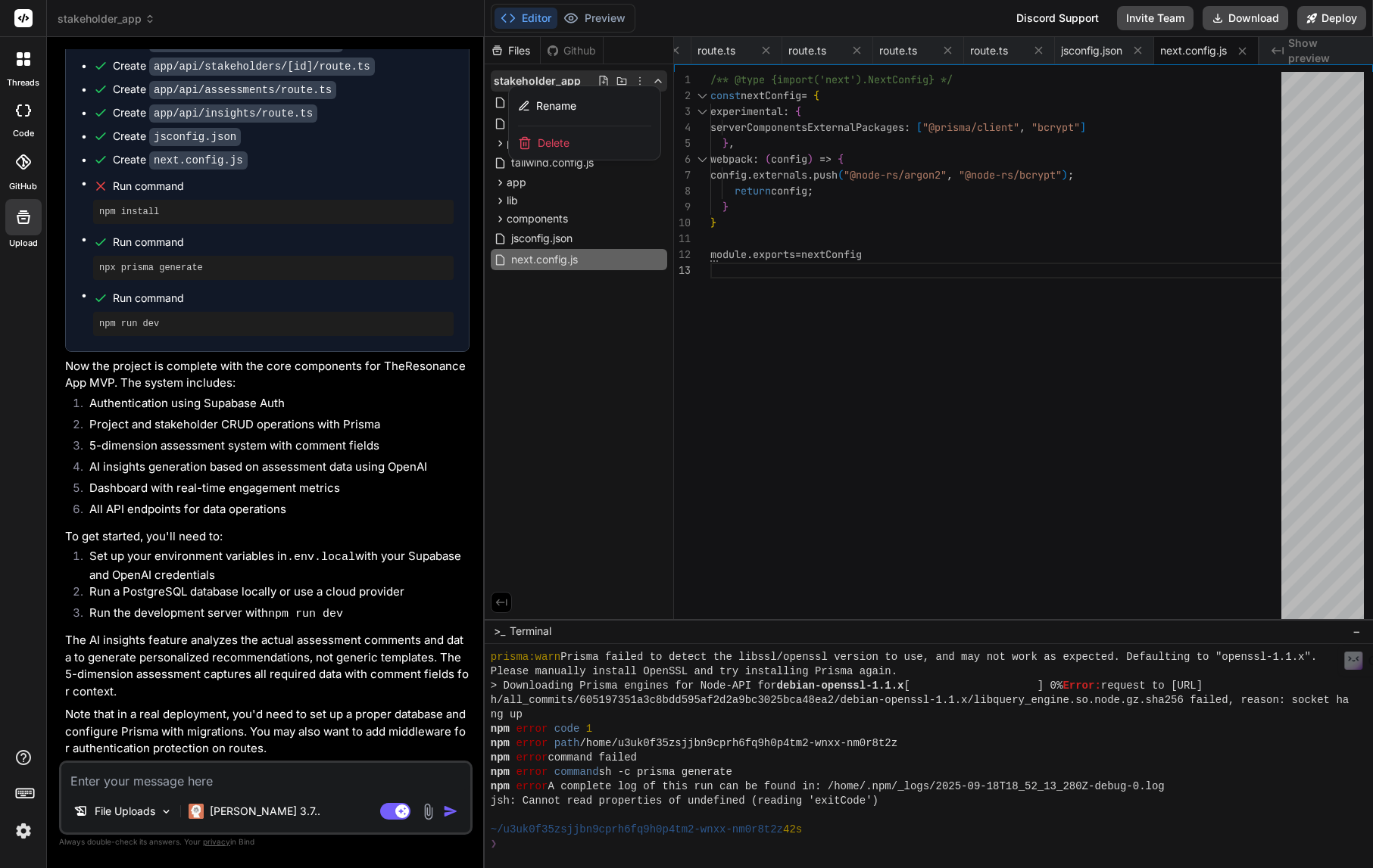
click at [191, 776] on textarea at bounding box center [266, 776] width 409 height 27
click at [190, 777] on textarea at bounding box center [266, 776] width 409 height 27
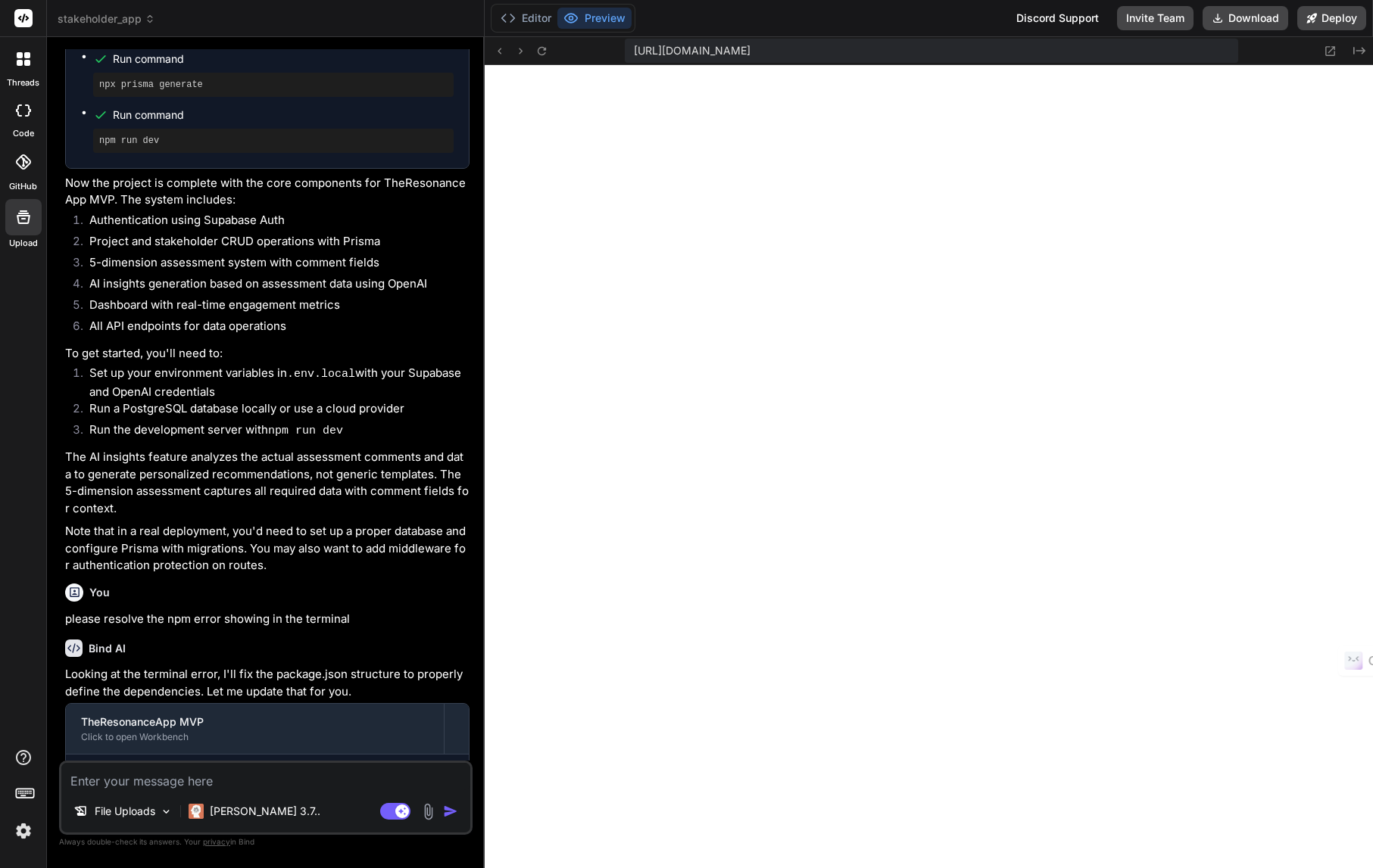
scroll to position [2292, 0]
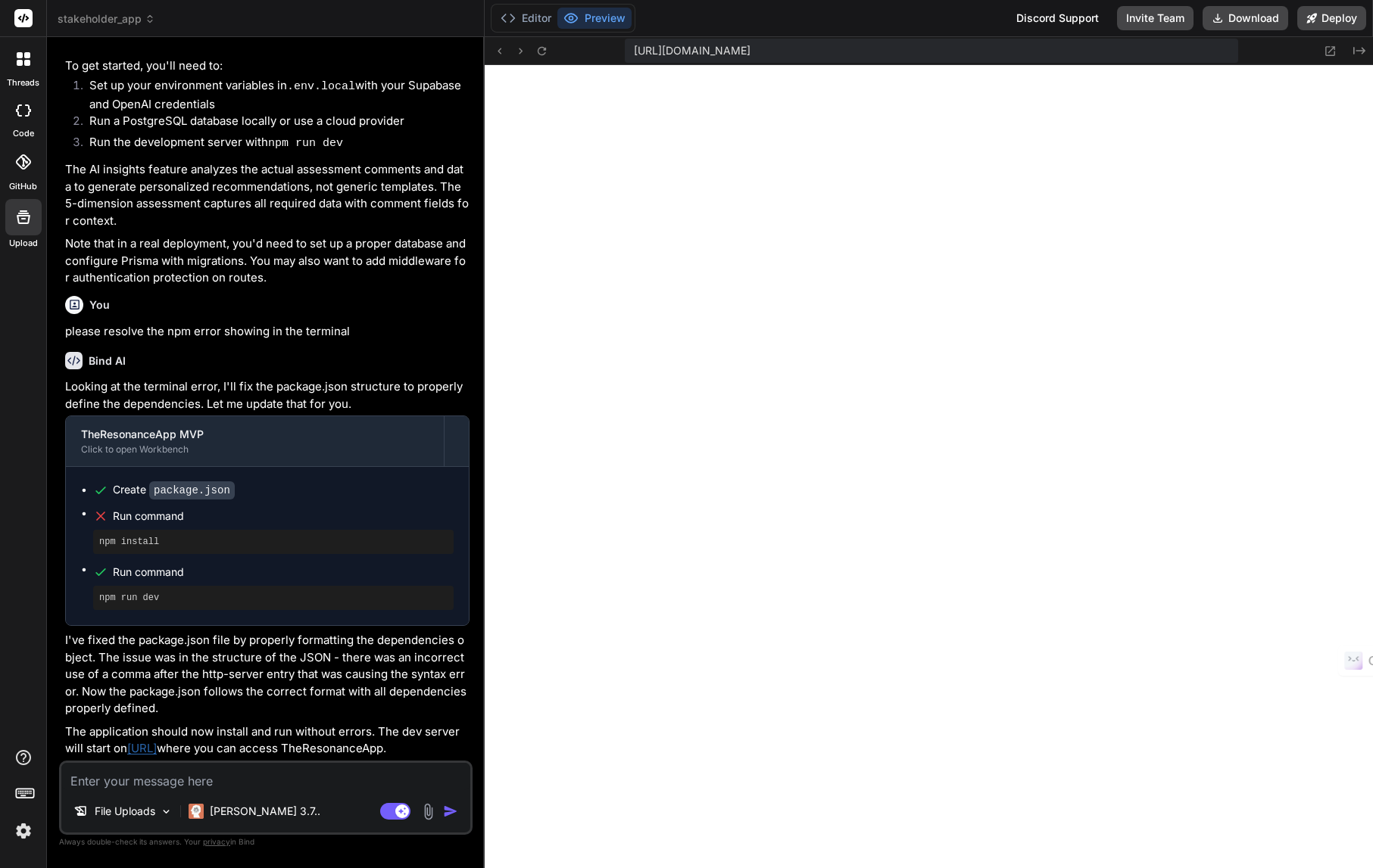
click at [157, 741] on link "[URL]" at bounding box center [142, 748] width 30 height 15
click at [277, 779] on textarea at bounding box center [266, 776] width 409 height 27
click at [83, 779] on textarea "i see a blank screen?" at bounding box center [266, 776] width 409 height 27
click at [116, 784] on textarea "i am see a blank screen?" at bounding box center [266, 776] width 409 height 27
click at [448, 812] on img "button" at bounding box center [450, 811] width 15 height 15
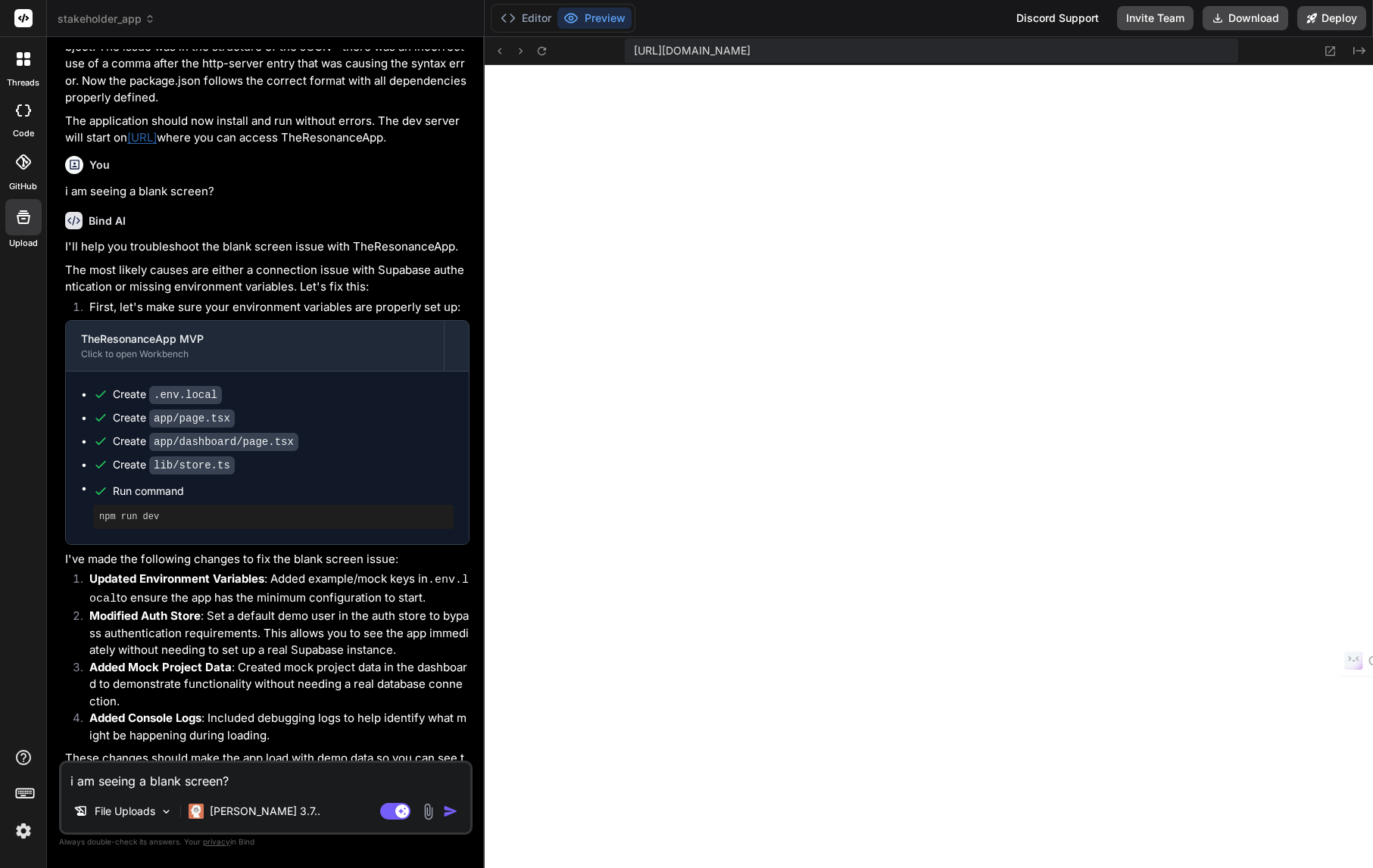
scroll to position [3115, 0]
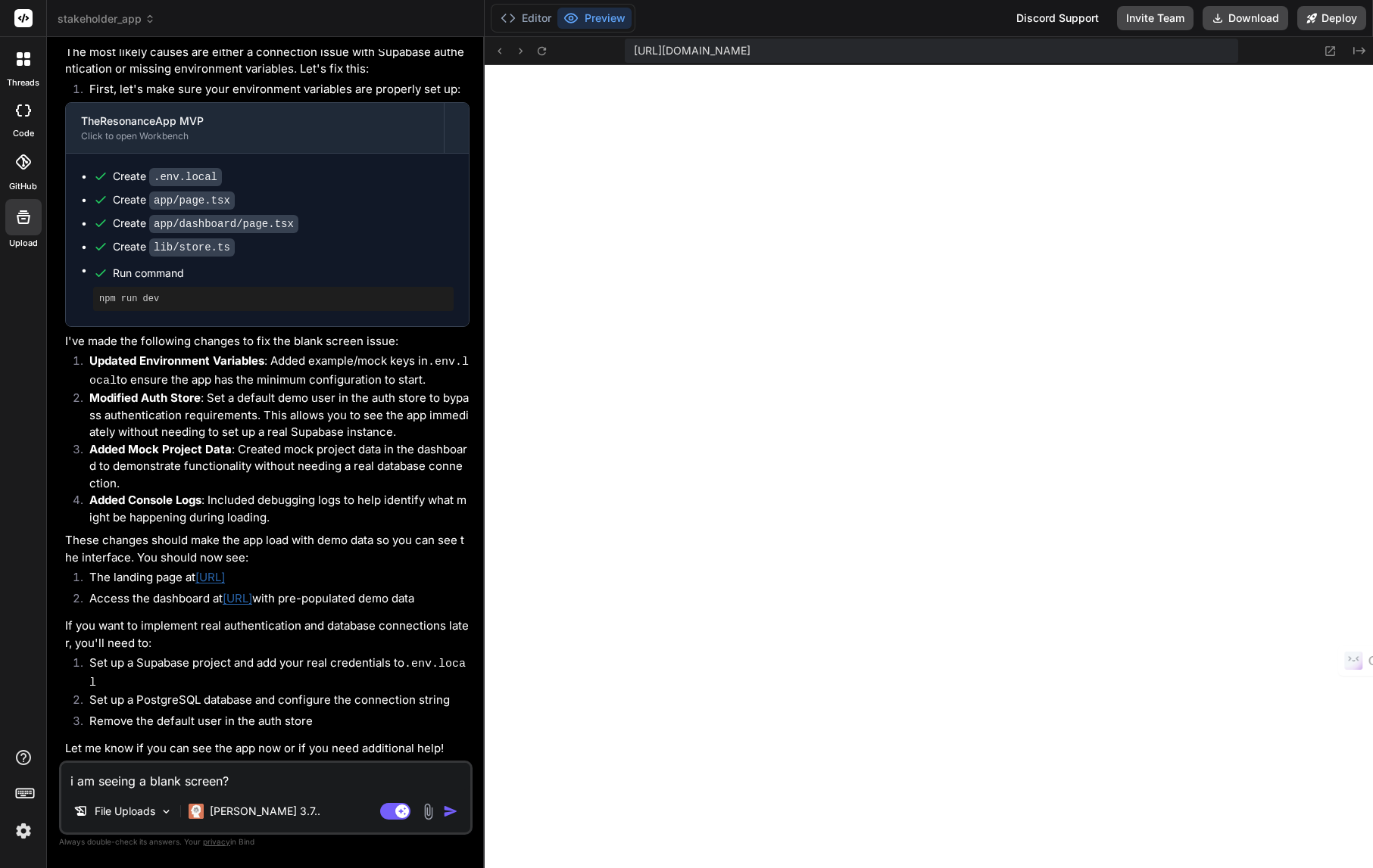
click at [243, 780] on textarea "i am seeing a blank screen?" at bounding box center [266, 776] width 409 height 27
click at [592, 15] on button "Preview" at bounding box center [594, 18] width 74 height 21
click at [287, 779] on textarea "i am seeing a blank screen?" at bounding box center [266, 776] width 409 height 27
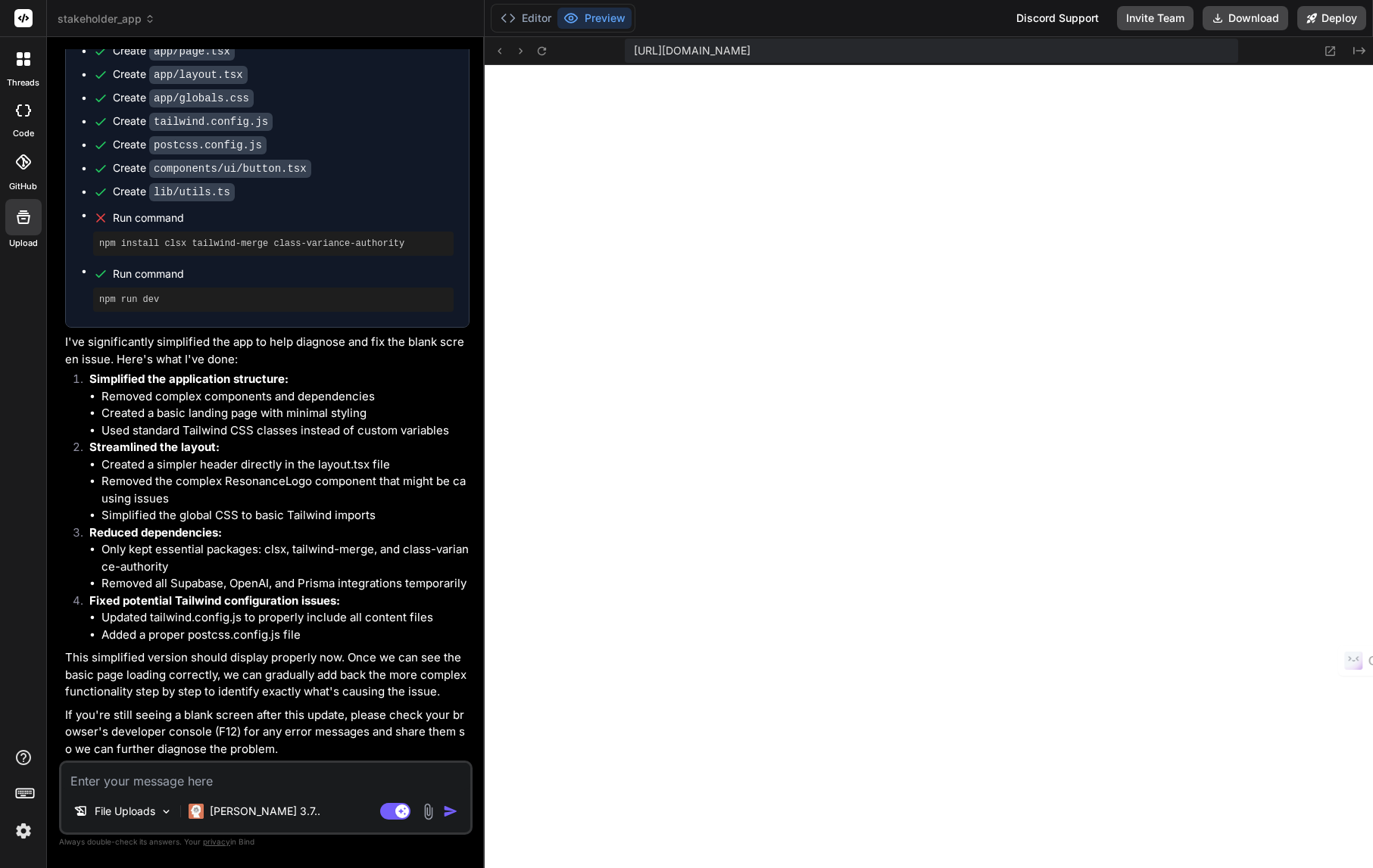
scroll to position [3121, 0]
